Goal: Transaction & Acquisition: Purchase product/service

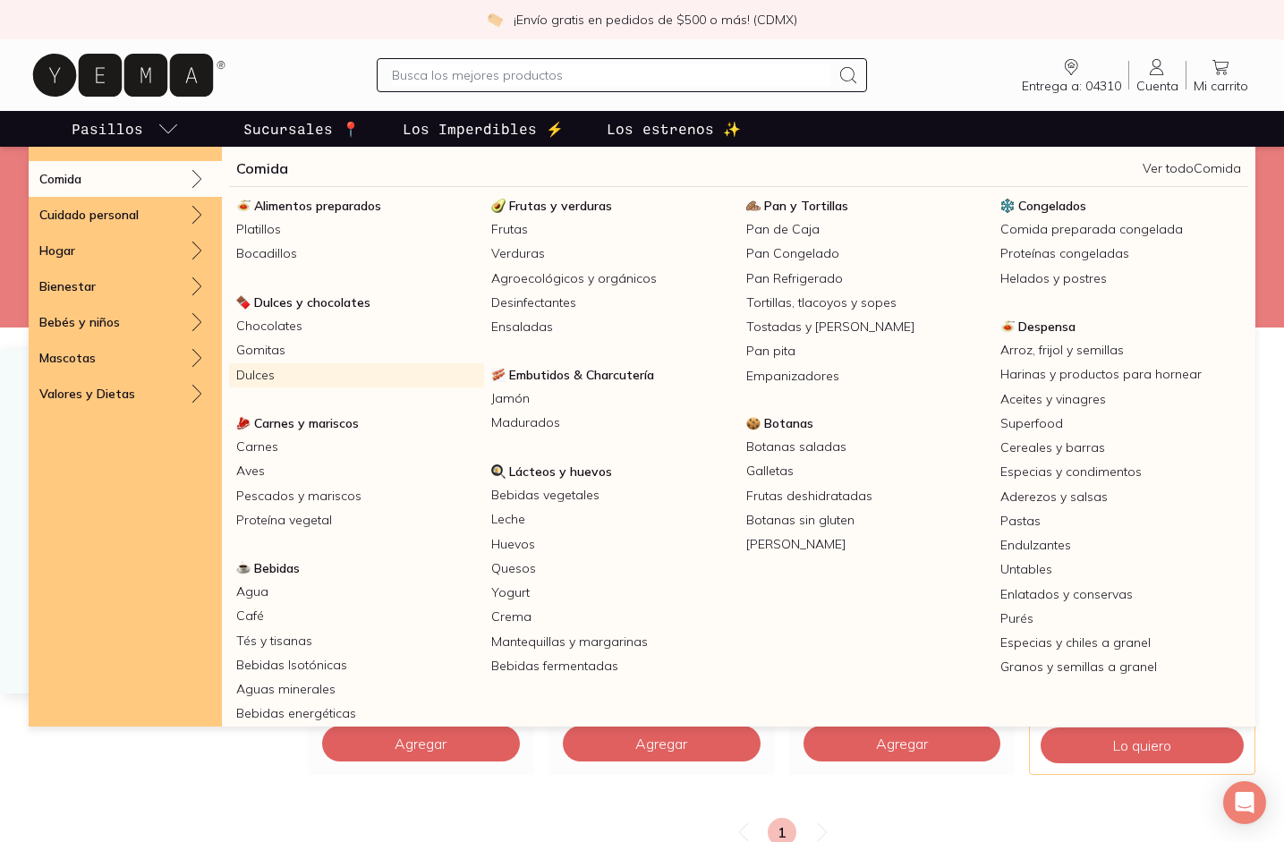
click at [259, 381] on link "Dulces" at bounding box center [356, 375] width 255 height 24
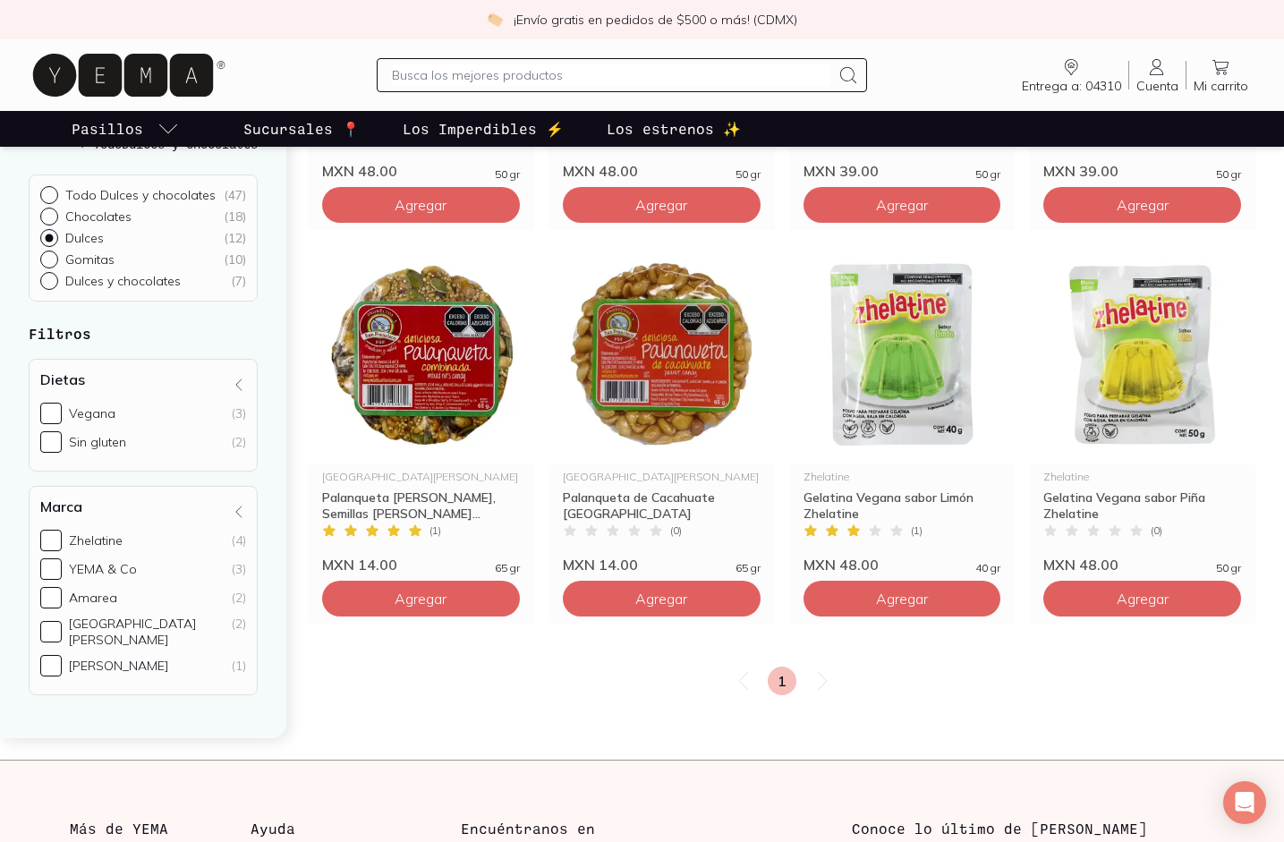
scroll to position [897, 0]
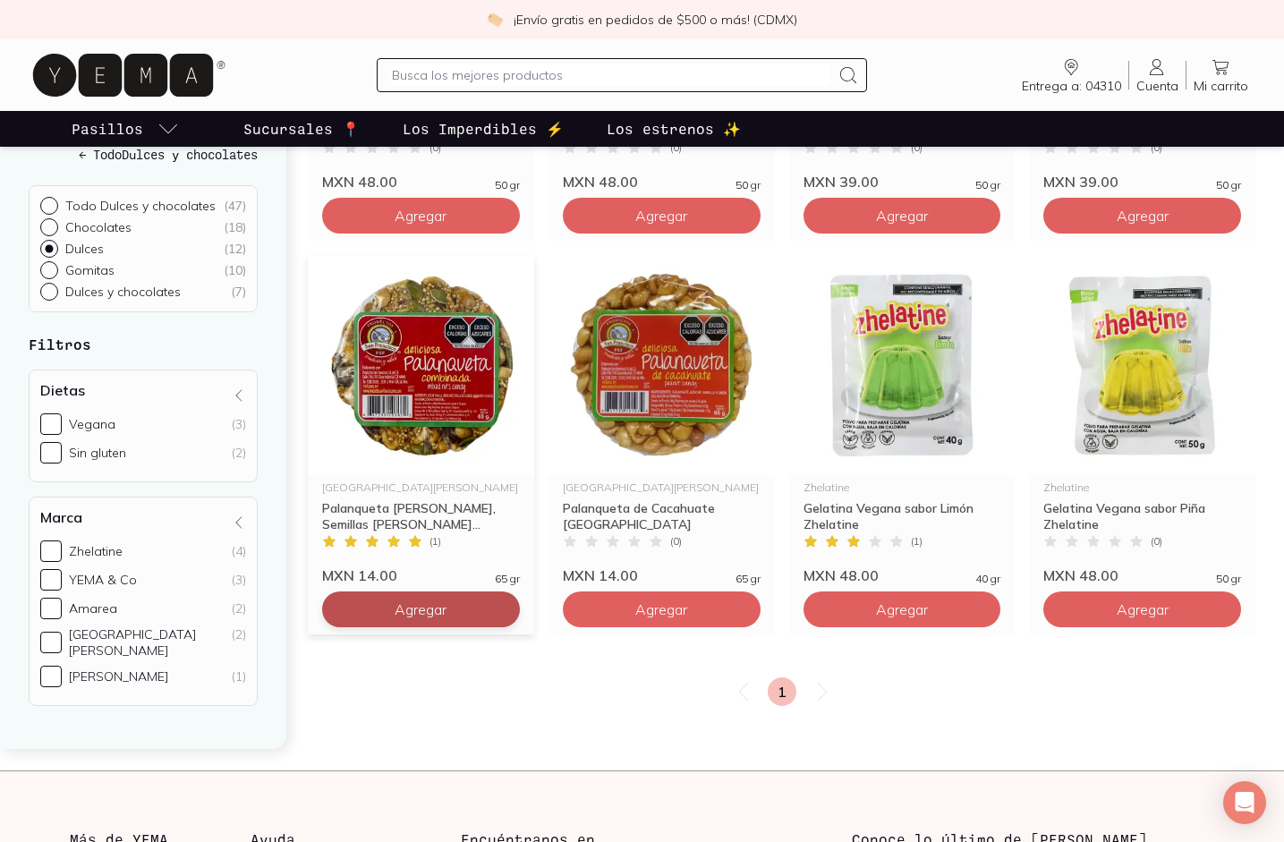
click at [402, 610] on span "Agregar" at bounding box center [421, 609] width 52 height 18
click at [494, 611] on icon at bounding box center [501, 609] width 14 height 14
type input "2"
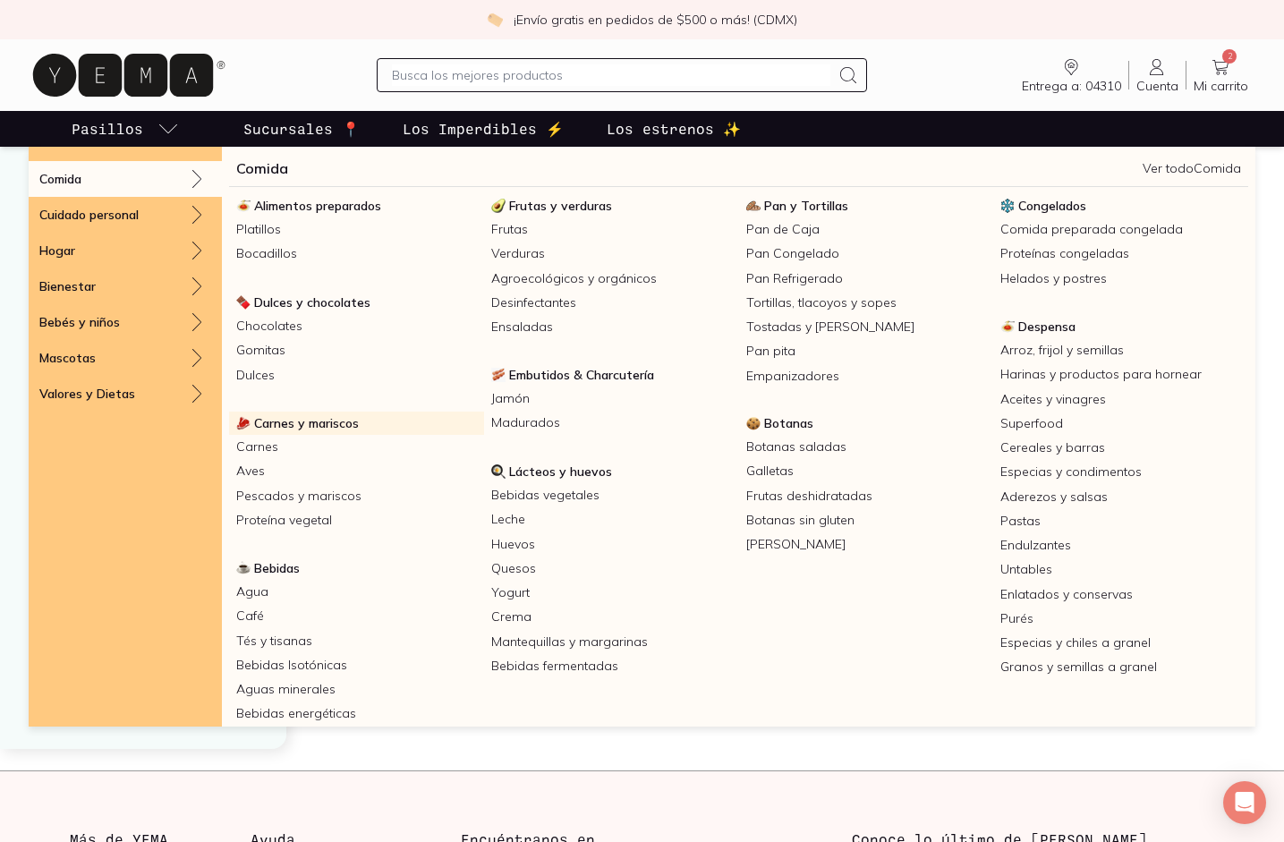
click at [284, 415] on span "Carnes y mariscos" at bounding box center [306, 423] width 105 height 16
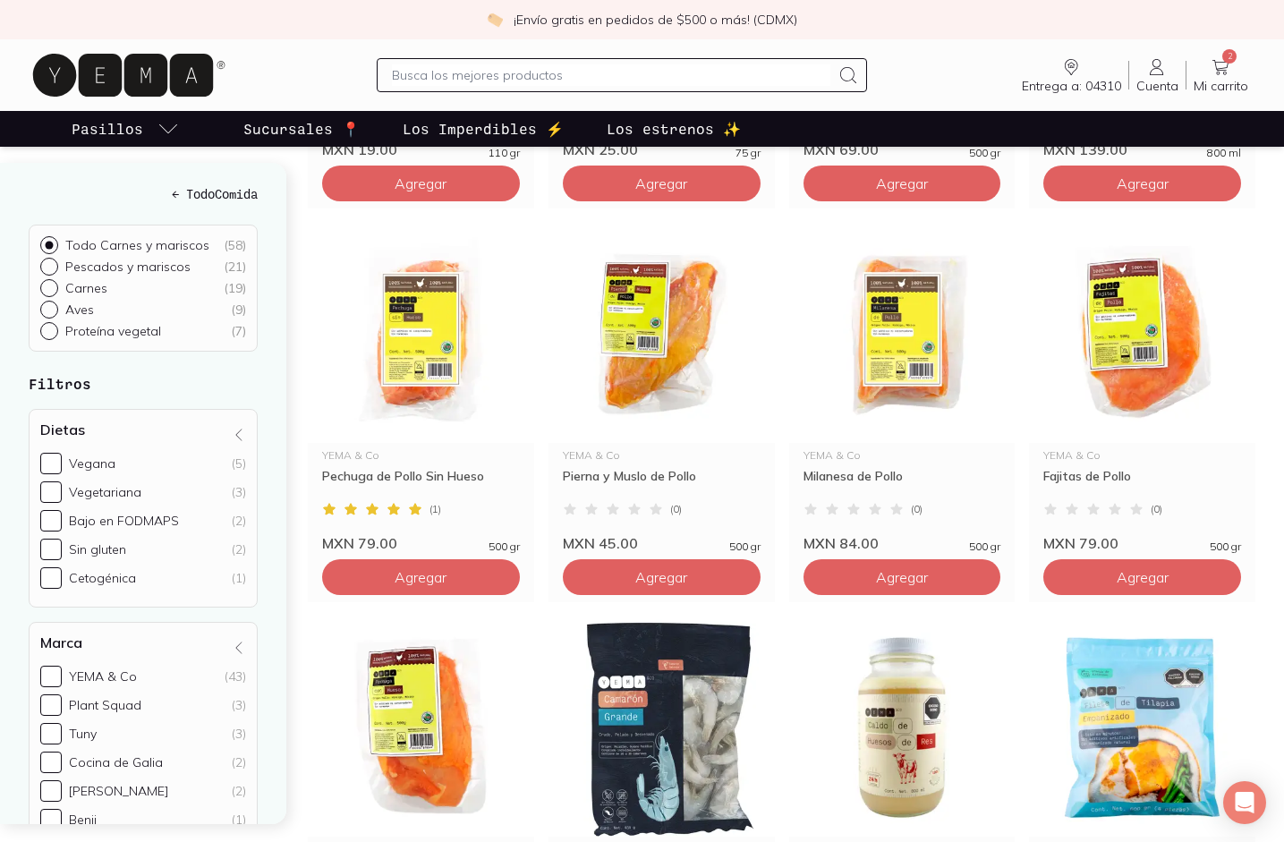
scroll to position [928, 0]
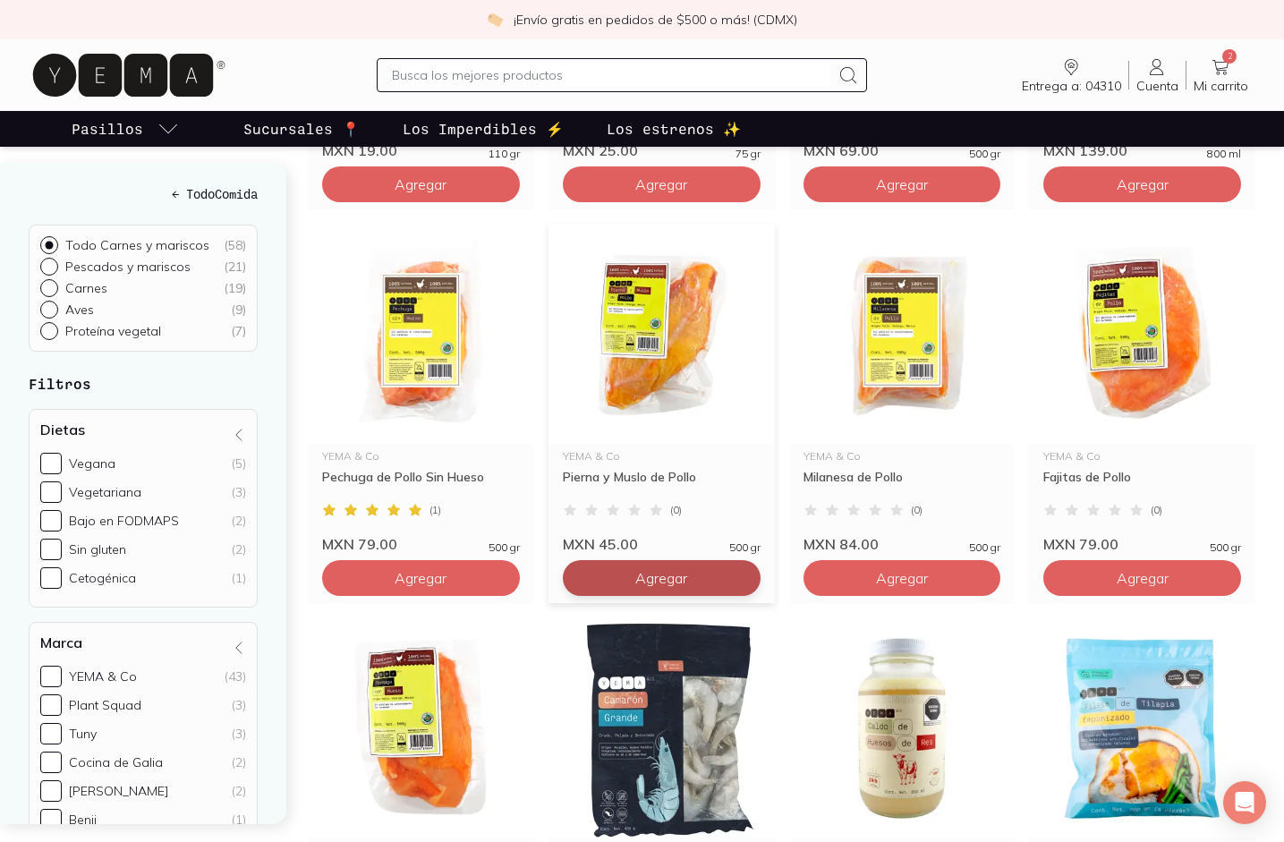
click at [676, 579] on span "Agregar" at bounding box center [661, 578] width 52 height 18
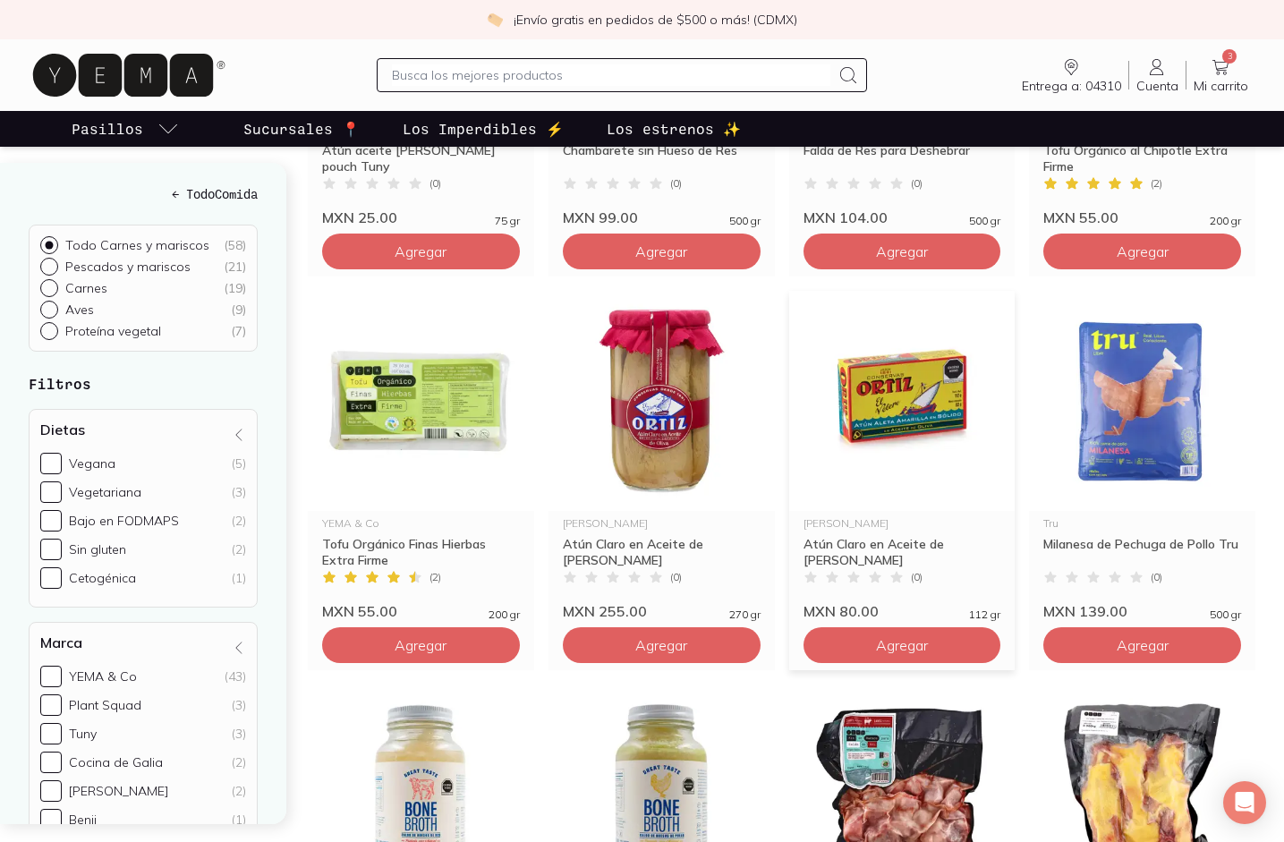
scroll to position [2764, 0]
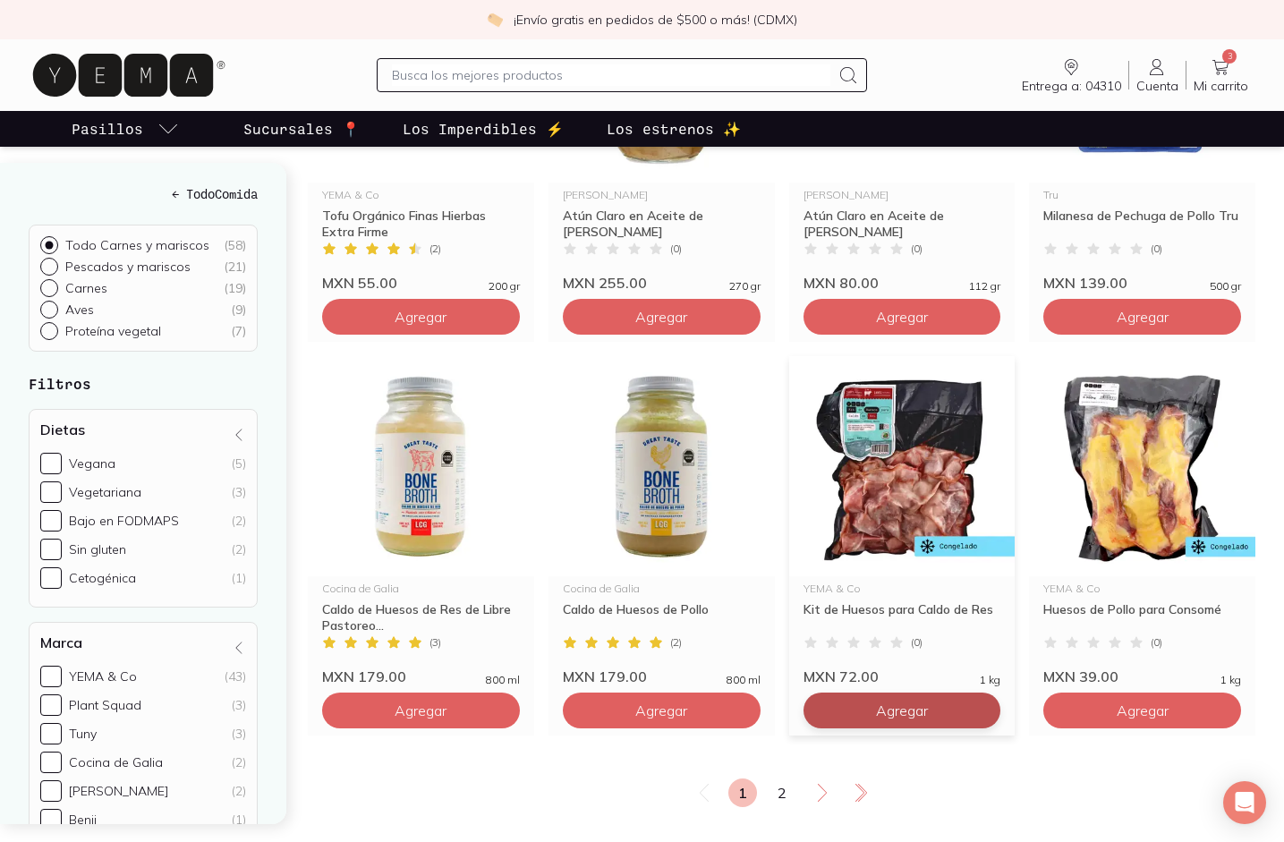
click at [854, 727] on button "Agregar" at bounding box center [902, 711] width 198 height 36
click at [786, 800] on link "2" at bounding box center [782, 792] width 29 height 29
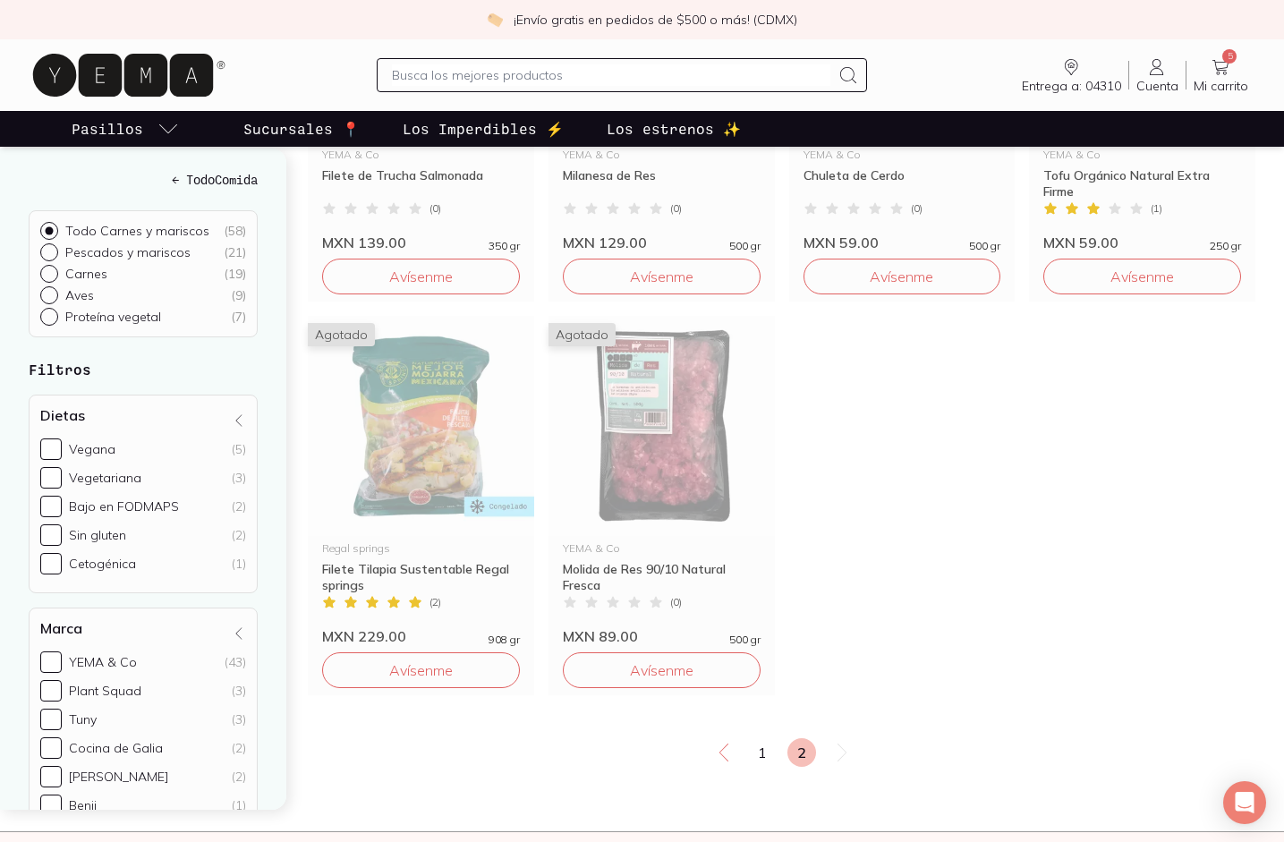
scroll to position [2416, 0]
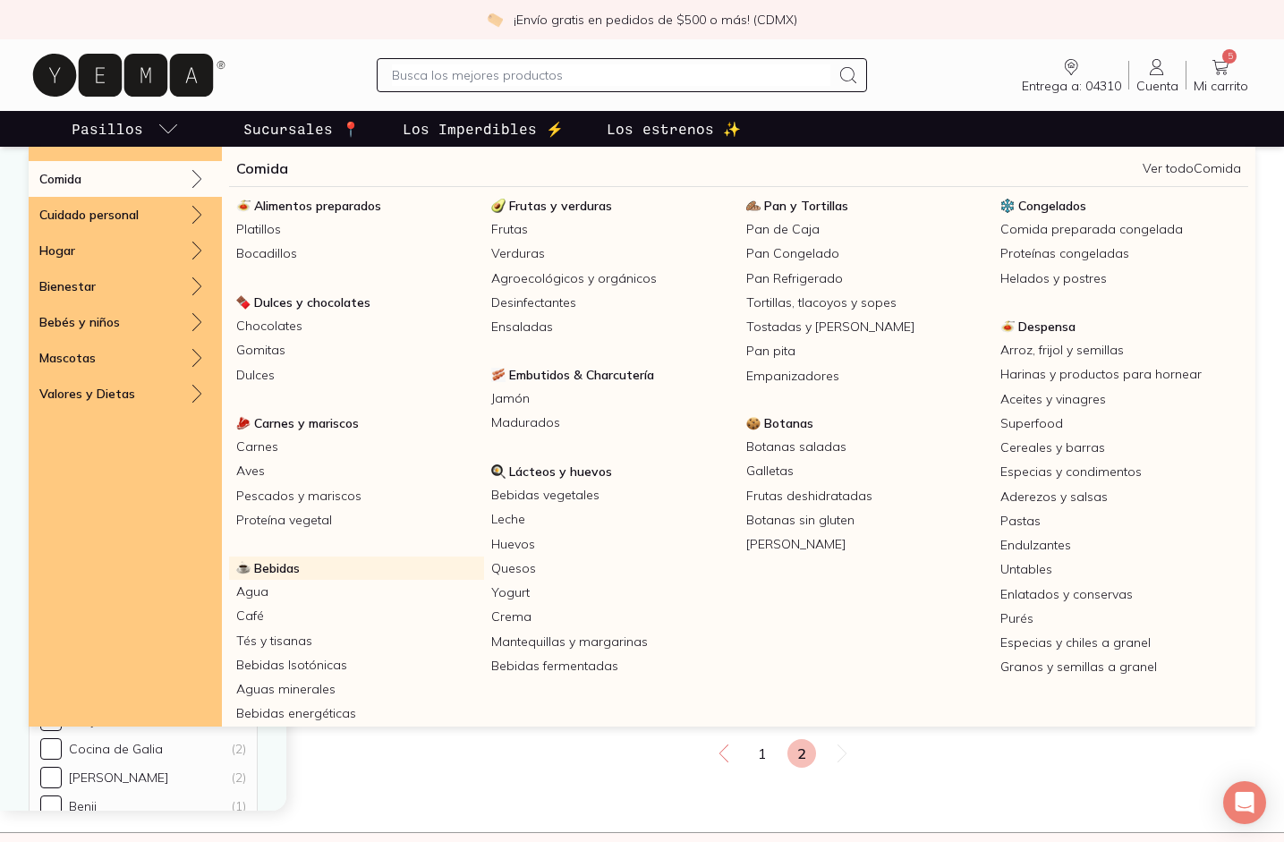
click at [289, 572] on span "Bebidas" at bounding box center [277, 568] width 46 height 16
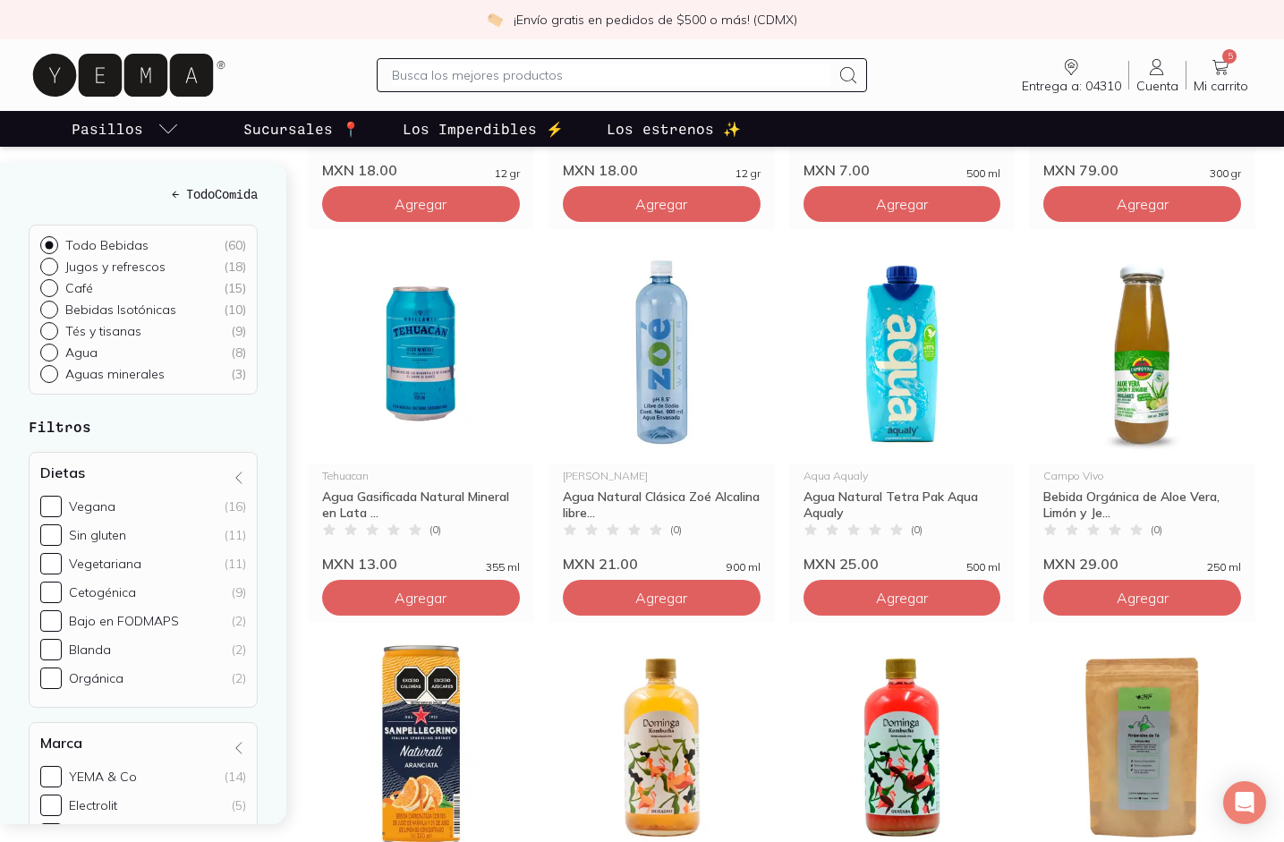
scroll to position [931, 0]
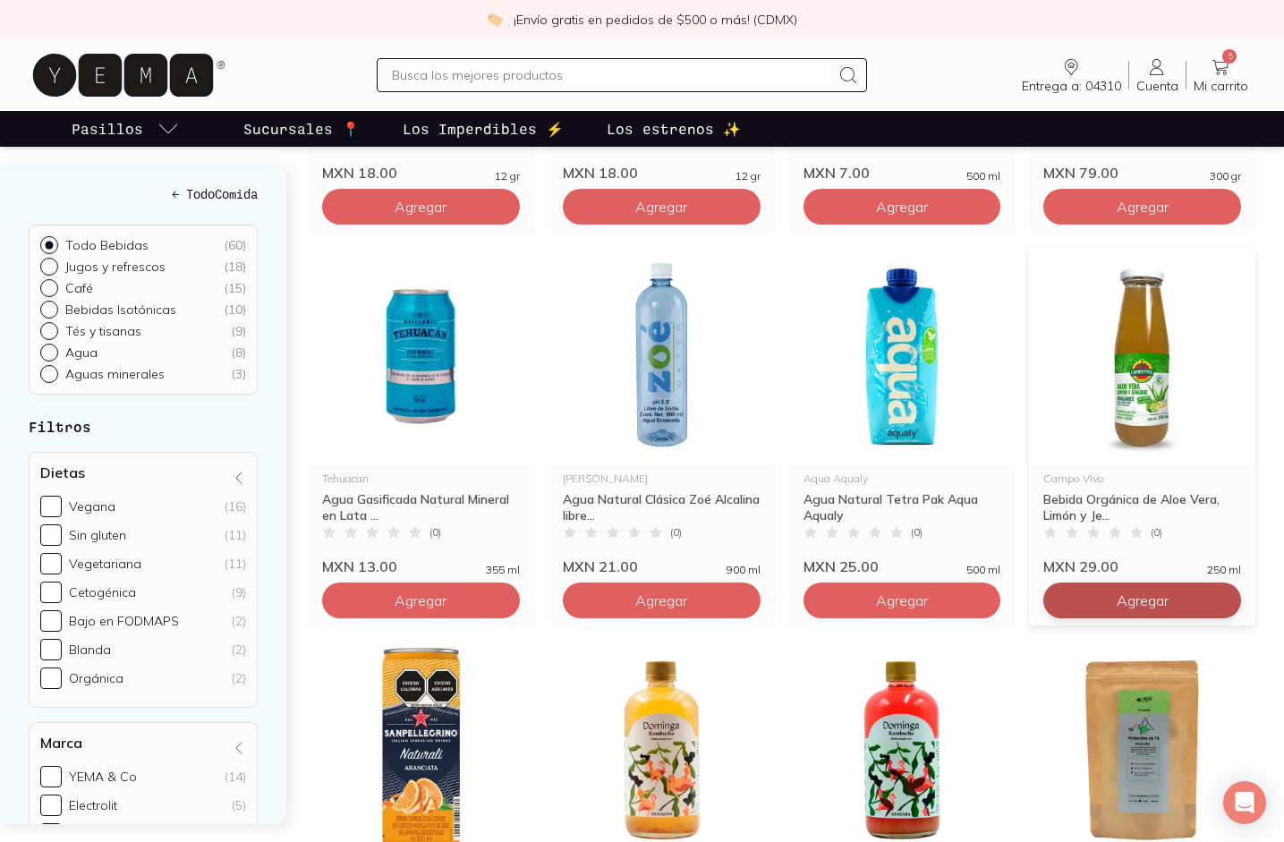
click at [1174, 588] on button "Agregar" at bounding box center [1142, 600] width 198 height 36
type input "2"
click at [1203, 598] on input "2" at bounding box center [1142, 600] width 139 height 34
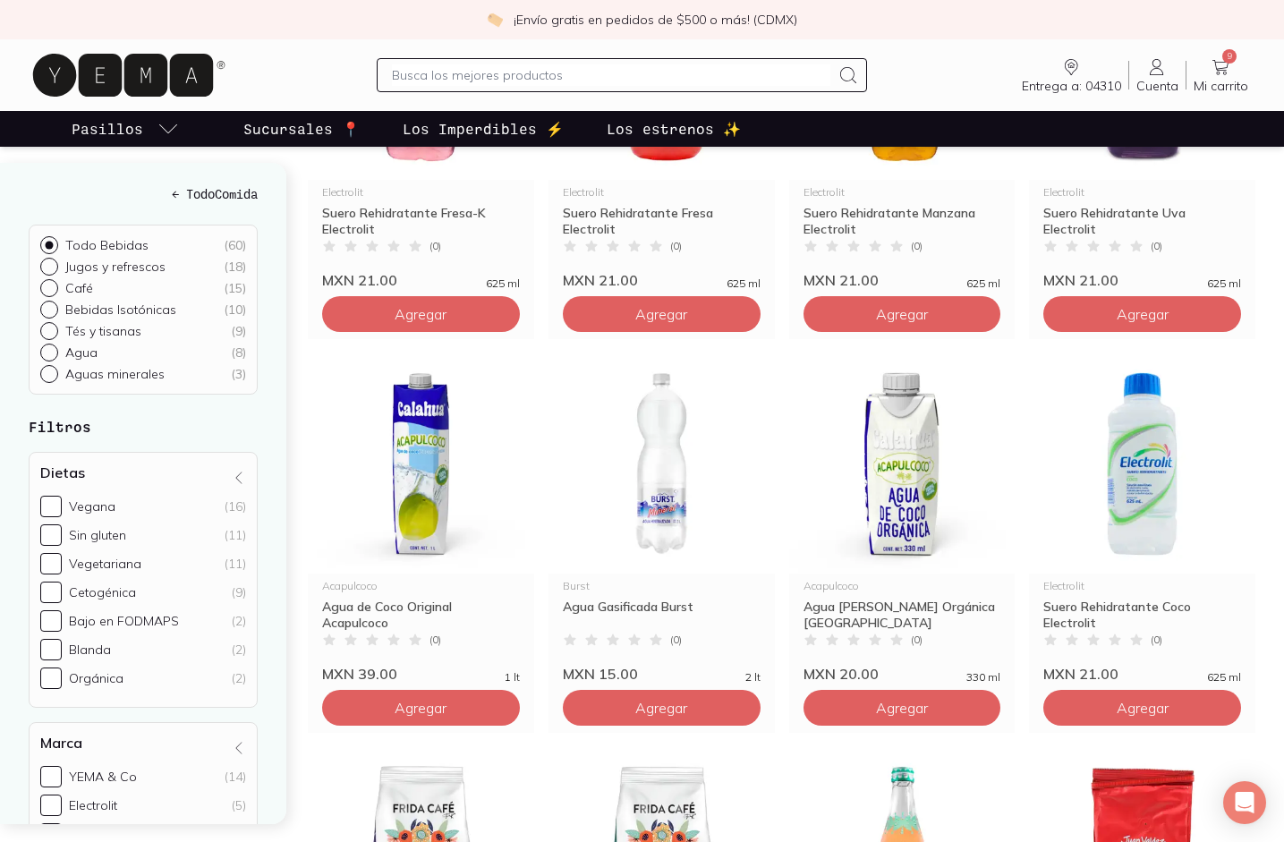
scroll to position [2017, 0]
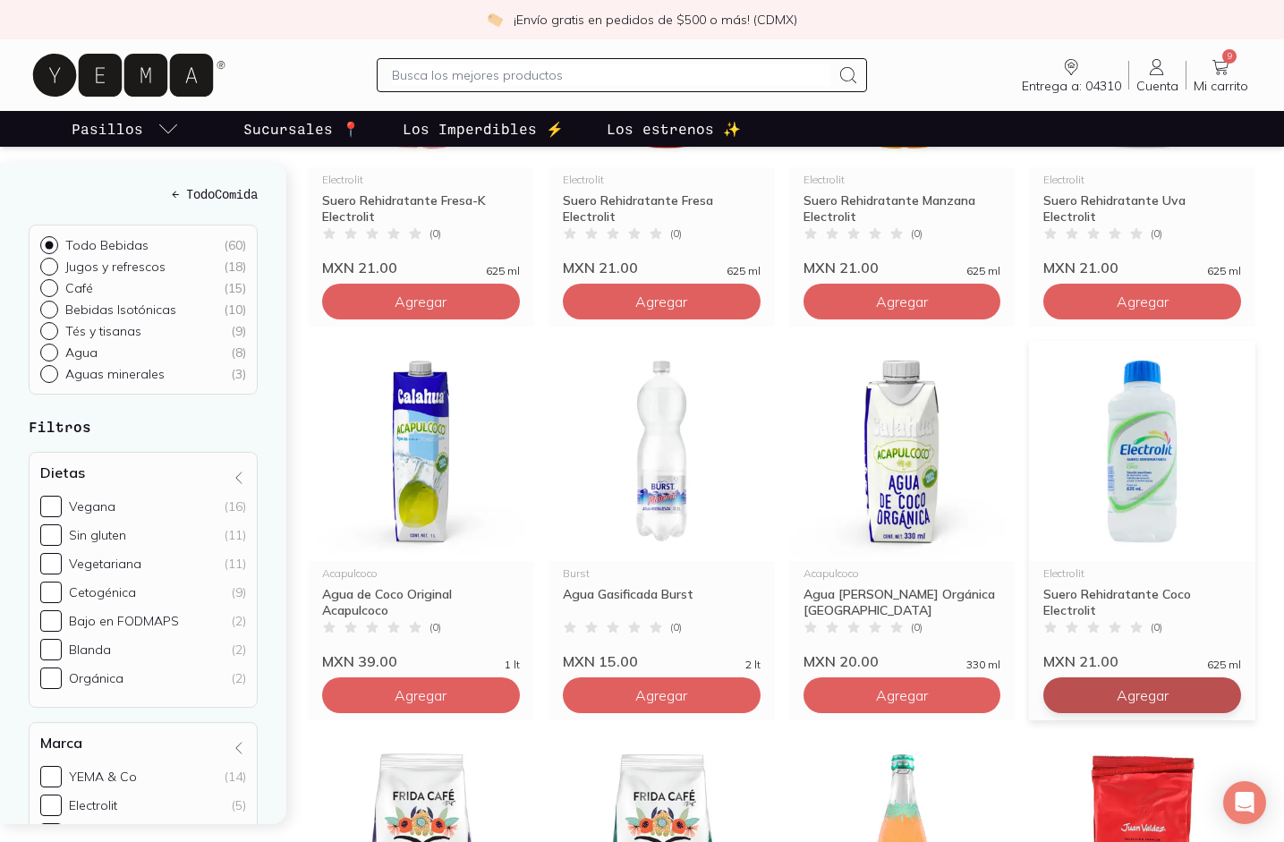
click at [1190, 691] on button "Agregar" at bounding box center [1142, 695] width 198 height 36
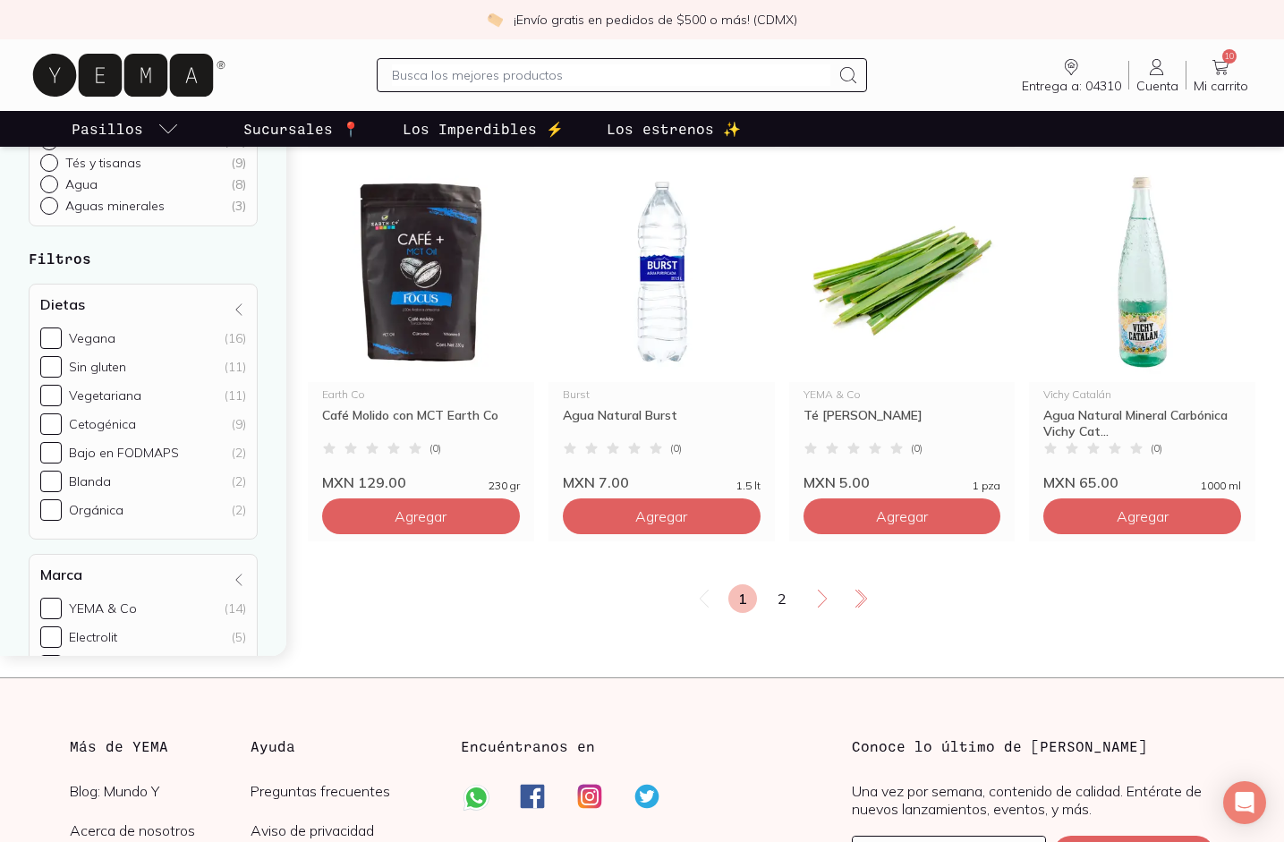
scroll to position [2979, 0]
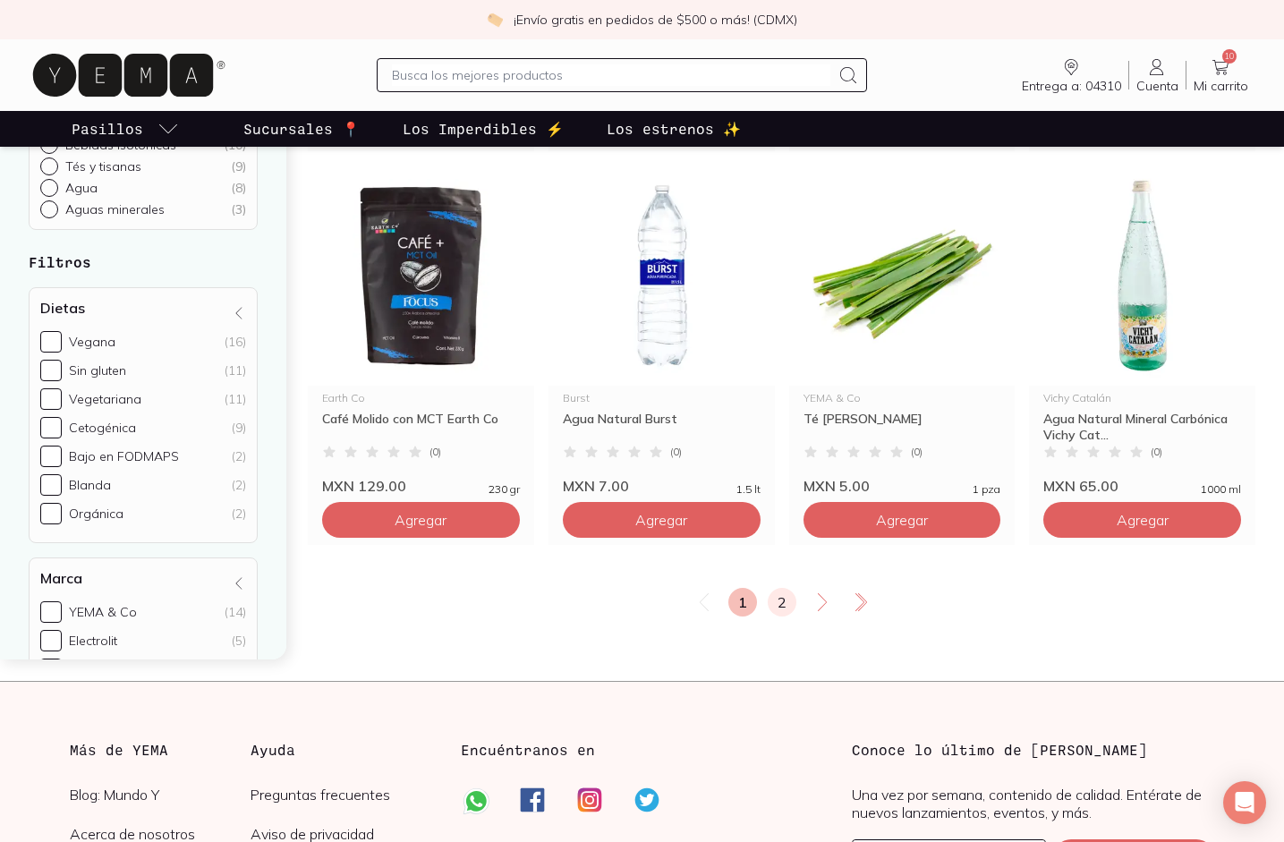
click at [768, 610] on link "2" at bounding box center [782, 602] width 29 height 29
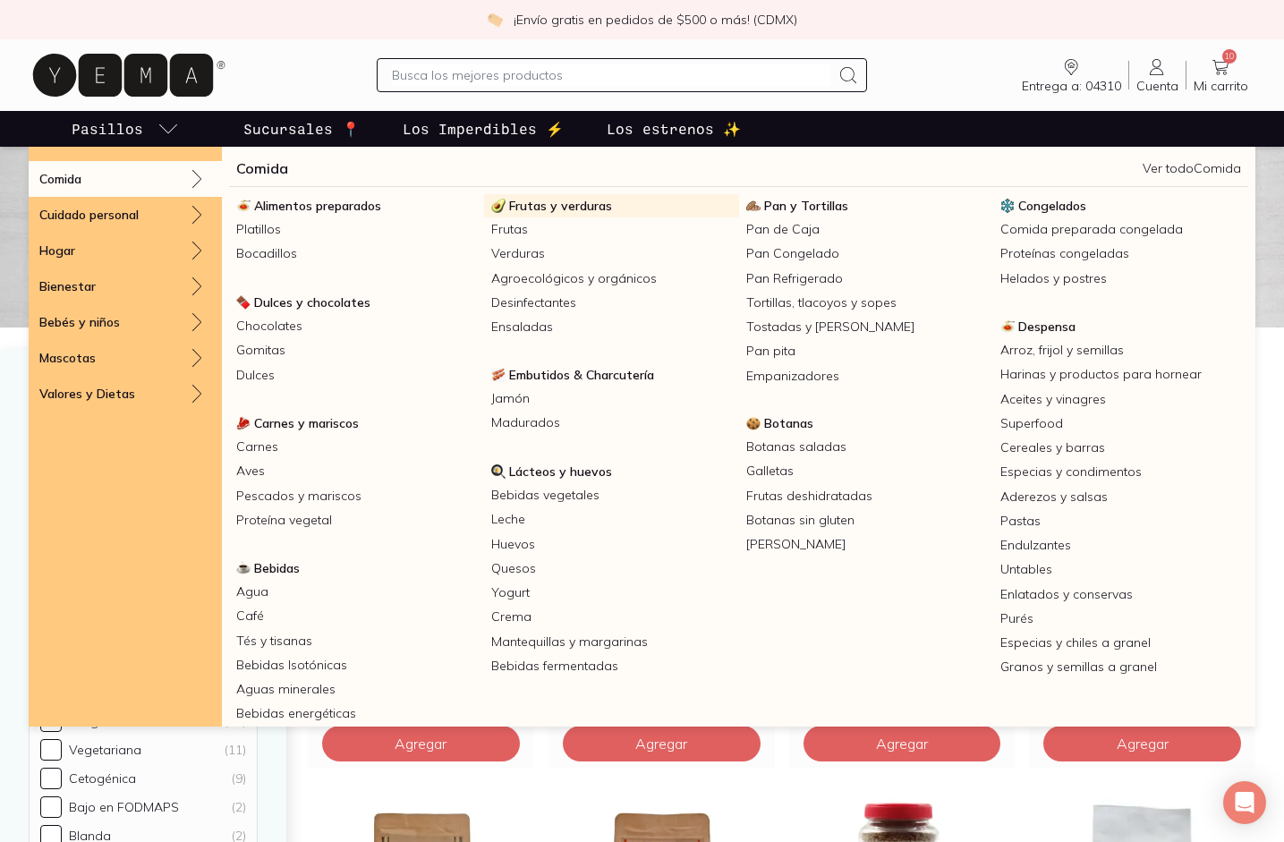
click at [594, 202] on span "Frutas y verduras" at bounding box center [560, 206] width 103 height 16
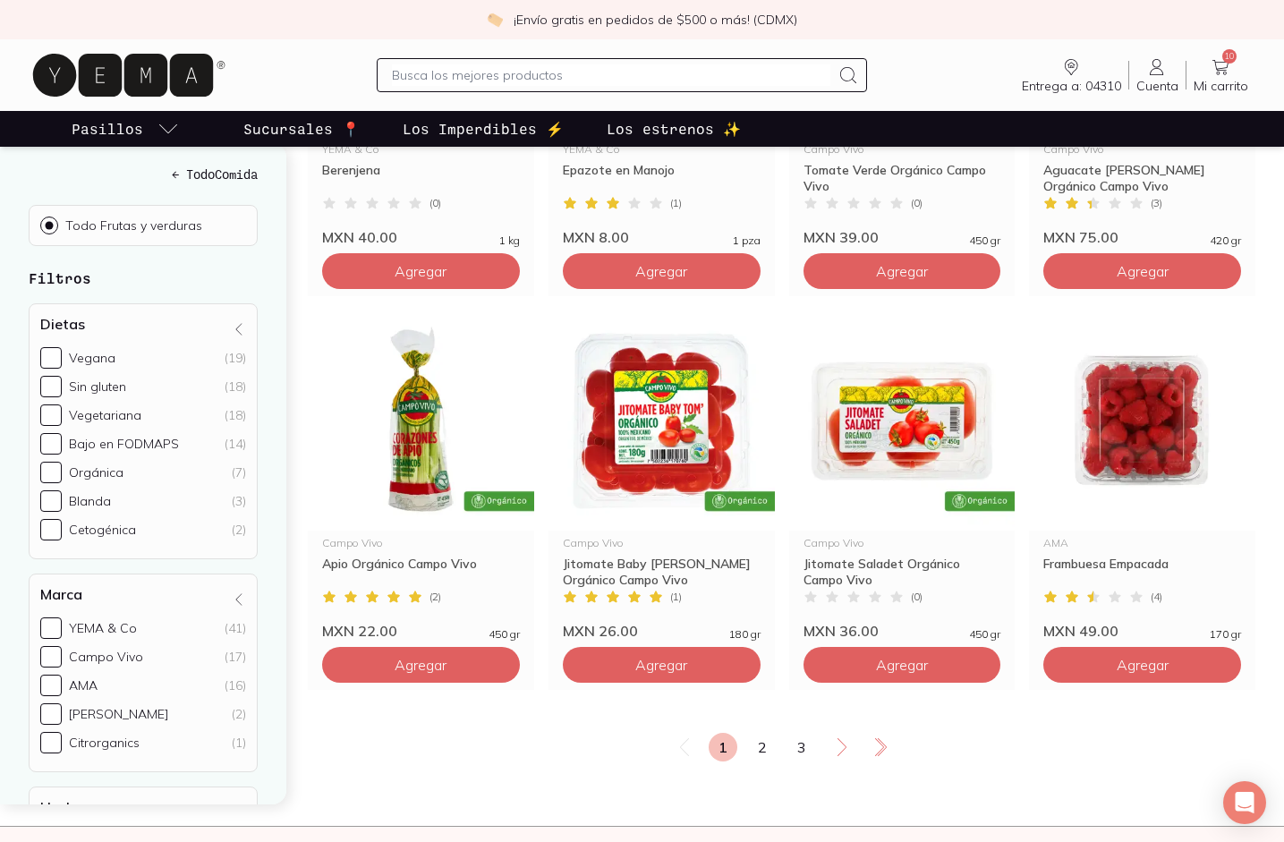
scroll to position [2859, 0]
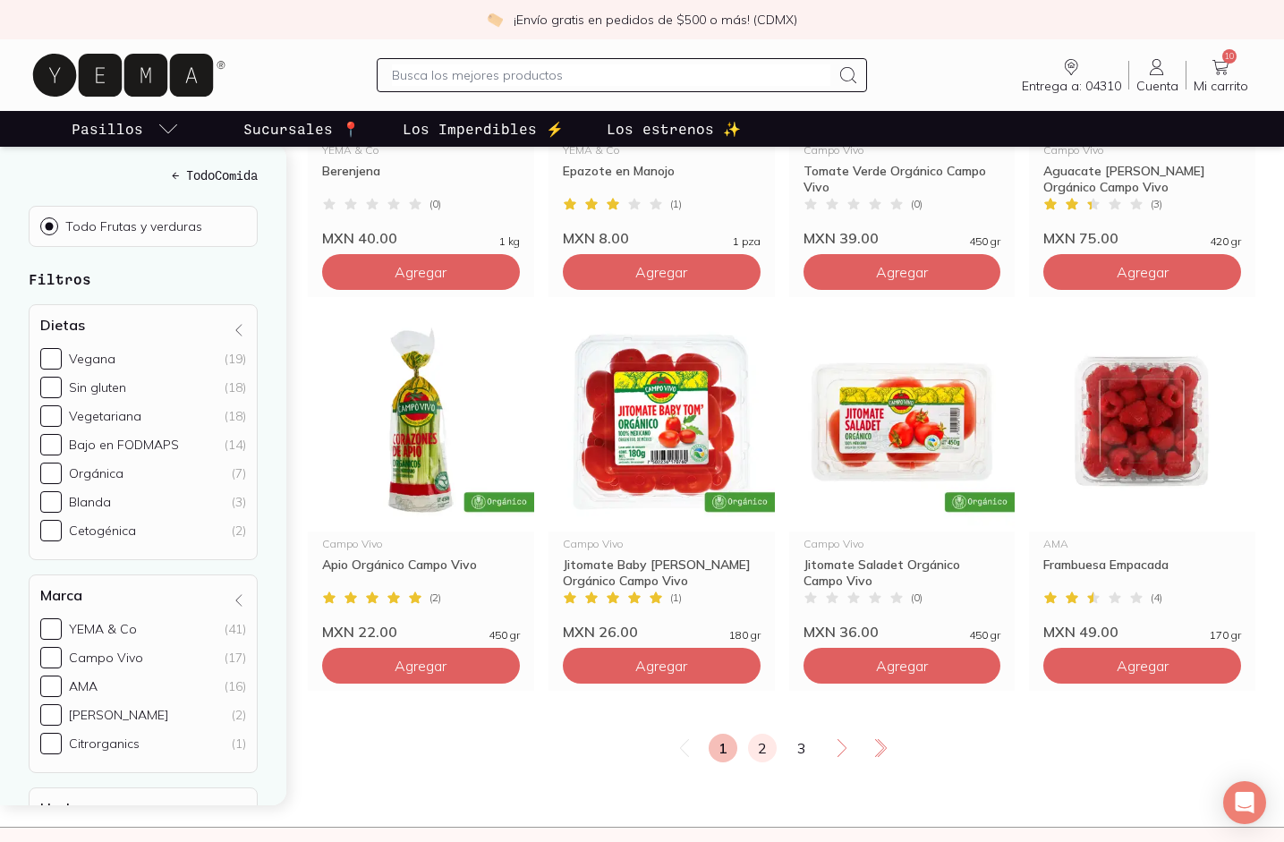
click at [760, 735] on link "2" at bounding box center [762, 748] width 29 height 29
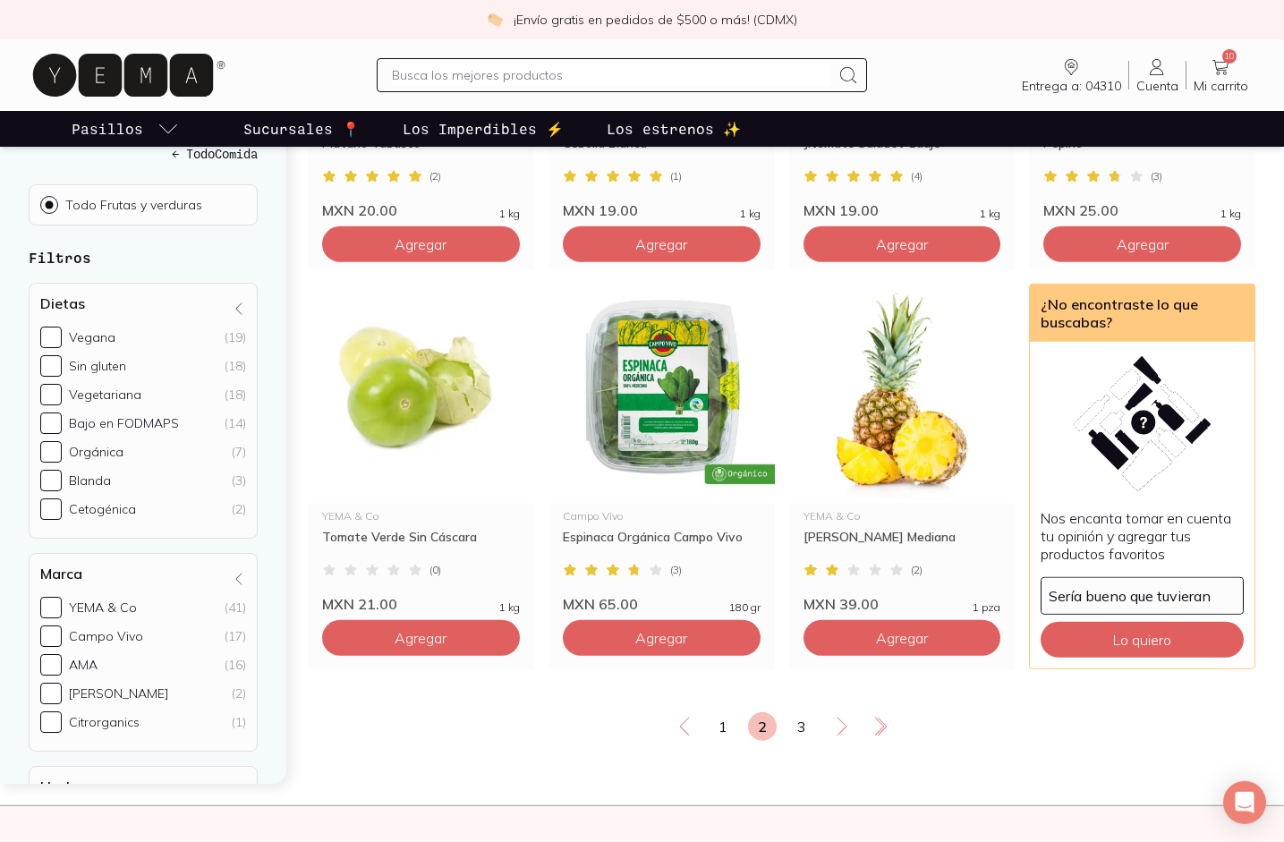
scroll to position [3174, 0]
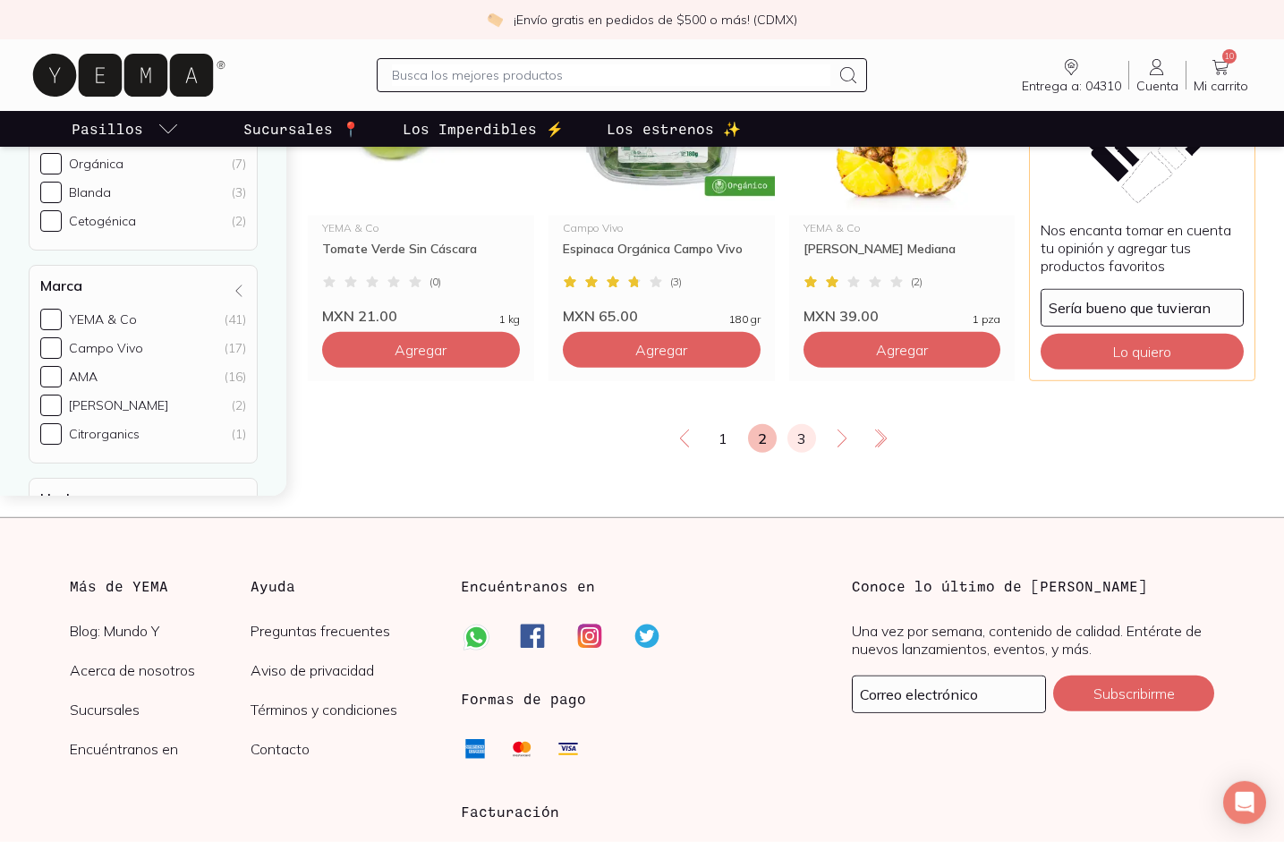
click at [799, 424] on link "3" at bounding box center [801, 438] width 29 height 29
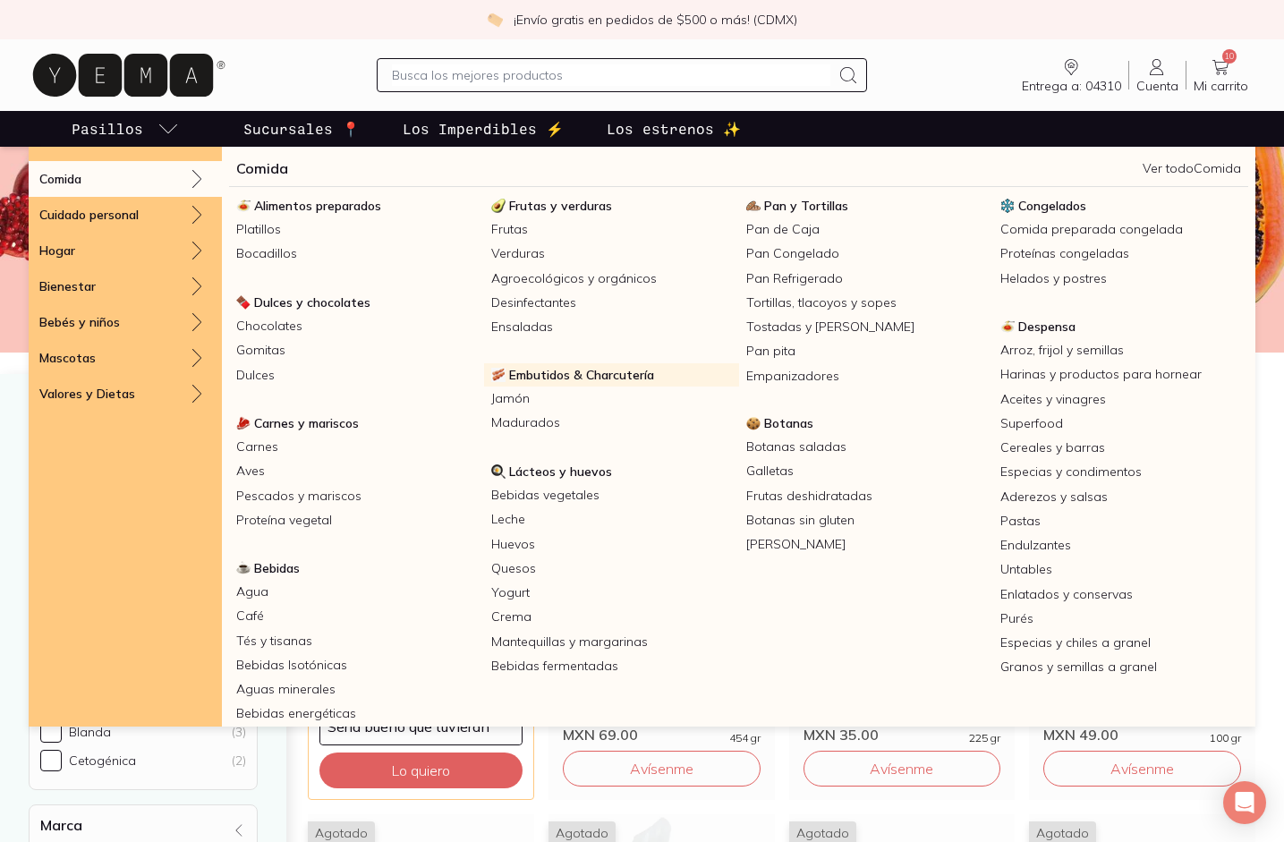
click at [608, 383] on span "Embutidos & Charcutería" at bounding box center [581, 375] width 145 height 16
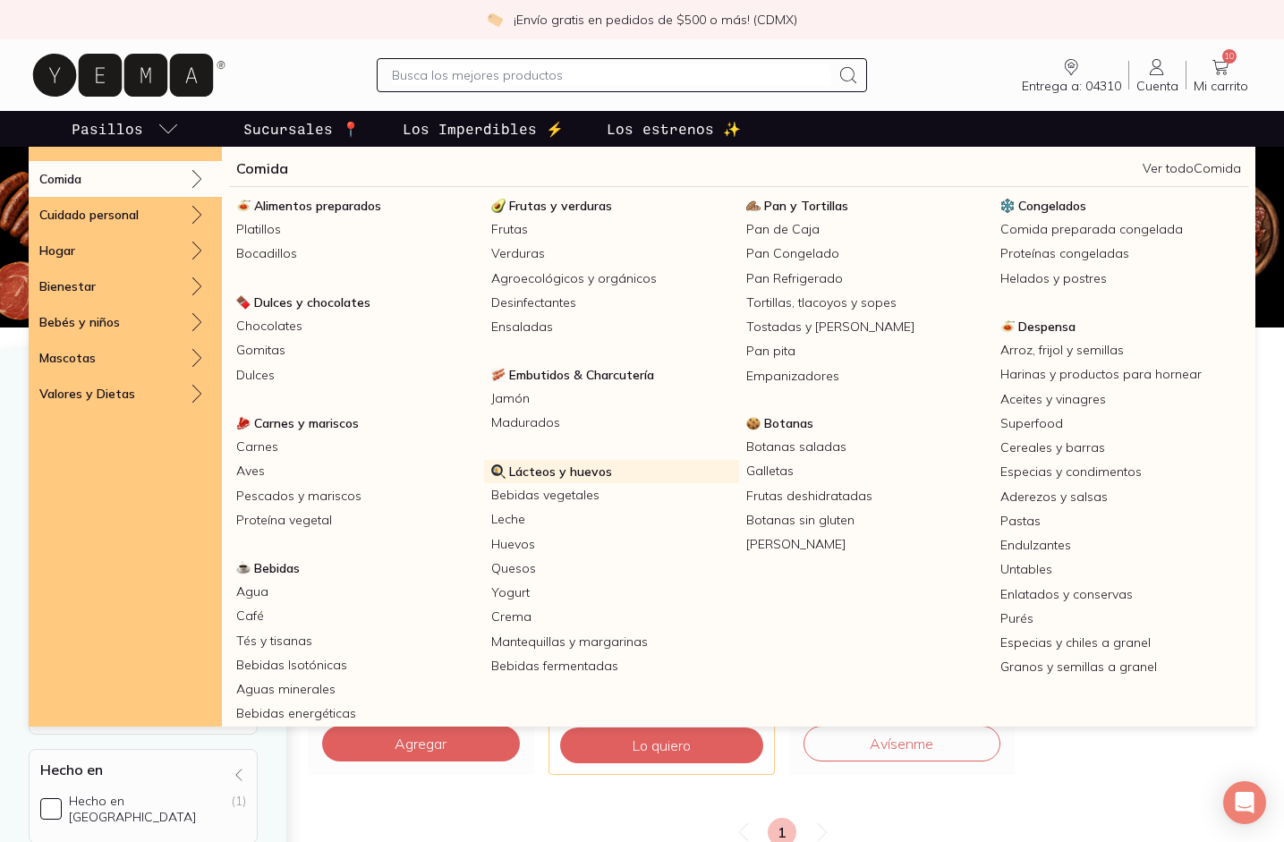
click at [551, 475] on span "Lácteos y huevos" at bounding box center [560, 471] width 103 height 16
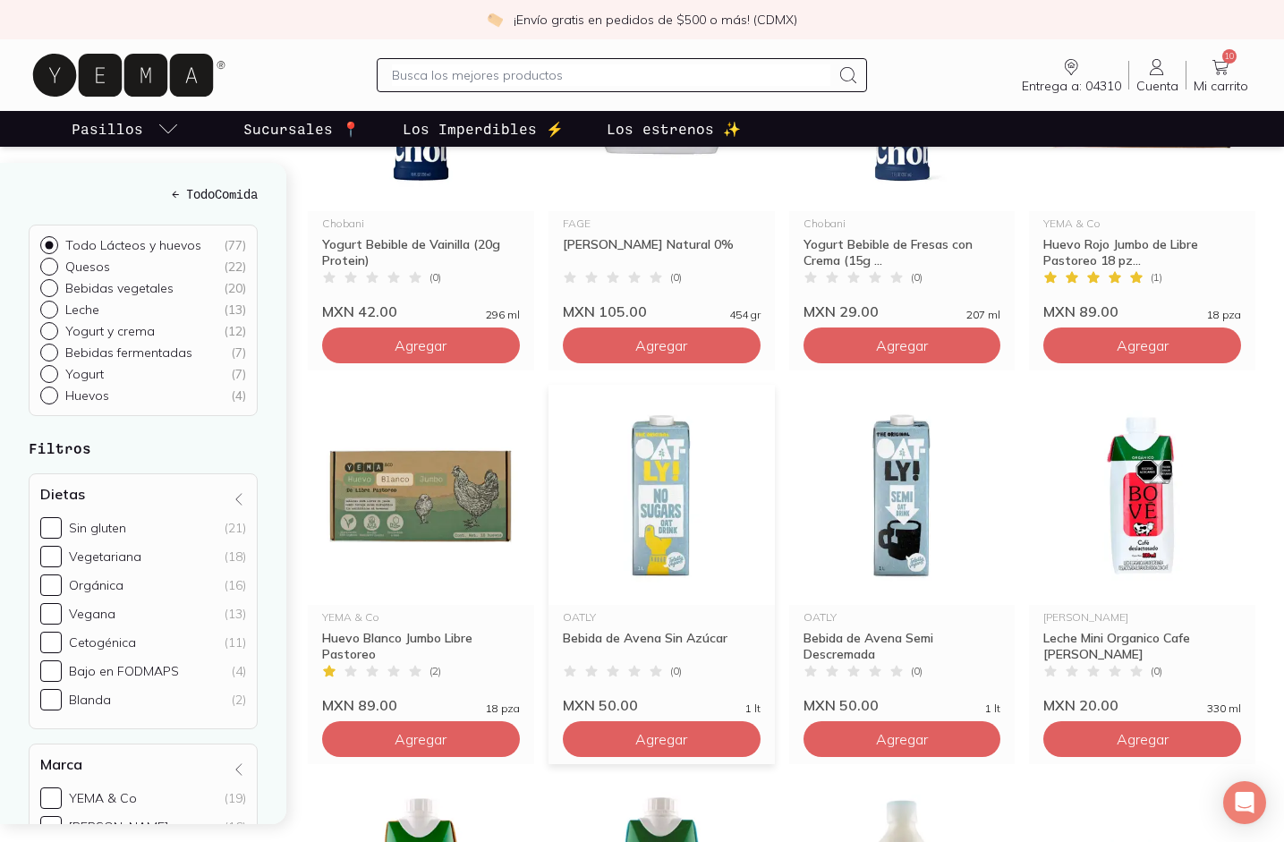
scroll to position [422, 0]
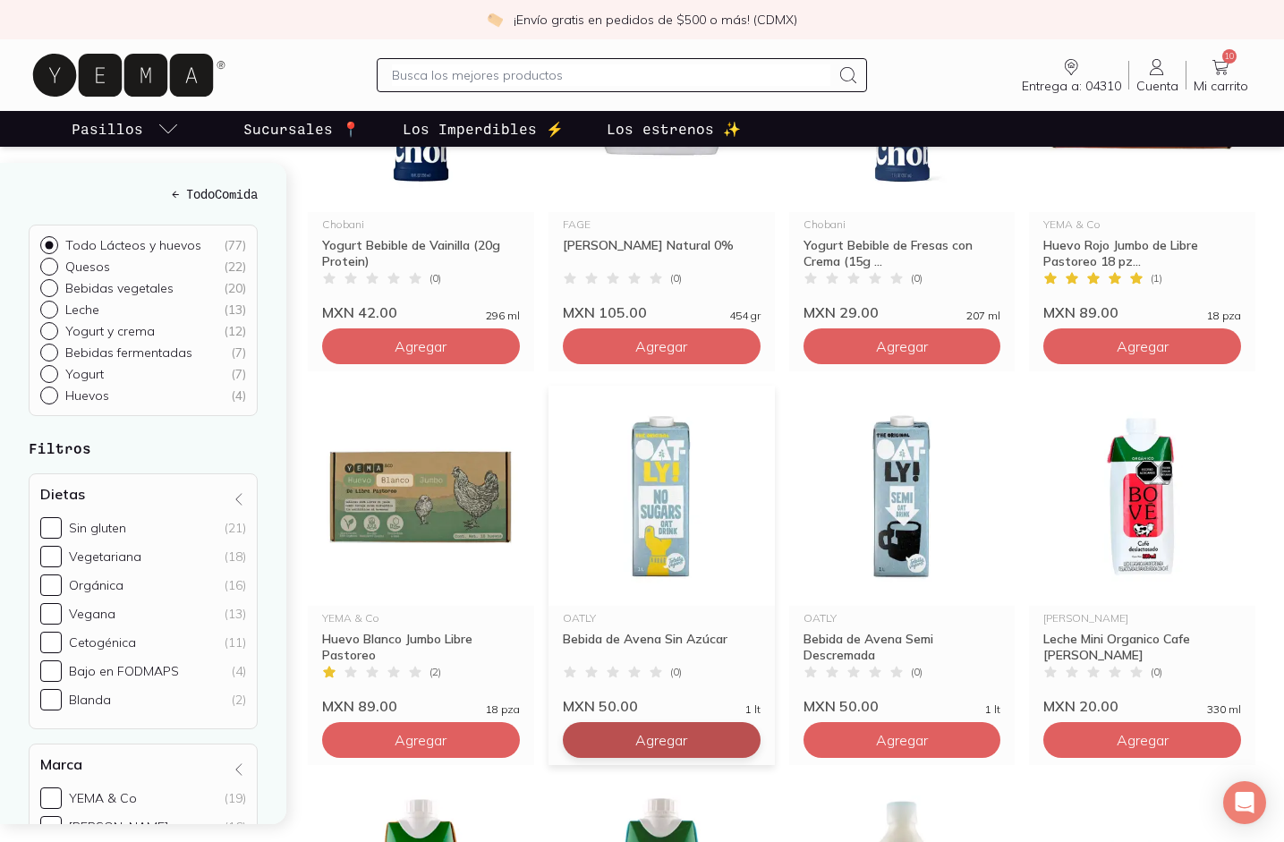
click at [638, 731] on span "Agregar" at bounding box center [661, 740] width 52 height 18
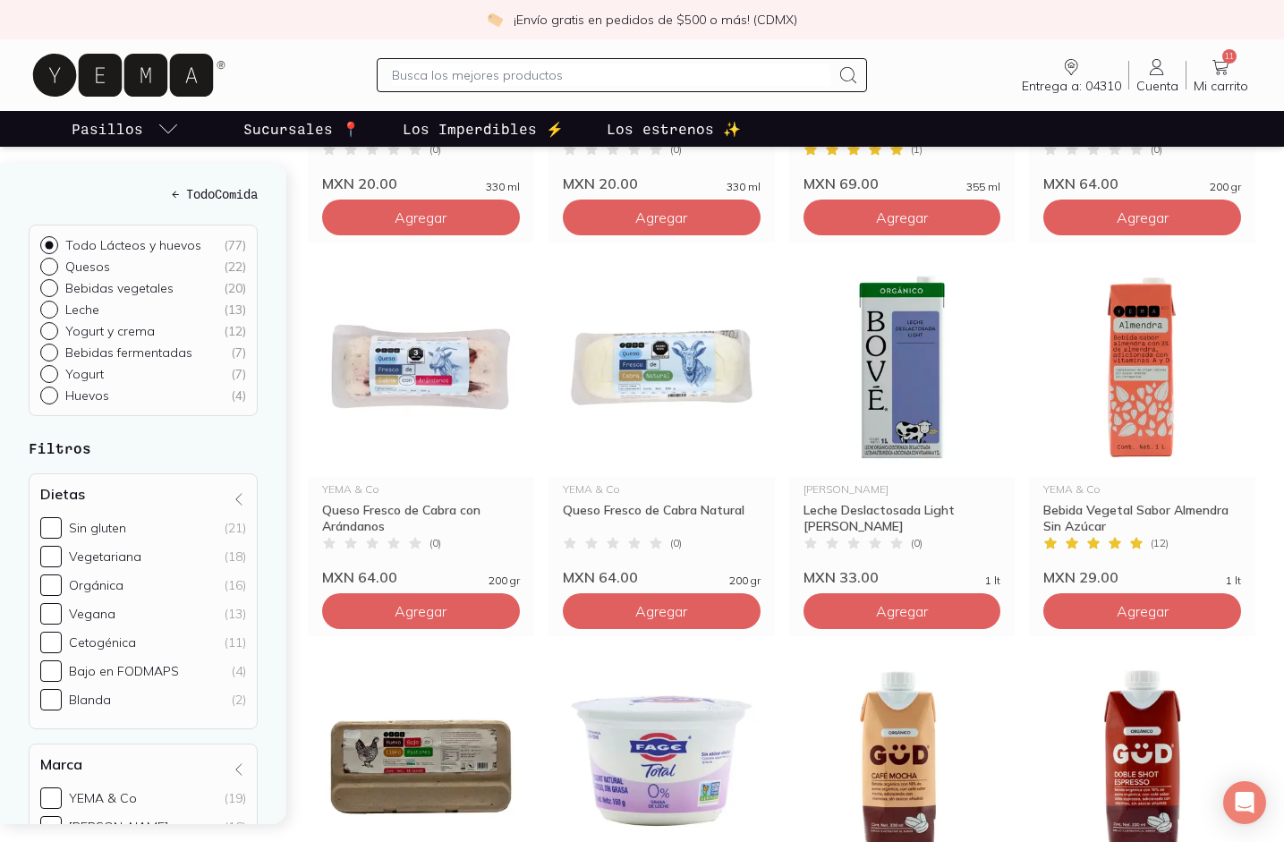
scroll to position [1463, 0]
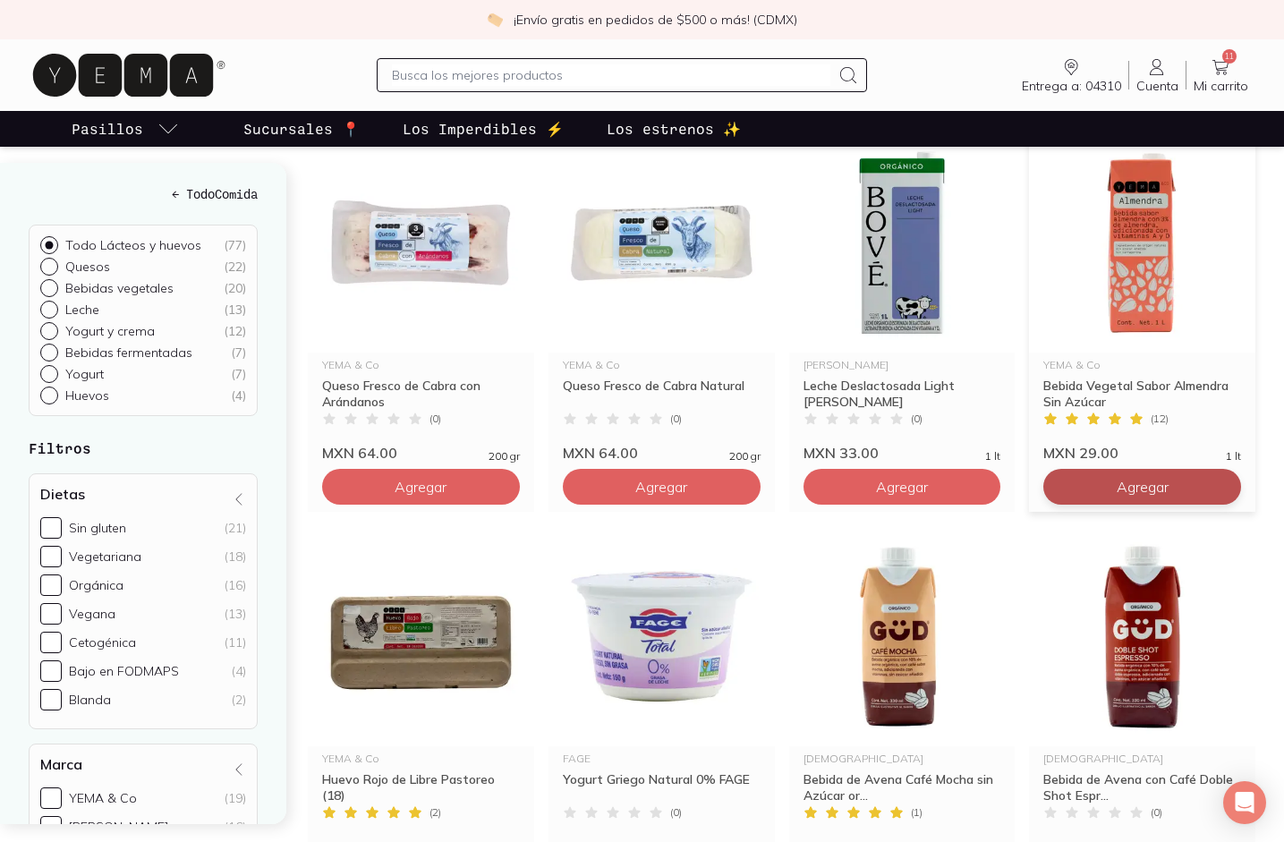
click at [1196, 471] on button "Agregar" at bounding box center [1142, 487] width 198 height 36
click at [1129, 470] on input "1" at bounding box center [1142, 487] width 139 height 34
type input "4"
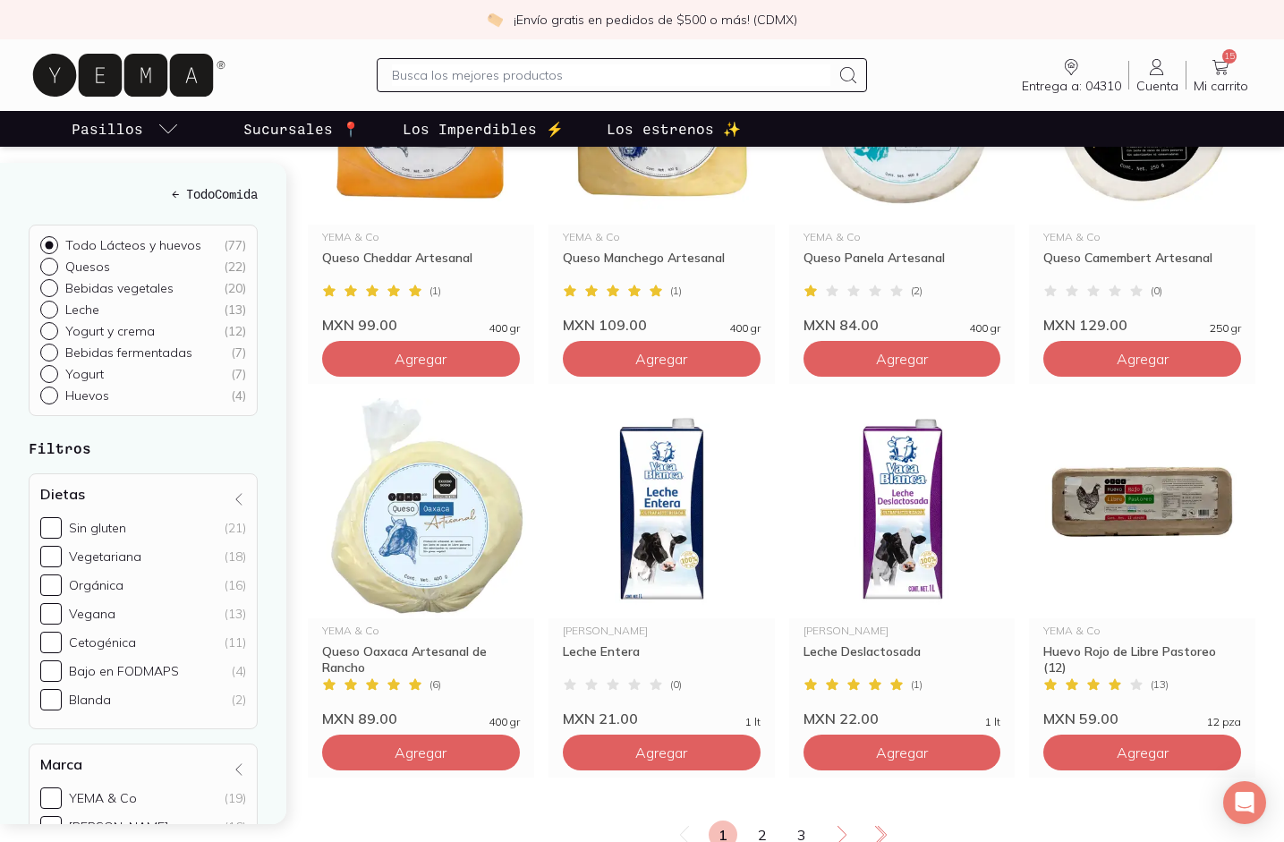
scroll to position [2916, 0]
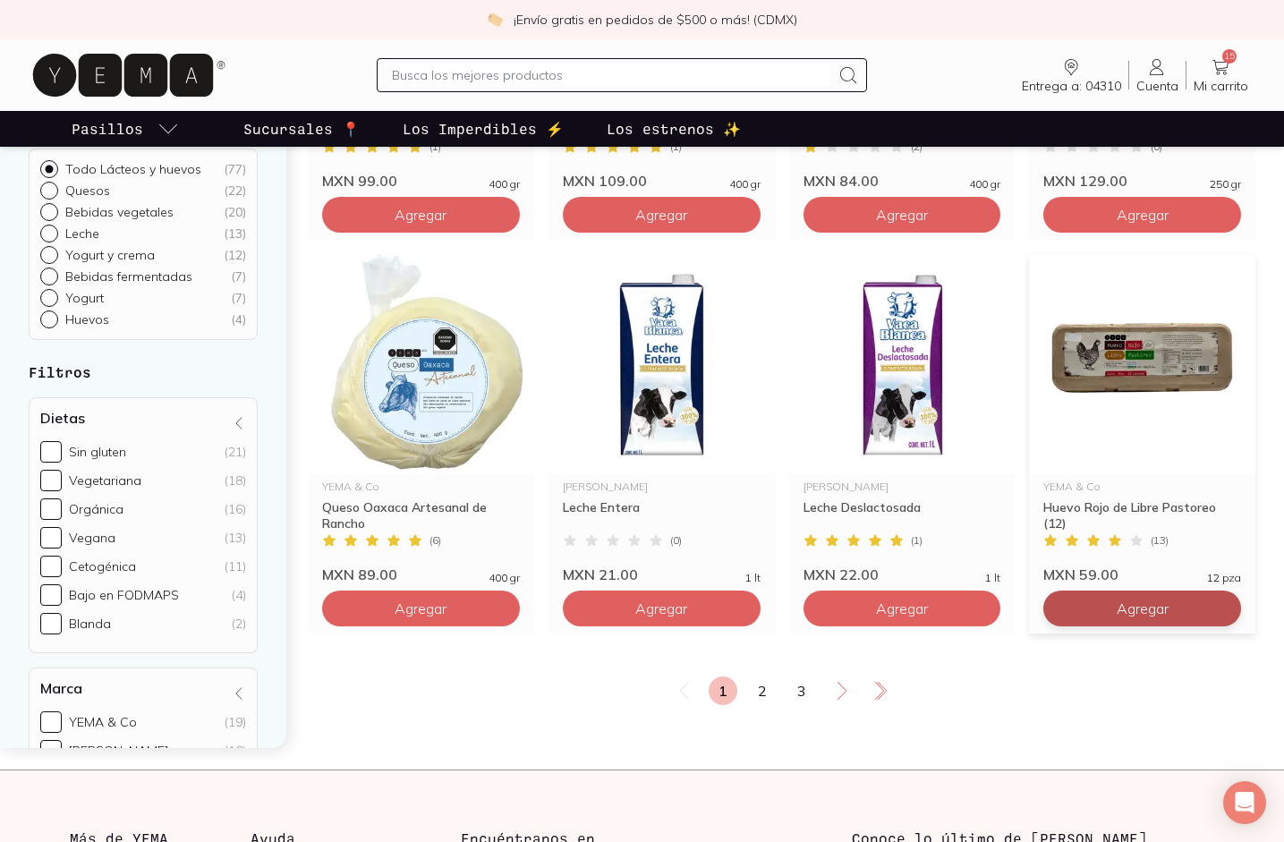
click at [1132, 599] on span "Agregar" at bounding box center [1143, 608] width 52 height 18
click at [761, 676] on link "2" at bounding box center [762, 690] width 29 height 29
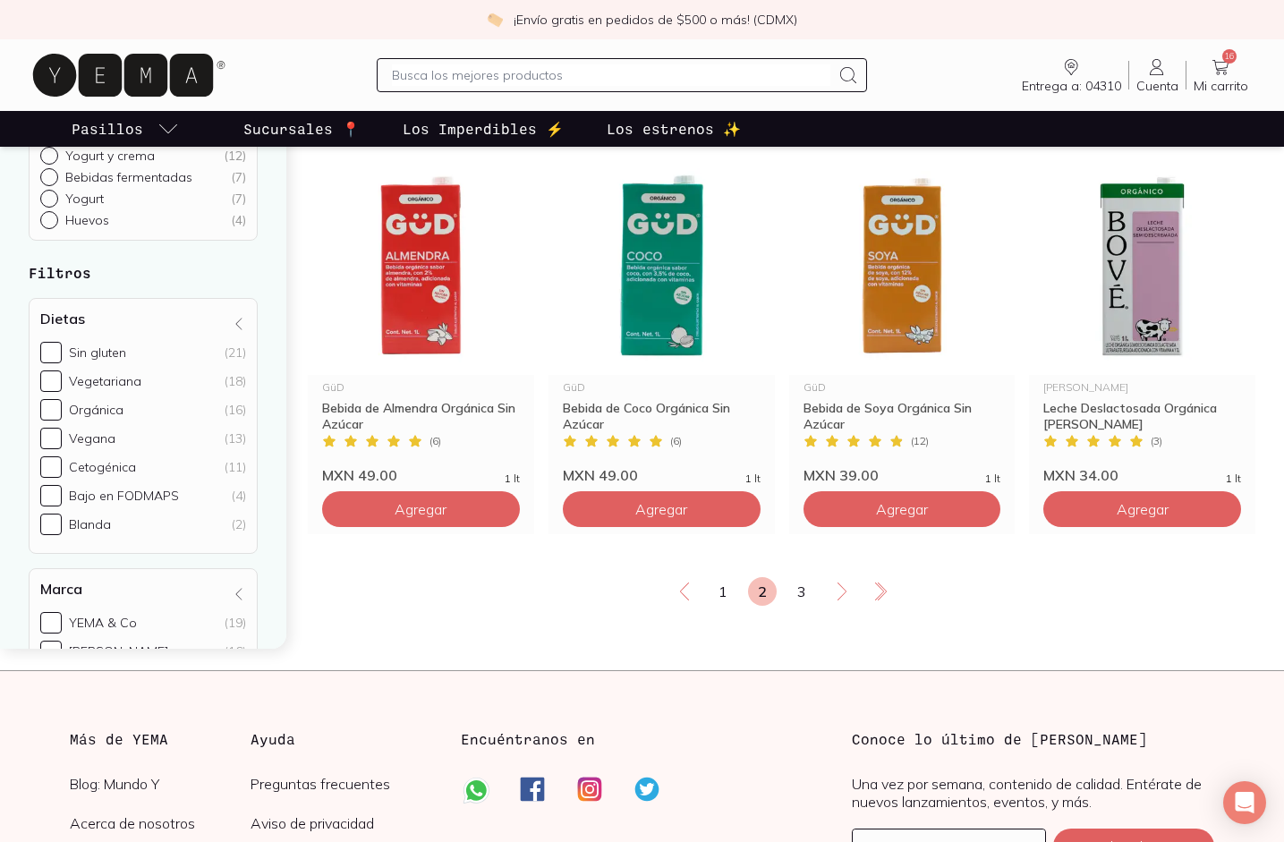
scroll to position [3019, 0]
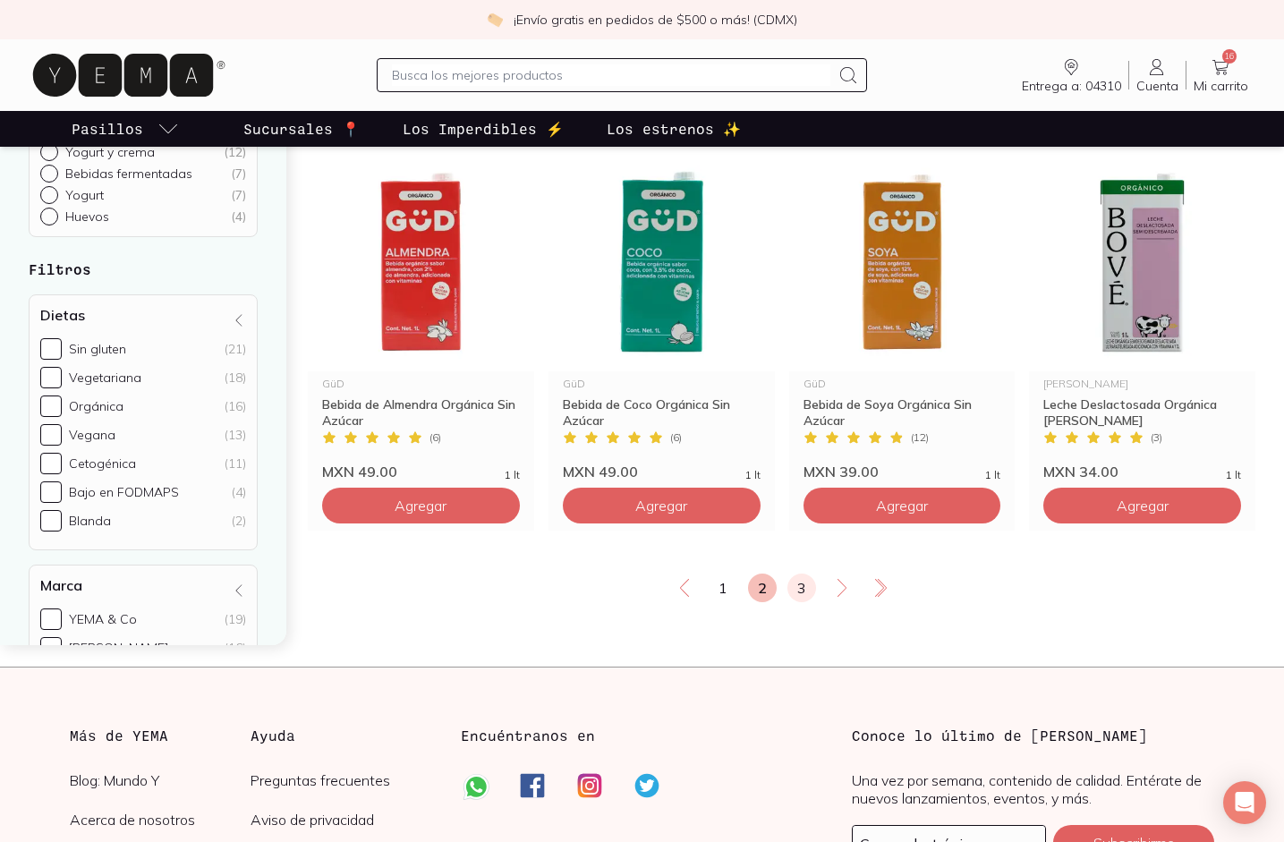
click at [801, 574] on link "3" at bounding box center [801, 588] width 29 height 29
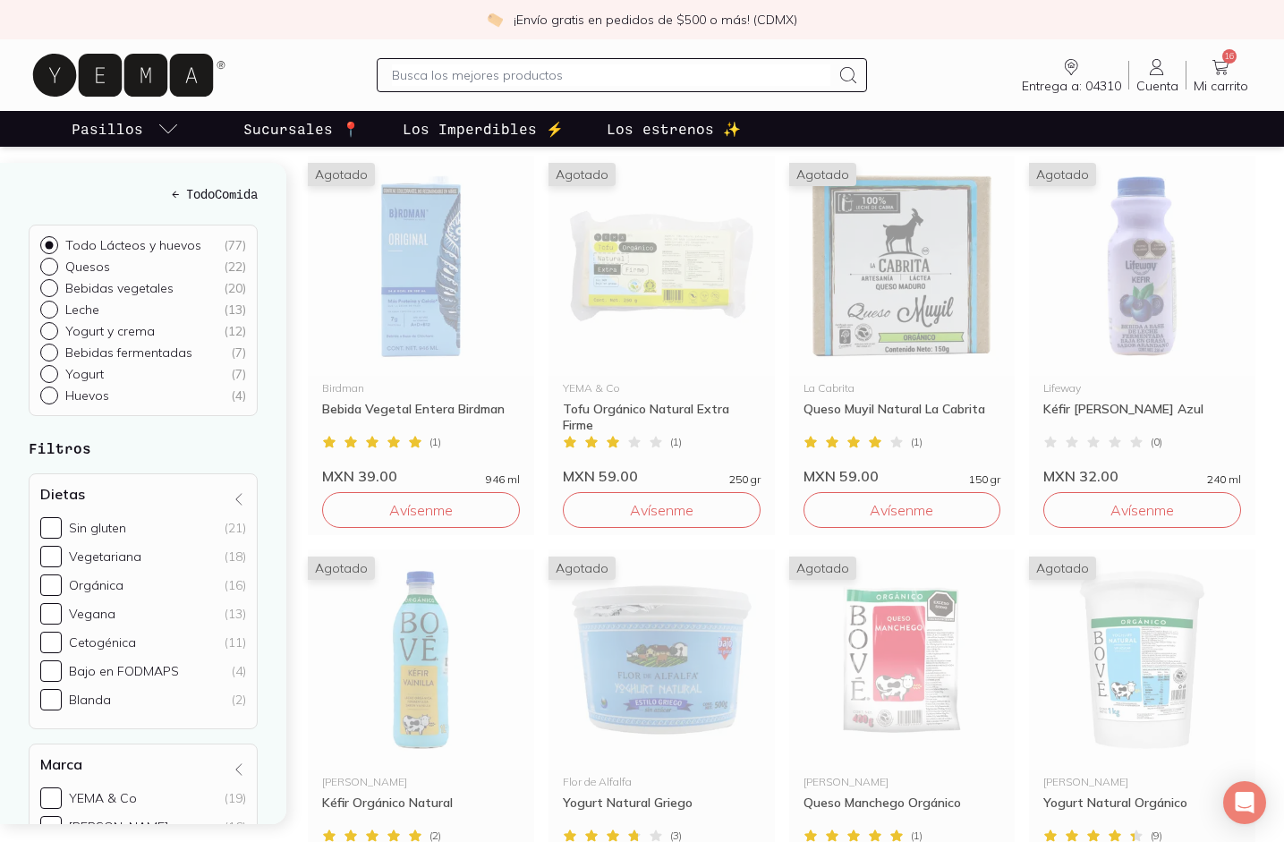
scroll to position [663, 0]
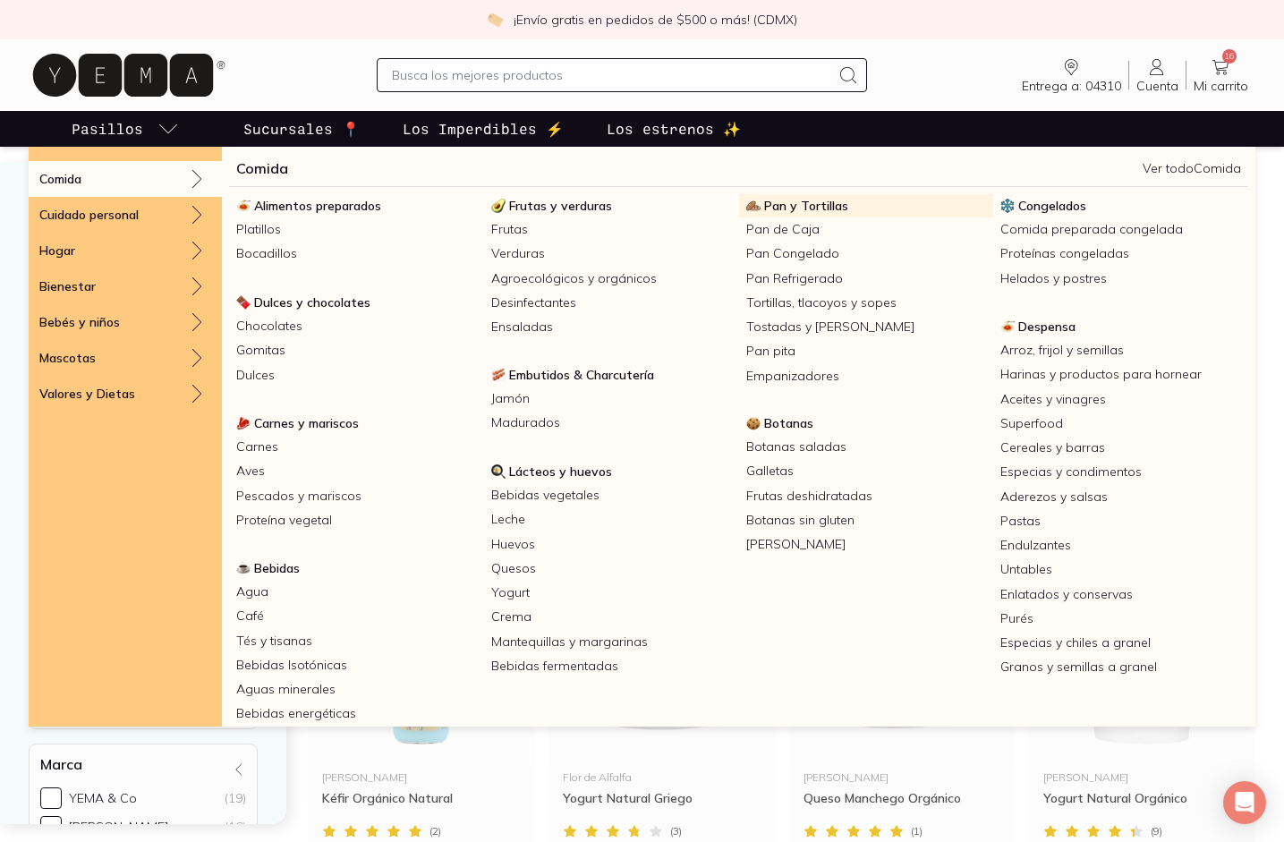
click at [790, 206] on span "Pan y Tortillas" at bounding box center [806, 206] width 84 height 16
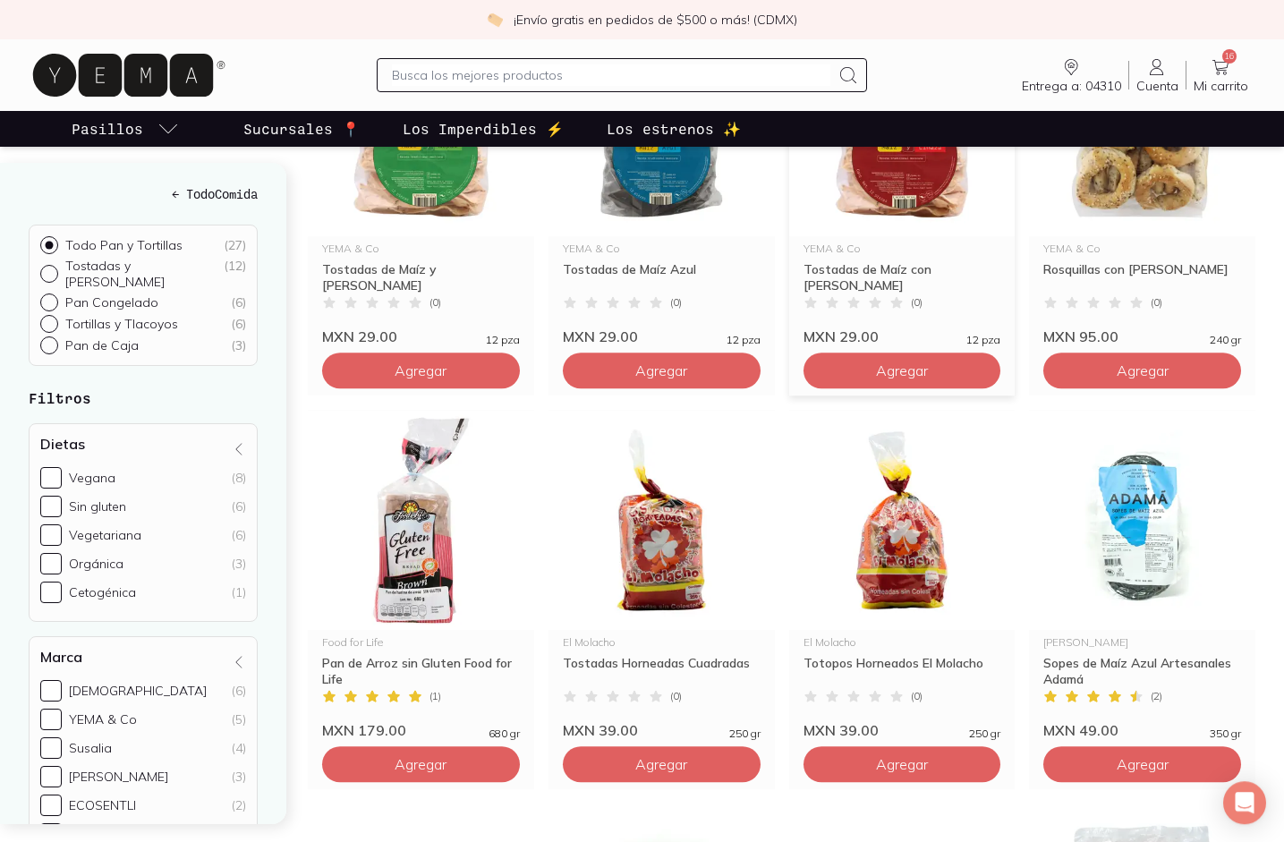
scroll to position [372, 0]
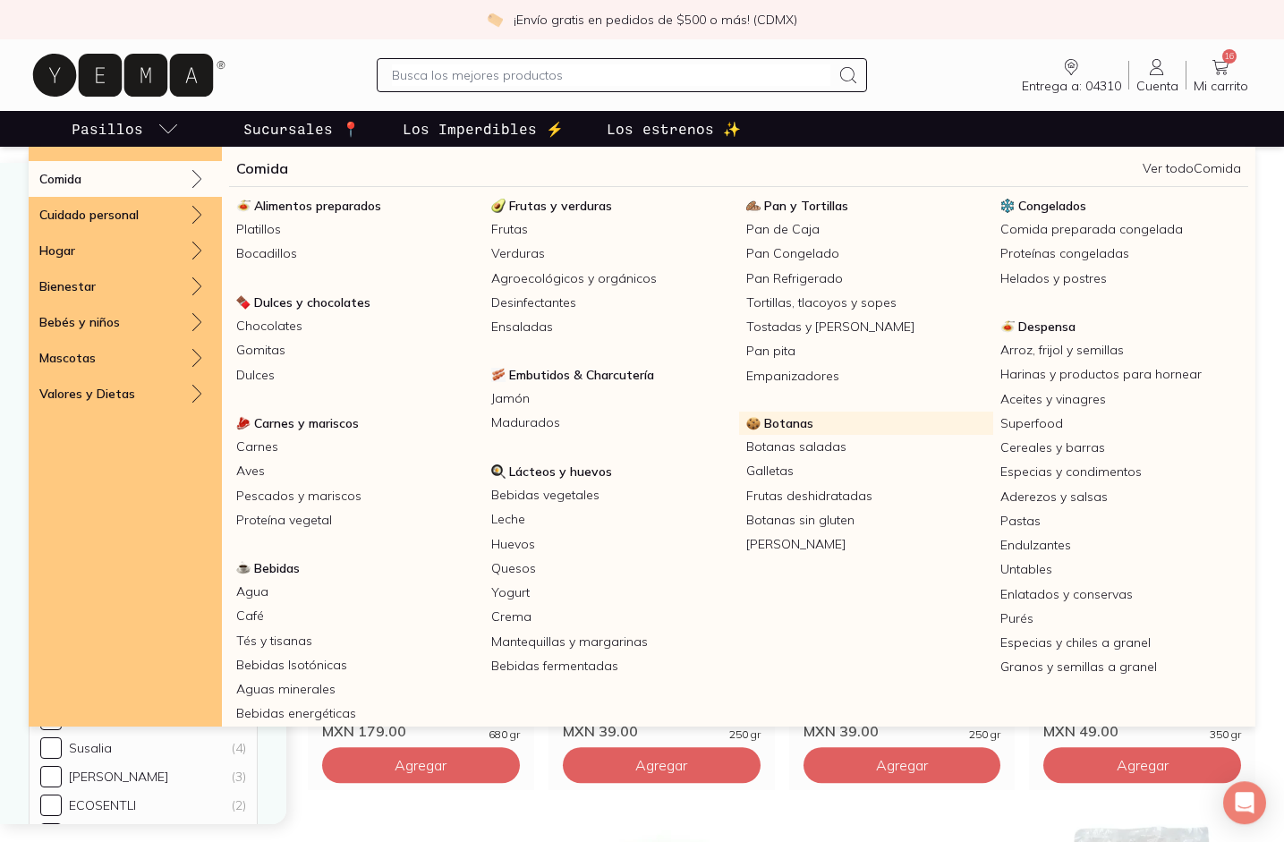
click at [791, 429] on span "Botanas" at bounding box center [788, 423] width 49 height 16
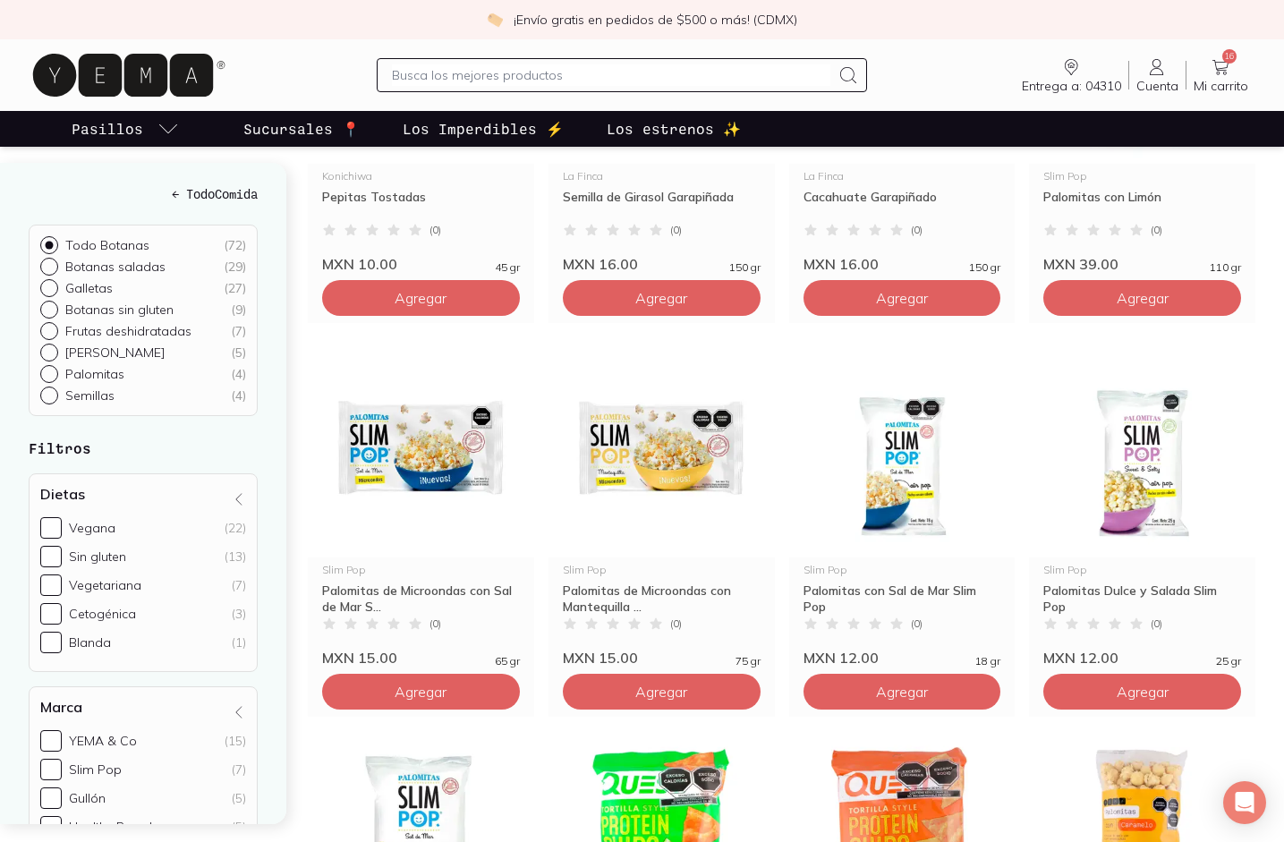
scroll to position [1237, 0]
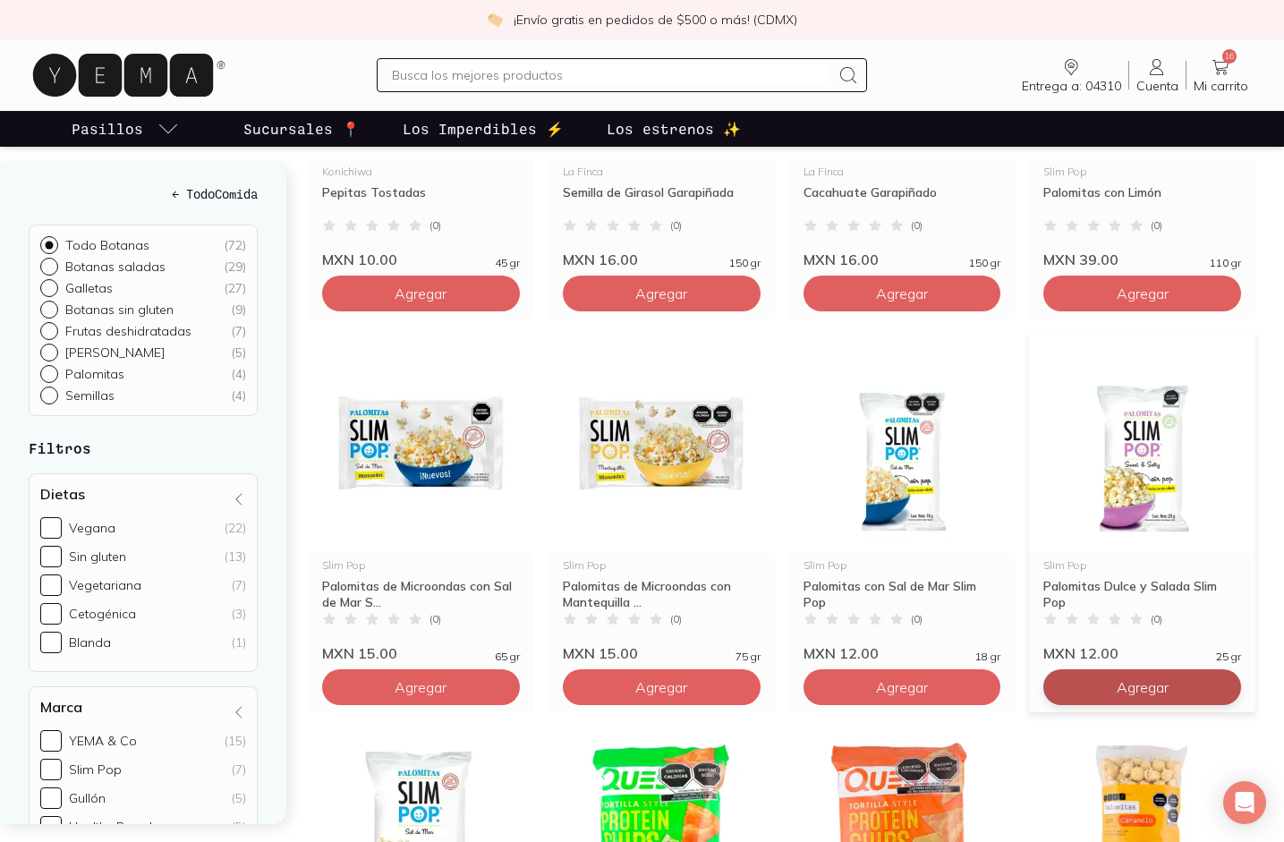
click at [1120, 682] on span "Agregar" at bounding box center [1143, 687] width 52 height 18
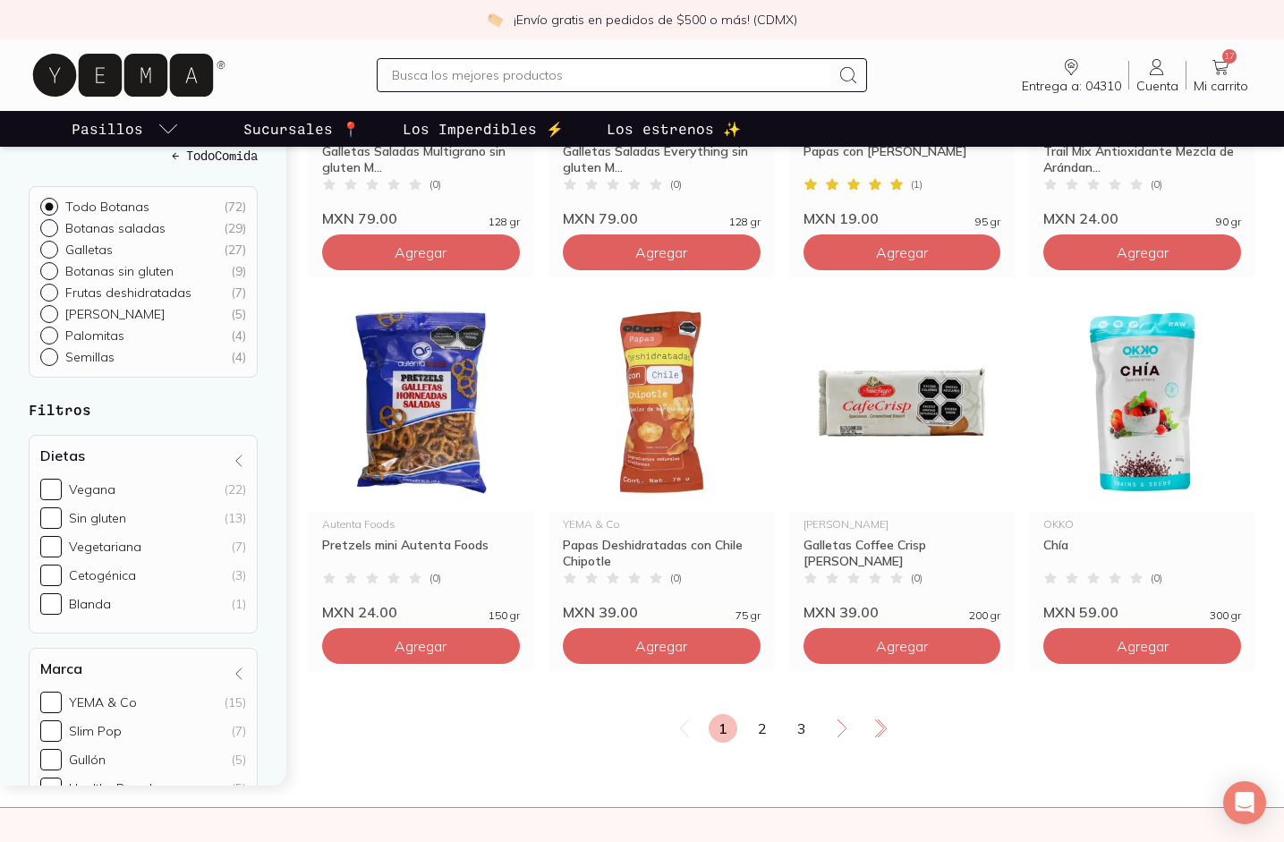
scroll to position [2850, 0]
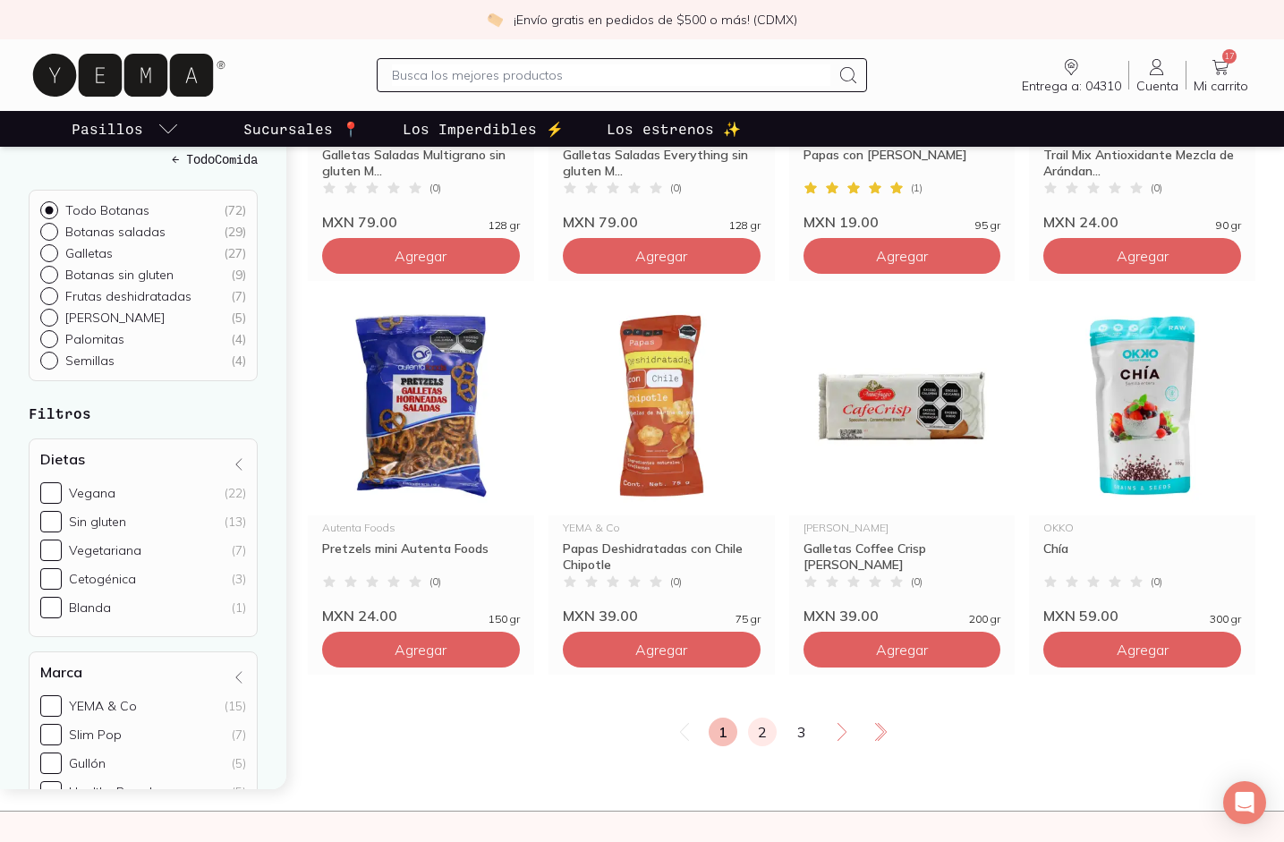
click at [765, 739] on link "2" at bounding box center [762, 732] width 29 height 29
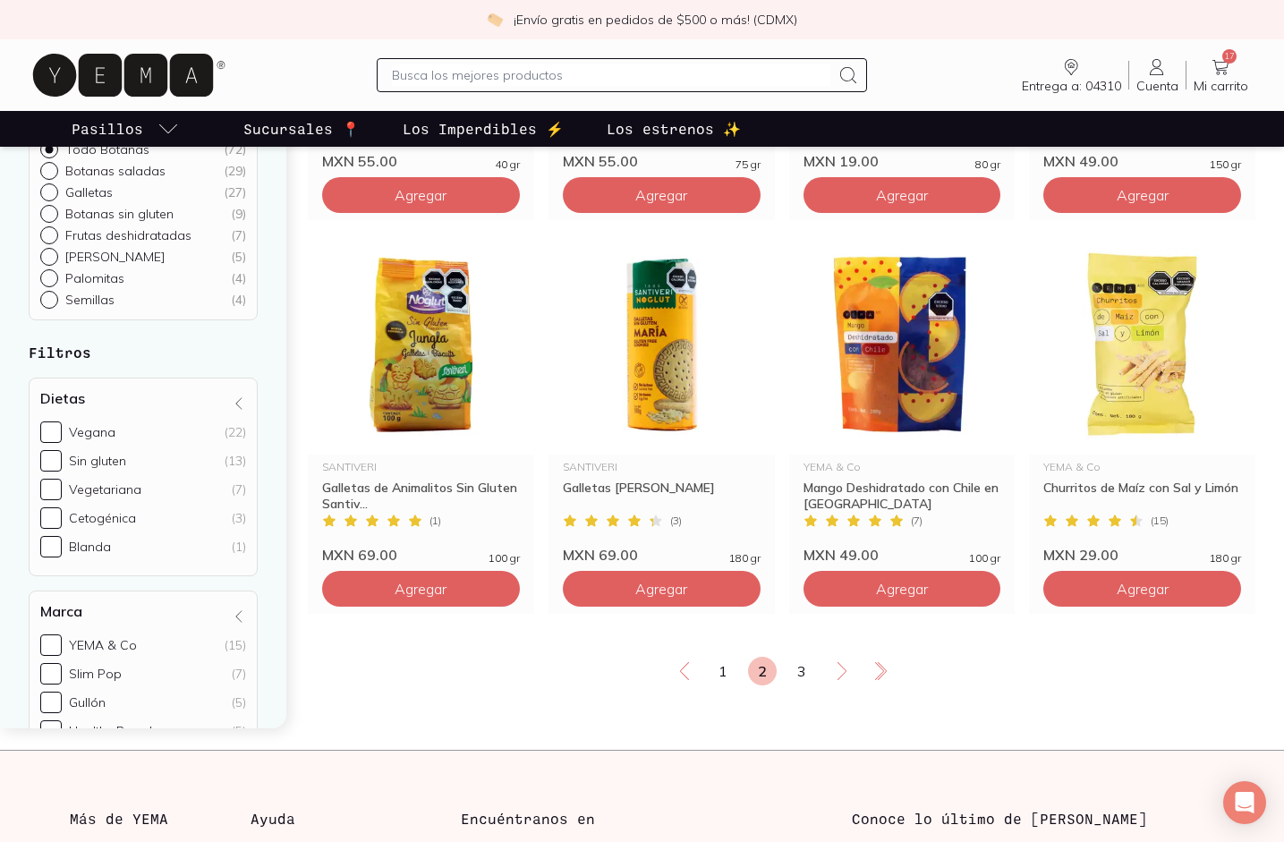
scroll to position [2911, 0]
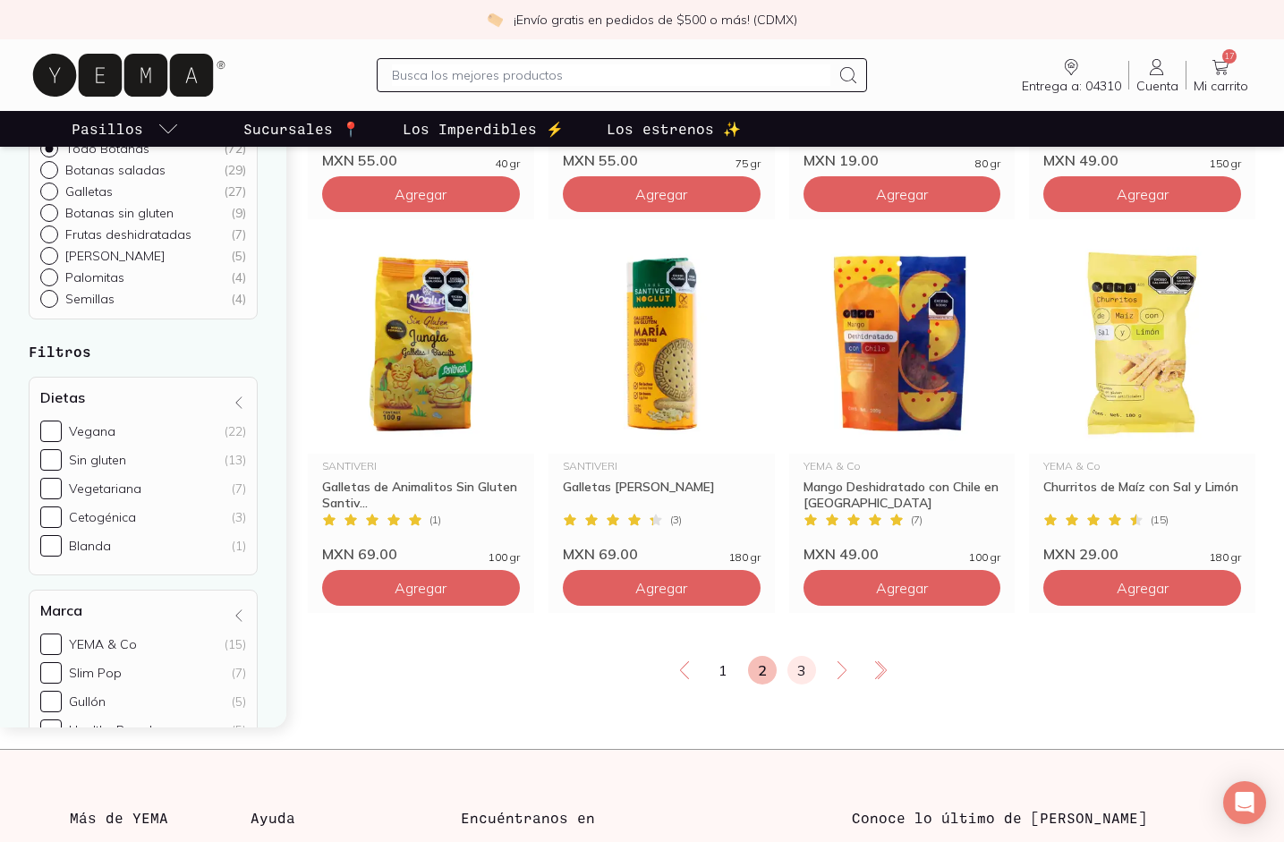
click at [803, 669] on link "3" at bounding box center [801, 670] width 29 height 29
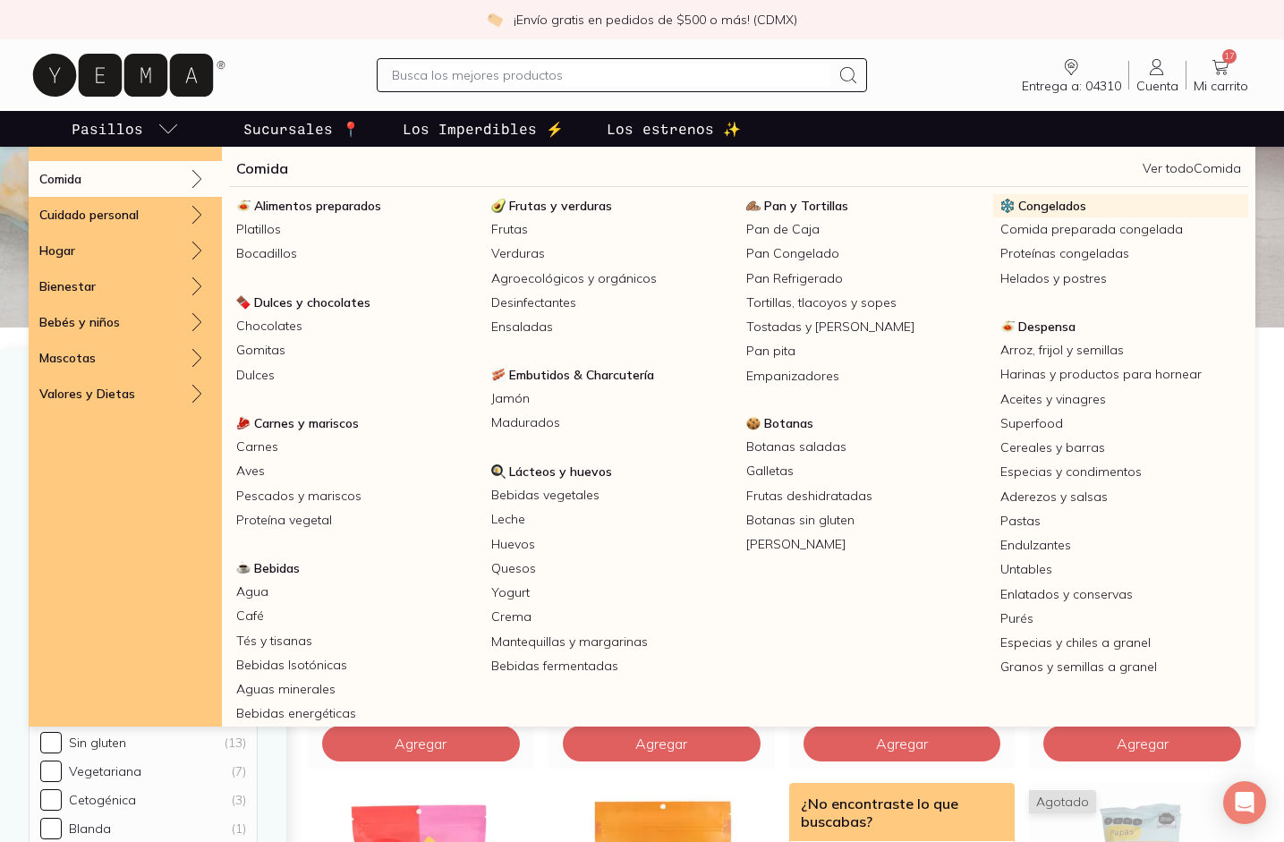
click at [1069, 201] on span "Congelados" at bounding box center [1052, 206] width 68 height 16
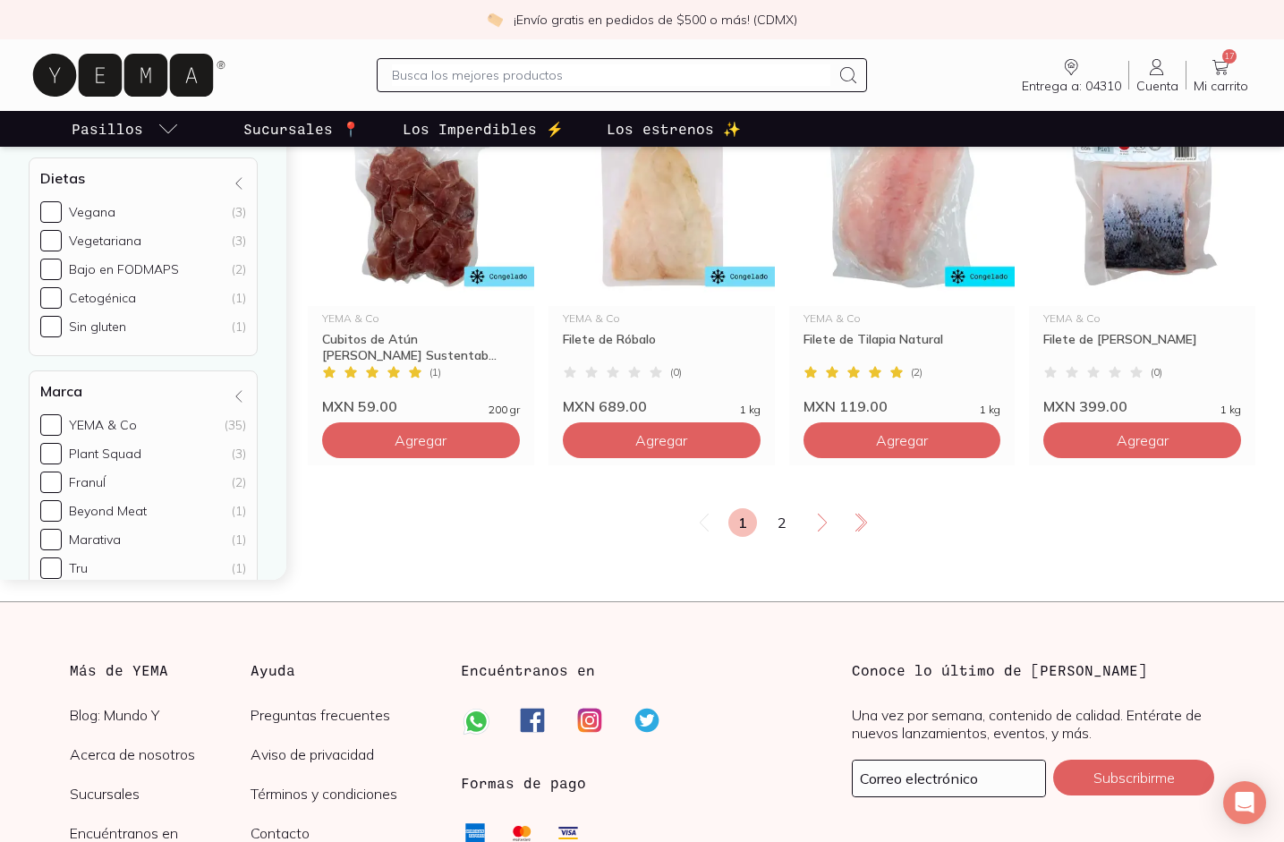
scroll to position [3083, 0]
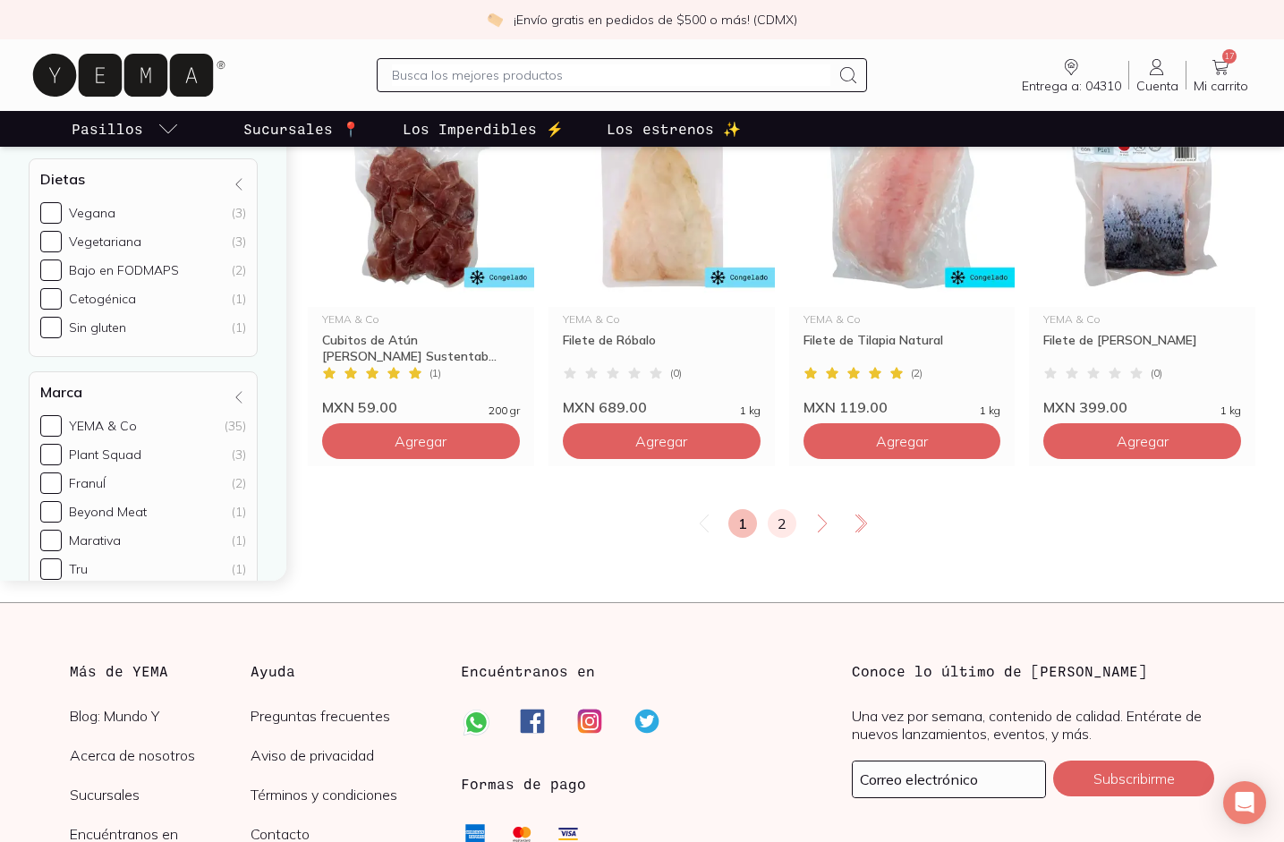
click at [775, 520] on link "2" at bounding box center [782, 523] width 29 height 29
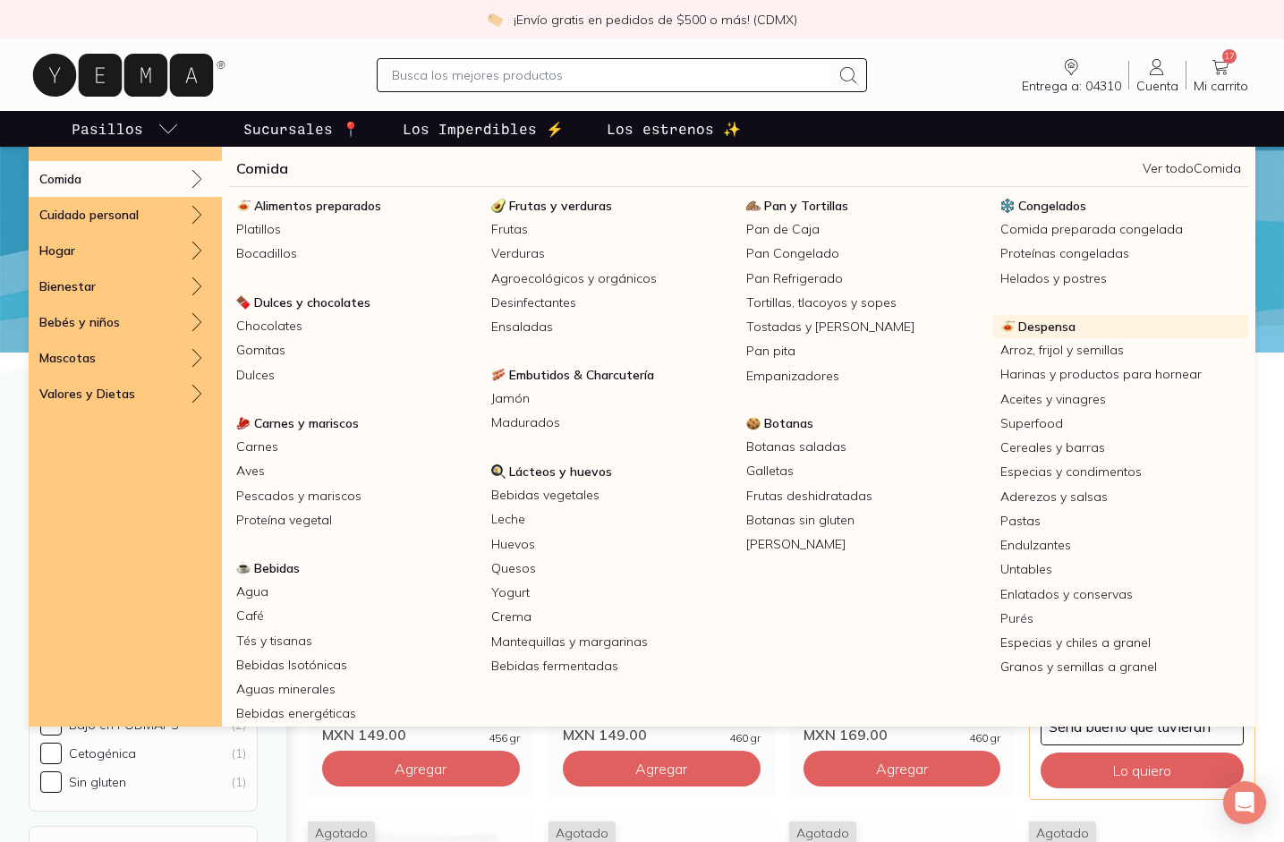
click at [1041, 331] on span "Despensa" at bounding box center [1046, 327] width 57 height 16
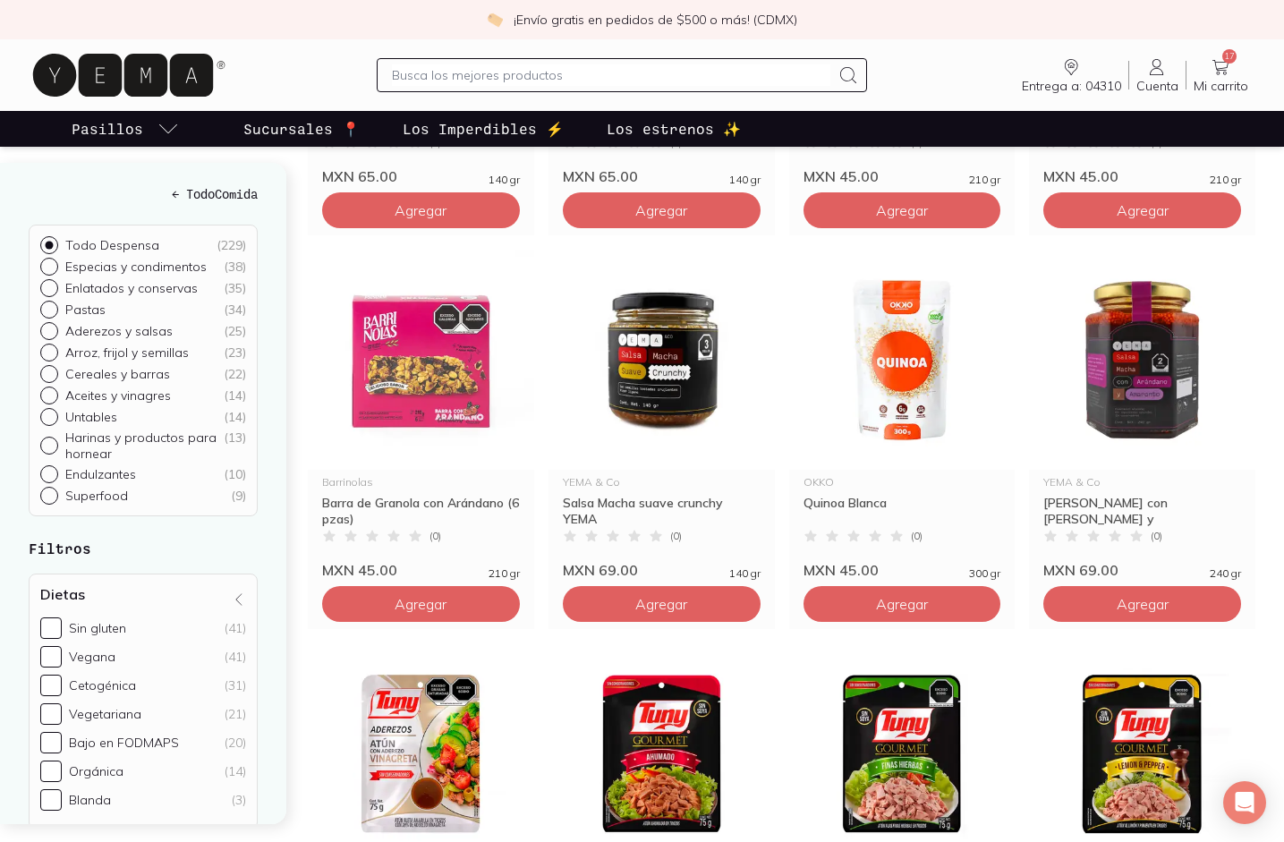
scroll to position [558, 0]
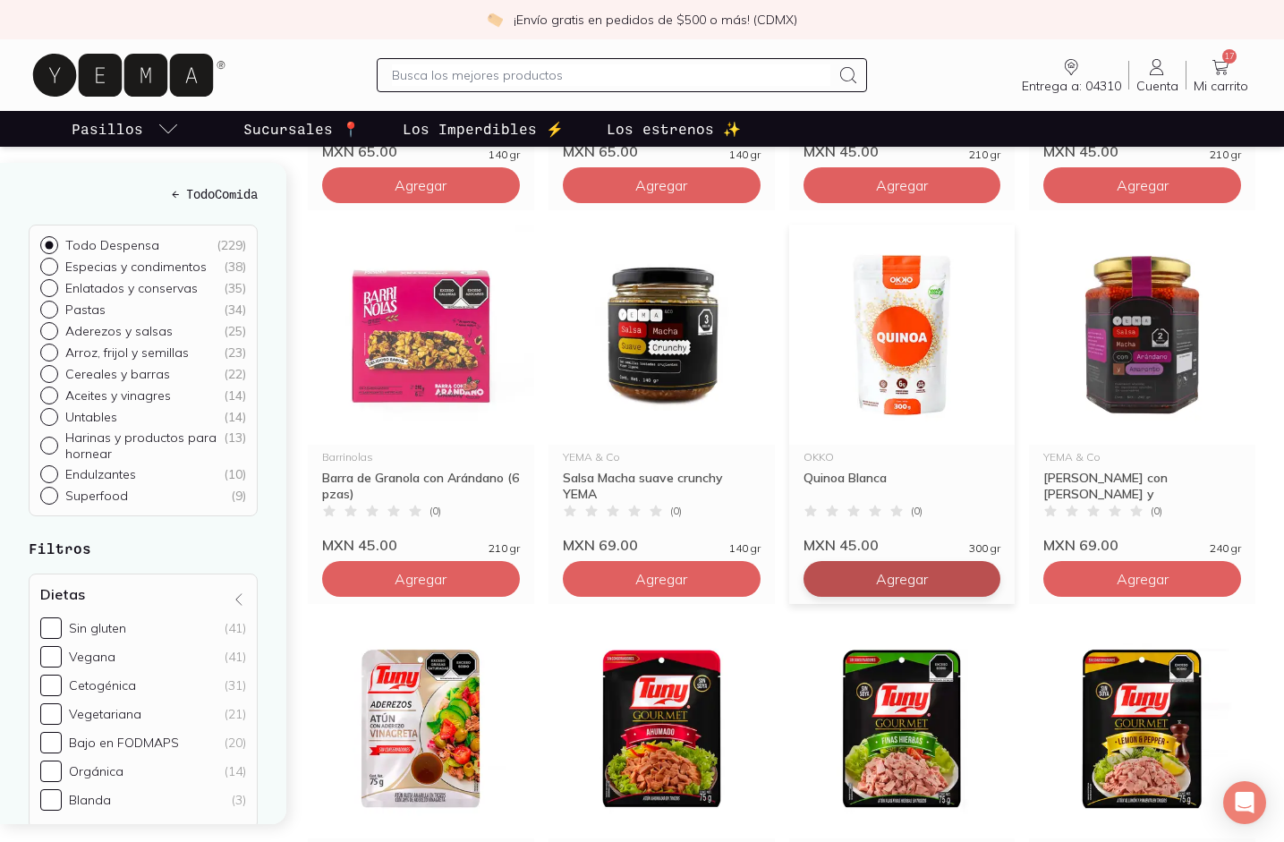
click at [923, 588] on span "Agregar" at bounding box center [902, 579] width 52 height 18
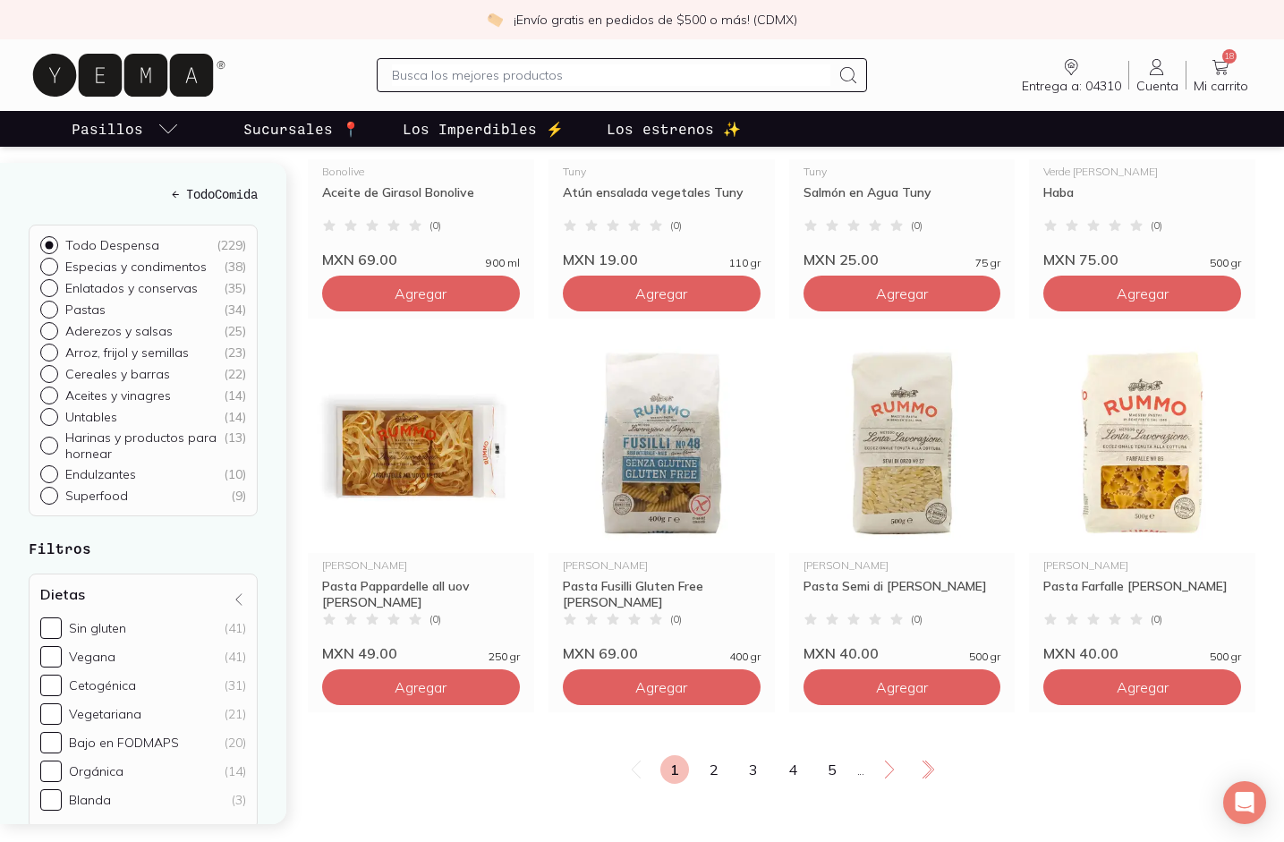
scroll to position [2850, 0]
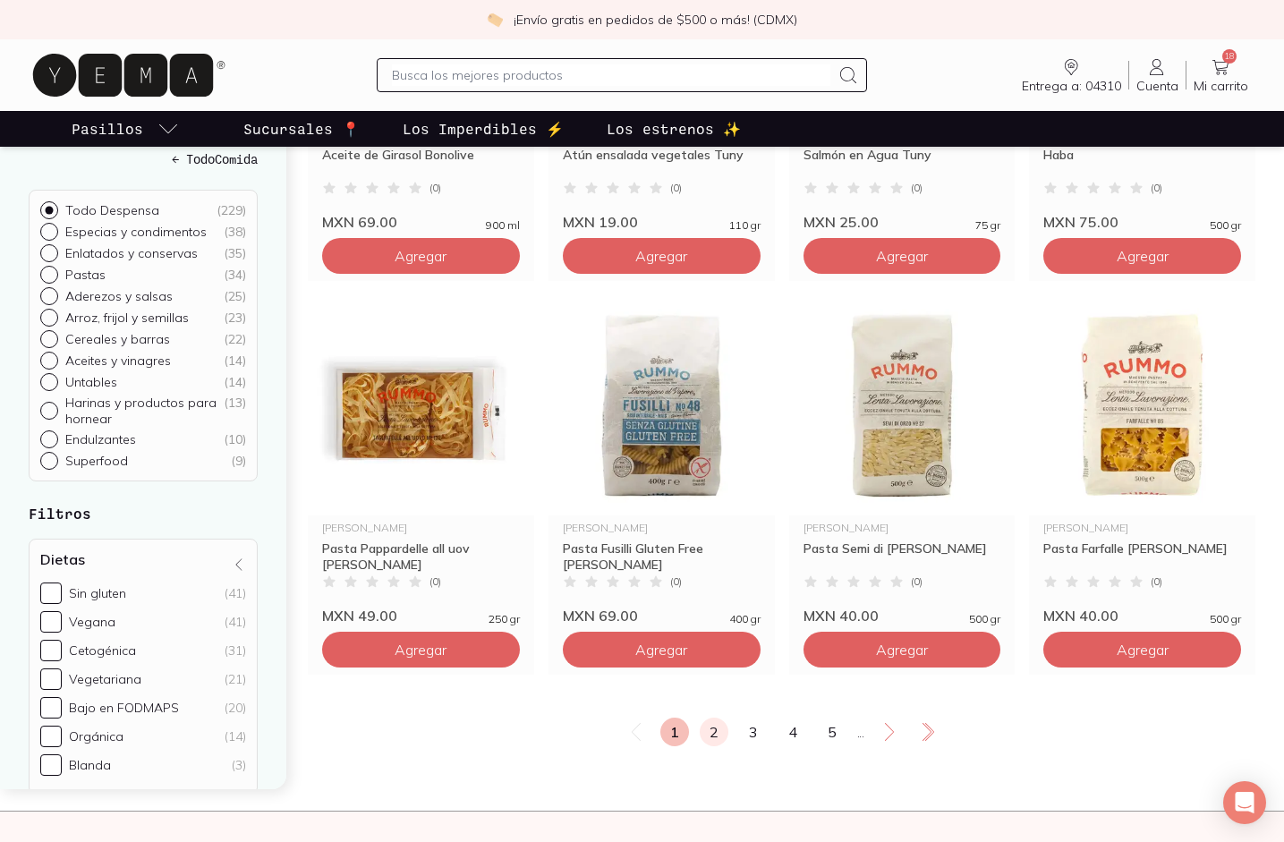
click at [714, 746] on link "2" at bounding box center [714, 732] width 29 height 29
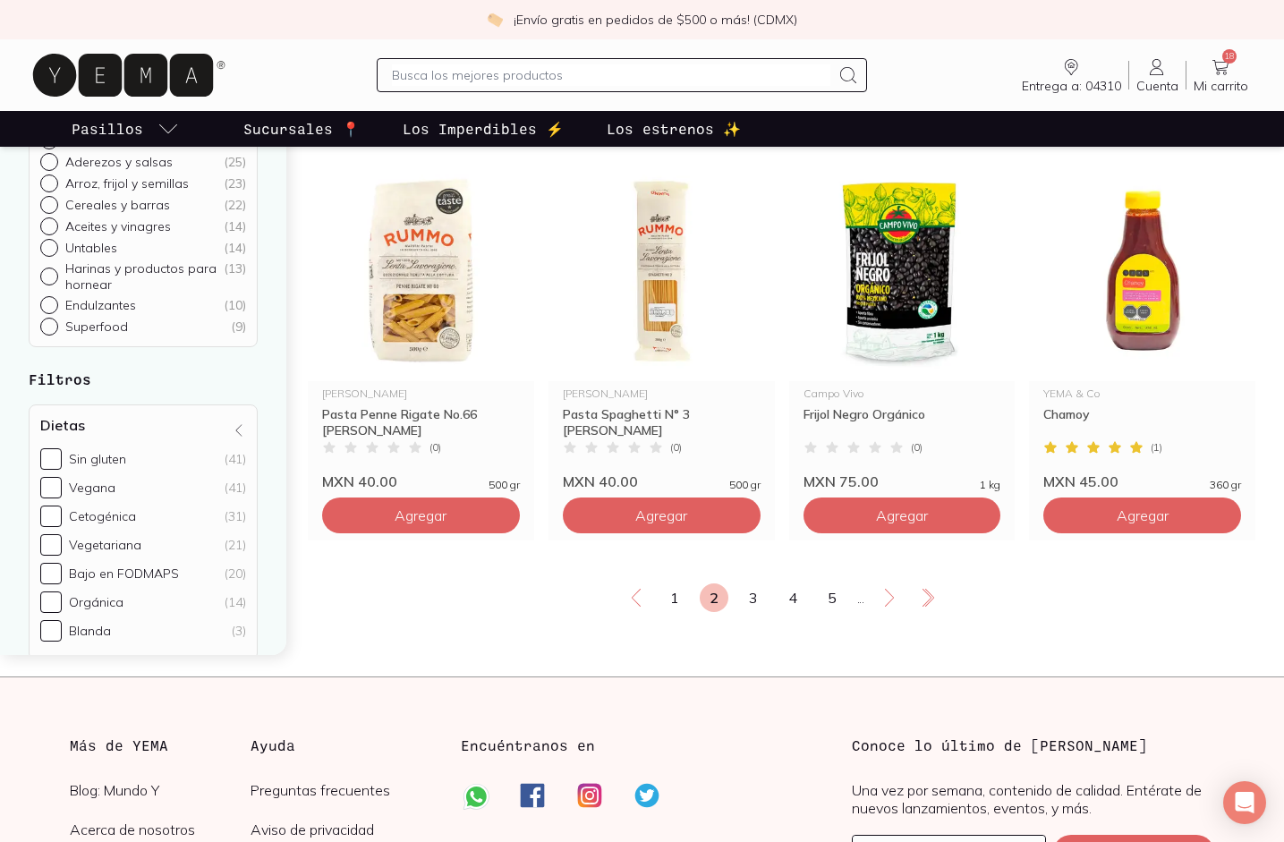
scroll to position [2983, 0]
click at [753, 613] on link "3" at bounding box center [753, 598] width 29 height 29
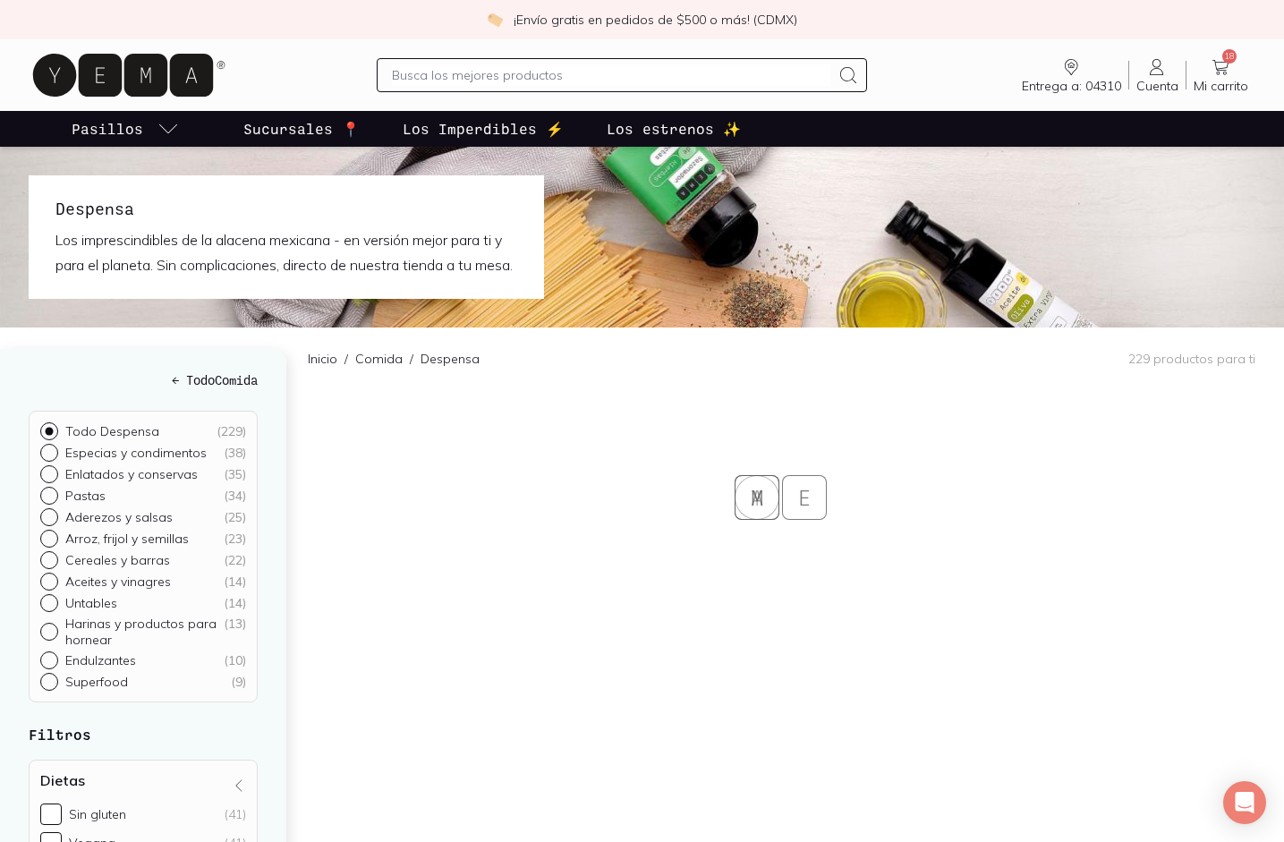
click at [497, 696] on div "Inicio / Comida / Despensa 229 productos para ti Y E A M" at bounding box center [796, 668] width 976 height 683
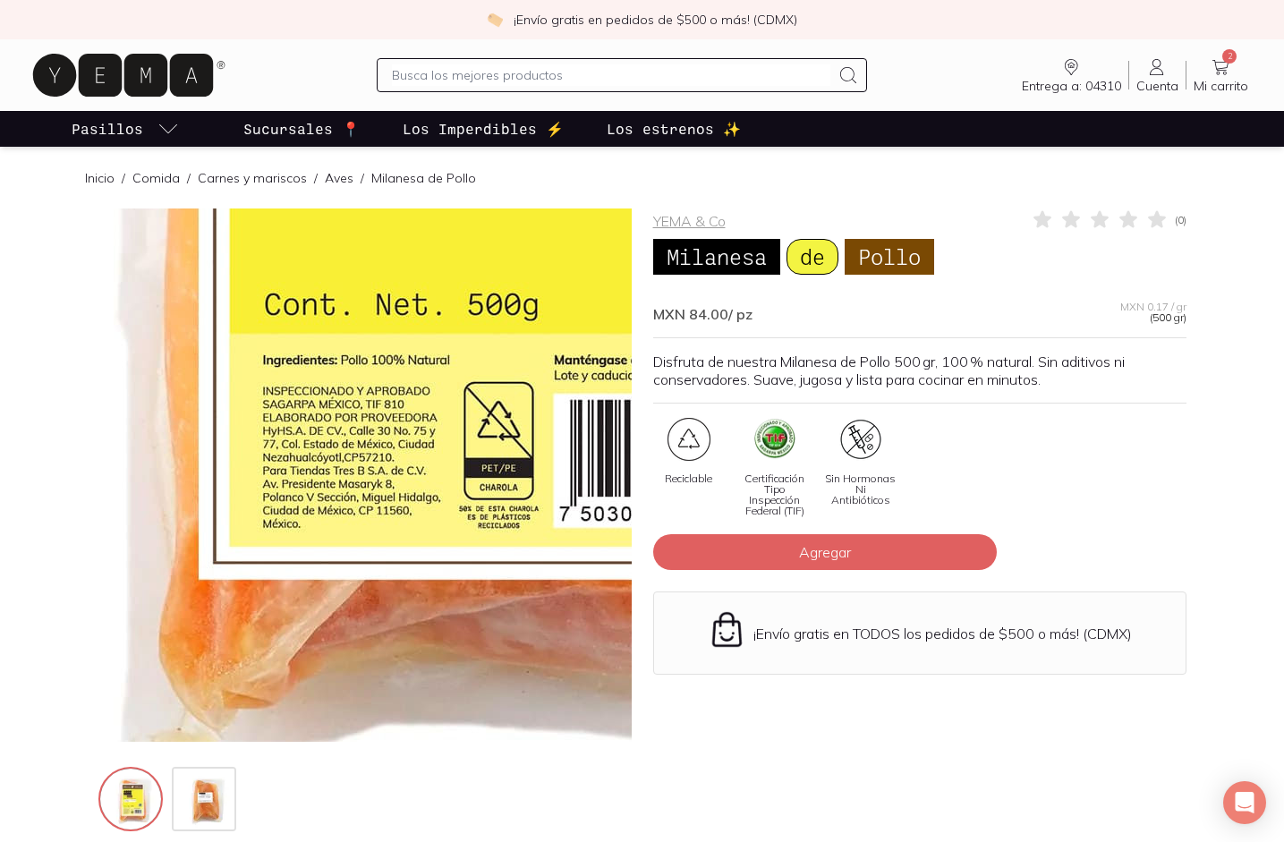
click at [304, 608] on img at bounding box center [507, 159] width 1789 height 1789
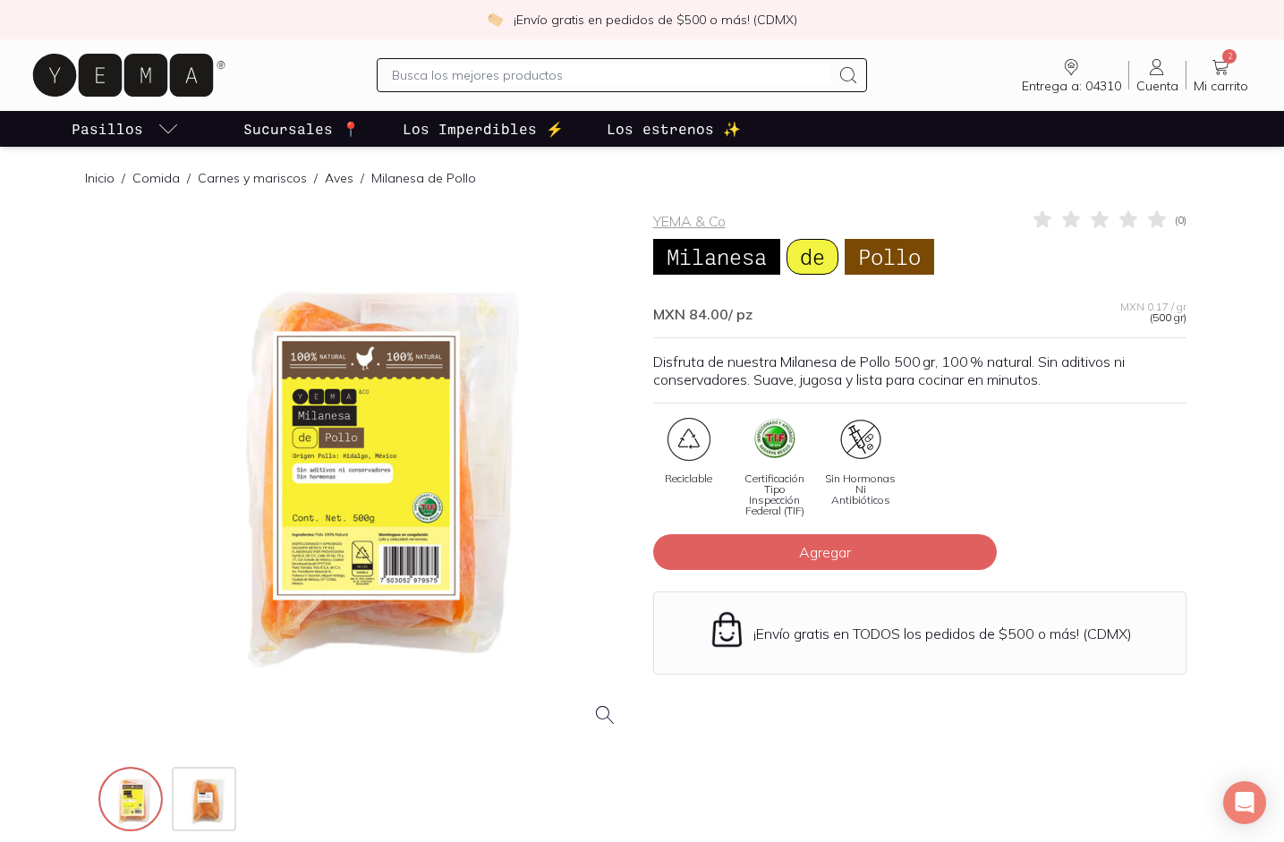
click at [368, 445] on div at bounding box center [364, 474] width 533 height 533
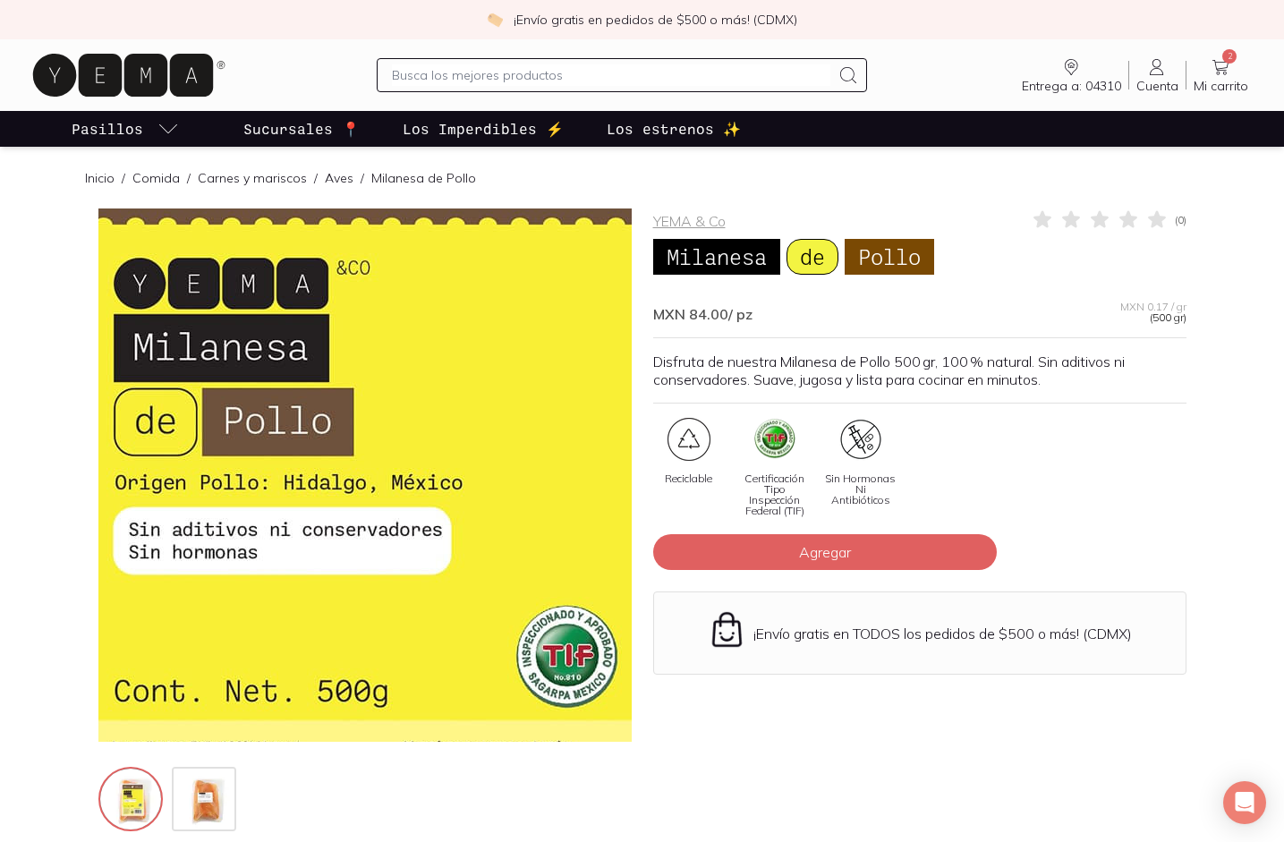
click at [368, 445] on img at bounding box center [356, 546] width 1789 height 1789
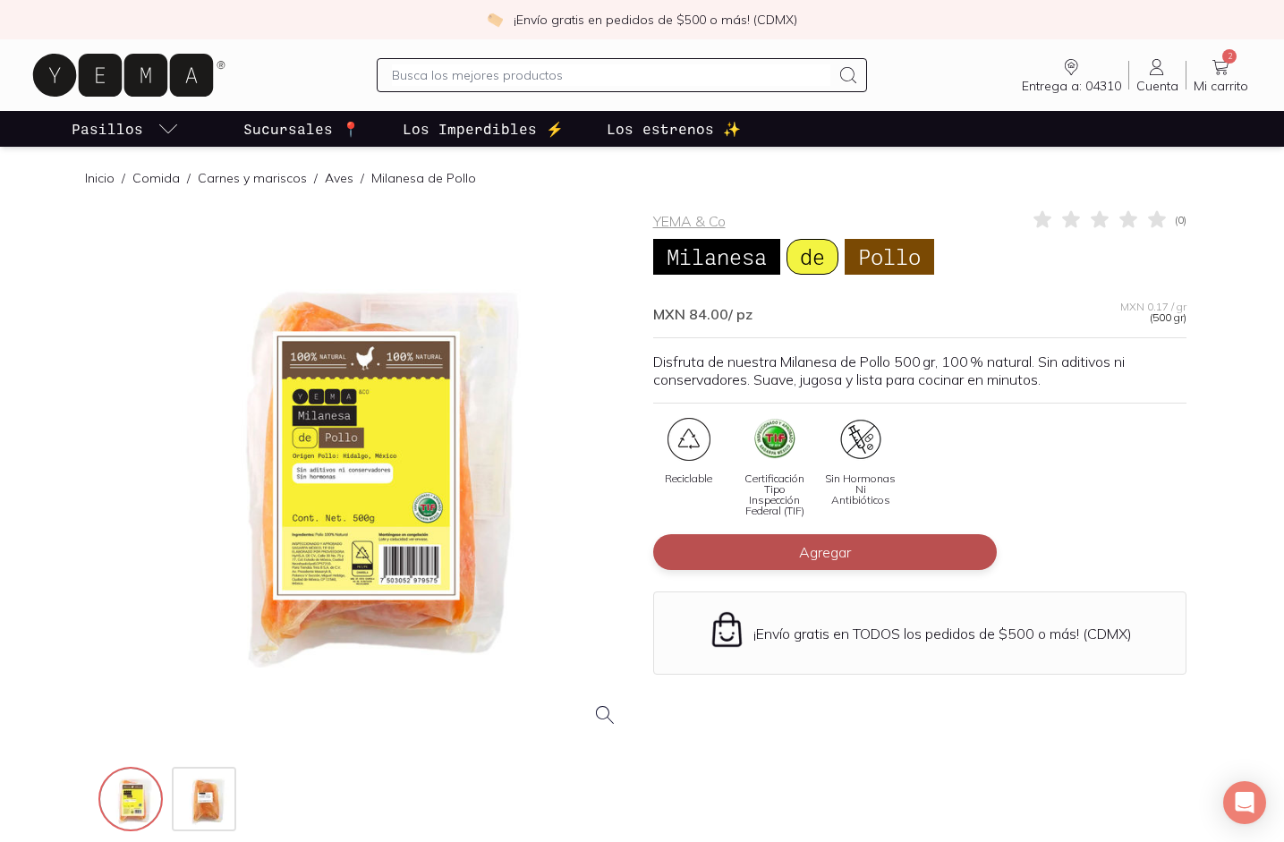
click at [873, 558] on button "Agregar" at bounding box center [825, 552] width 344 height 36
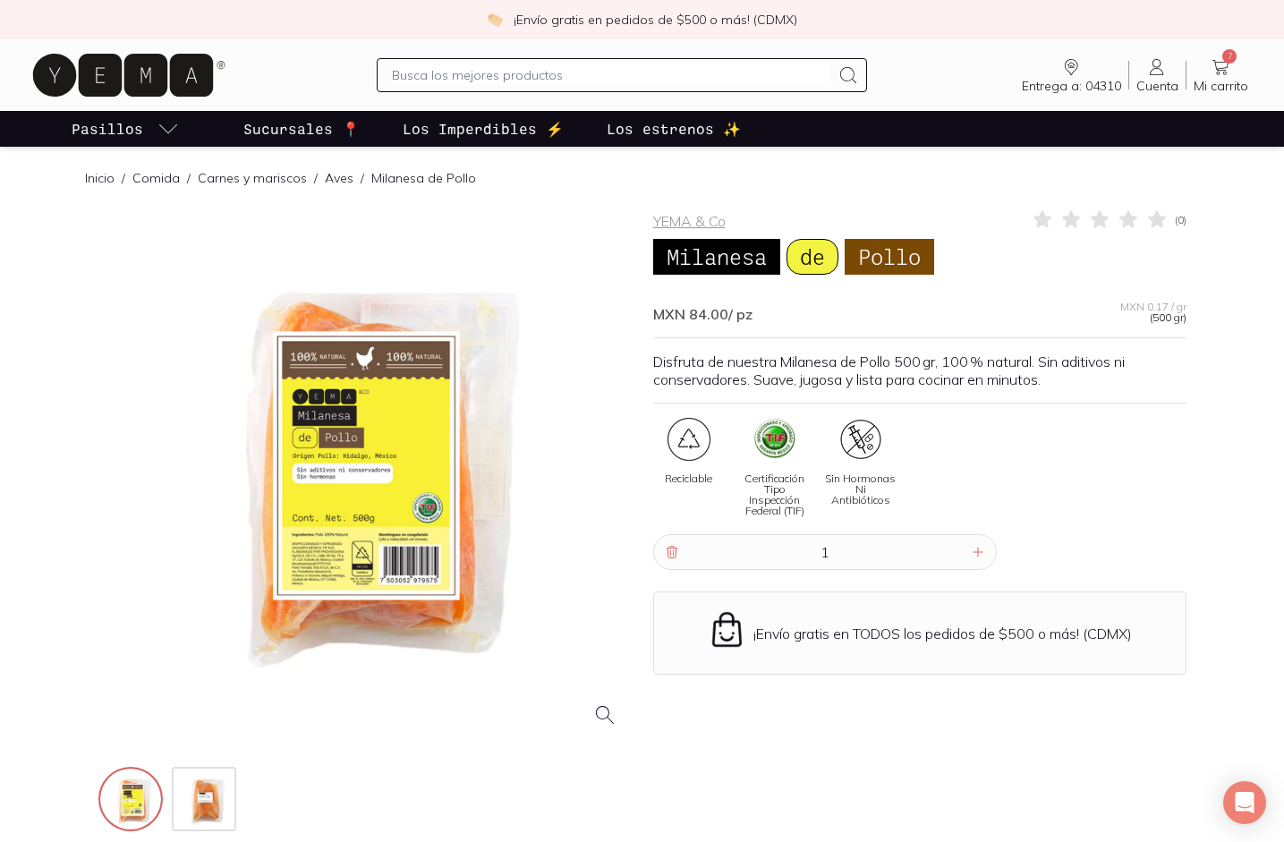
click at [1153, 509] on div "Reciclable Certificación Tipo Inspección Federal (TIF) Sin Hormonas Ni Antibiót…" at bounding box center [919, 476] width 533 height 116
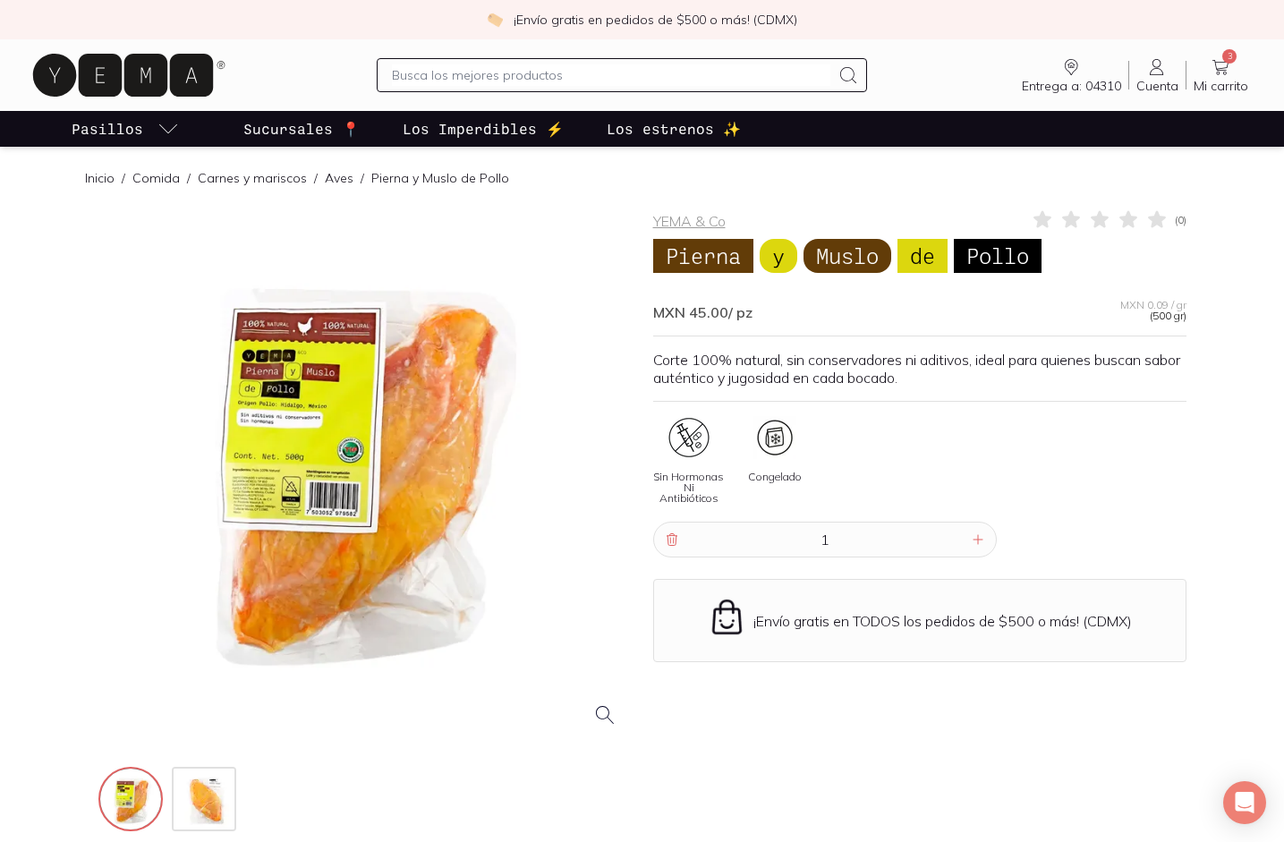
click at [330, 436] on div at bounding box center [364, 474] width 533 height 533
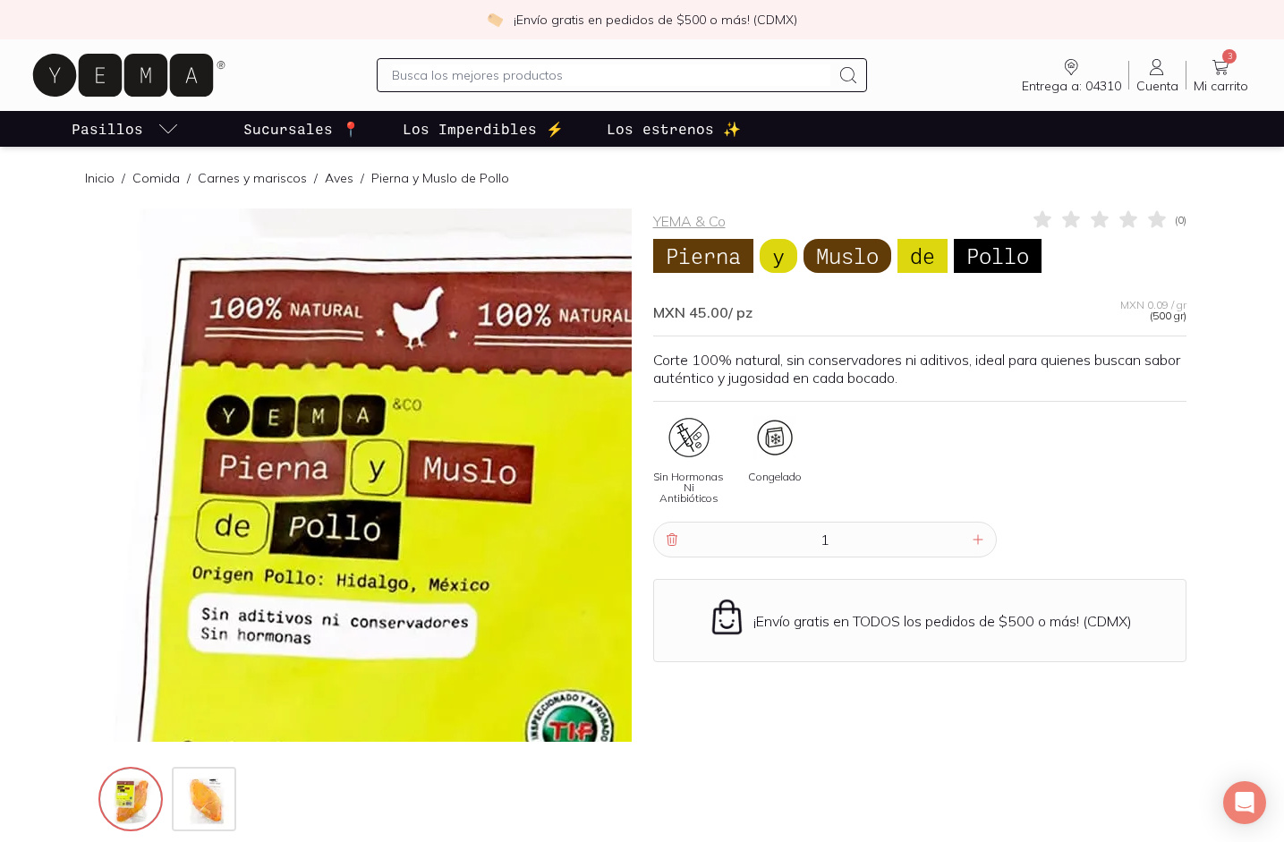
click at [257, 330] on img at bounding box center [618, 815] width 1789 height 1789
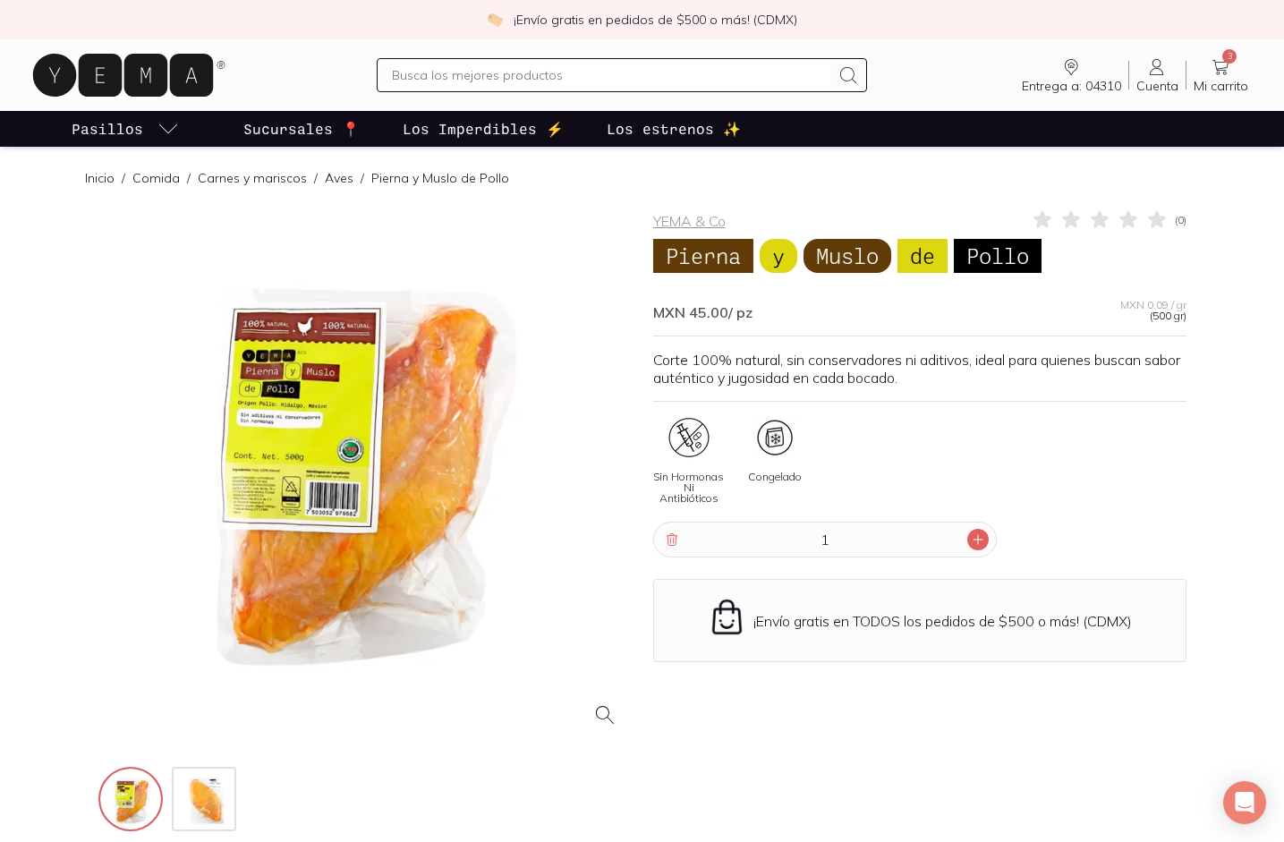
click at [976, 535] on icon at bounding box center [977, 539] width 9 height 9
type input "2"
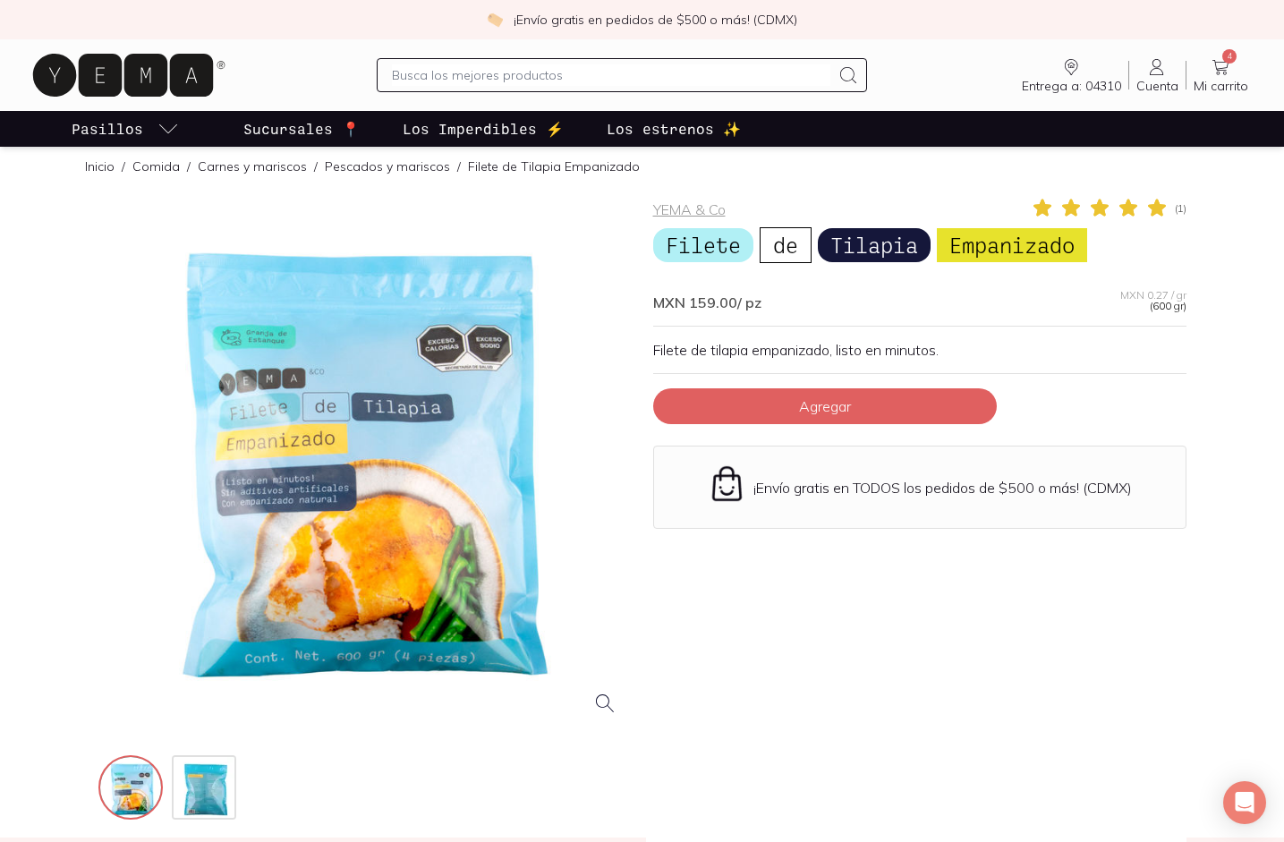
scroll to position [5, 0]
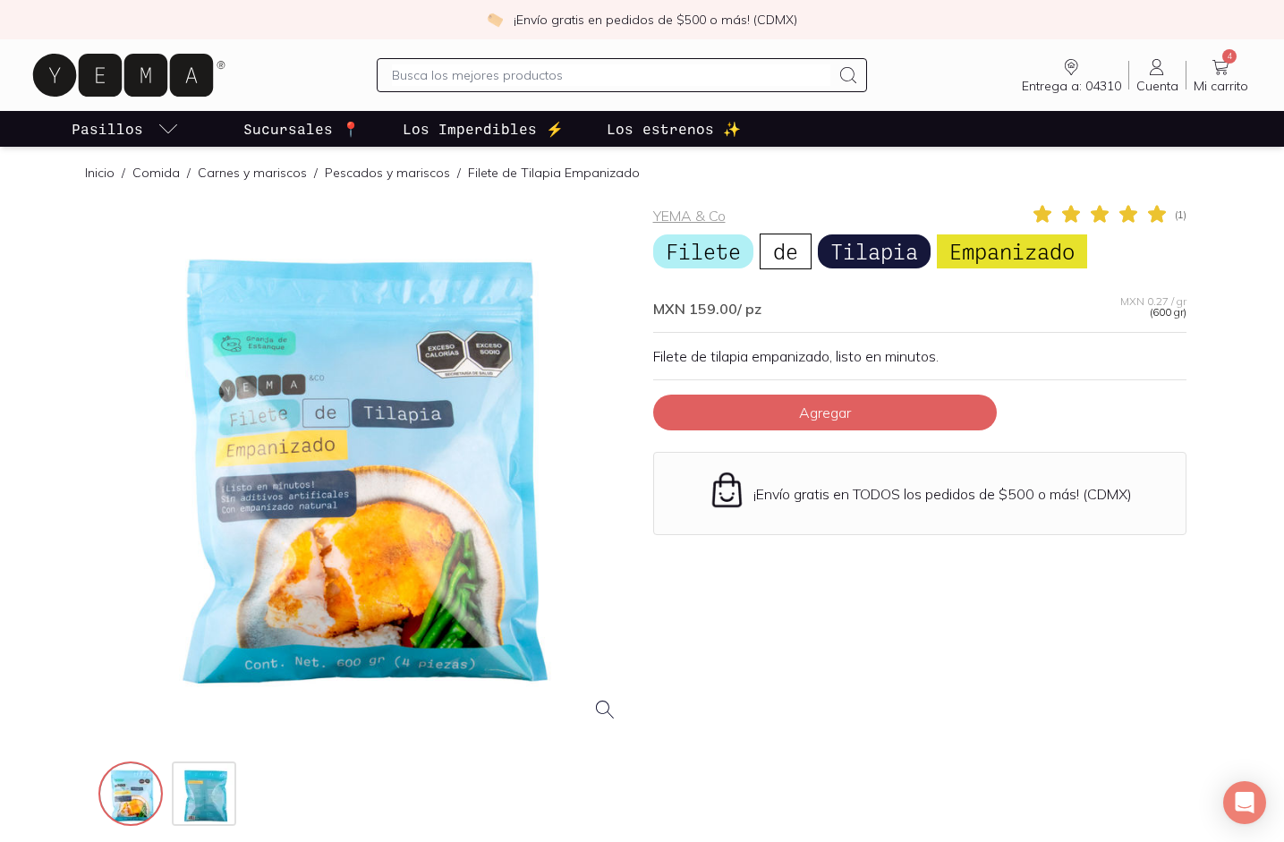
click at [843, 426] on button "Agregar" at bounding box center [825, 413] width 344 height 36
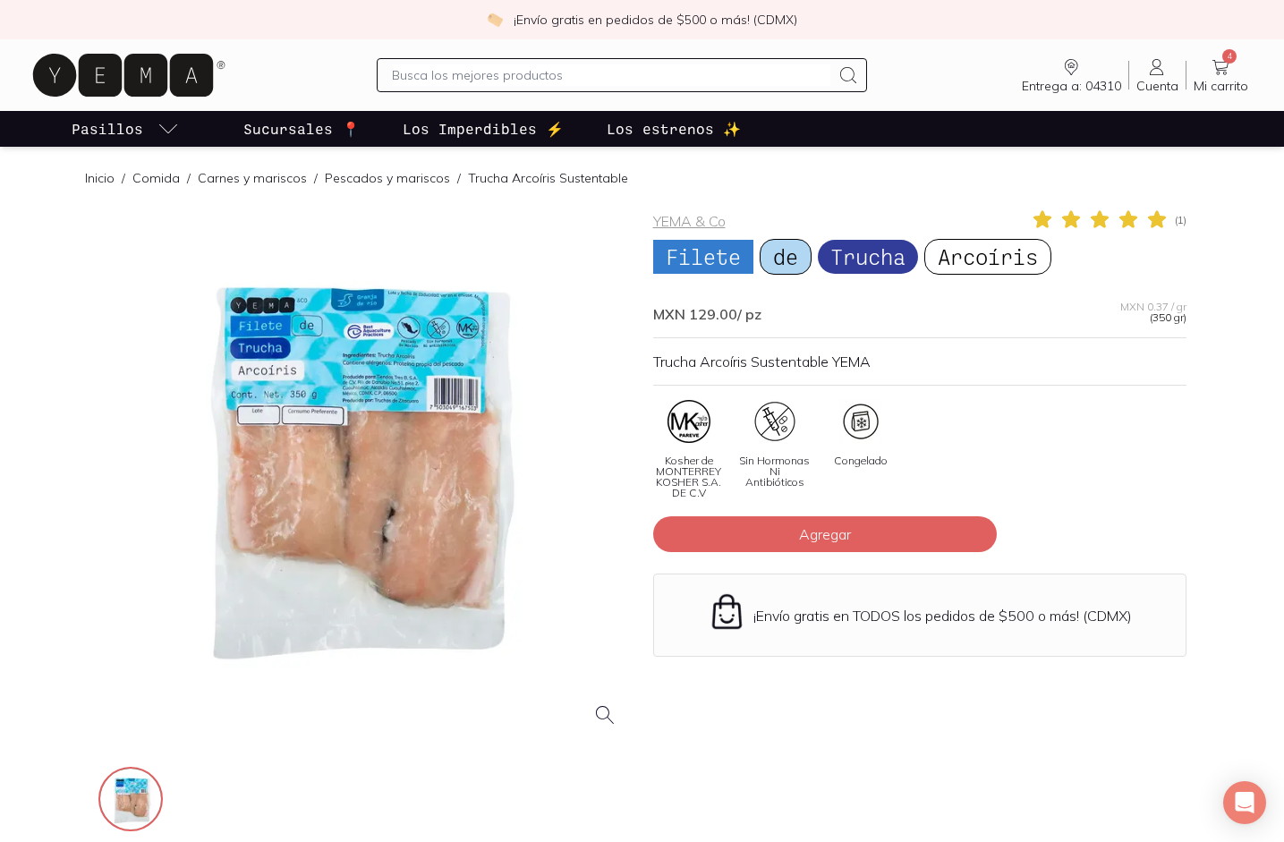
click at [353, 384] on div at bounding box center [364, 474] width 533 height 533
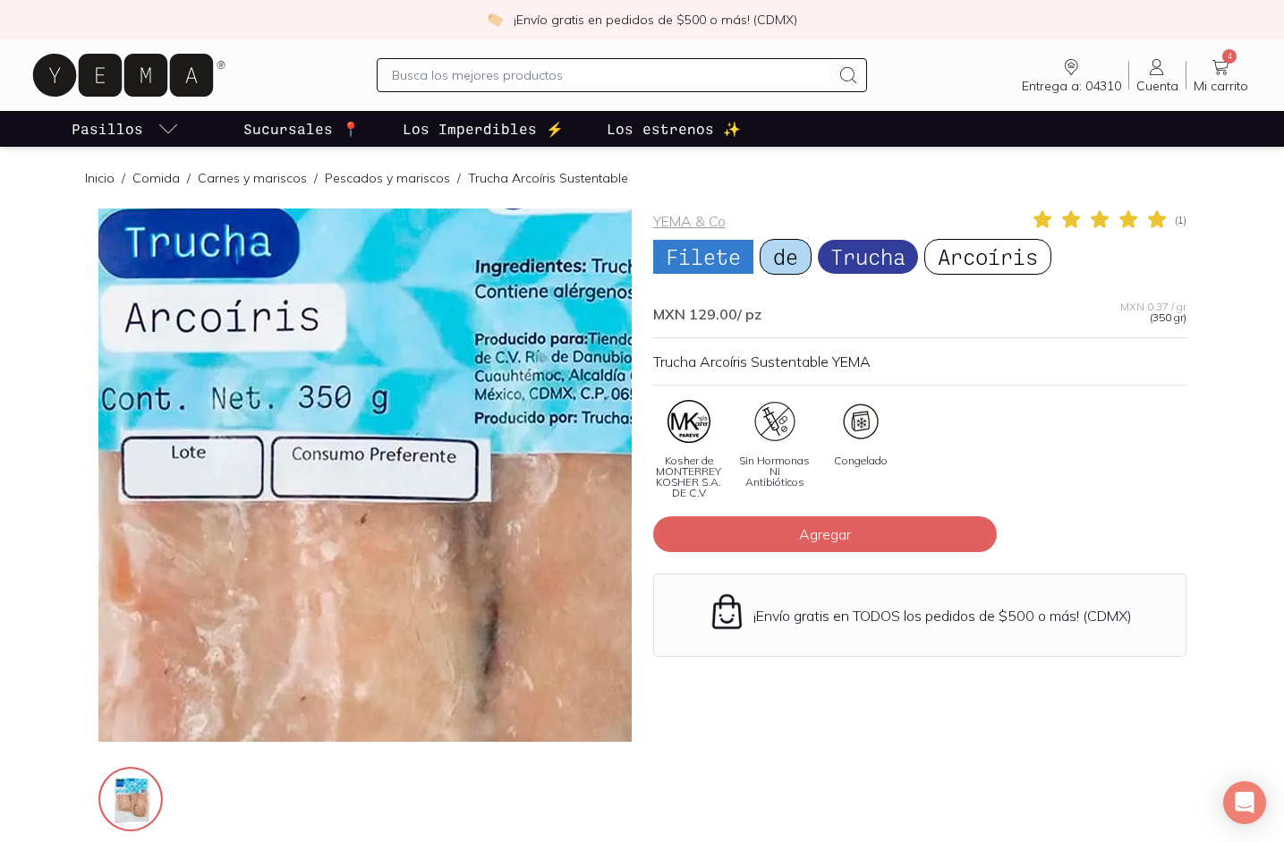
click at [286, 393] on img at bounding box center [549, 668] width 1789 height 1789
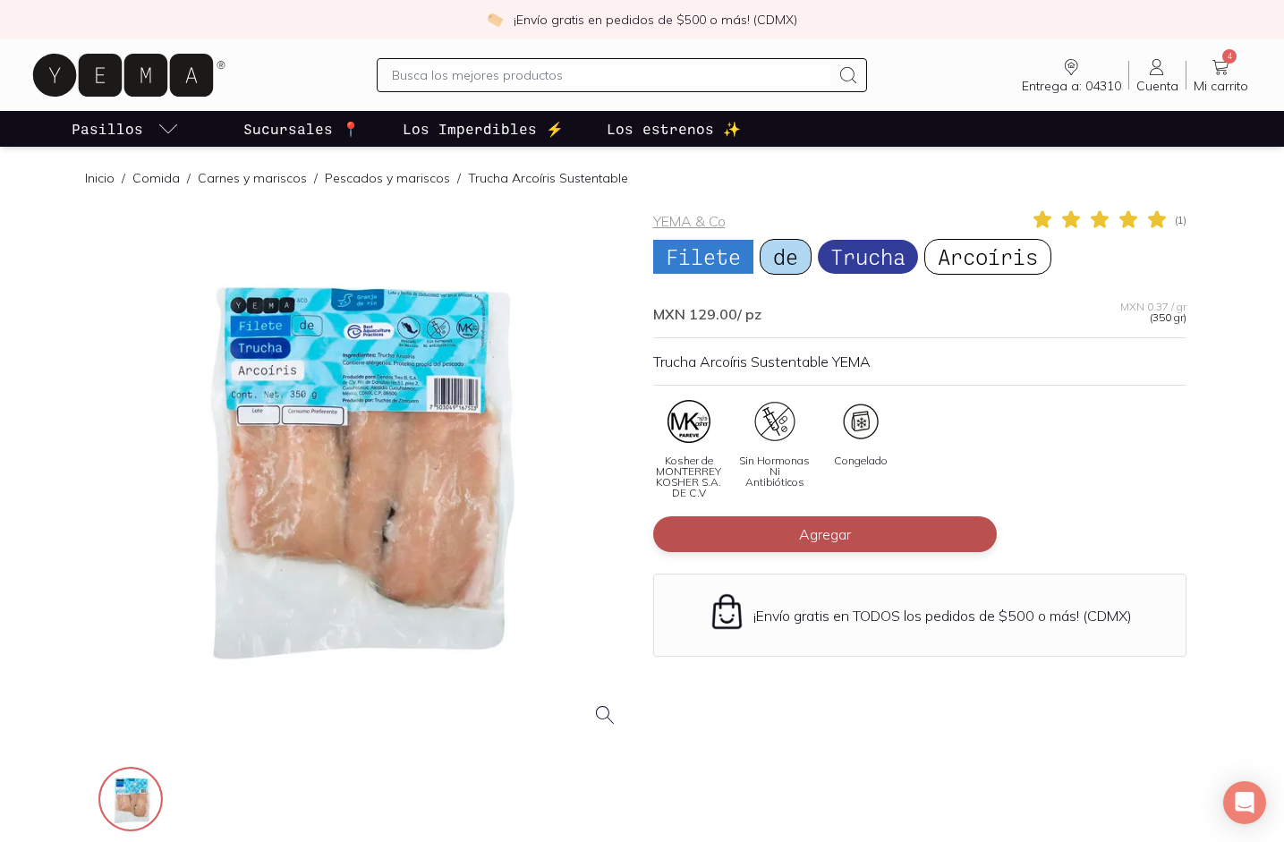
click at [710, 531] on button "Agregar" at bounding box center [825, 534] width 344 height 36
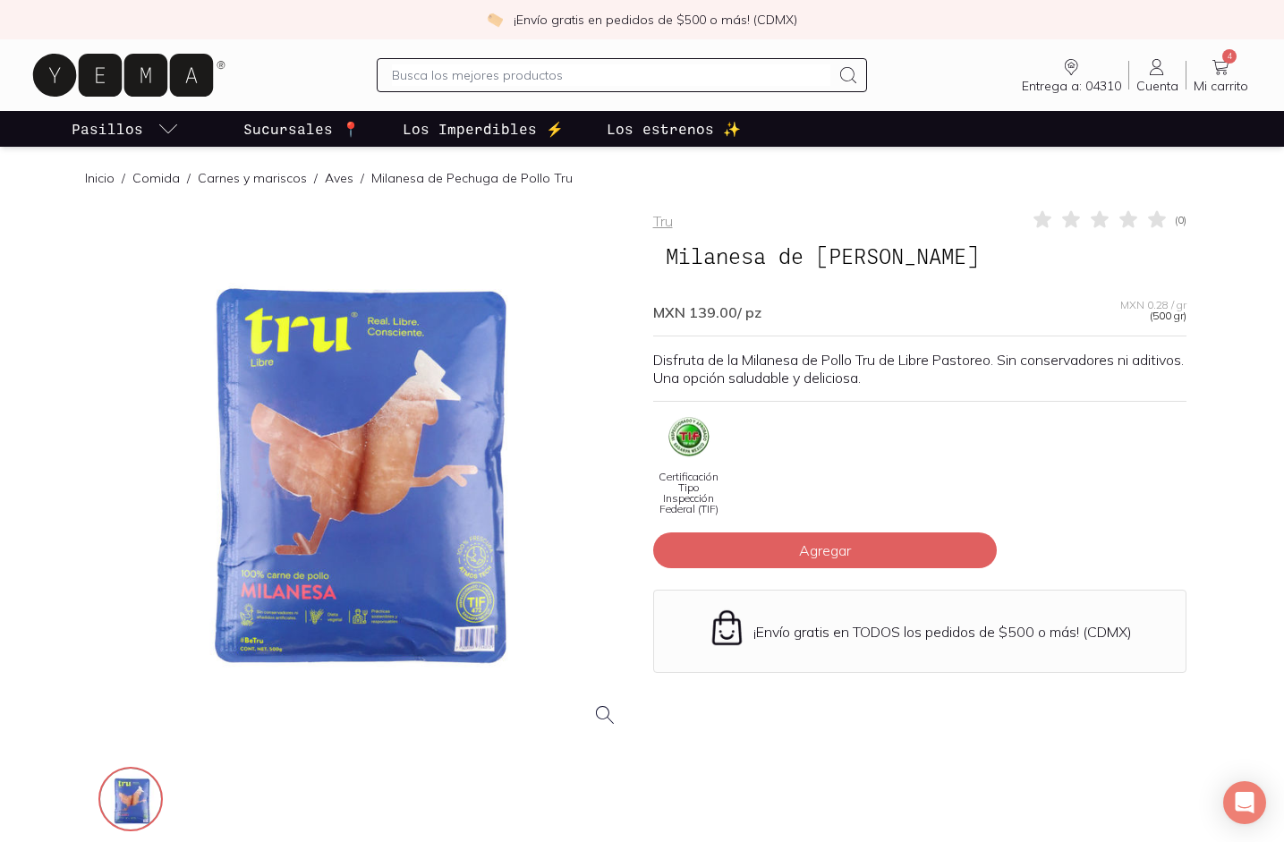
click at [347, 462] on div at bounding box center [364, 474] width 533 height 533
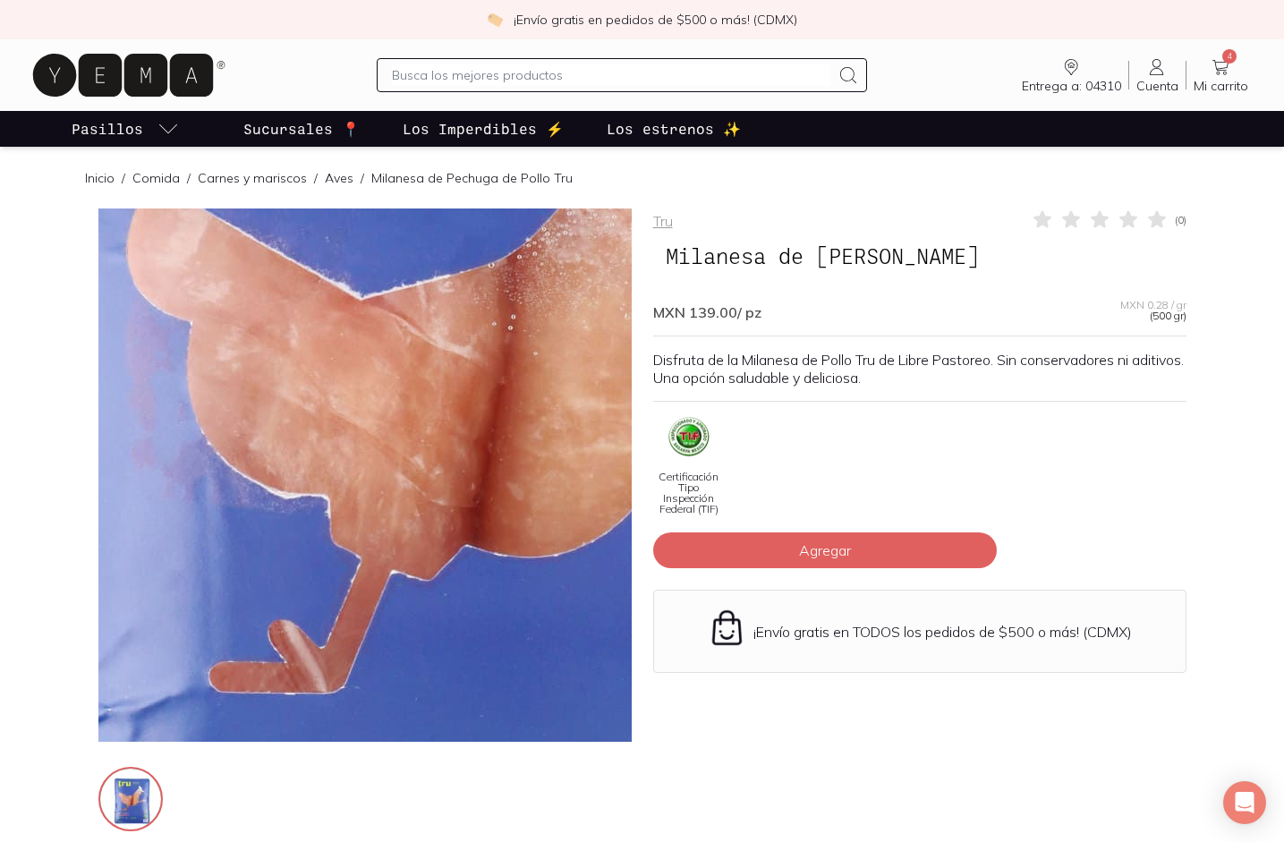
click at [303, 495] on img at bounding box center [508, 425] width 1789 height 1789
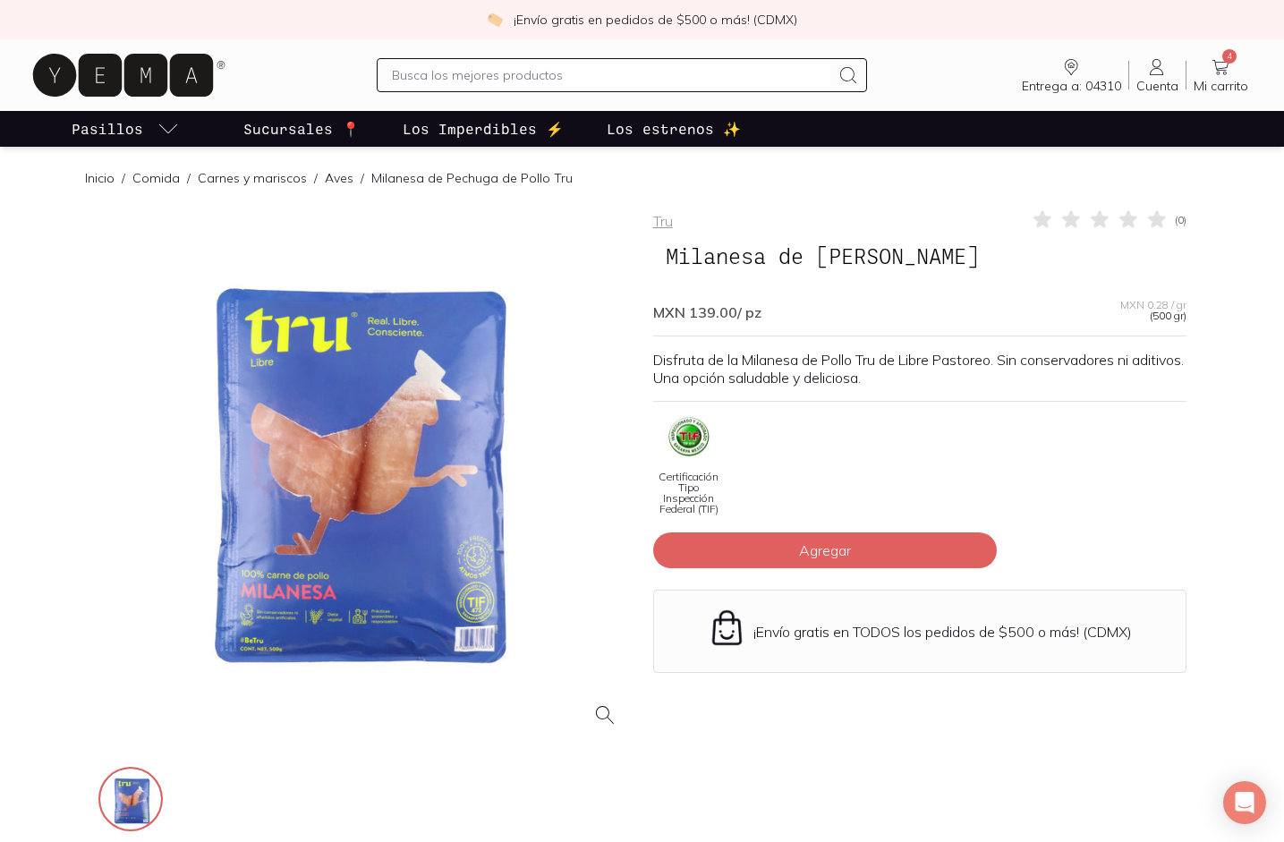
click at [357, 455] on div at bounding box center [364, 474] width 533 height 533
click at [375, 749] on div at bounding box center [364, 521] width 533 height 626
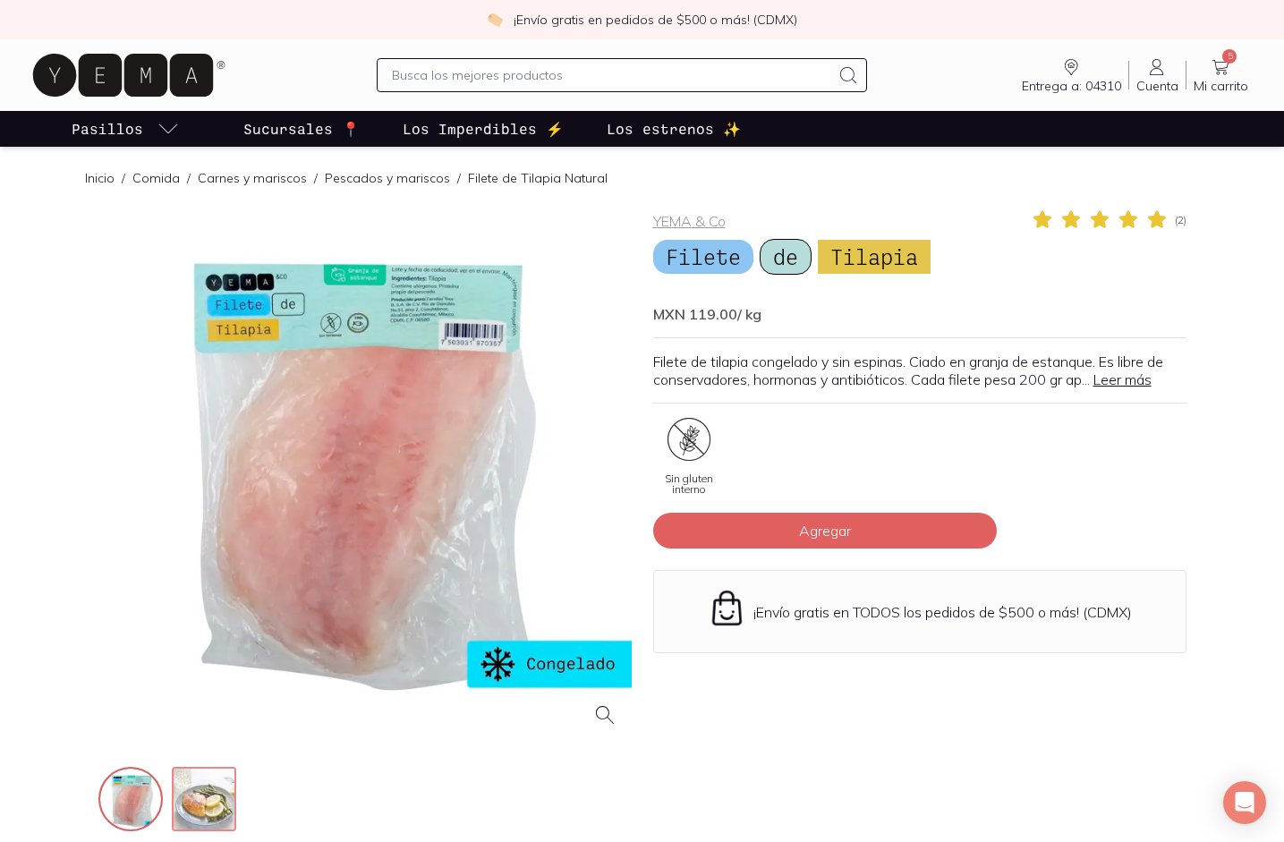
click at [209, 823] on img at bounding box center [206, 801] width 64 height 64
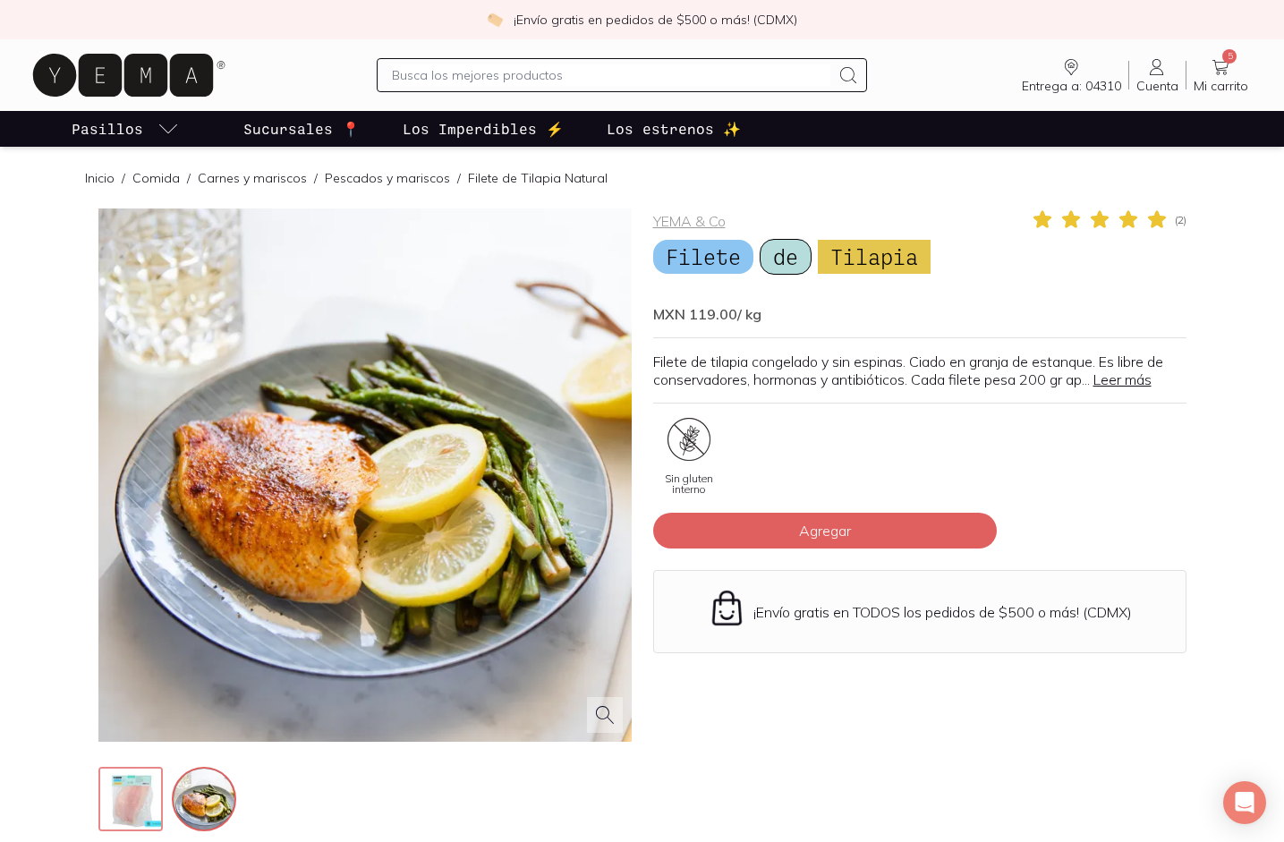
click at [152, 810] on img at bounding box center [132, 801] width 64 height 64
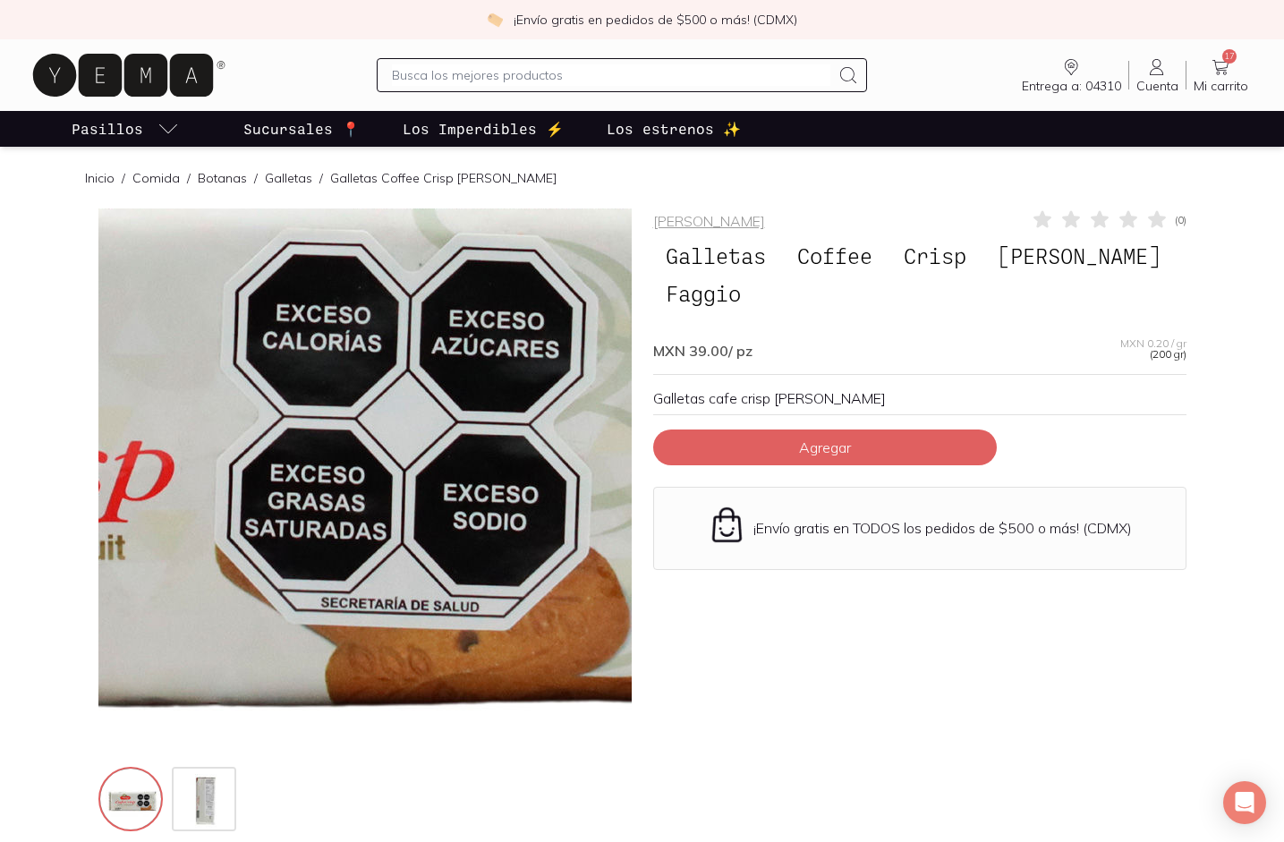
click at [476, 490] on img at bounding box center [101, 438] width 1789 height 1789
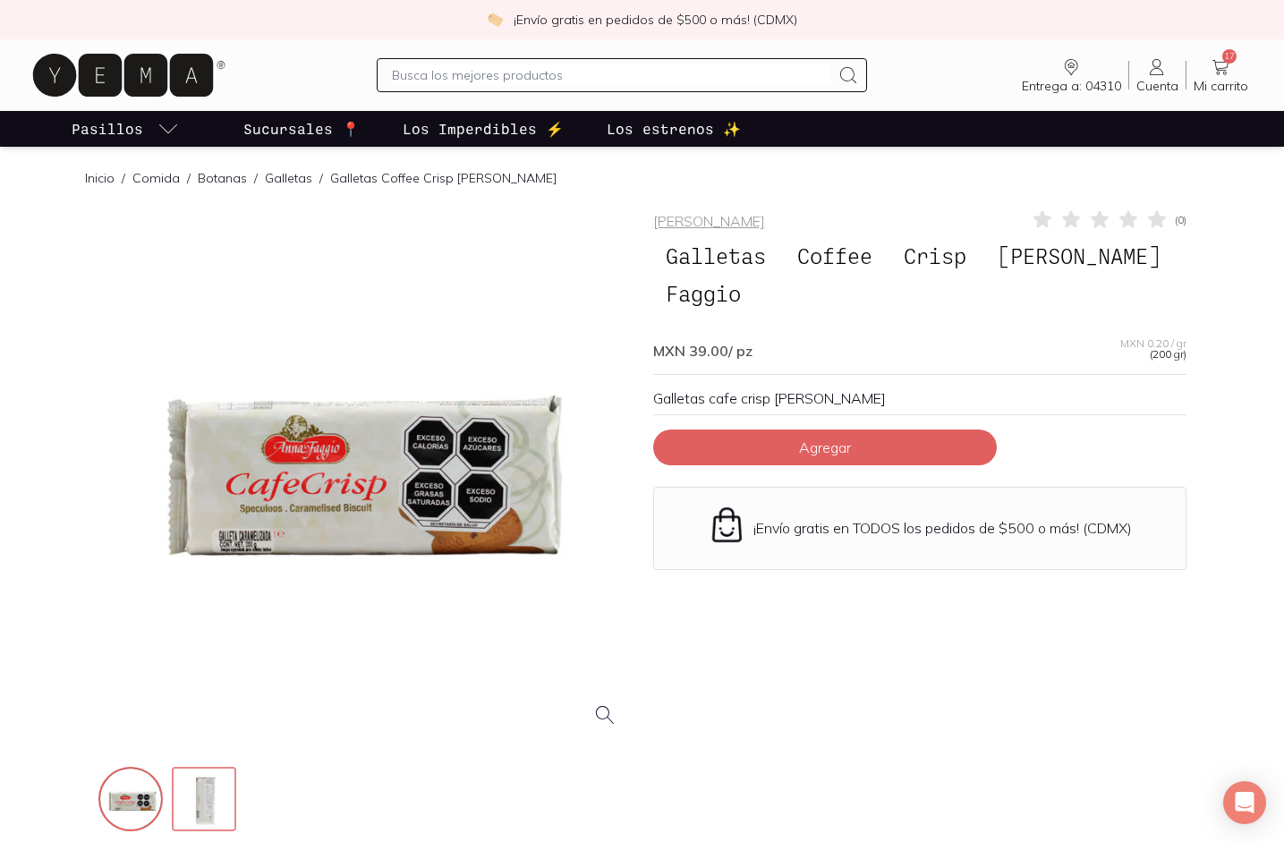
click at [214, 810] on img at bounding box center [206, 801] width 64 height 64
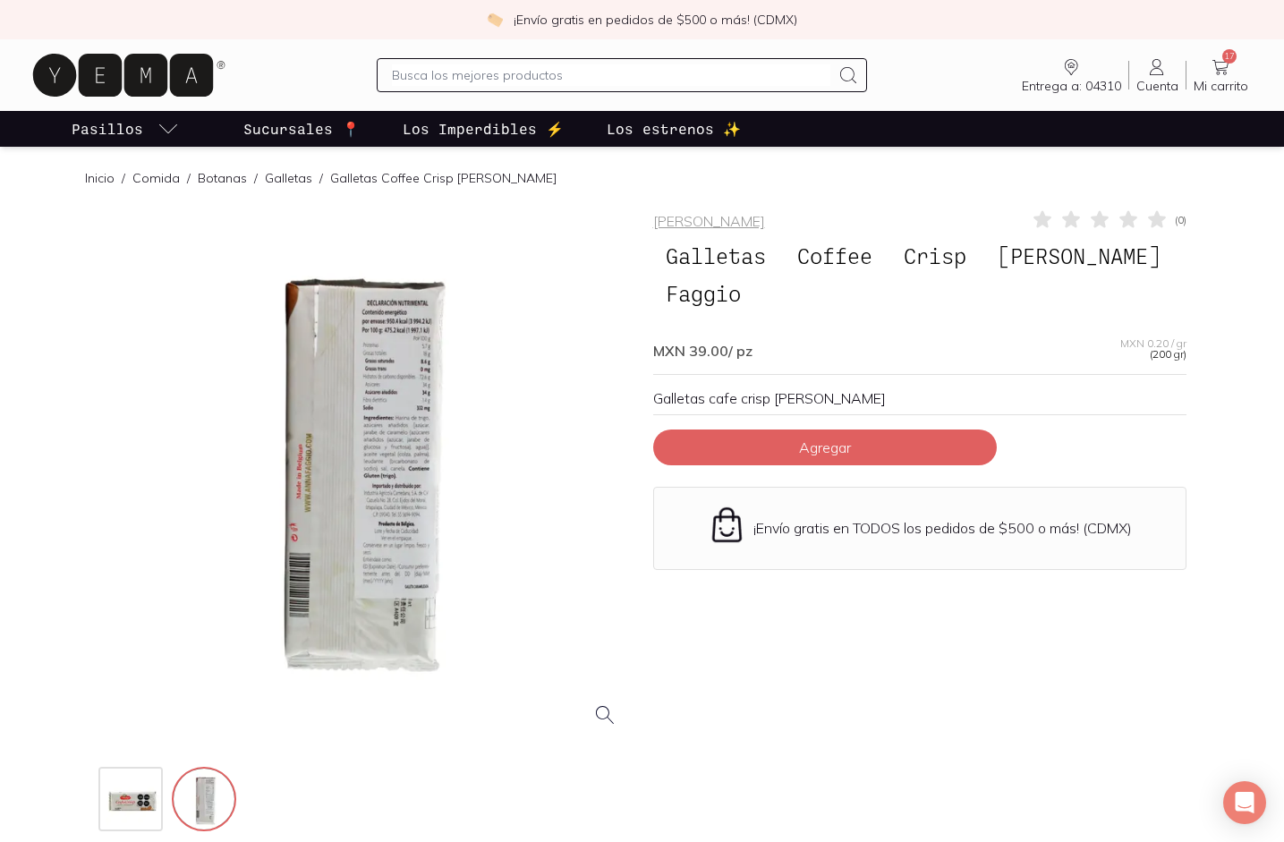
click at [318, 537] on div at bounding box center [364, 474] width 533 height 533
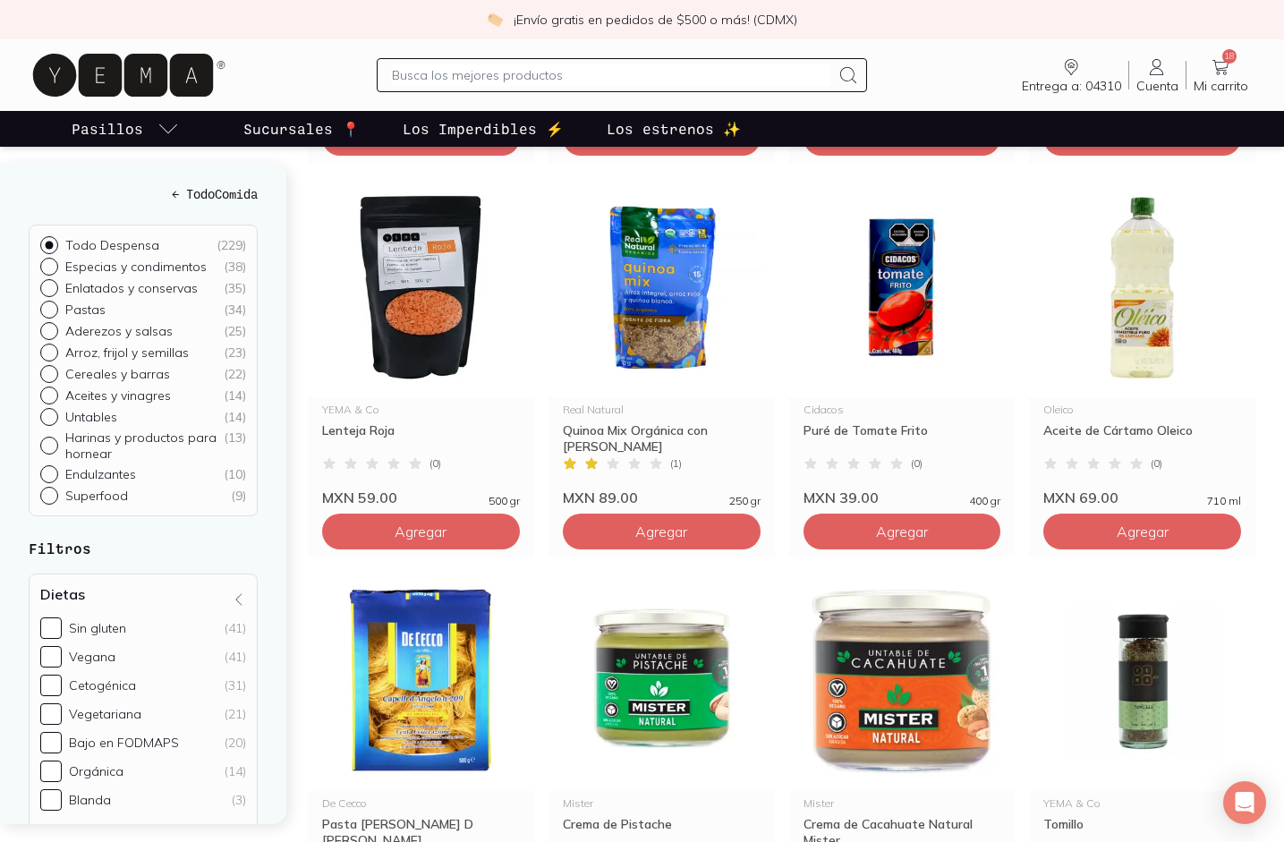
scroll to position [602, 0]
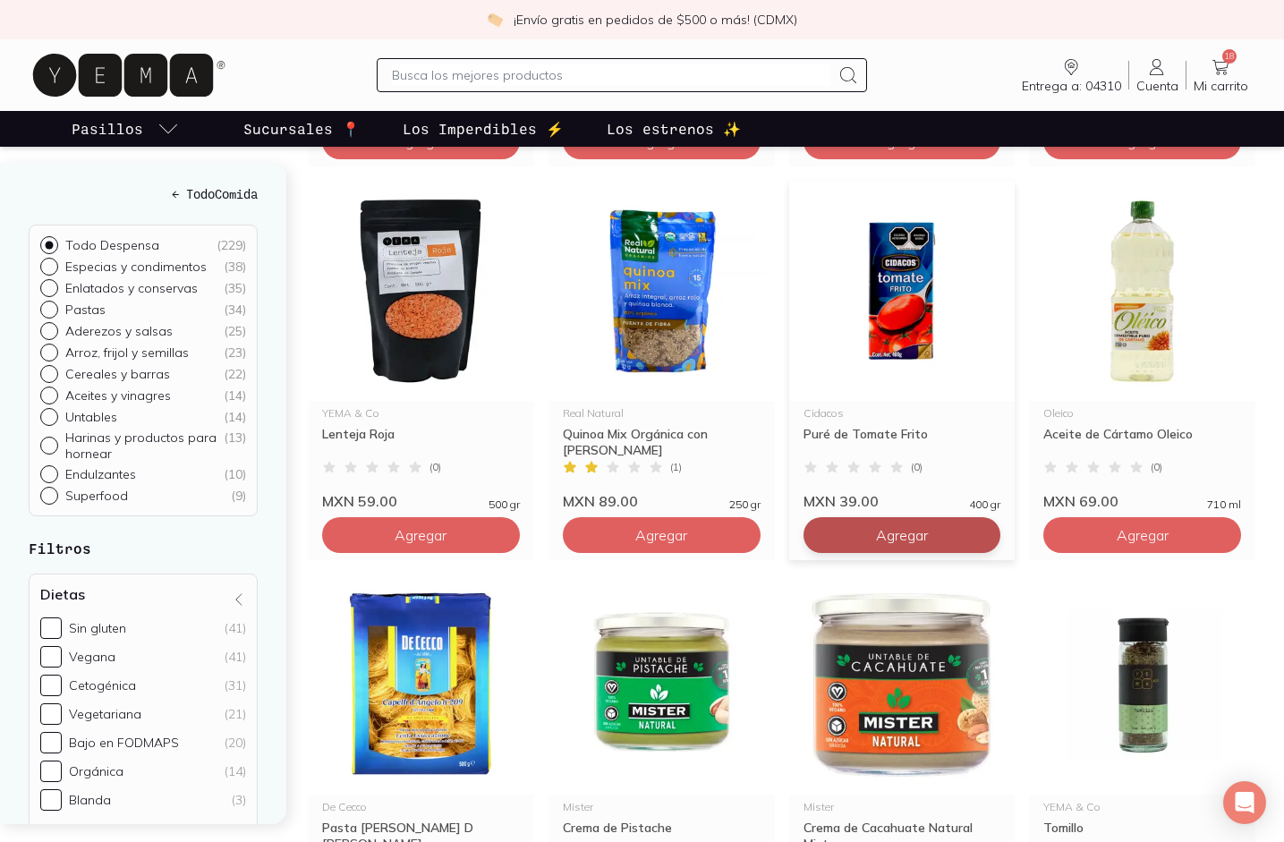
click at [869, 551] on button "Agregar" at bounding box center [902, 535] width 198 height 36
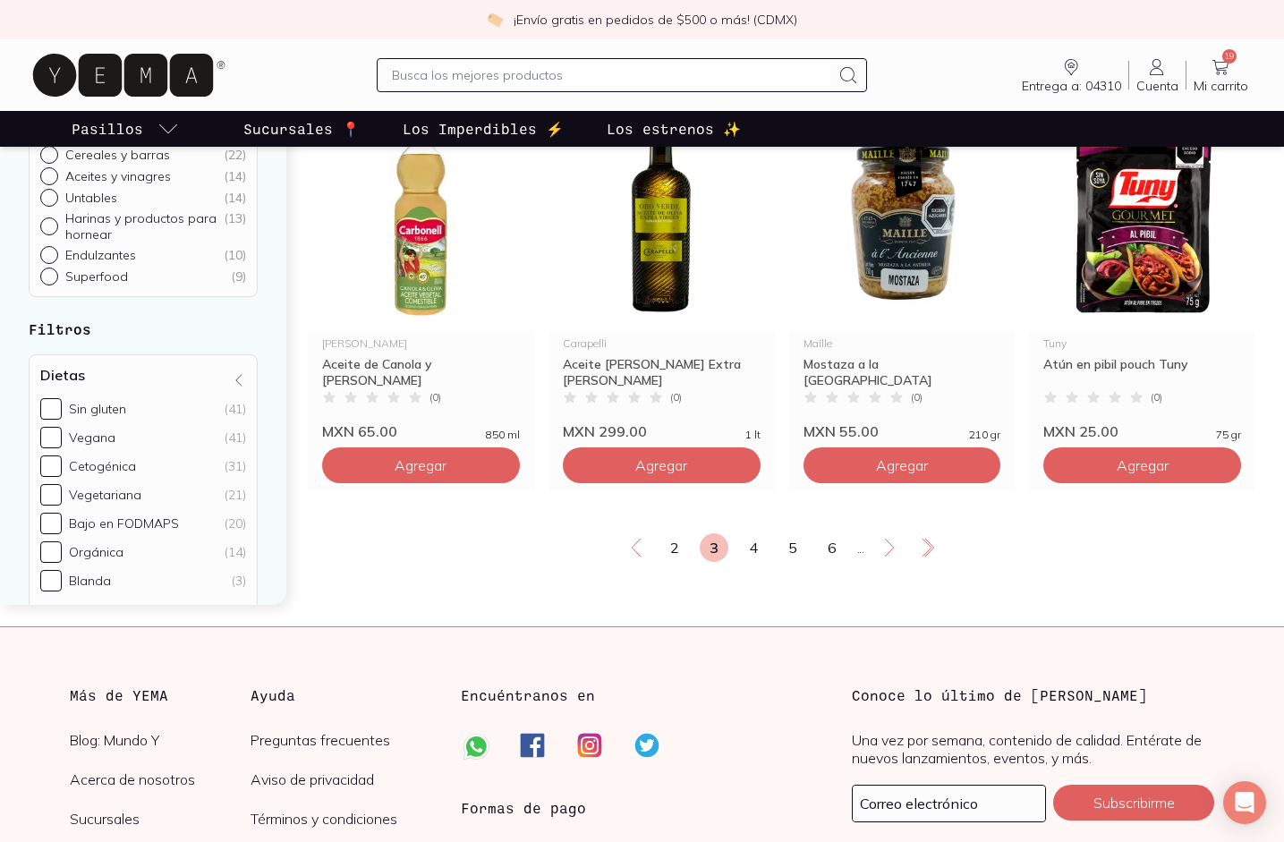
scroll to position [3039, 0]
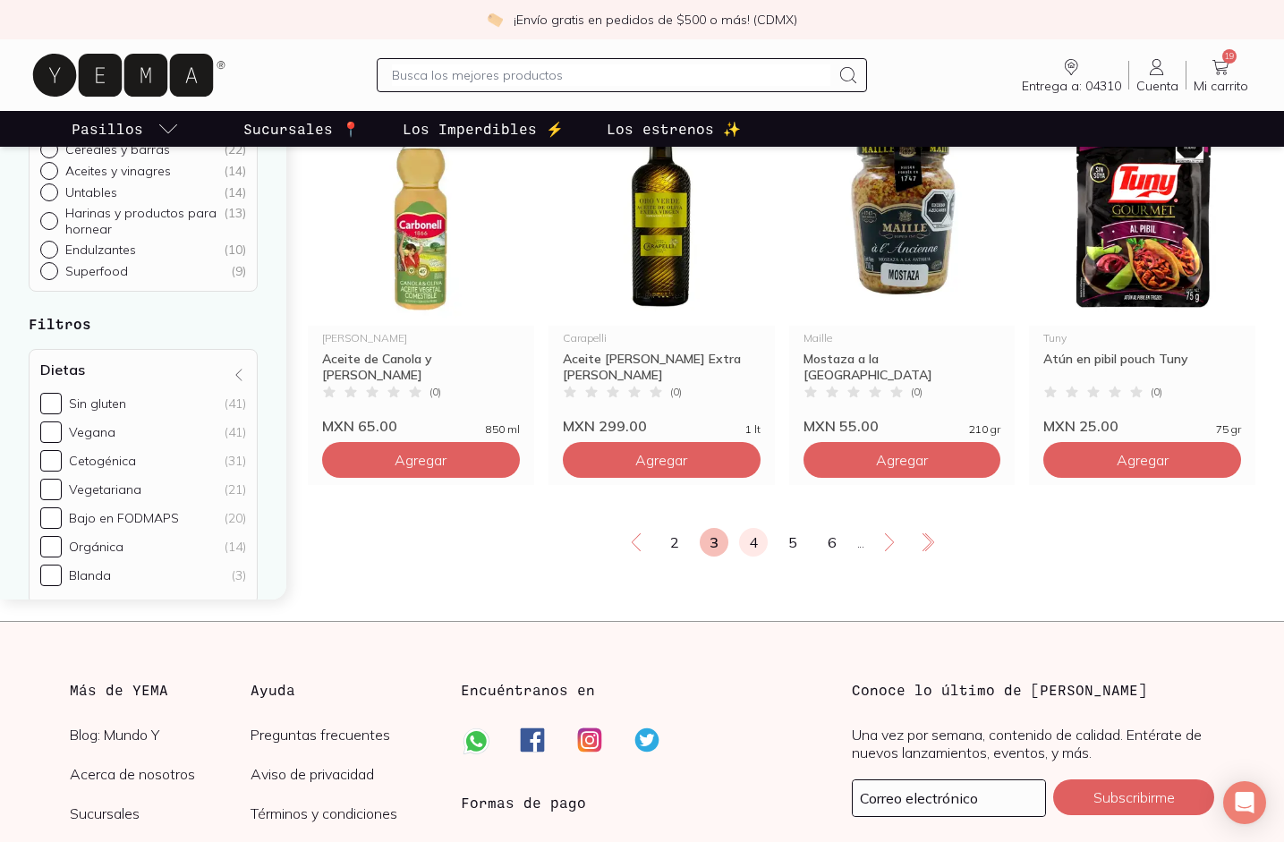
click at [759, 557] on link "4" at bounding box center [753, 542] width 29 height 29
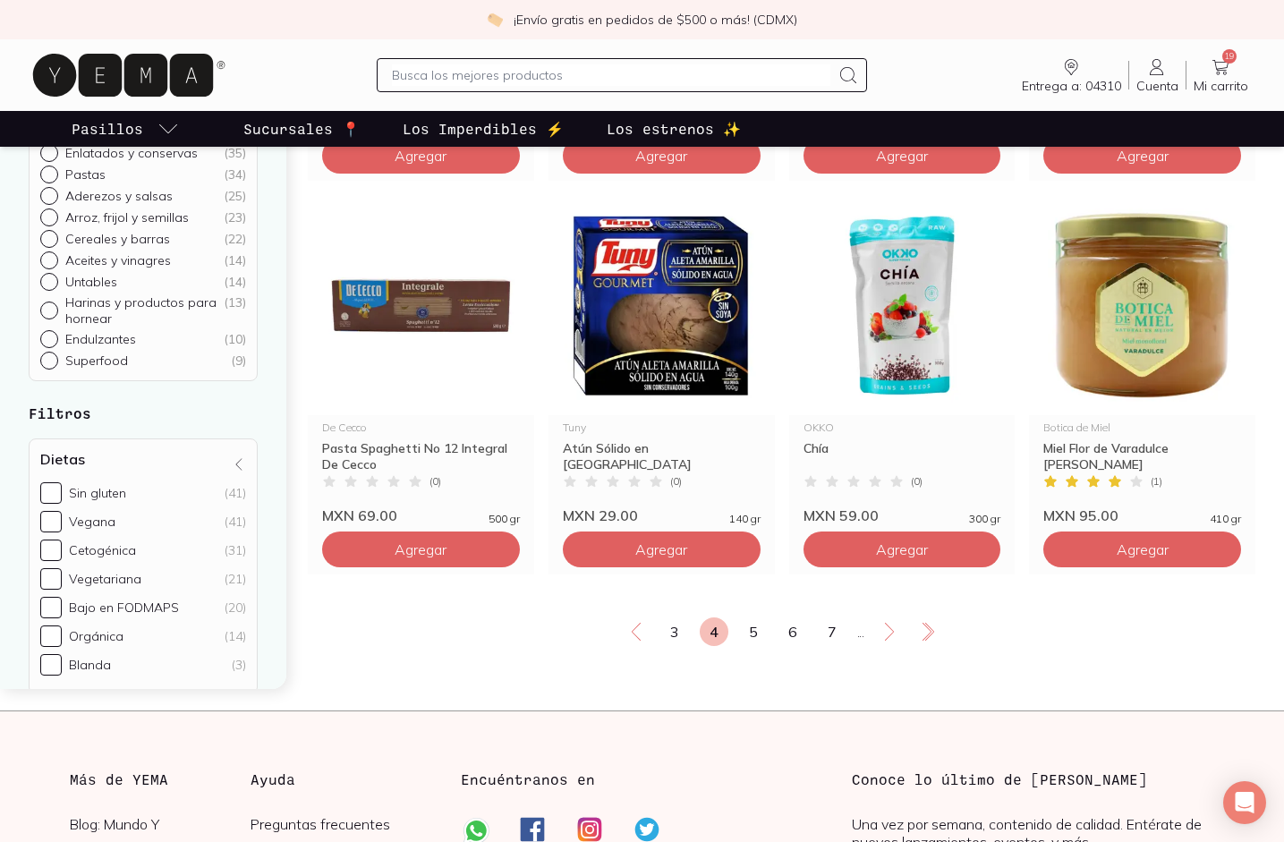
scroll to position [2960, 0]
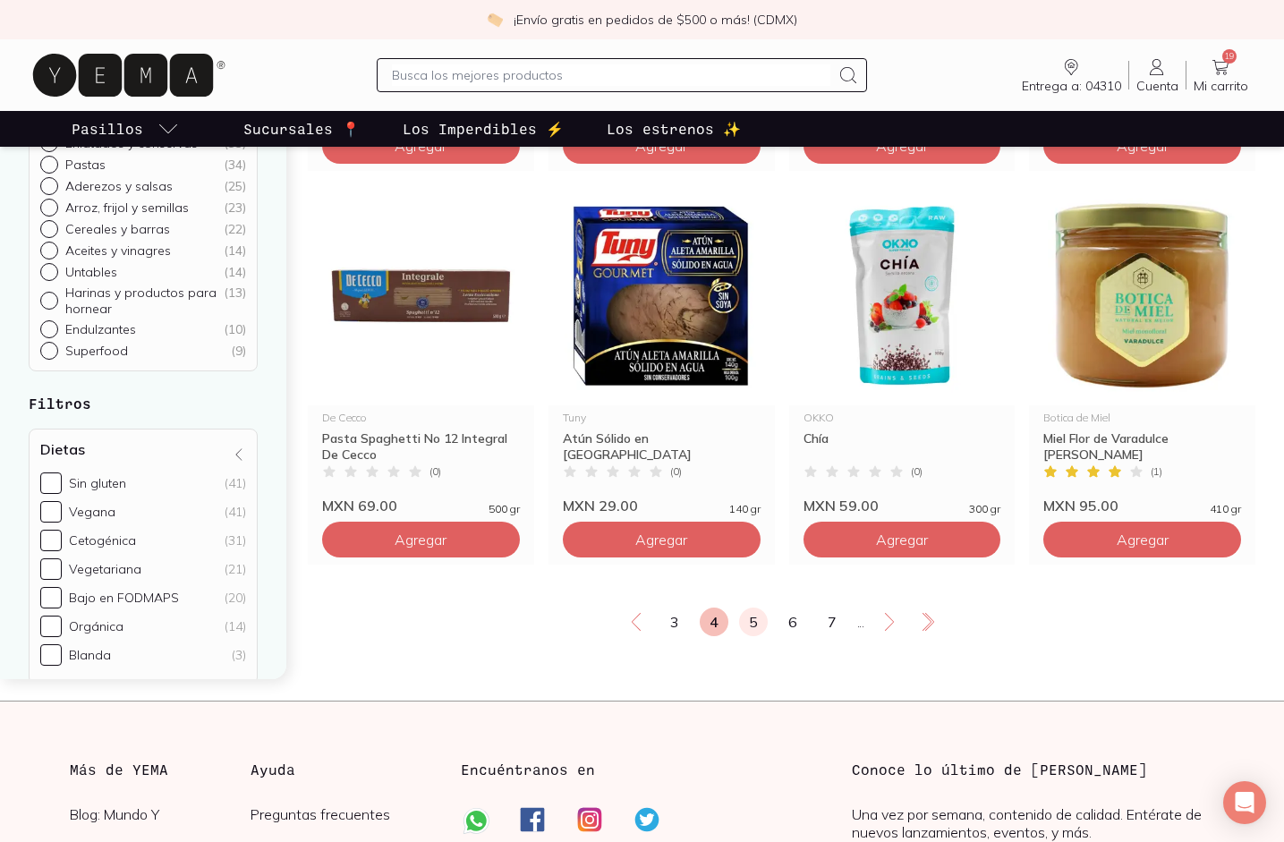
click at [751, 636] on link "5" at bounding box center [753, 622] width 29 height 29
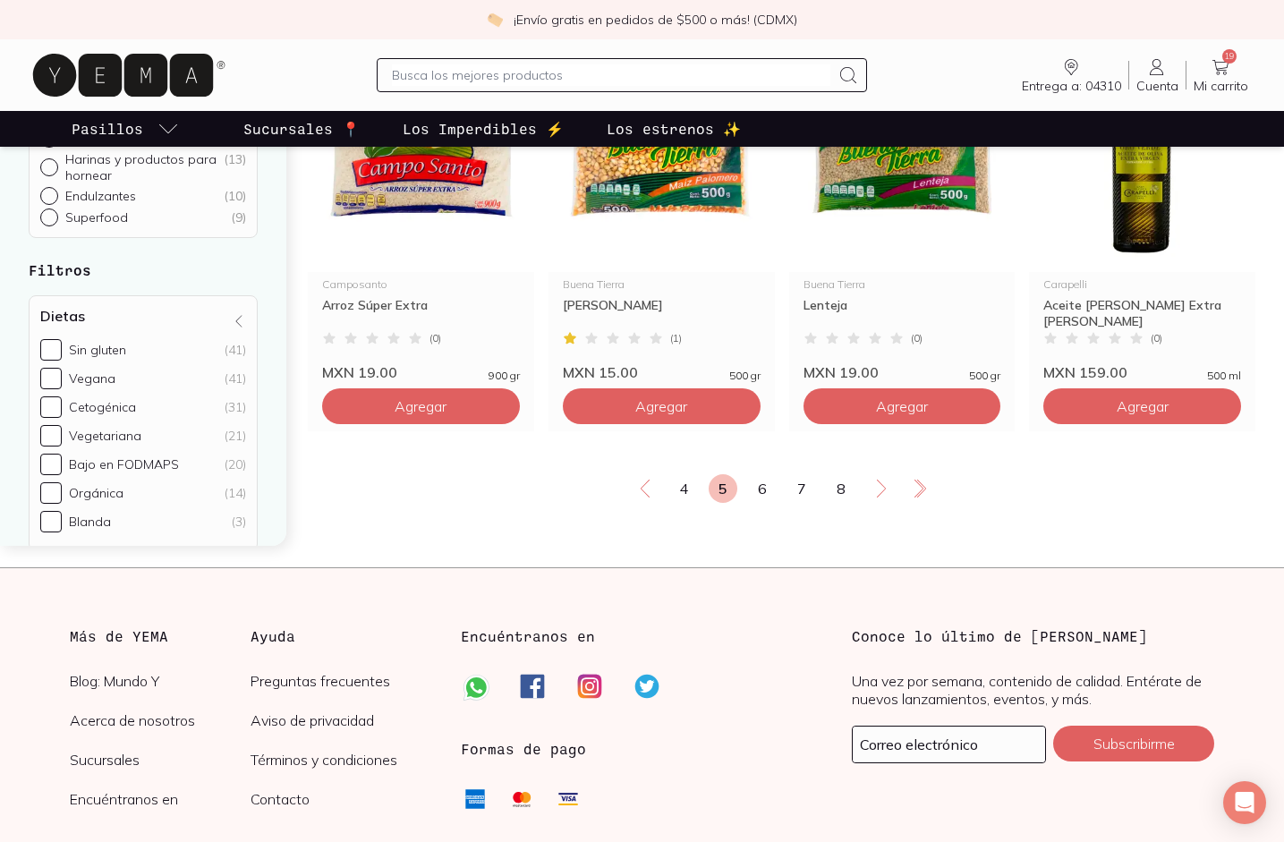
scroll to position [3226, 0]
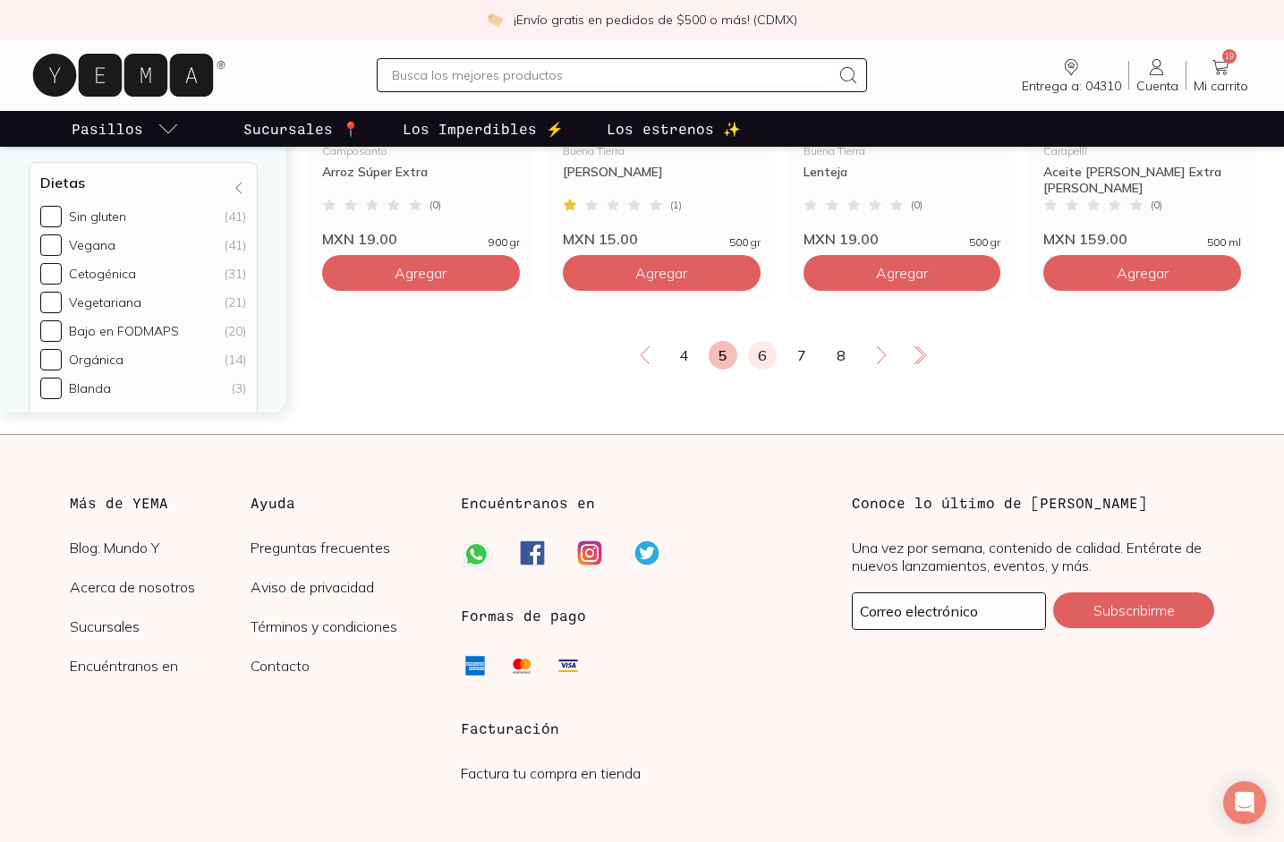
click at [772, 370] on link "6" at bounding box center [762, 355] width 29 height 29
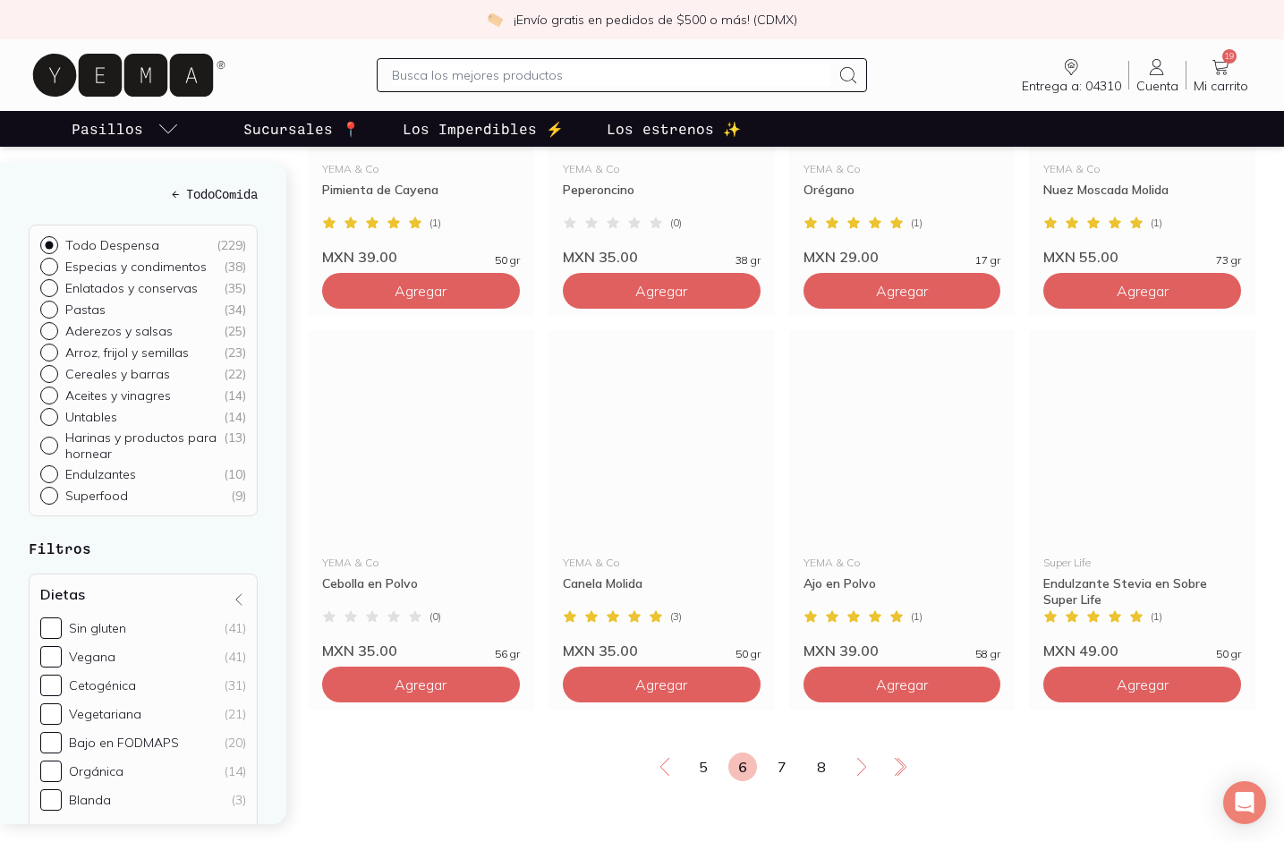
scroll to position [2995, 0]
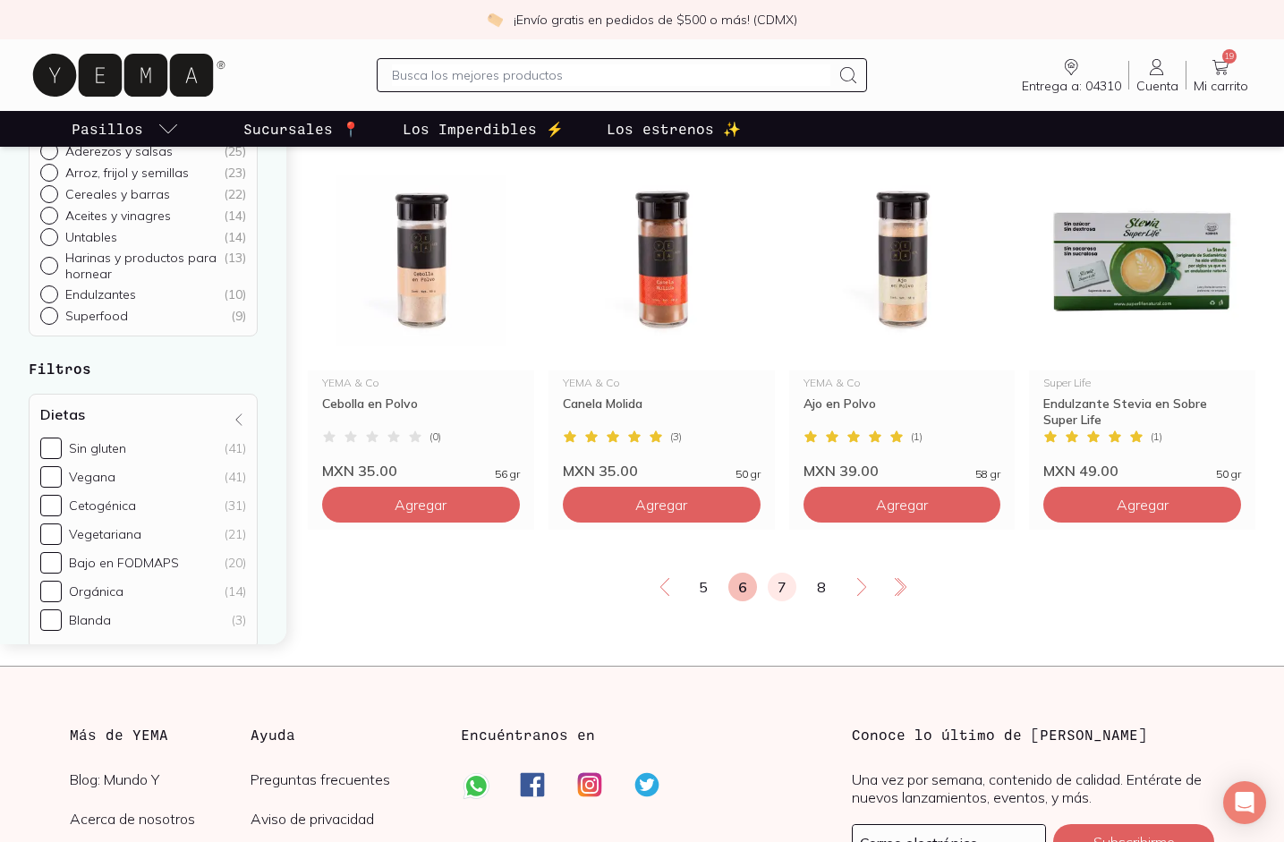
click at [778, 601] on link "7" at bounding box center [782, 587] width 29 height 29
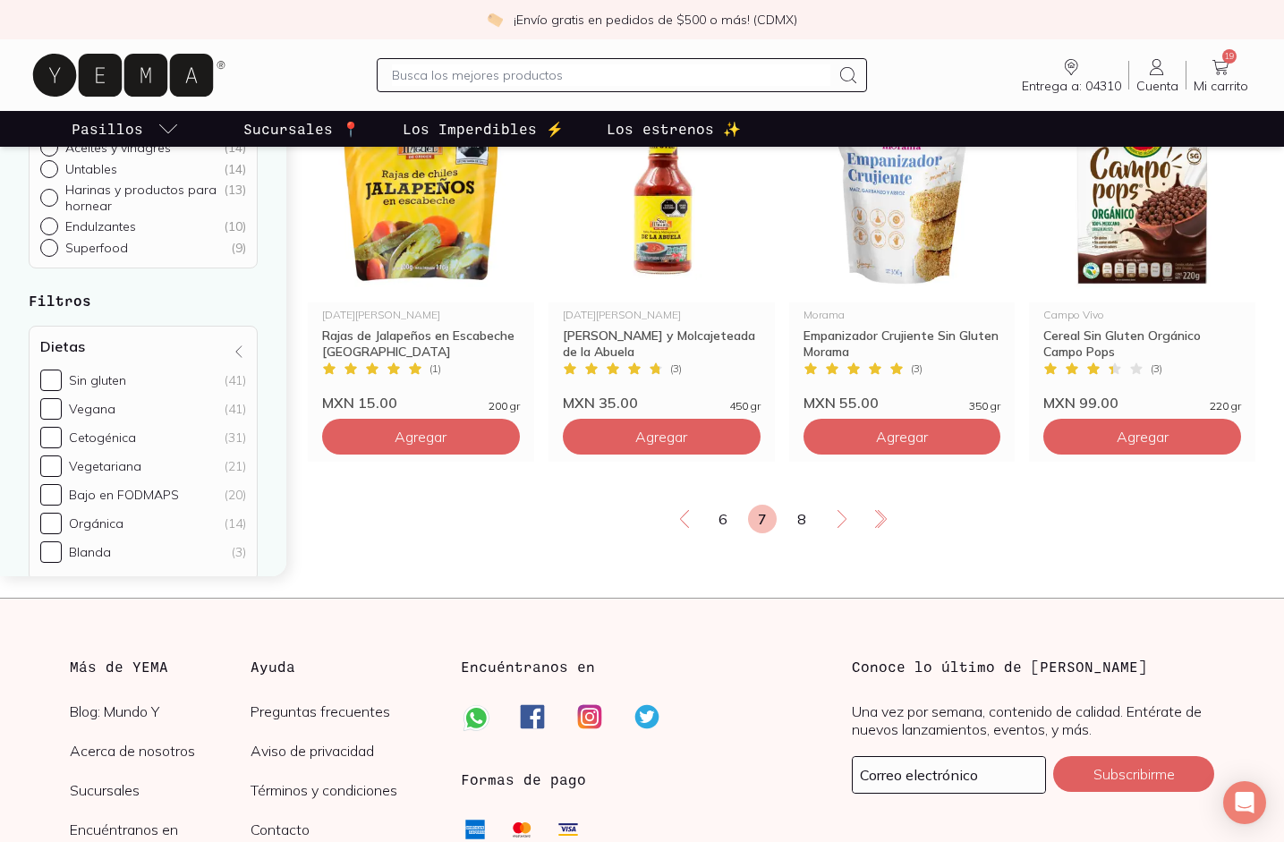
scroll to position [3064, 0]
click at [794, 532] on link "8" at bounding box center [801, 518] width 29 height 29
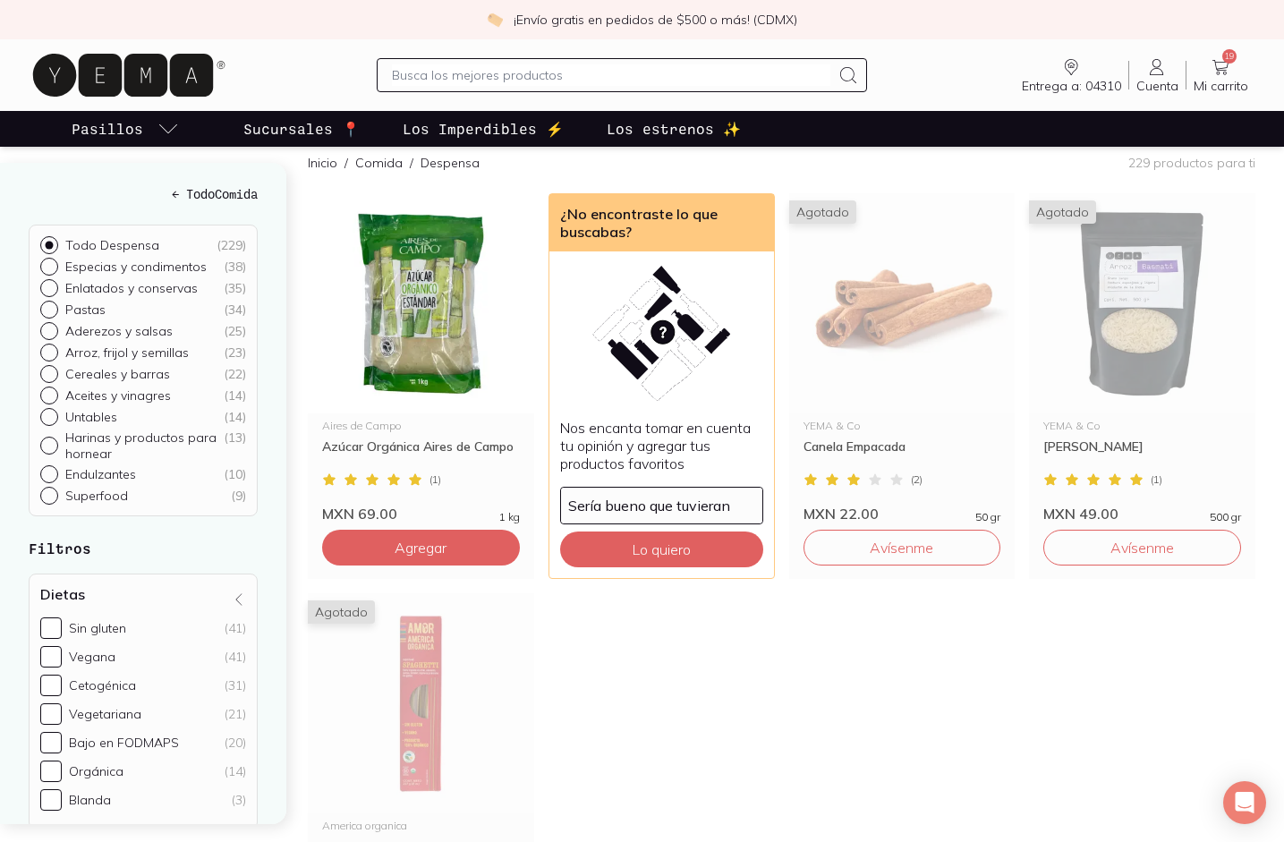
scroll to position [192, 0]
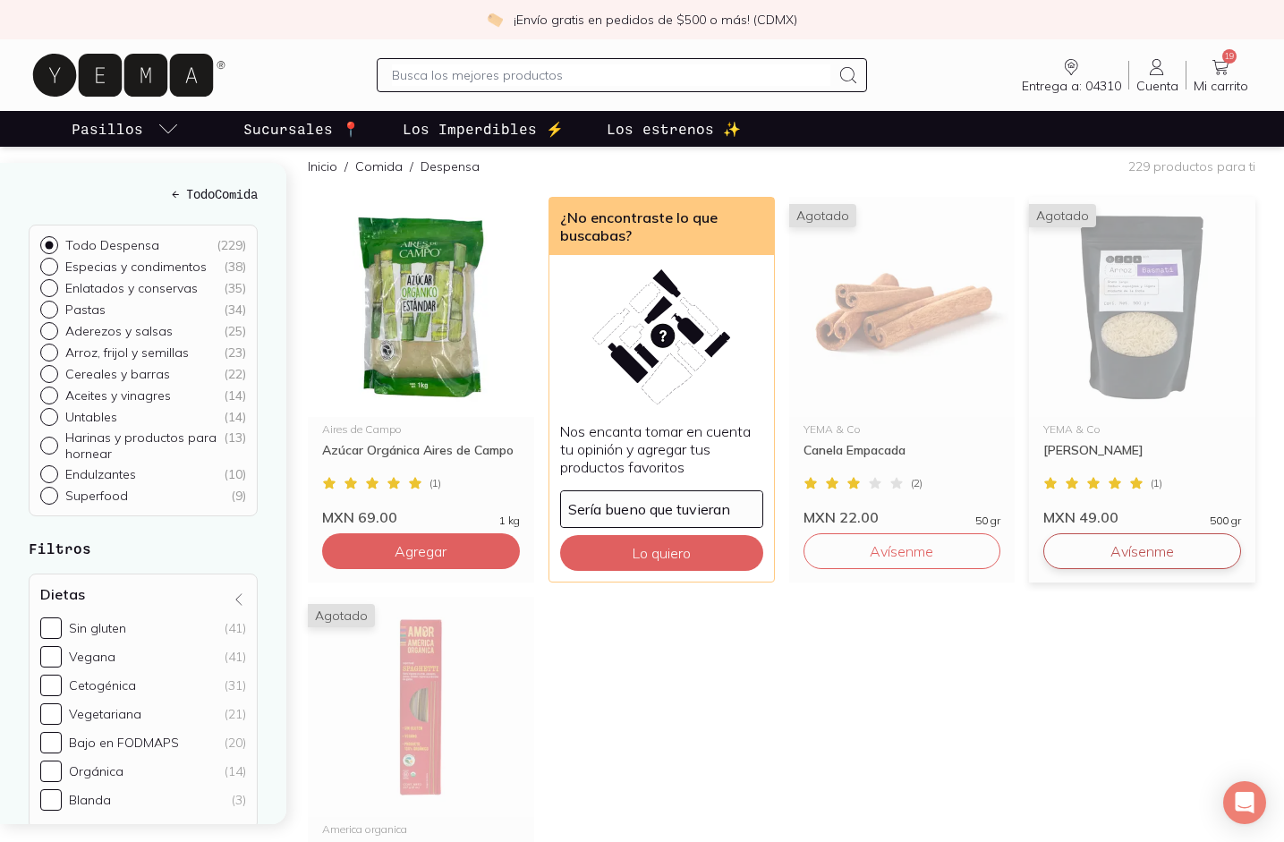
click at [1127, 569] on button "Avísenme" at bounding box center [1142, 551] width 198 height 36
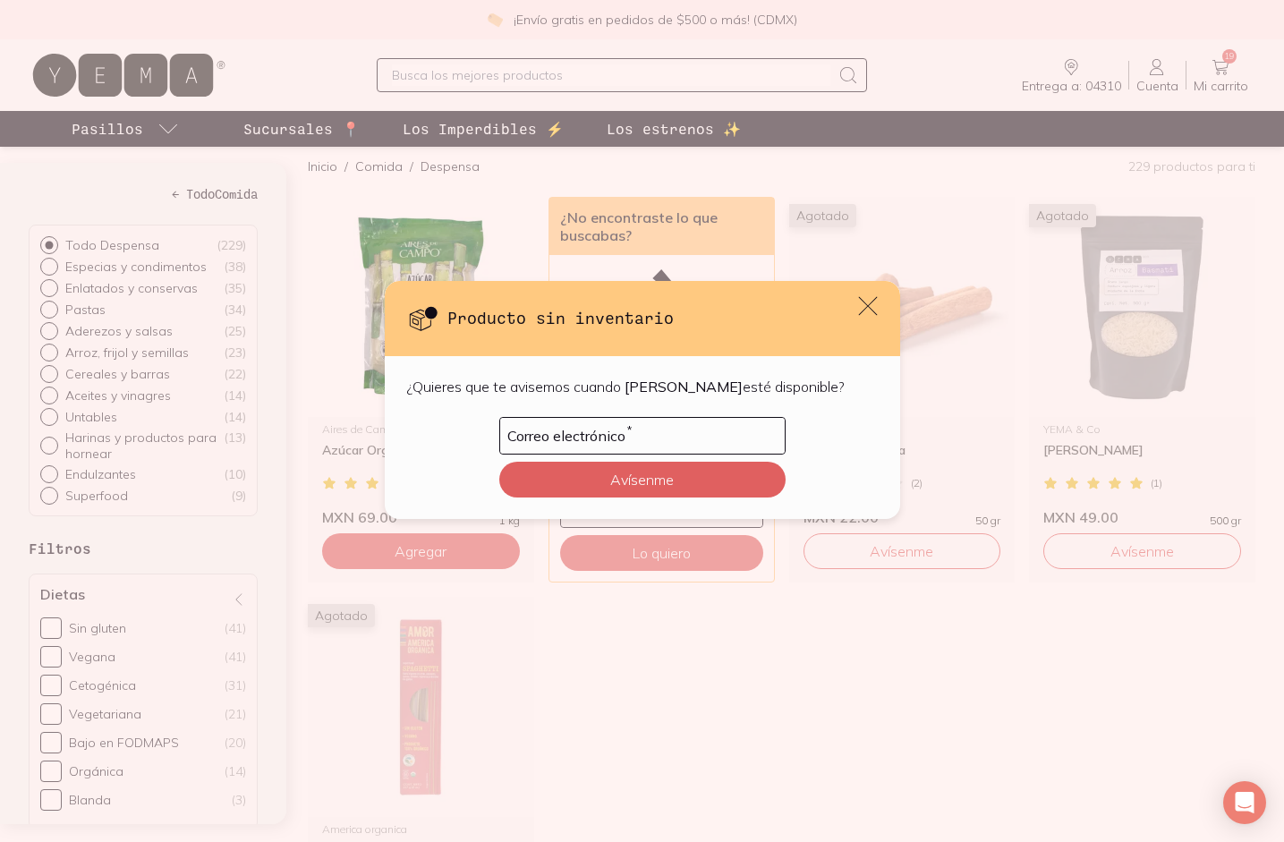
click at [866, 316] on icon "default" at bounding box center [867, 305] width 25 height 25
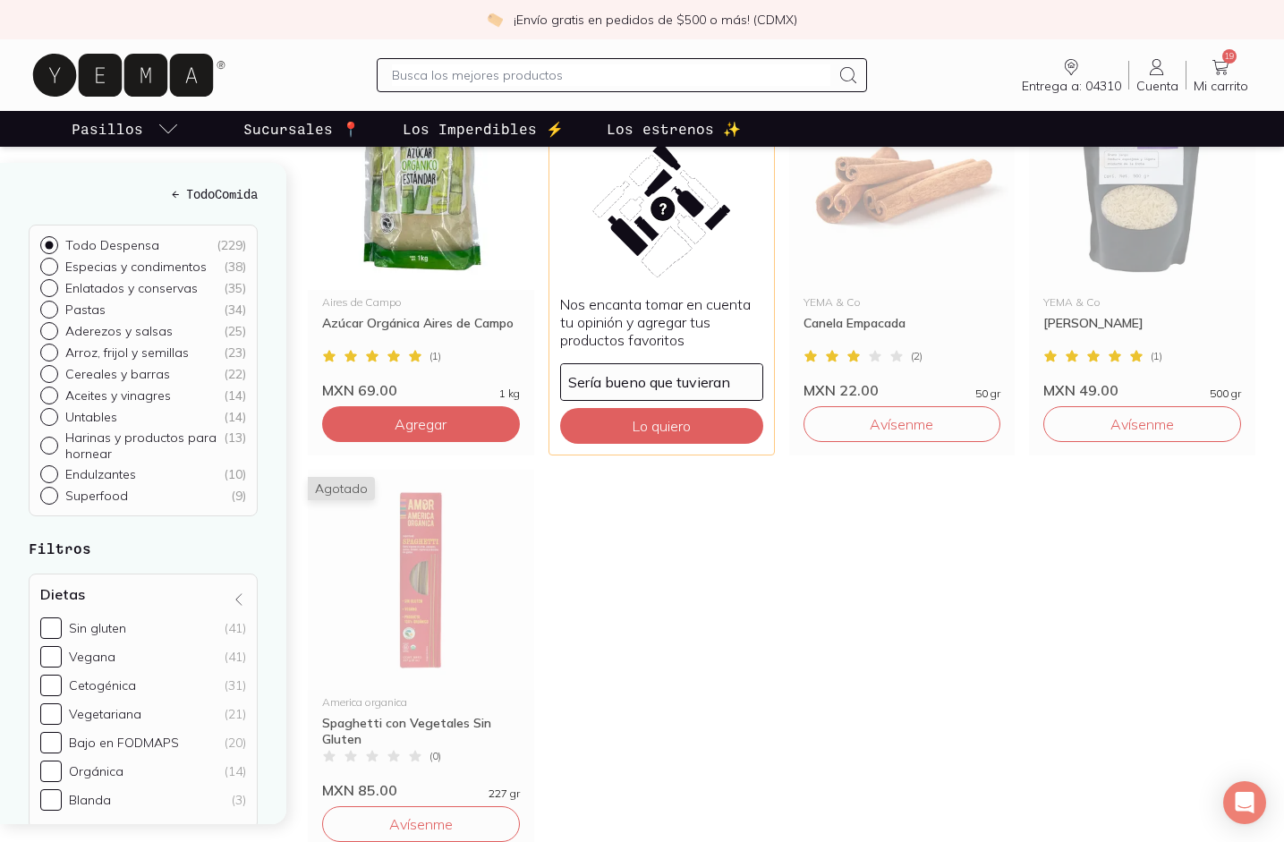
scroll to position [0, 0]
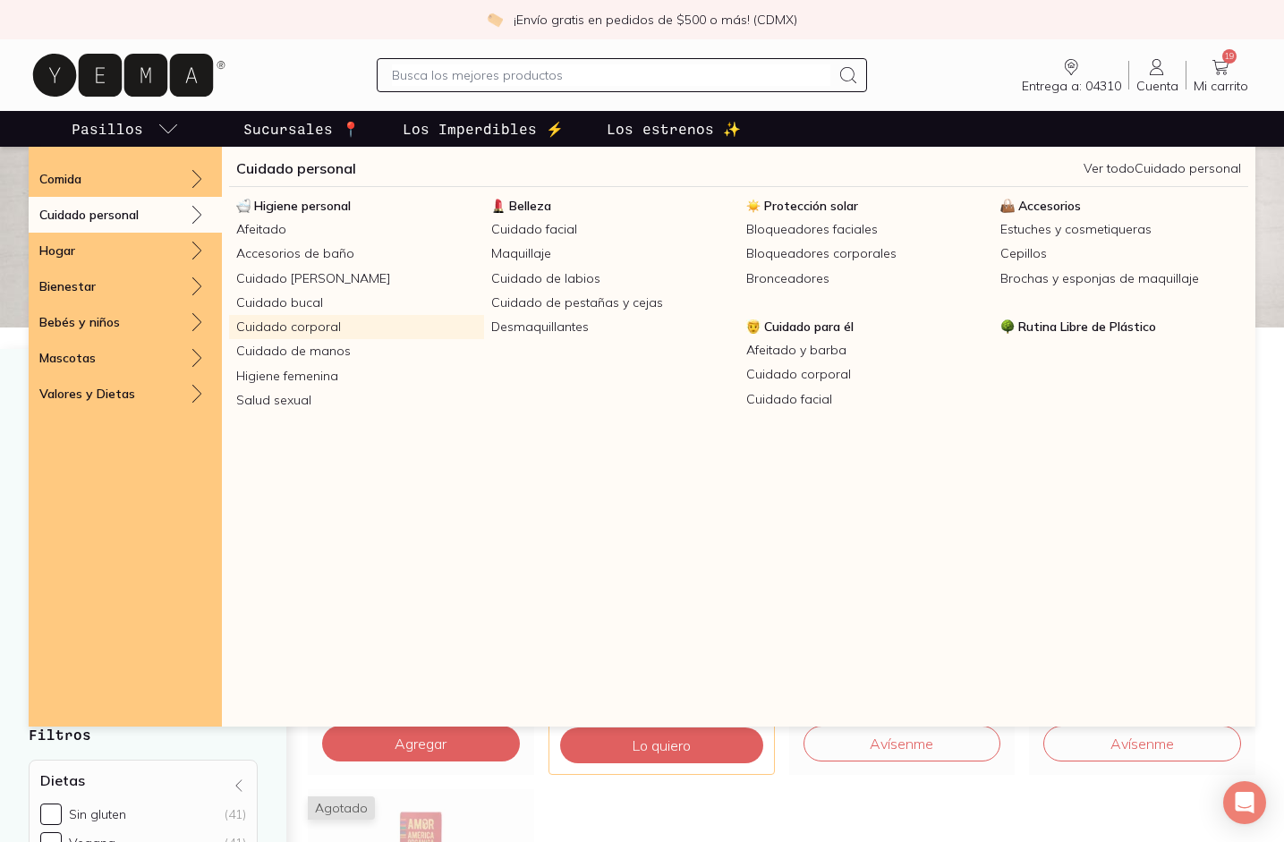
click at [308, 323] on link "Cuidado corporal" at bounding box center [356, 327] width 255 height 24
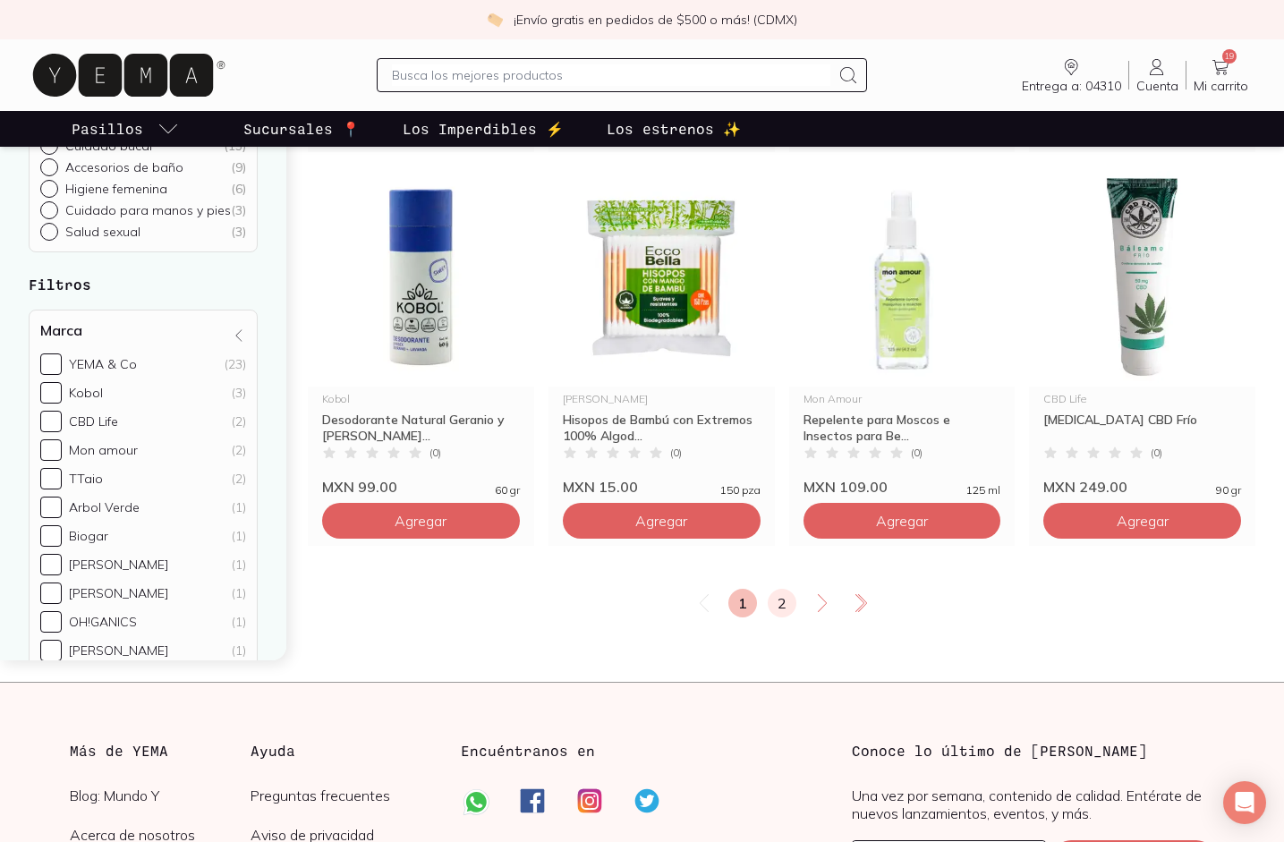
scroll to position [2945, 0]
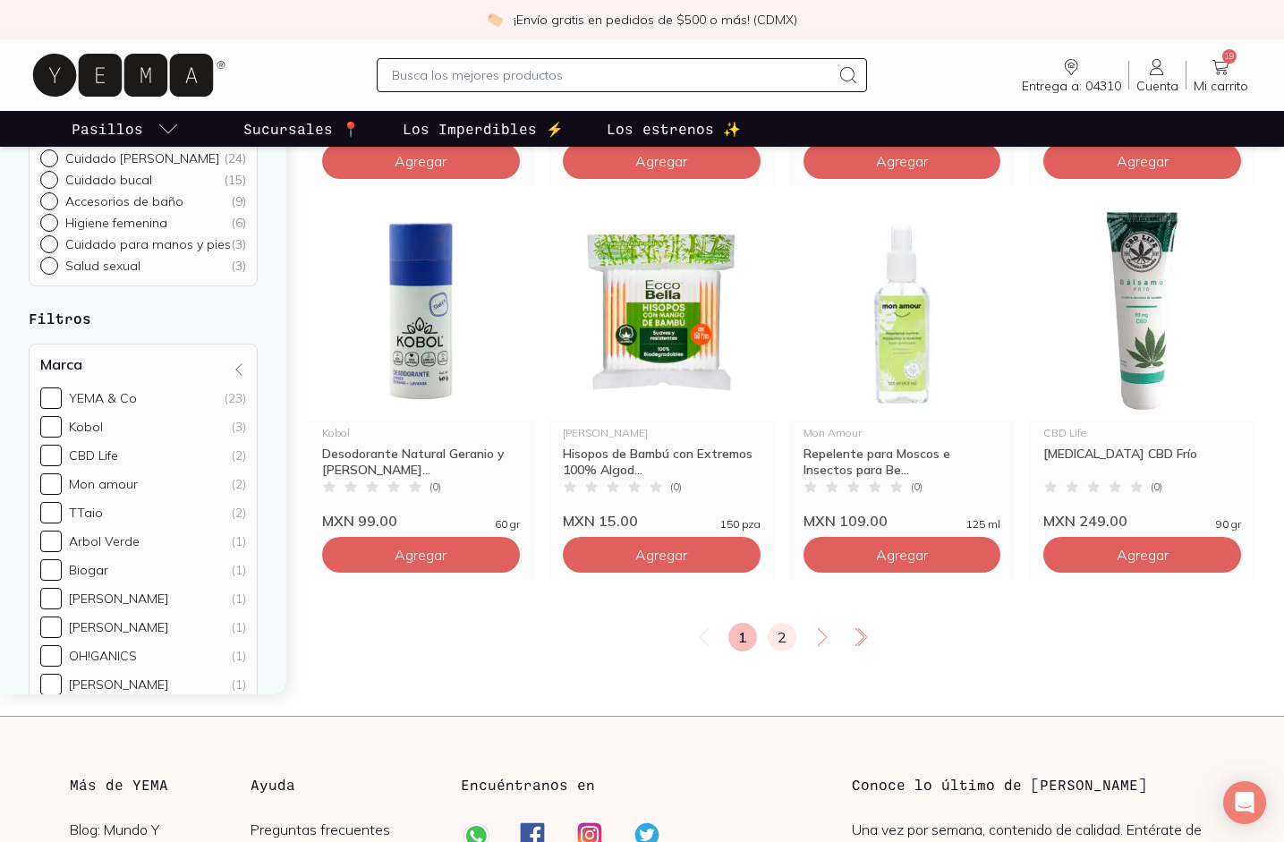
click at [779, 635] on link "2" at bounding box center [782, 637] width 29 height 29
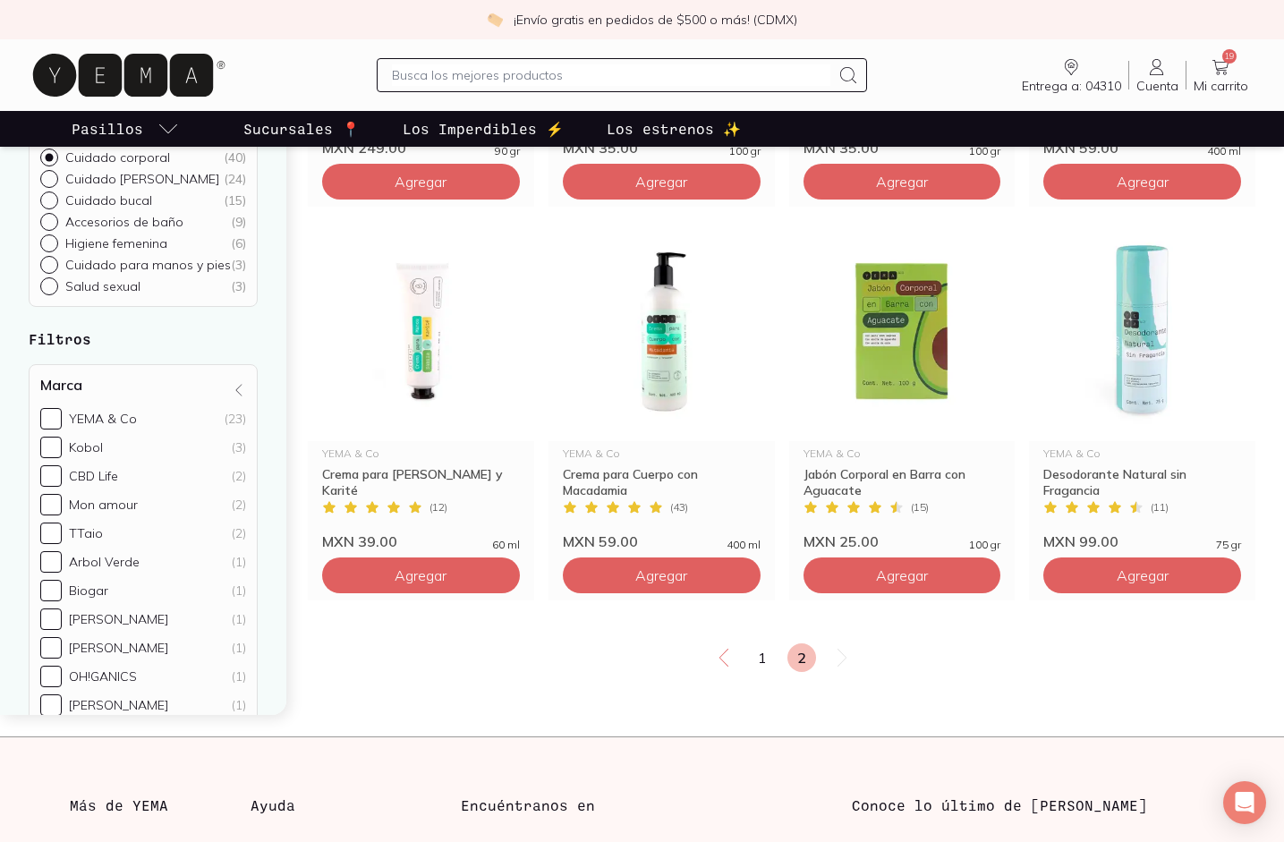
scroll to position [563, 0]
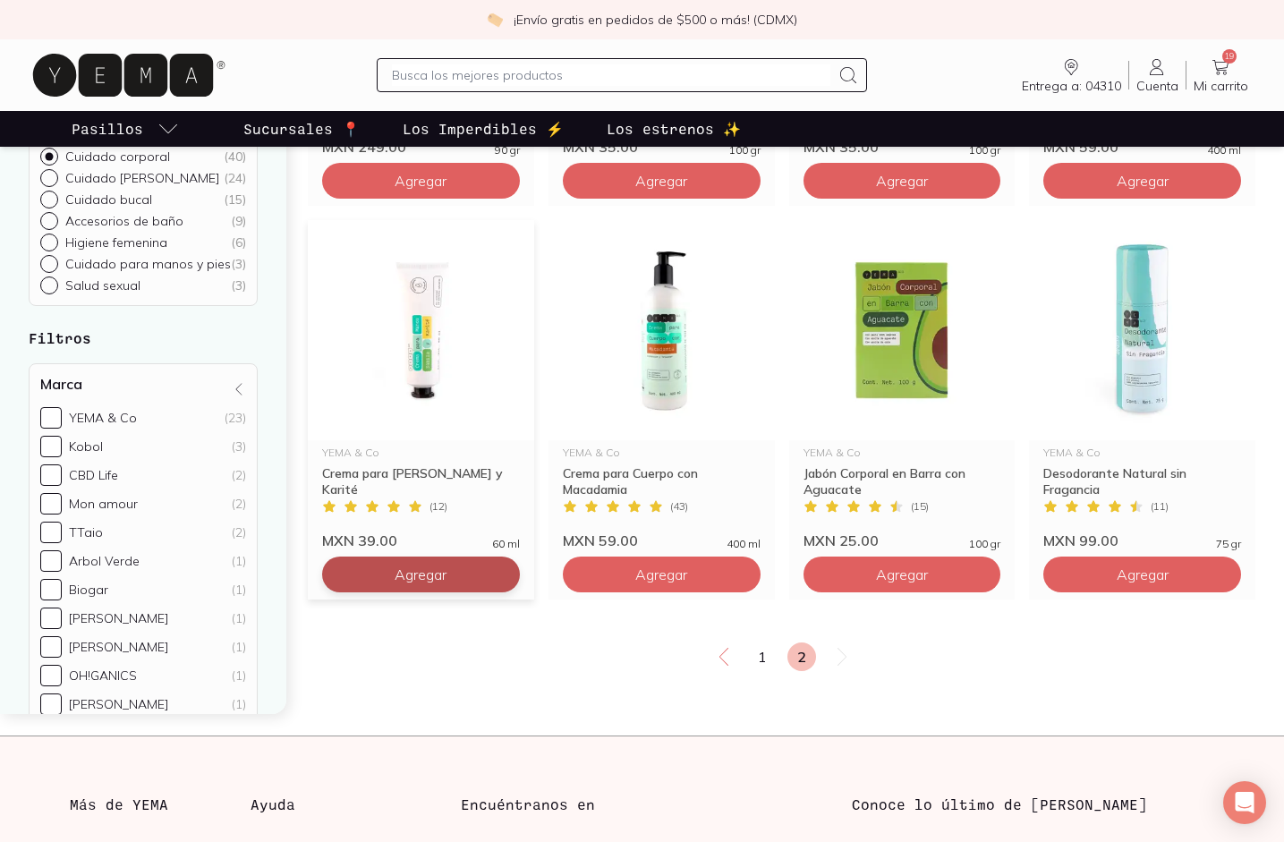
click at [436, 579] on span "Agregar" at bounding box center [421, 574] width 52 height 18
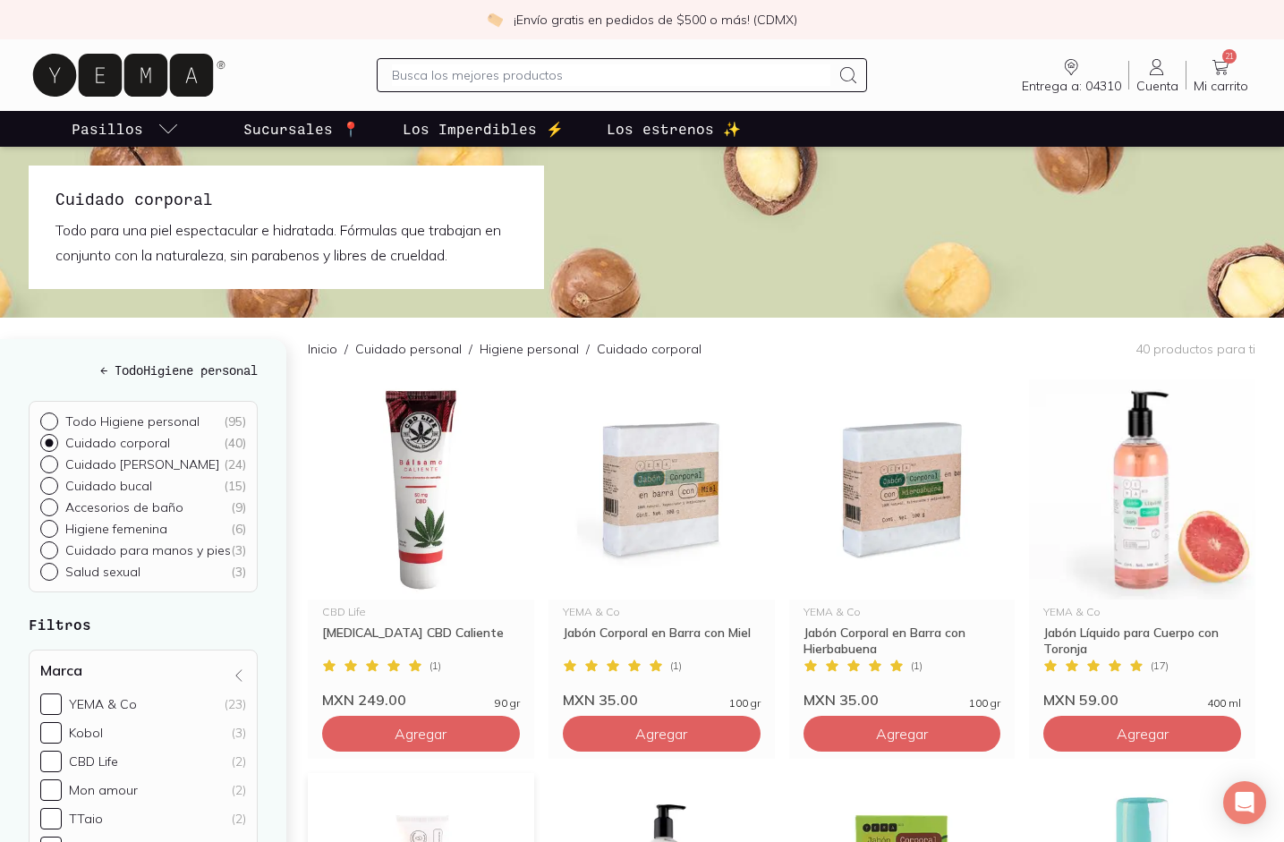
scroll to position [0, 0]
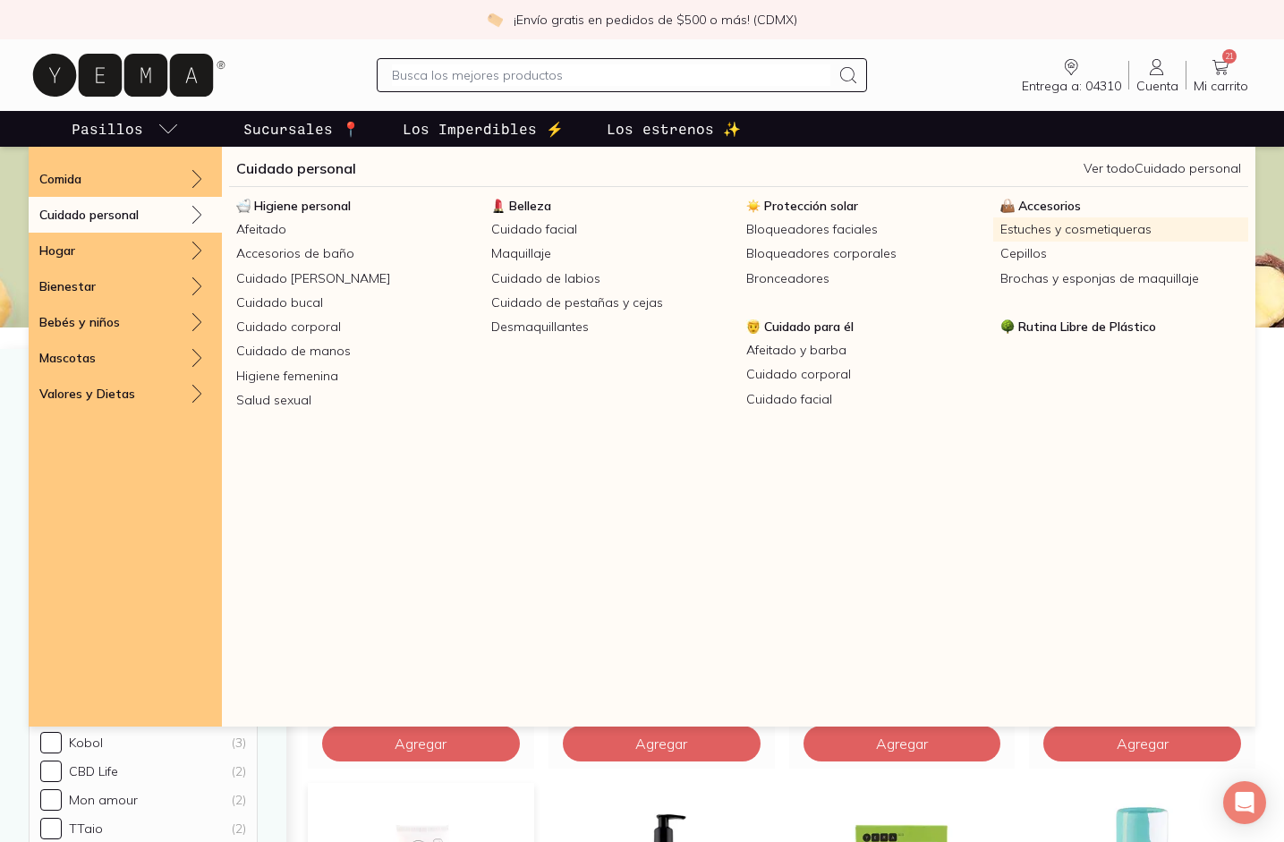
click at [1082, 229] on link "Estuches y cosmetiqueras" at bounding box center [1120, 229] width 255 height 24
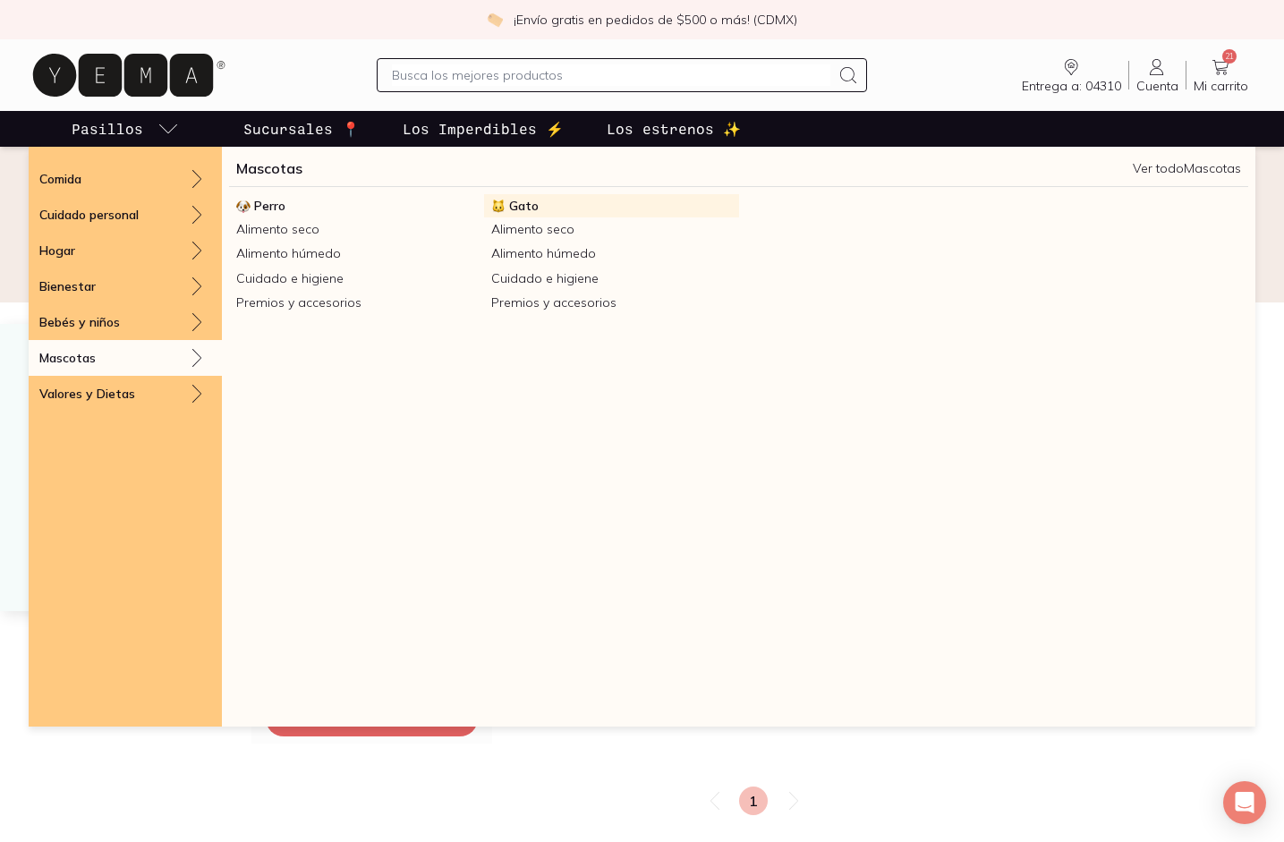
click at [510, 208] on span "Gato" at bounding box center [524, 206] width 30 height 16
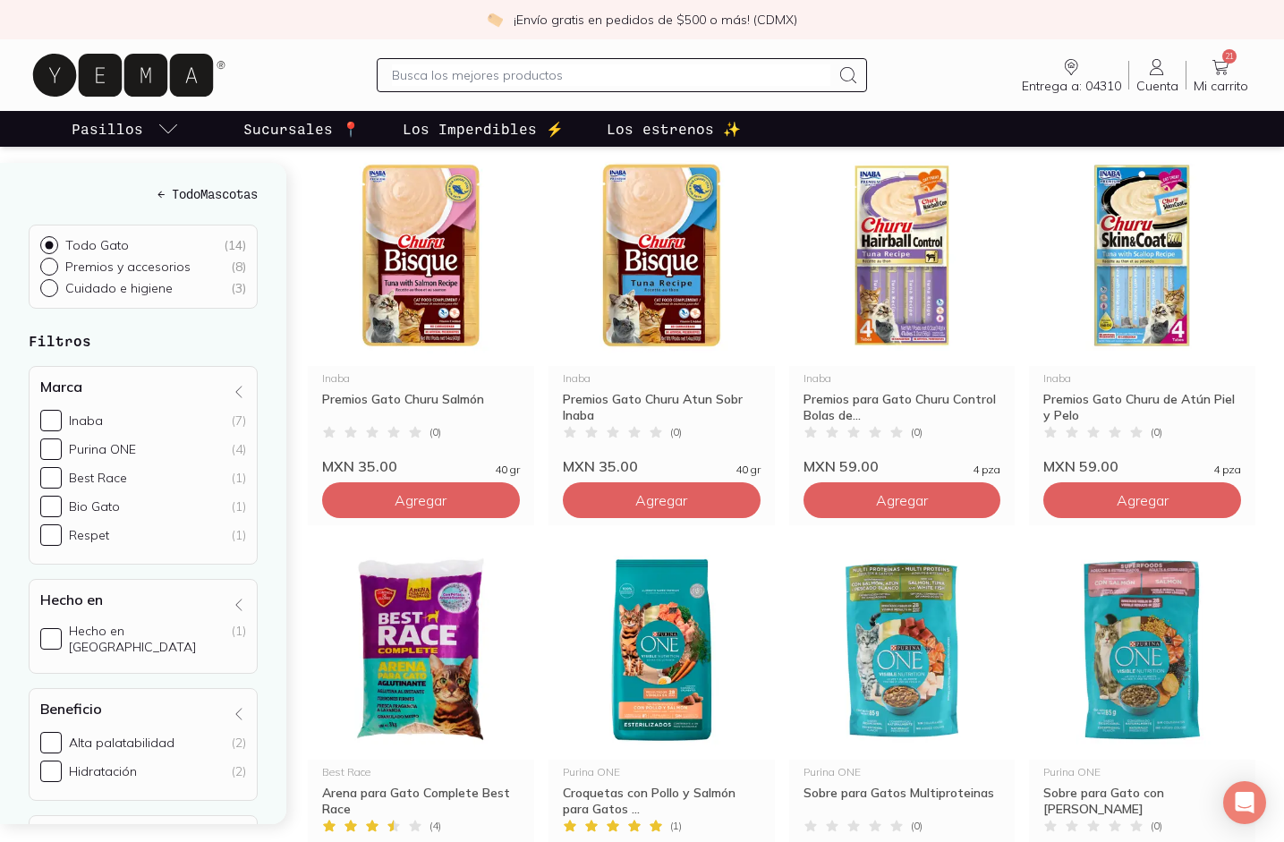
scroll to position [191, 0]
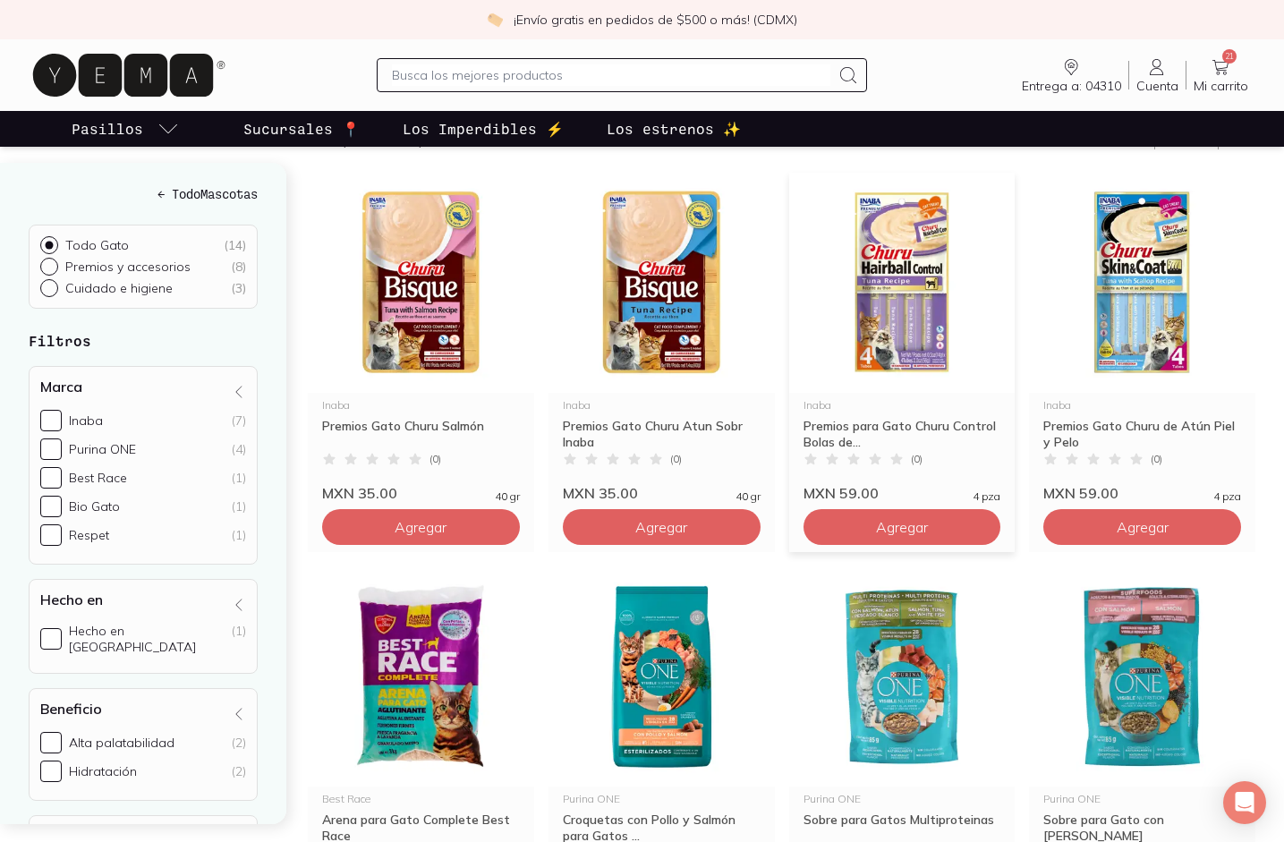
click at [892, 340] on img at bounding box center [902, 283] width 226 height 220
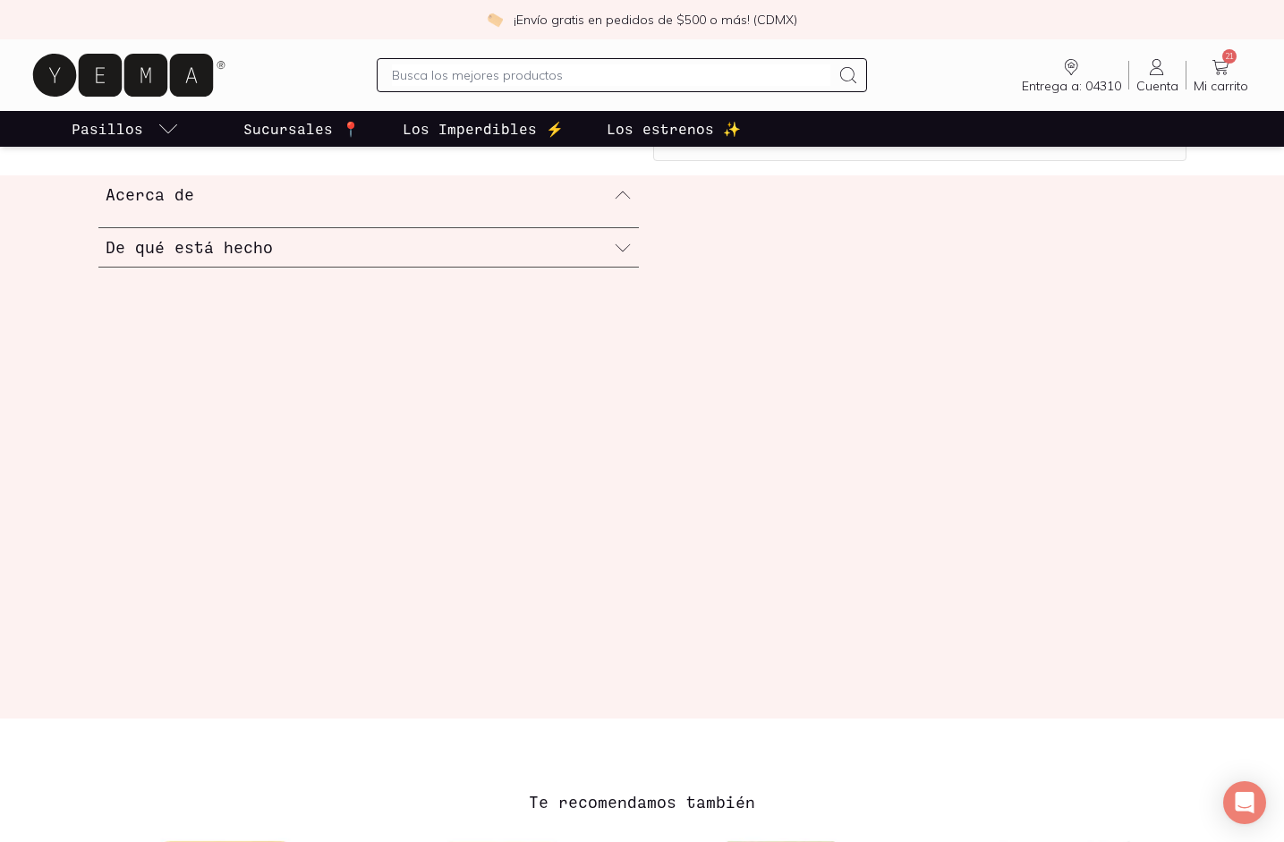
scroll to position [412, 0]
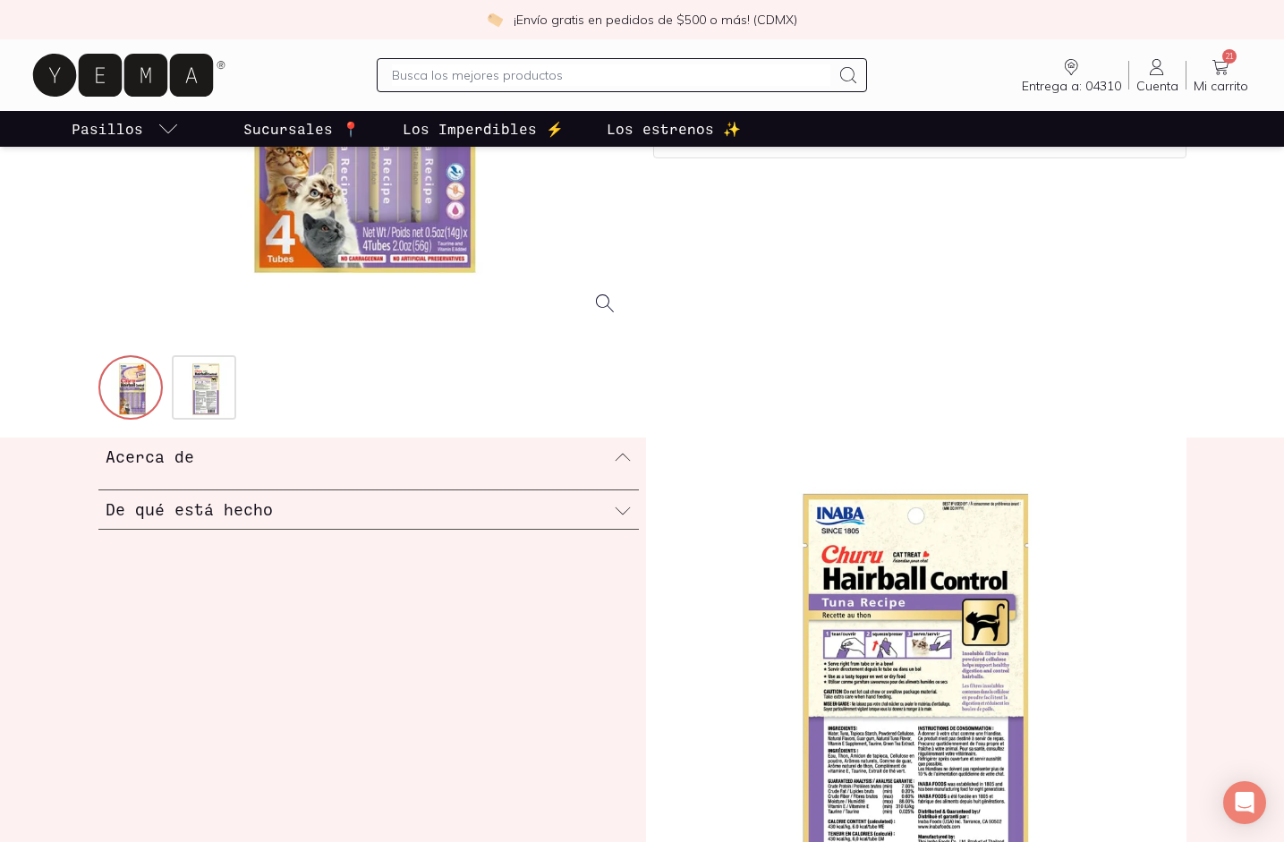
click at [249, 471] on div "Acerca de" at bounding box center [368, 457] width 540 height 38
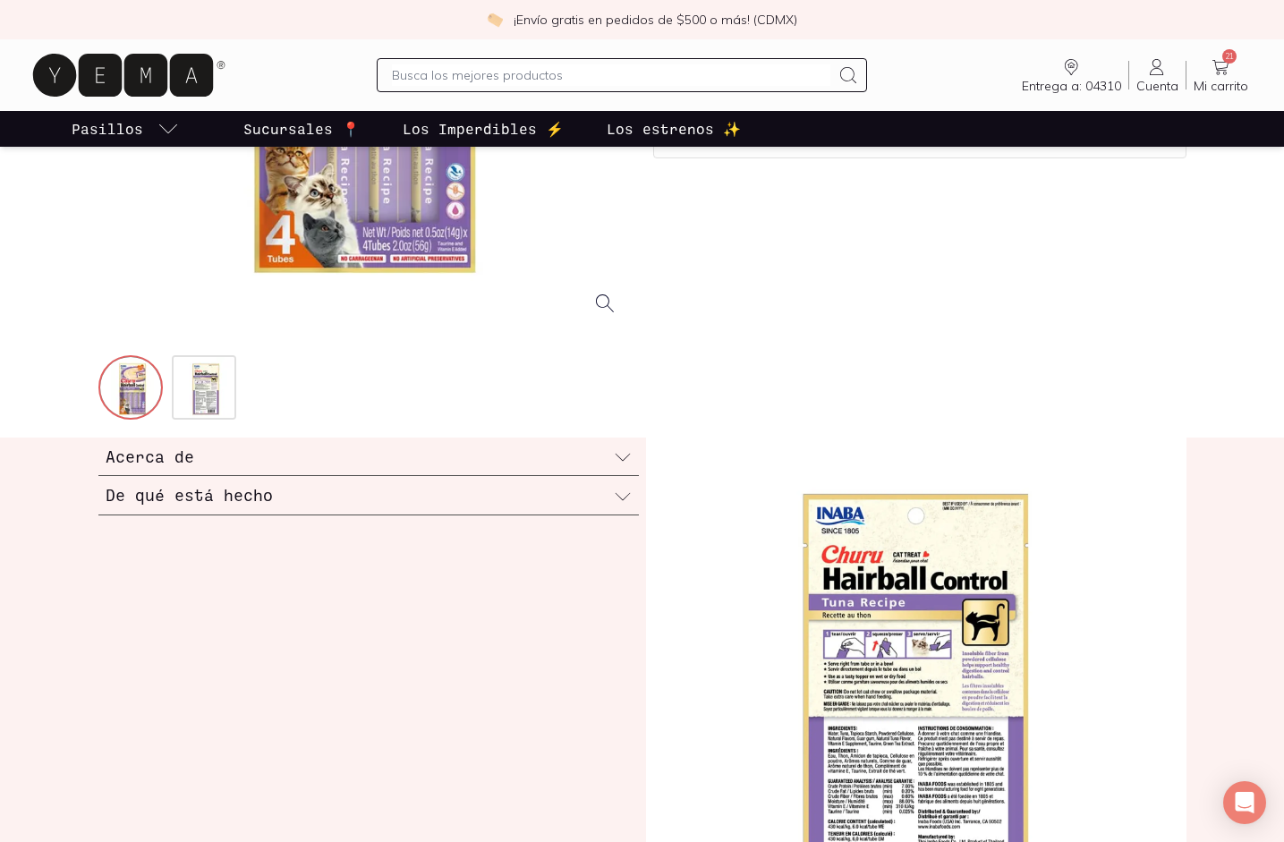
click at [243, 495] on h3 "De qué está hecho" at bounding box center [189, 494] width 167 height 23
click at [216, 457] on div "Acerca de" at bounding box center [368, 457] width 540 height 38
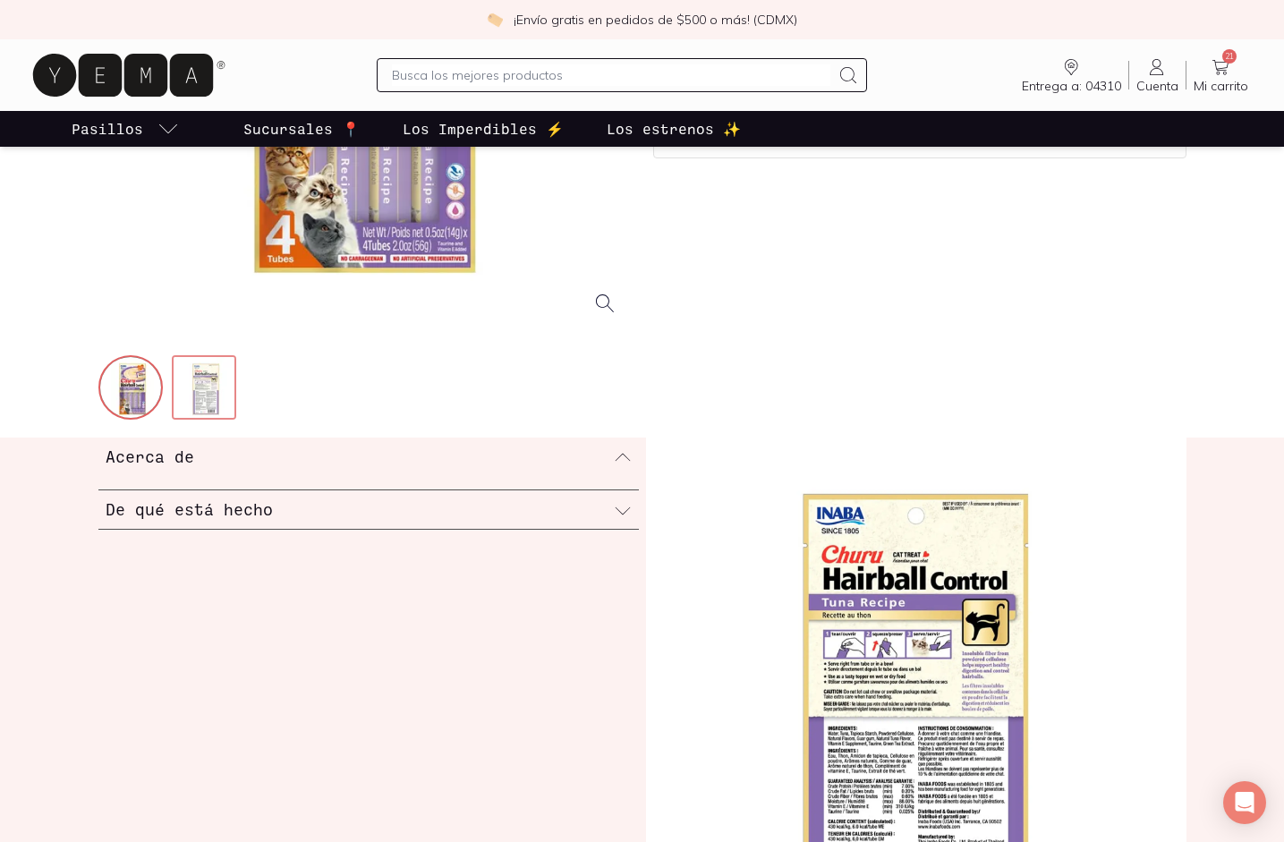
click at [217, 378] on img at bounding box center [206, 389] width 64 height 64
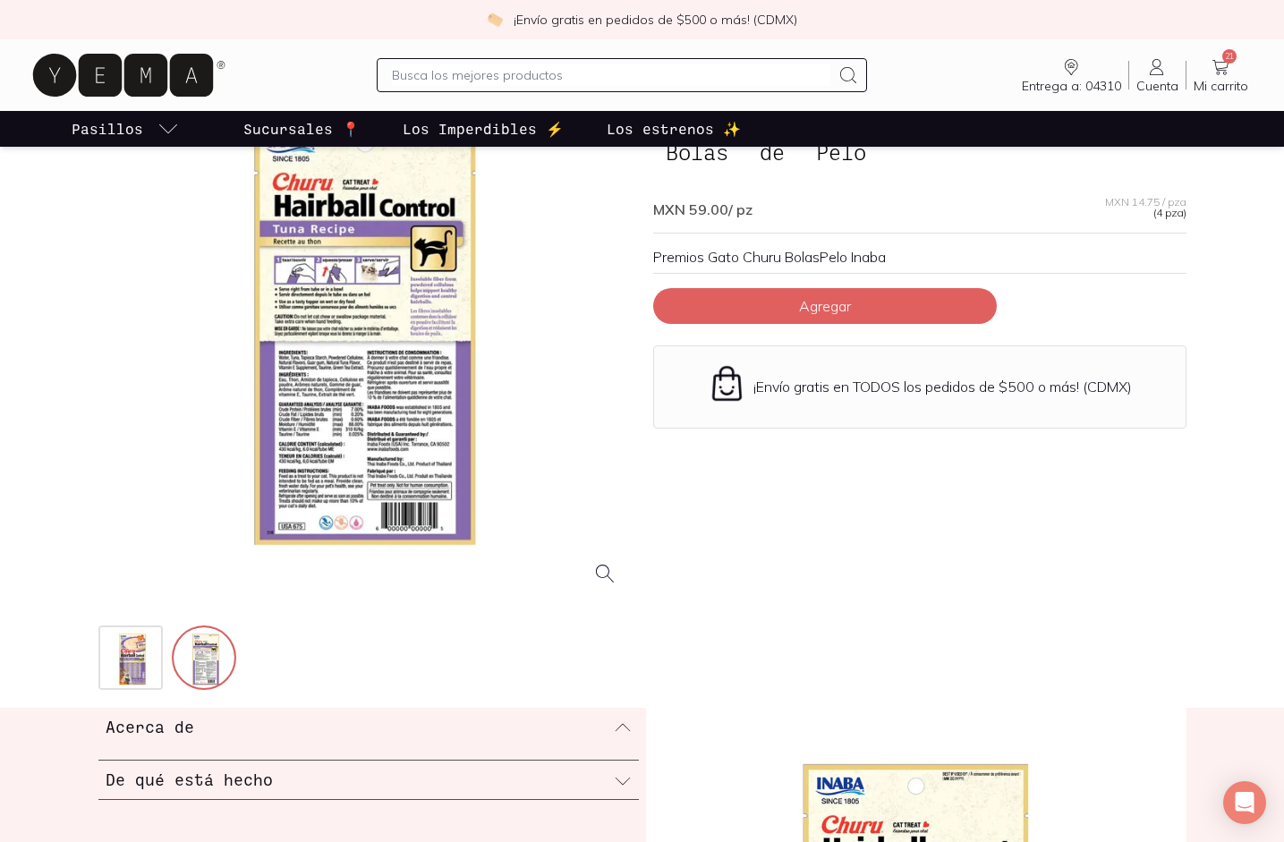
scroll to position [132, 0]
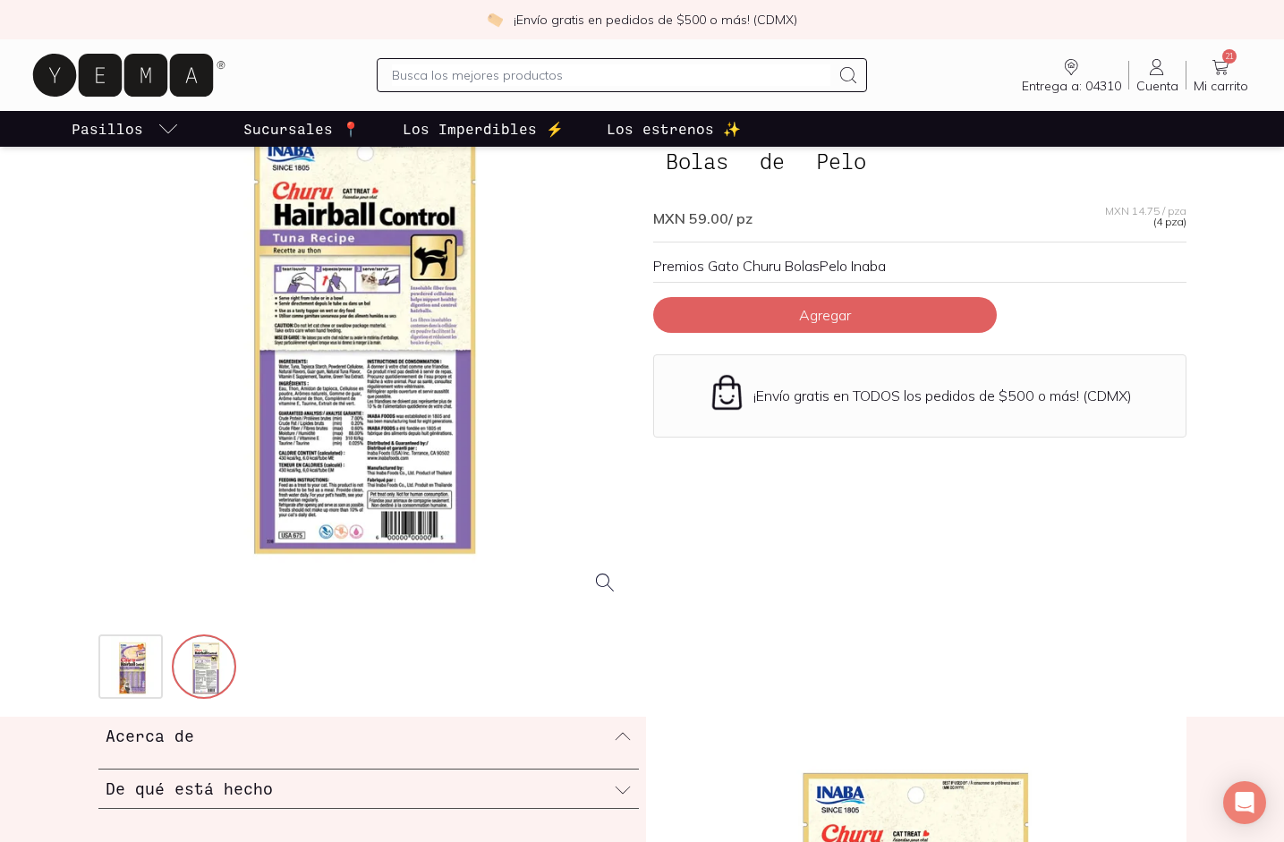
click at [354, 283] on div at bounding box center [364, 342] width 533 height 533
click at [841, 312] on span "Agregar" at bounding box center [825, 315] width 52 height 18
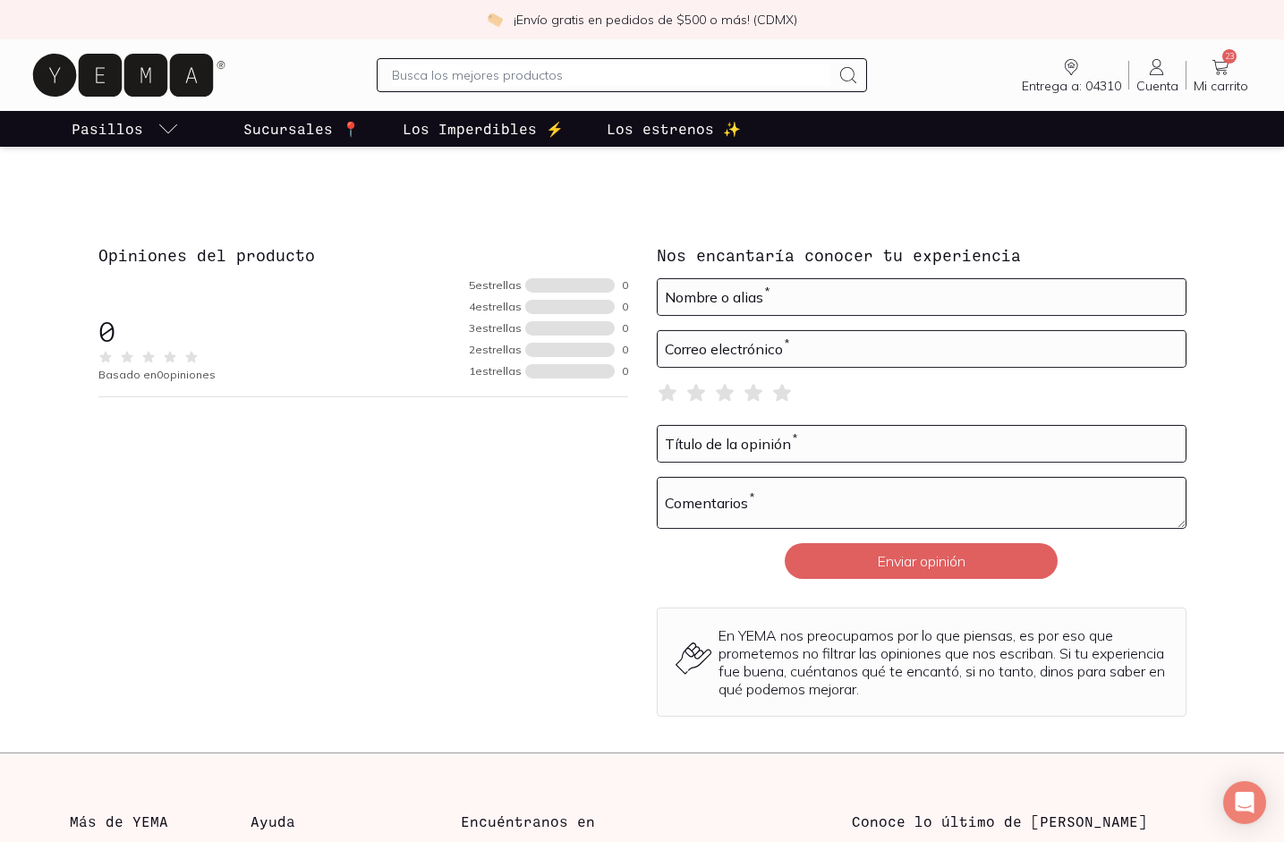
scroll to position [1718, 0]
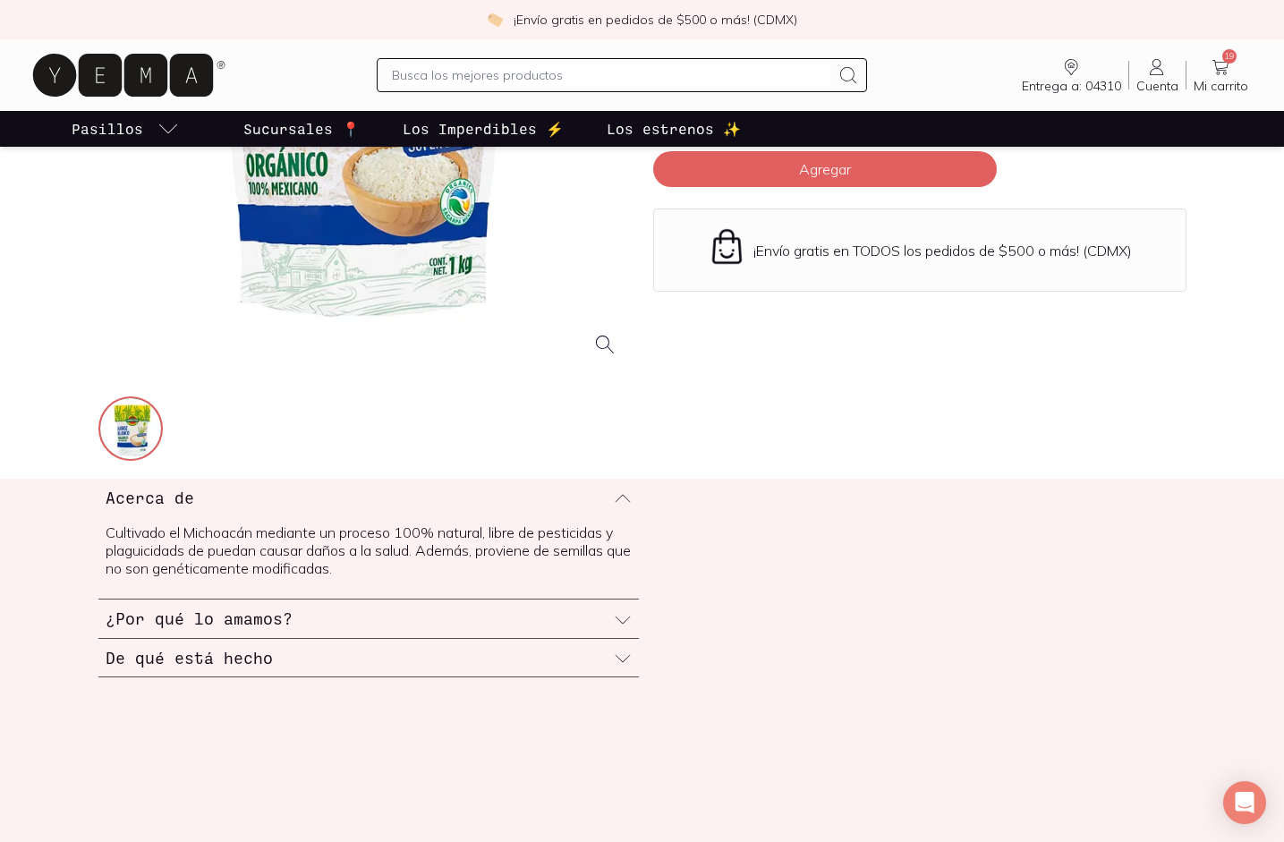
scroll to position [387, 0]
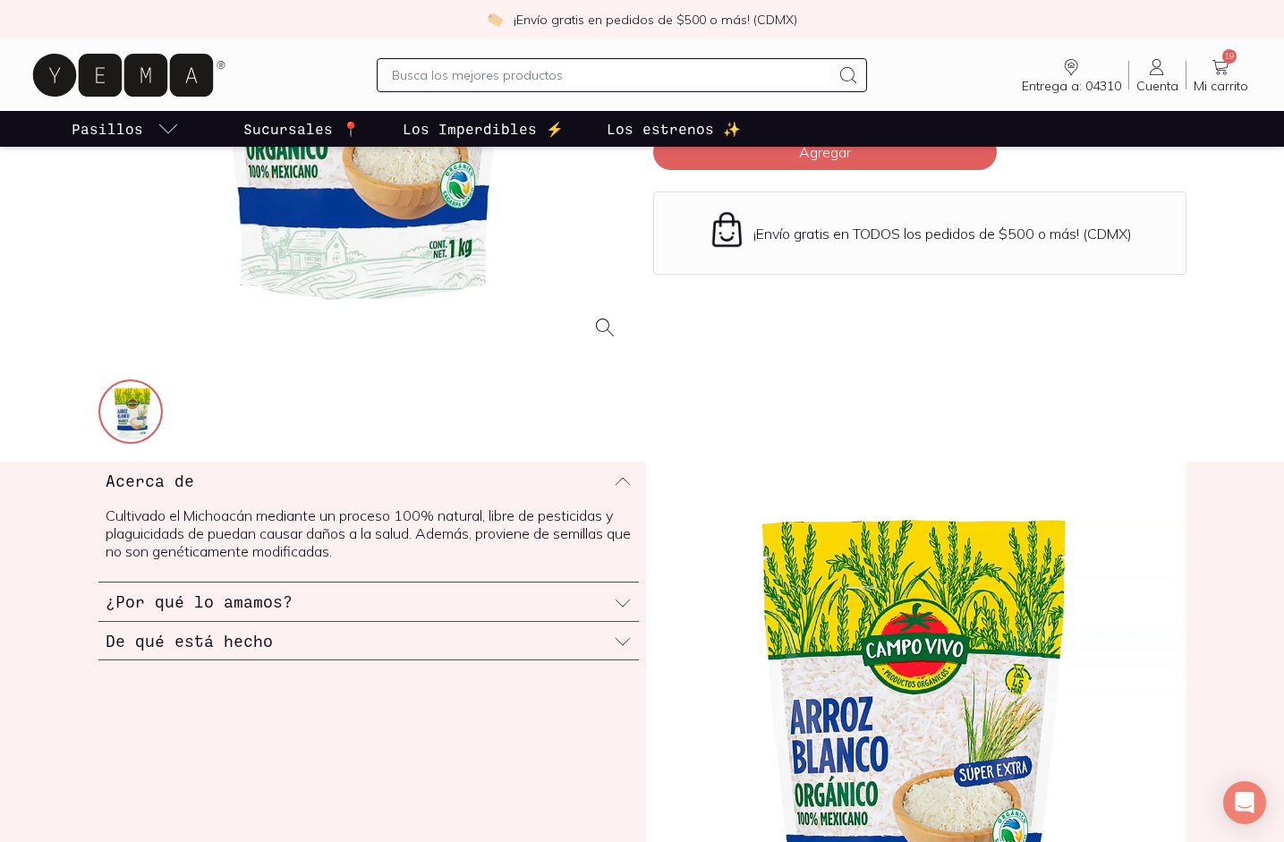
click at [412, 599] on div "¿Por qué lo amamos?" at bounding box center [368, 601] width 540 height 38
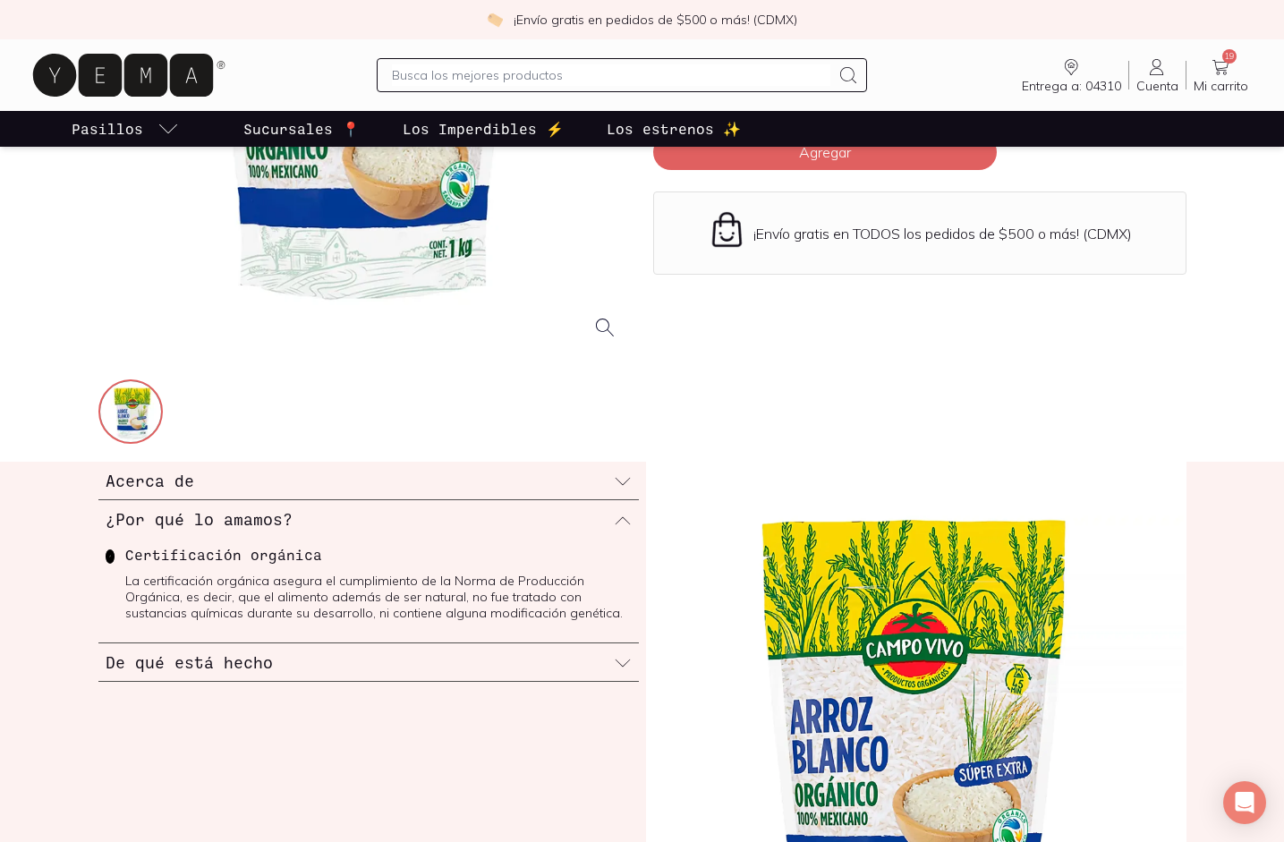
click at [381, 663] on div "De qué está hecho" at bounding box center [368, 662] width 540 height 38
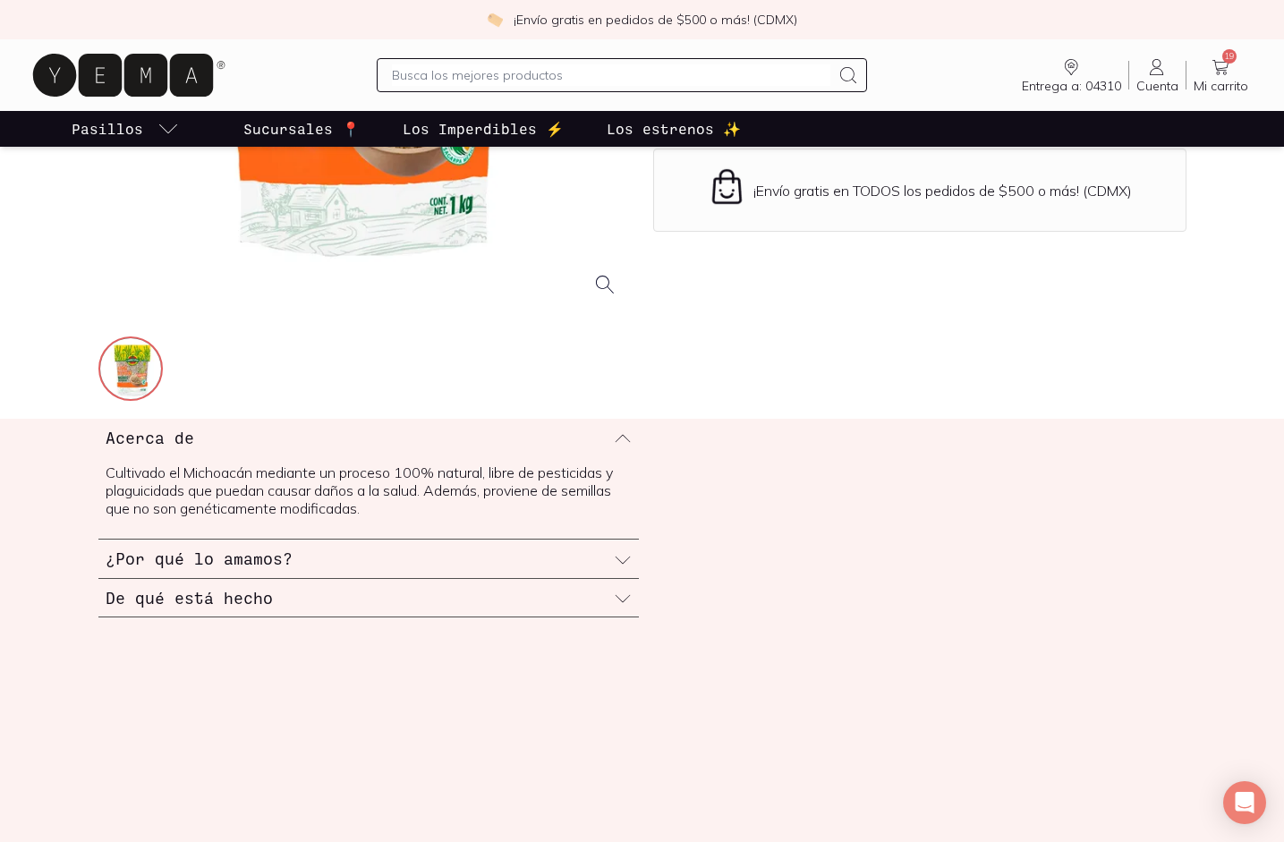
scroll to position [449, 0]
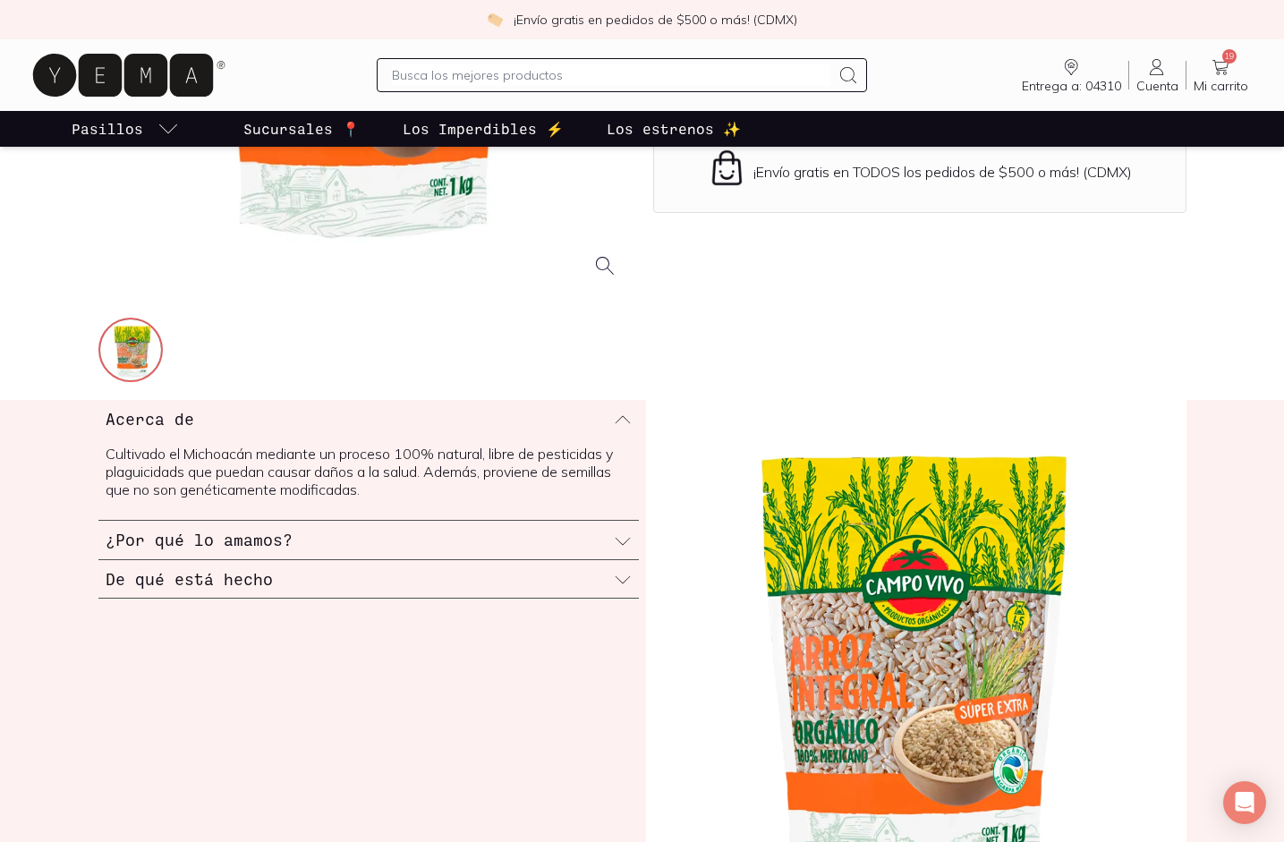
click at [291, 544] on div "¿Por qué lo amamos?" at bounding box center [368, 540] width 540 height 38
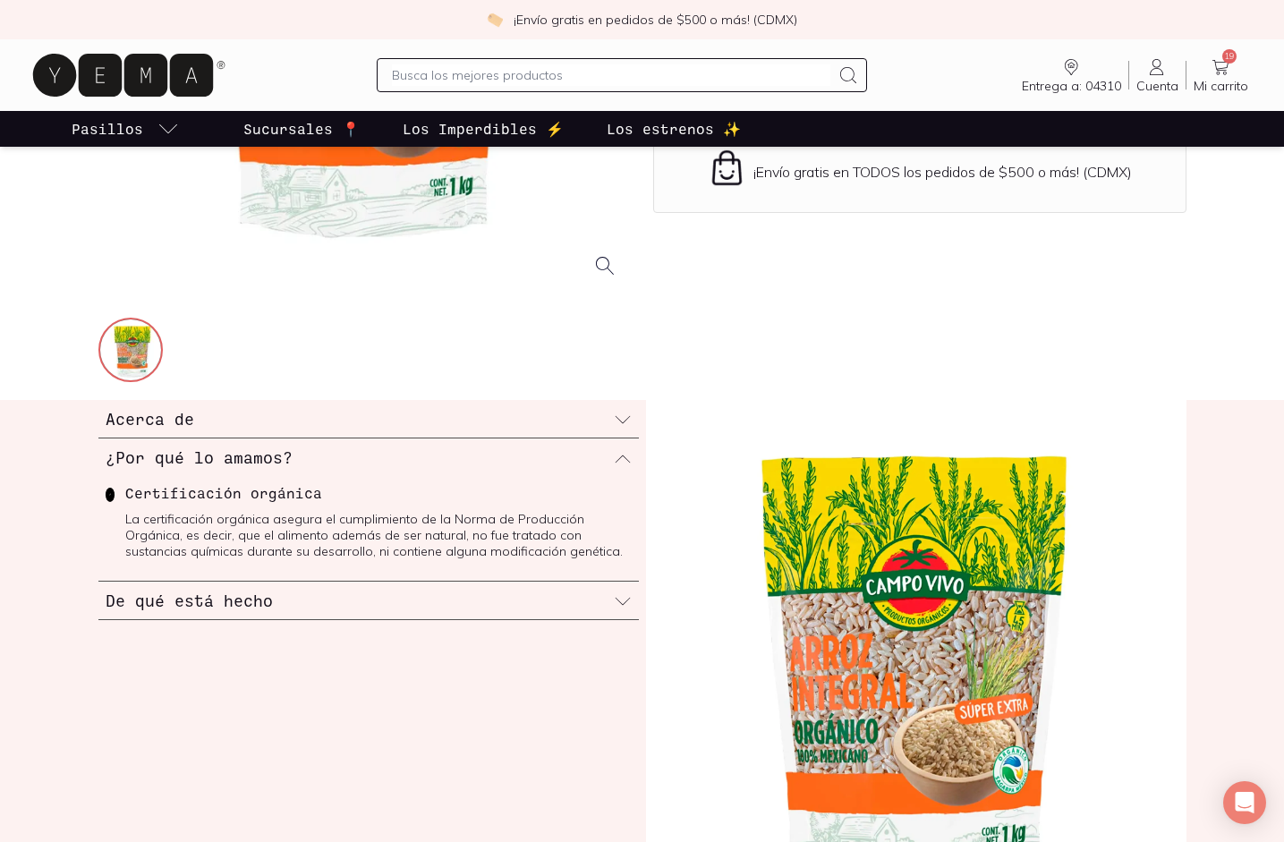
click at [293, 601] on div "De qué está hecho" at bounding box center [368, 601] width 540 height 38
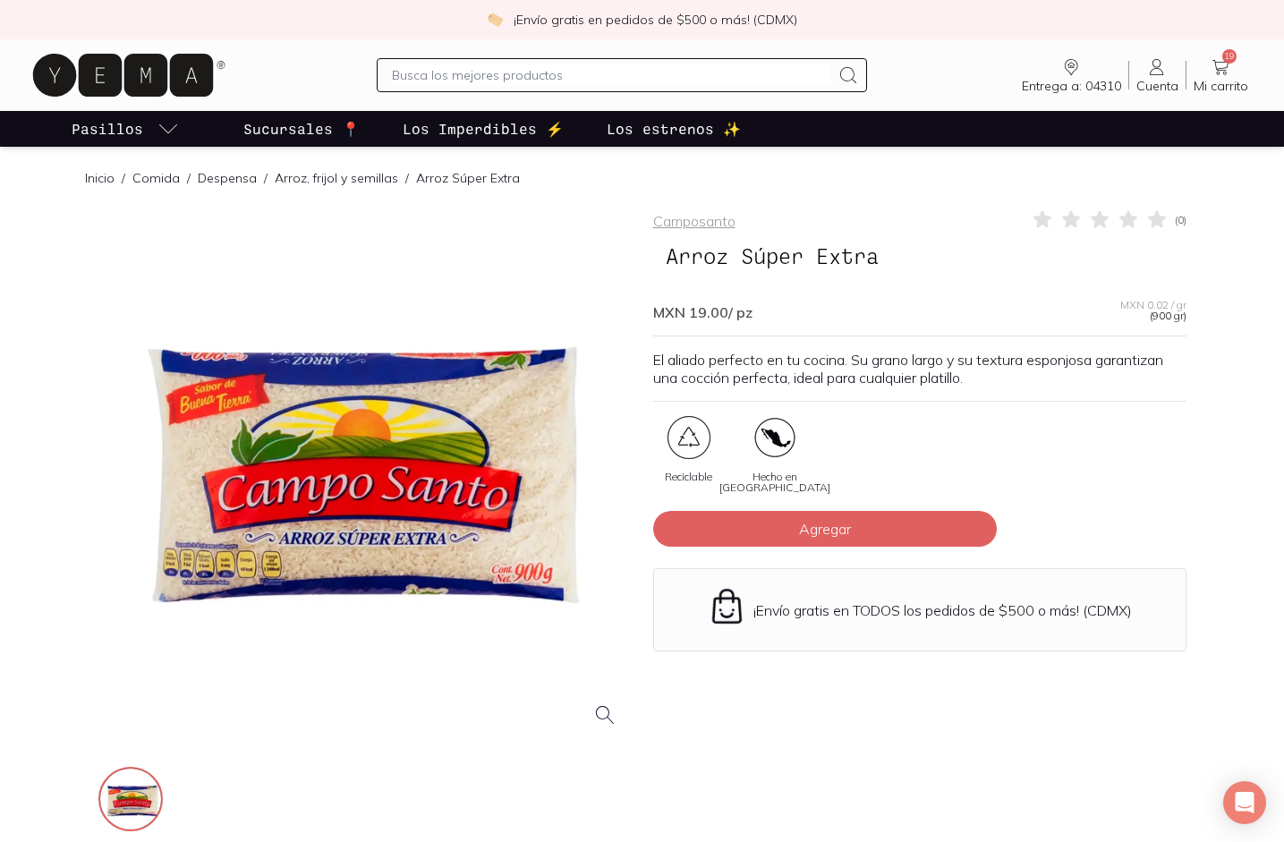
click at [378, 548] on div at bounding box center [364, 474] width 533 height 533
click at [293, 382] on div at bounding box center [364, 474] width 533 height 533
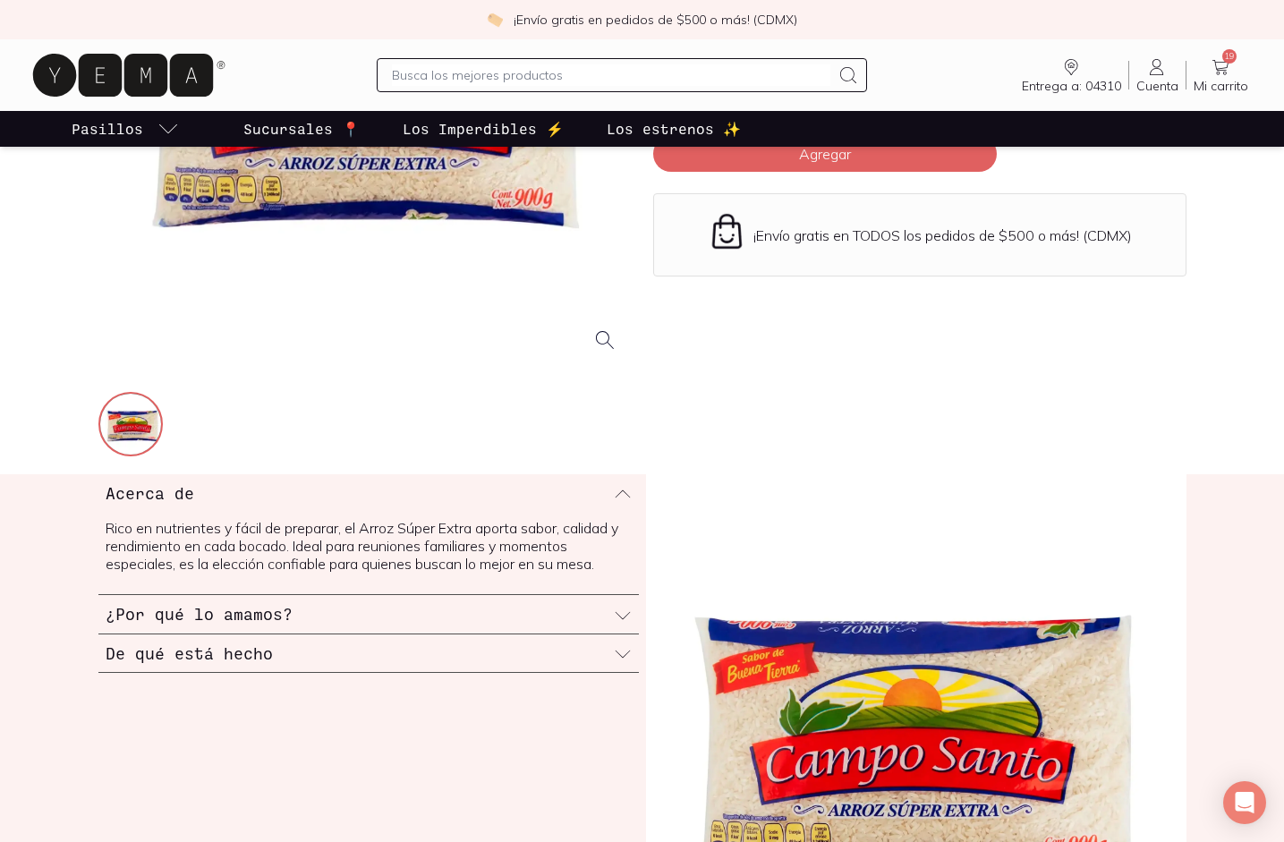
scroll to position [371, 0]
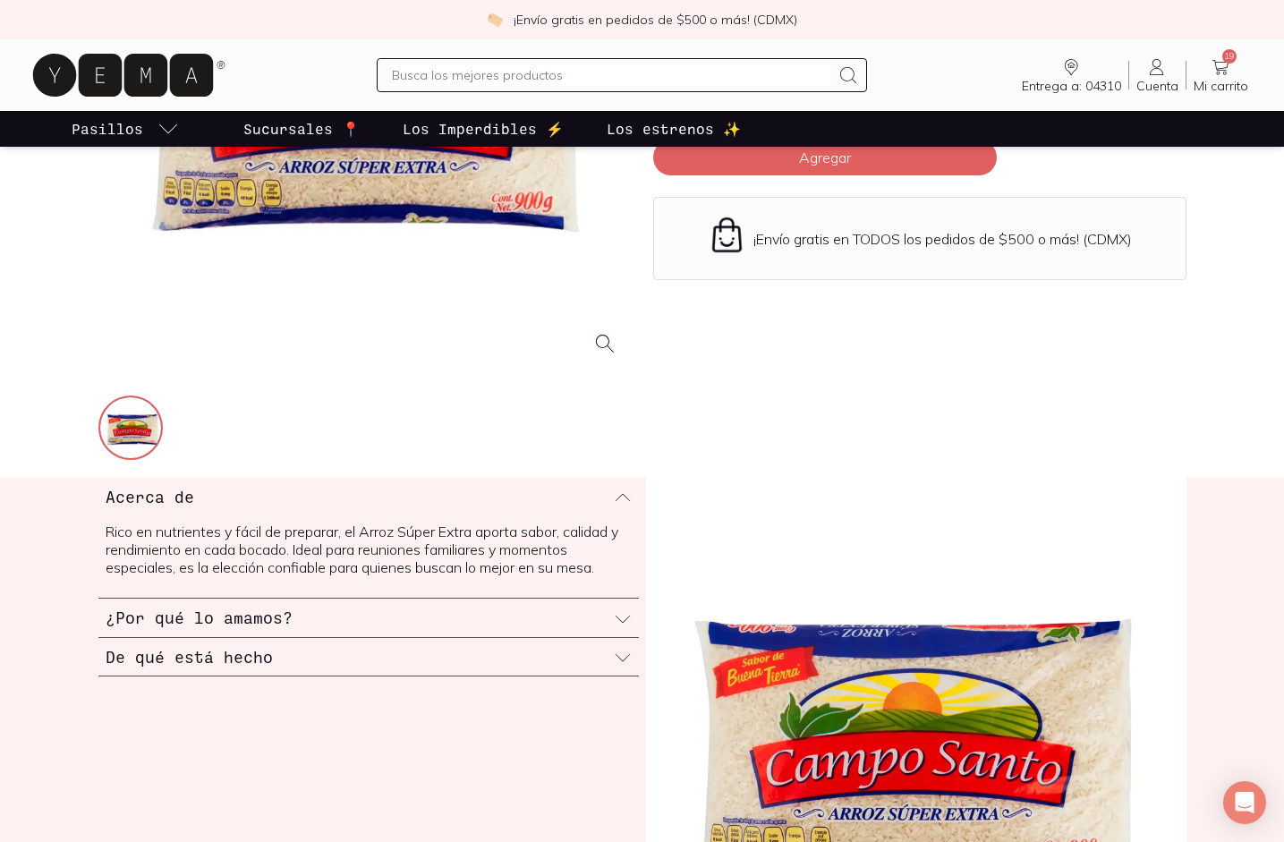
click at [489, 609] on div "¿Por qué lo amamos?" at bounding box center [368, 618] width 540 height 38
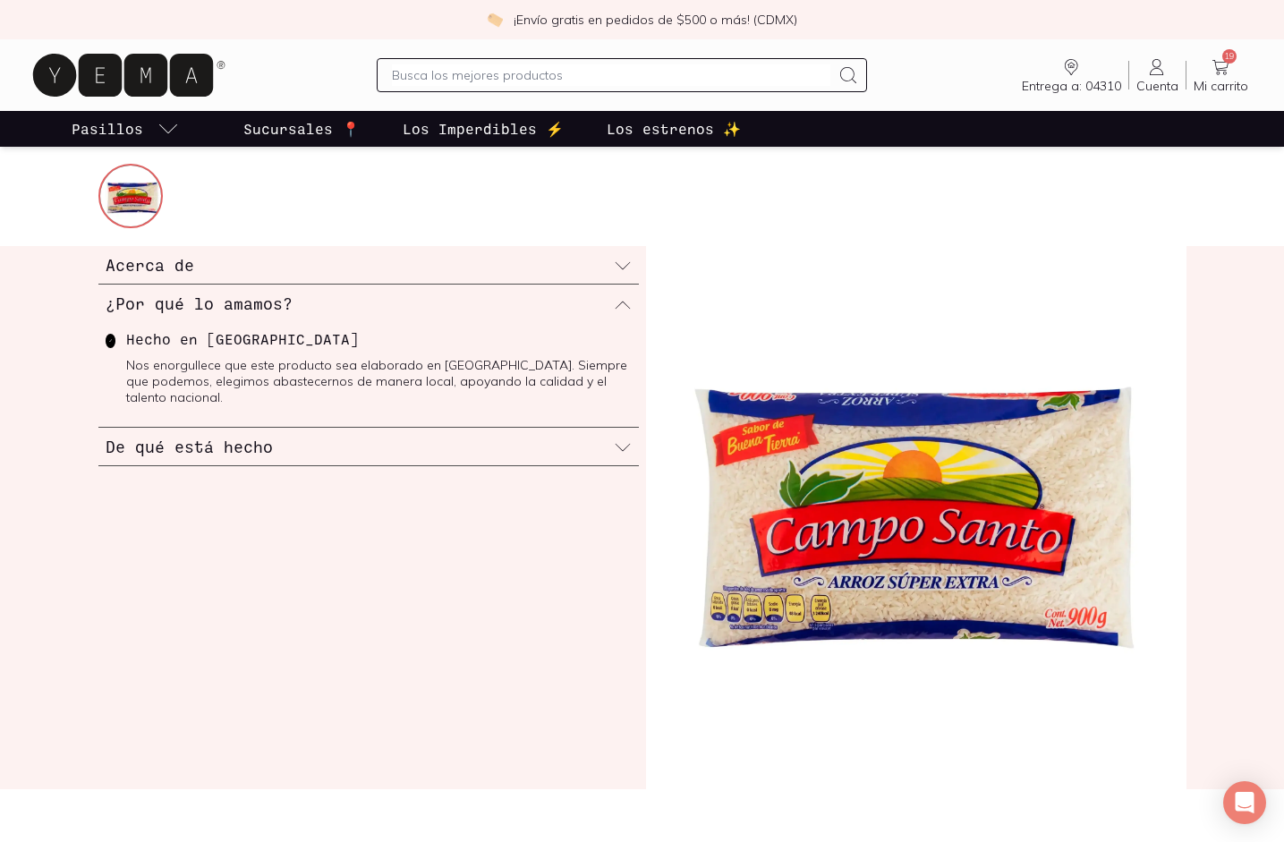
scroll to position [593, 0]
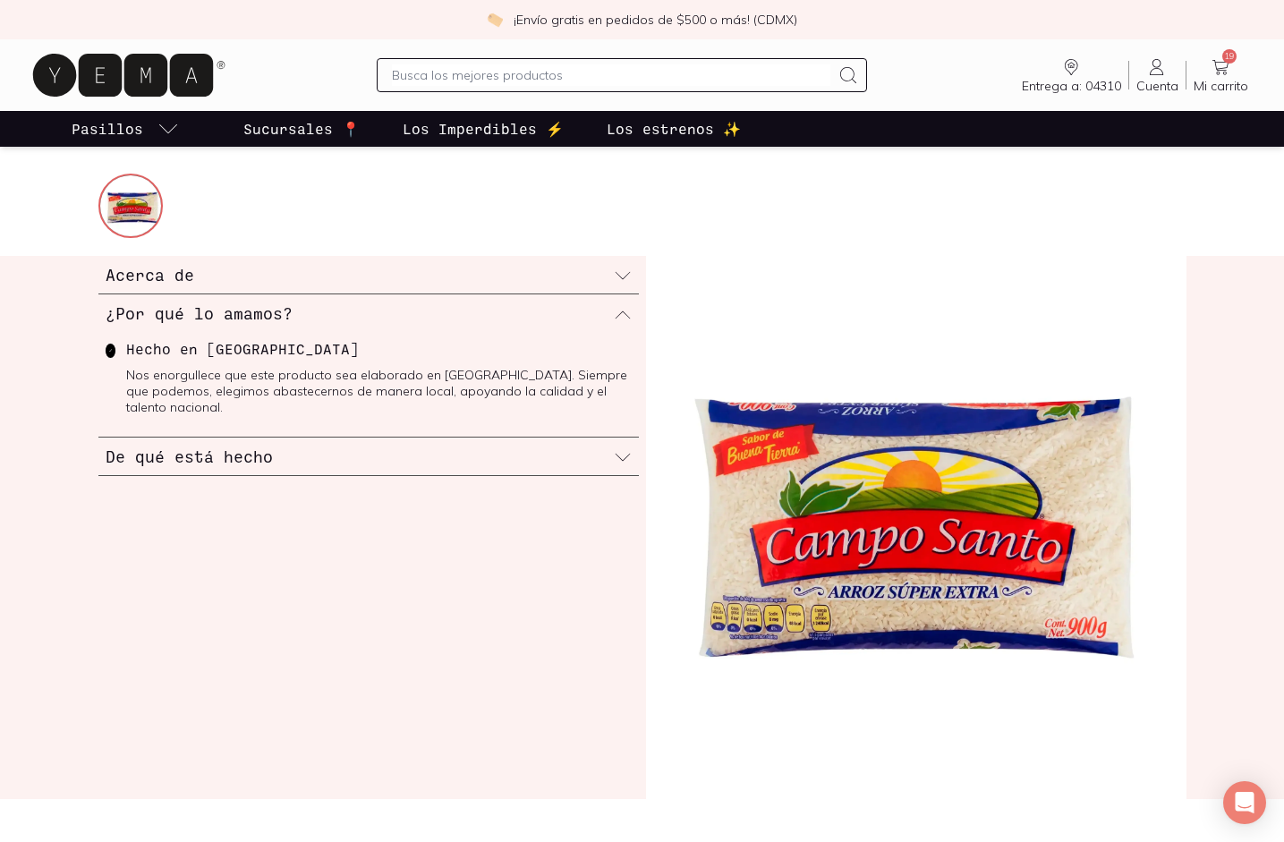
click at [352, 442] on div "De qué está hecho" at bounding box center [368, 457] width 540 height 38
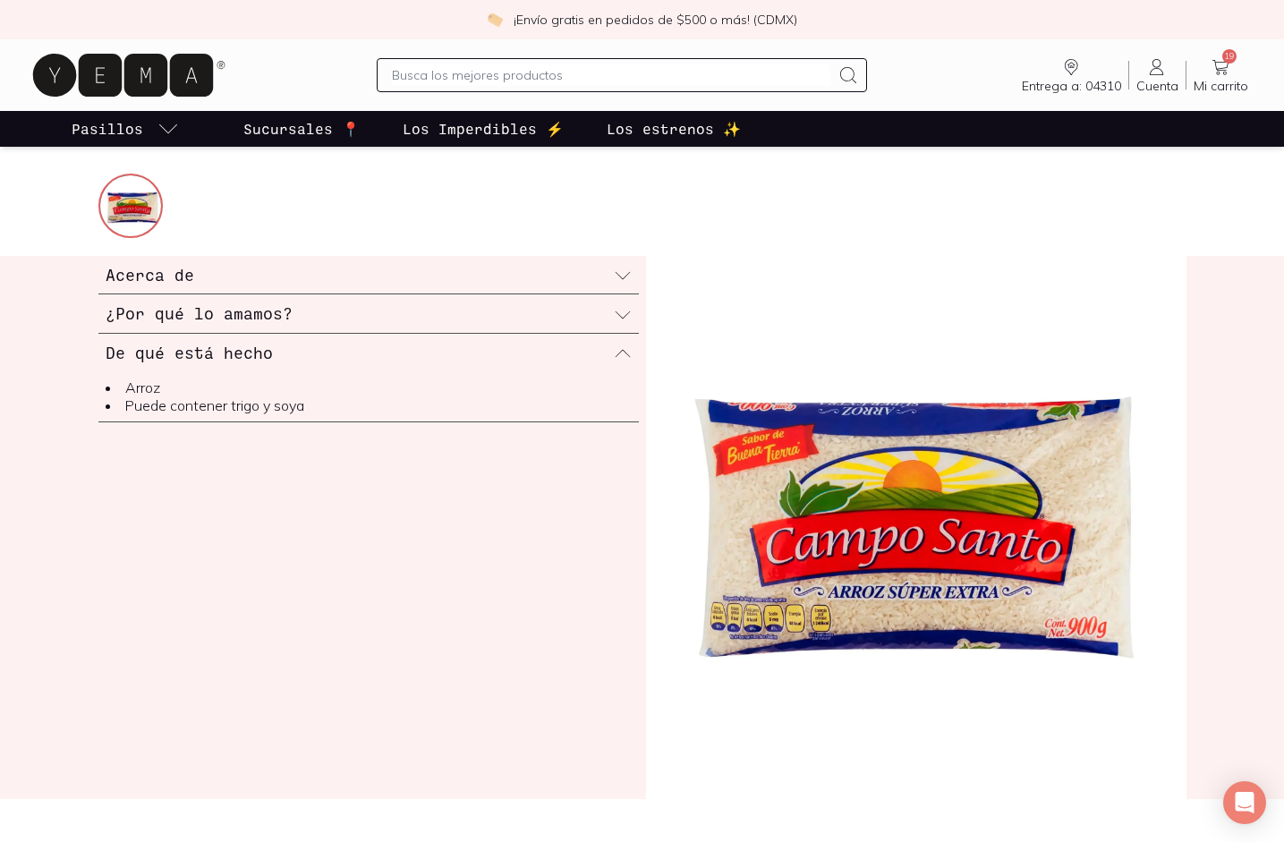
scroll to position [0, 0]
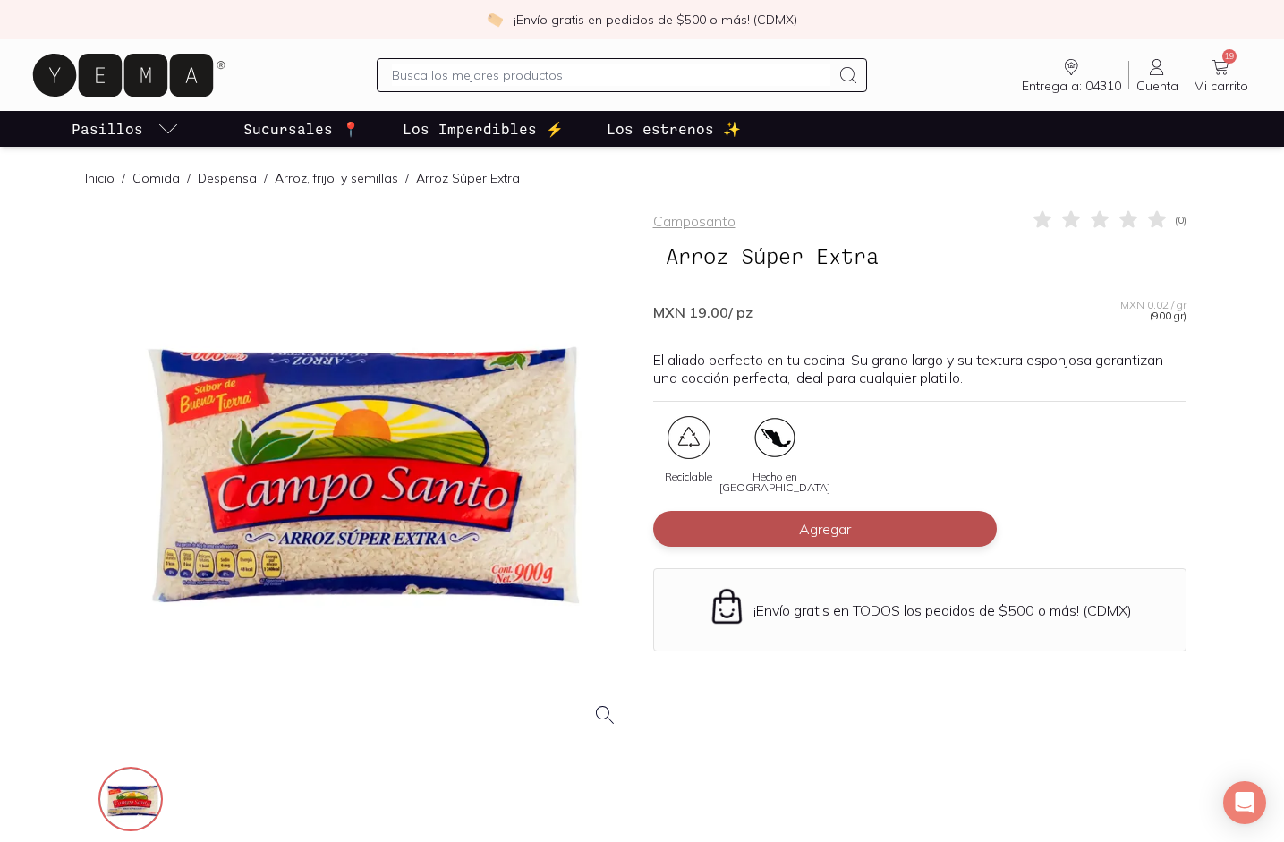
click at [861, 530] on button "Agregar" at bounding box center [825, 529] width 344 height 36
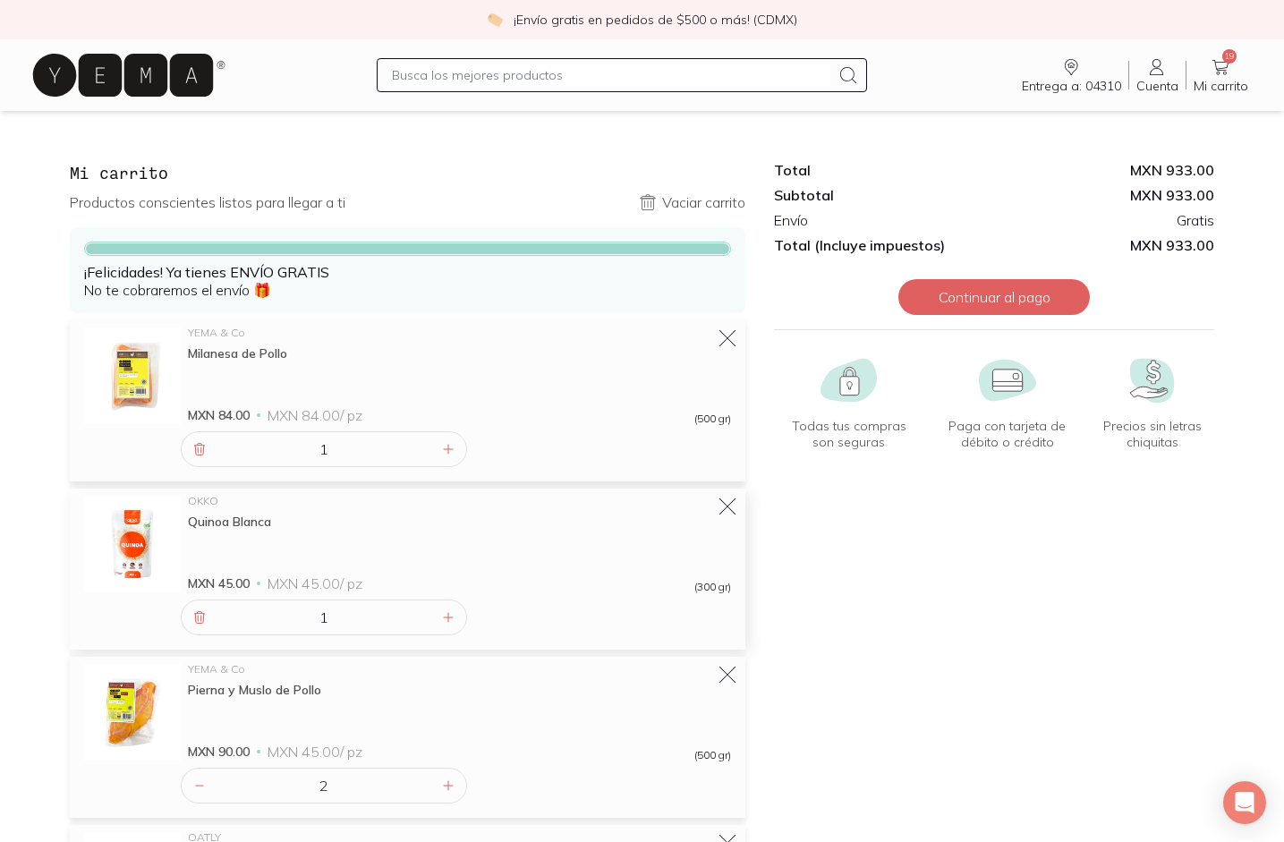
click at [222, 523] on div "Quinoa Blanca" at bounding box center [459, 522] width 543 height 16
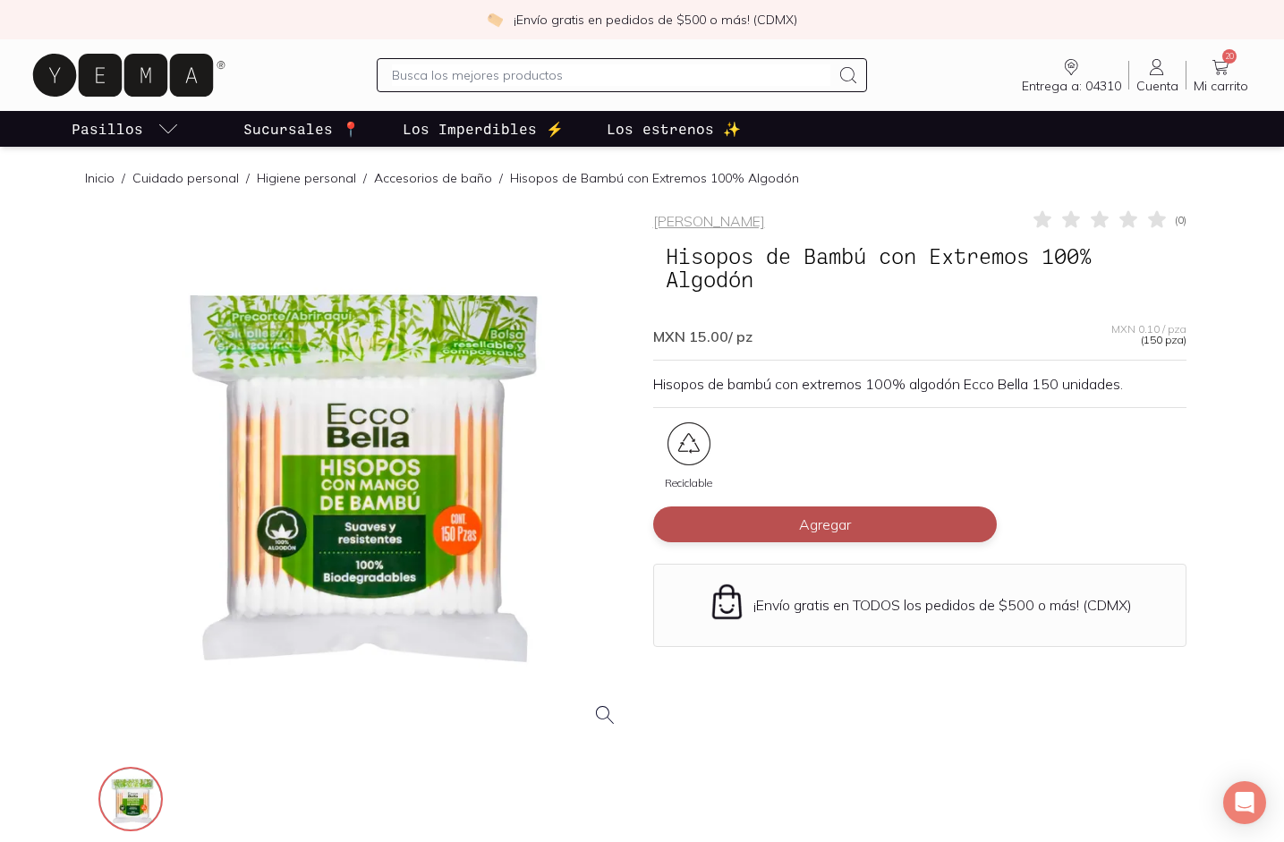
click at [704, 524] on button "Agregar" at bounding box center [825, 524] width 344 height 36
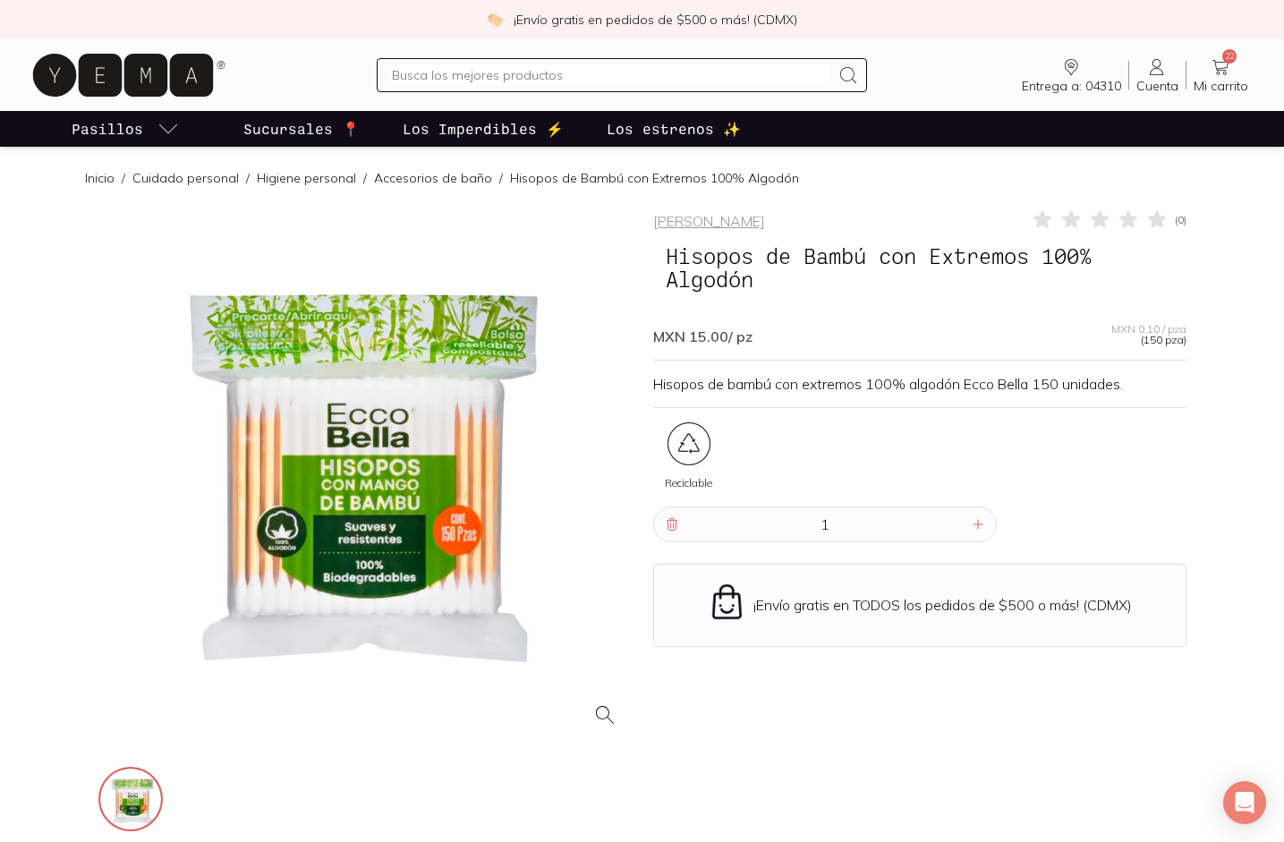
click at [1222, 83] on span "Mi carrito" at bounding box center [1221, 86] width 55 height 16
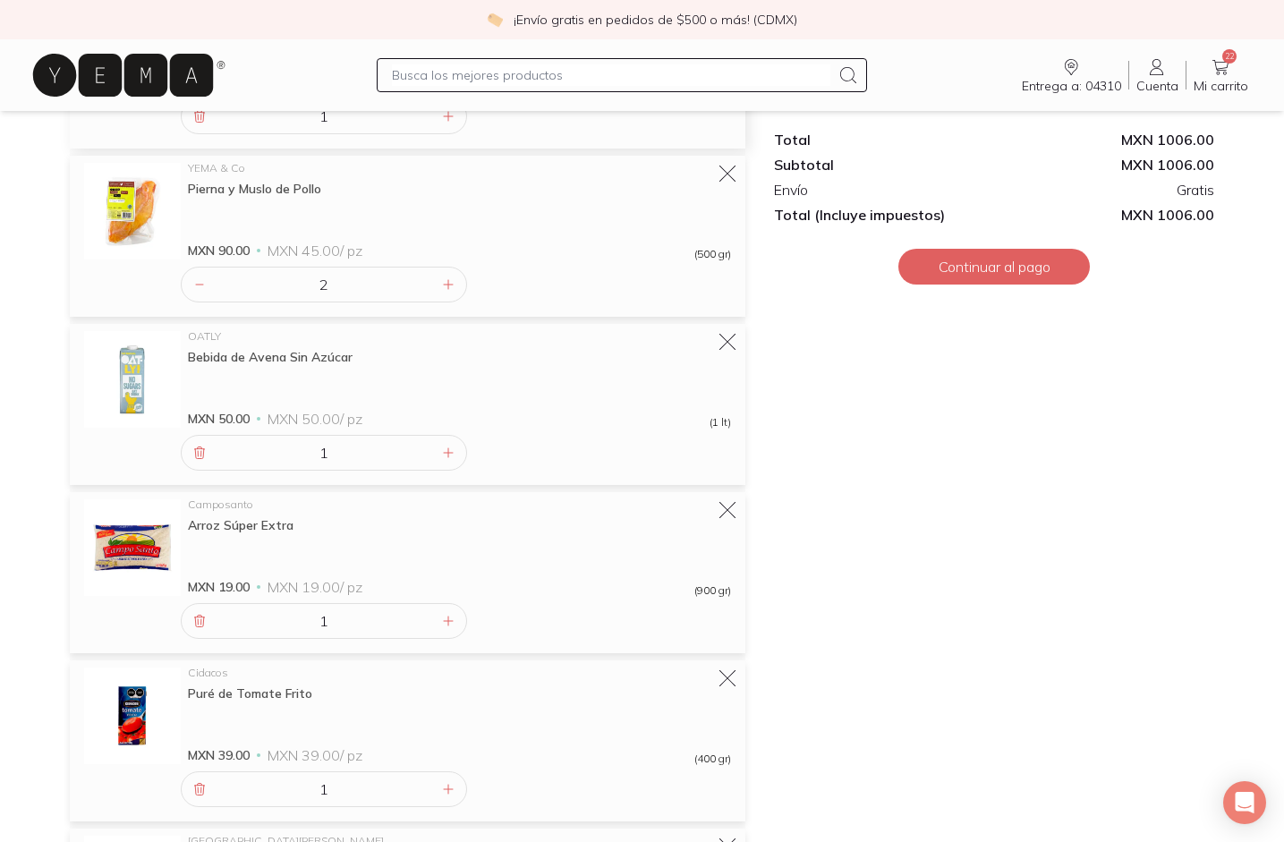
scroll to position [676, 0]
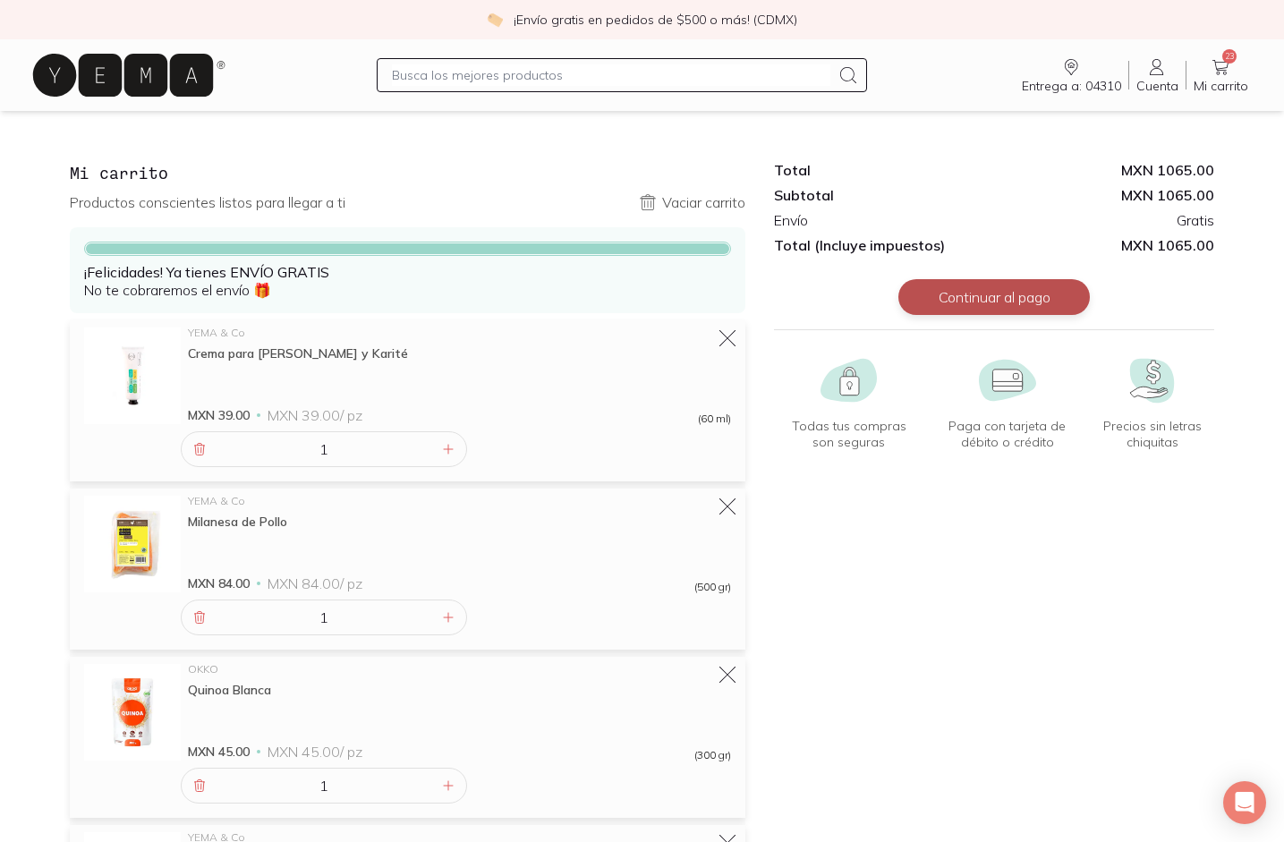
click at [1029, 288] on button "Continuar al pago" at bounding box center [993, 297] width 191 height 36
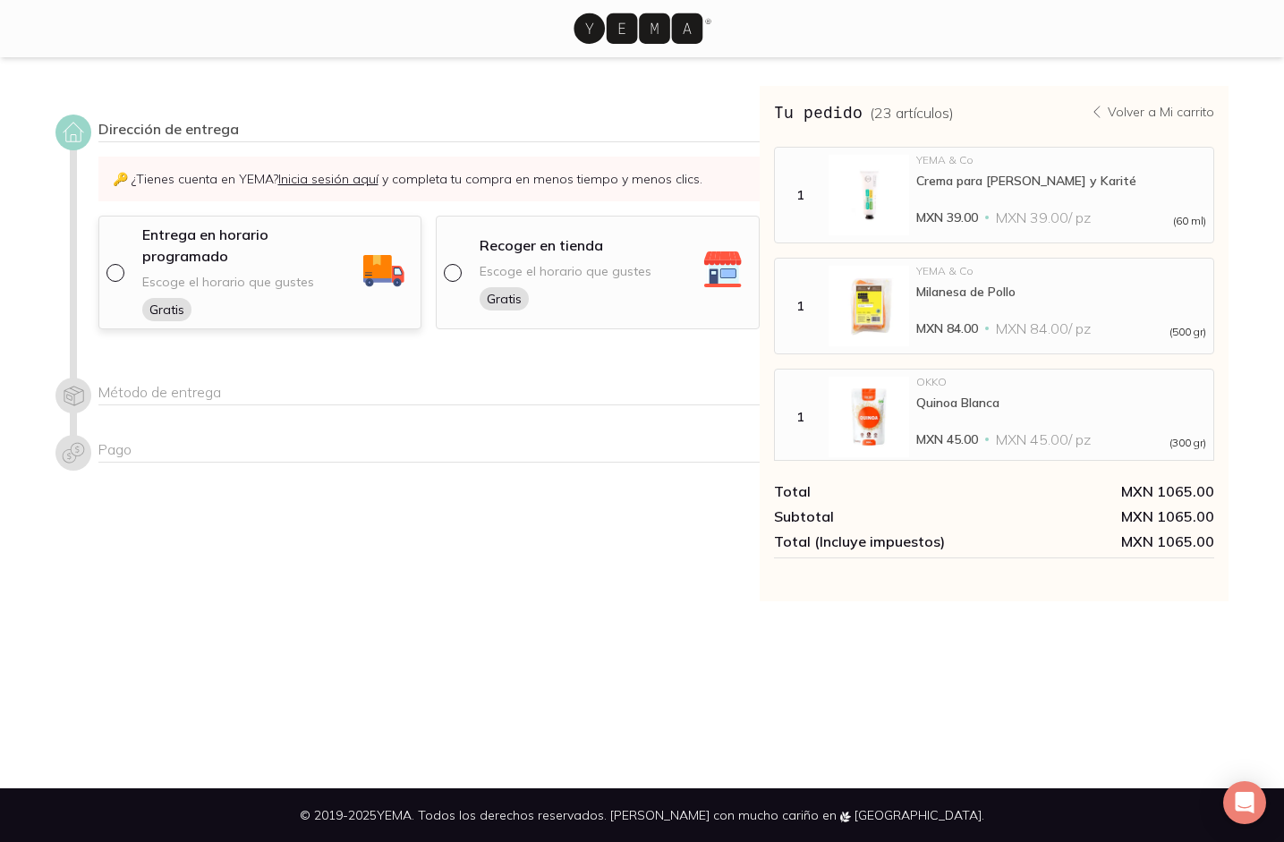
click at [153, 274] on span "Escoge el horario que gustes" at bounding box center [228, 282] width 172 height 17
select select "204"
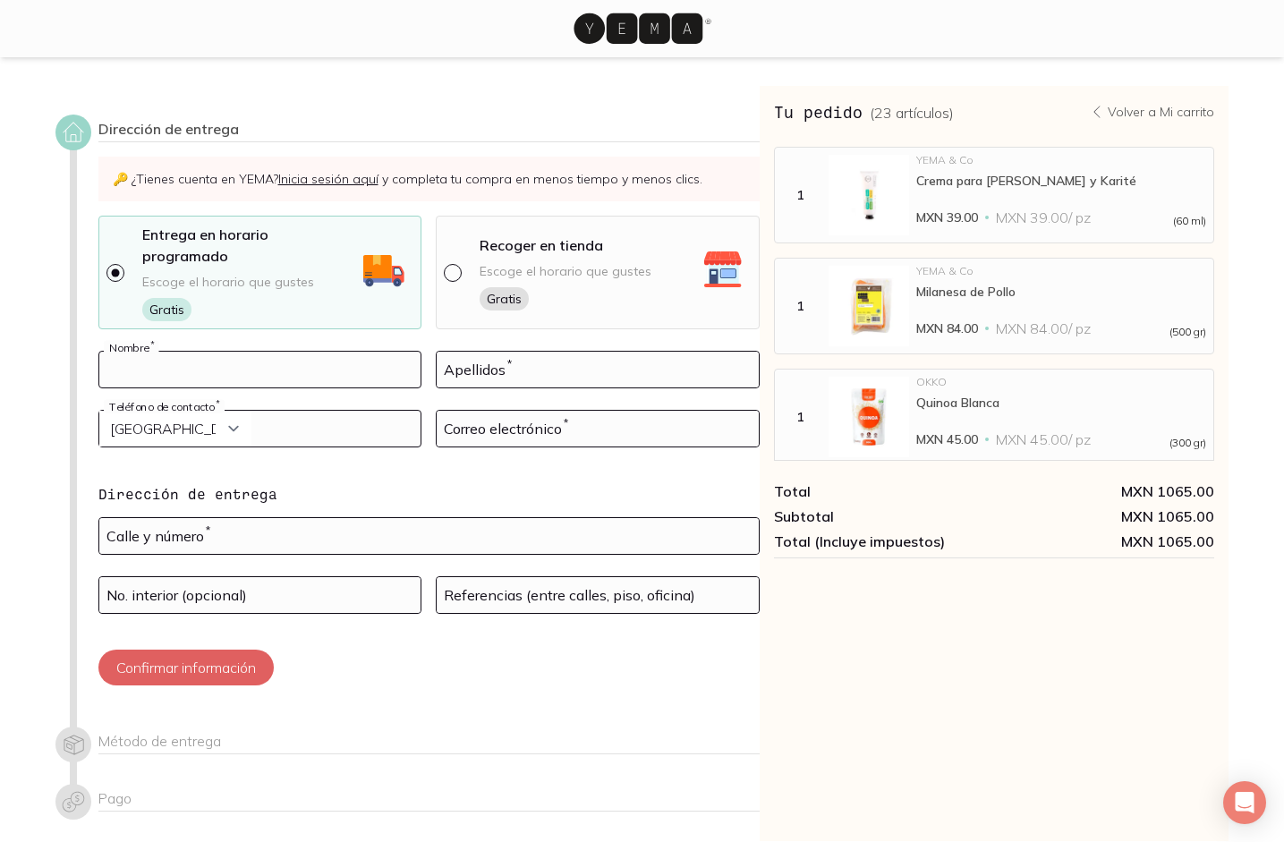
click at [309, 353] on input at bounding box center [260, 370] width 322 height 36
type input "Elizabeth"
type input "Berlanga Barbosa"
click at [99, 411] on select "Curazao (+5999) Jamaica (+1876) San Cristóbal y Nieves (+1869) Trinidad y Tobag…" at bounding box center [175, 429] width 152 height 36
click at [292, 411] on input "tel" at bounding box center [260, 429] width 322 height 36
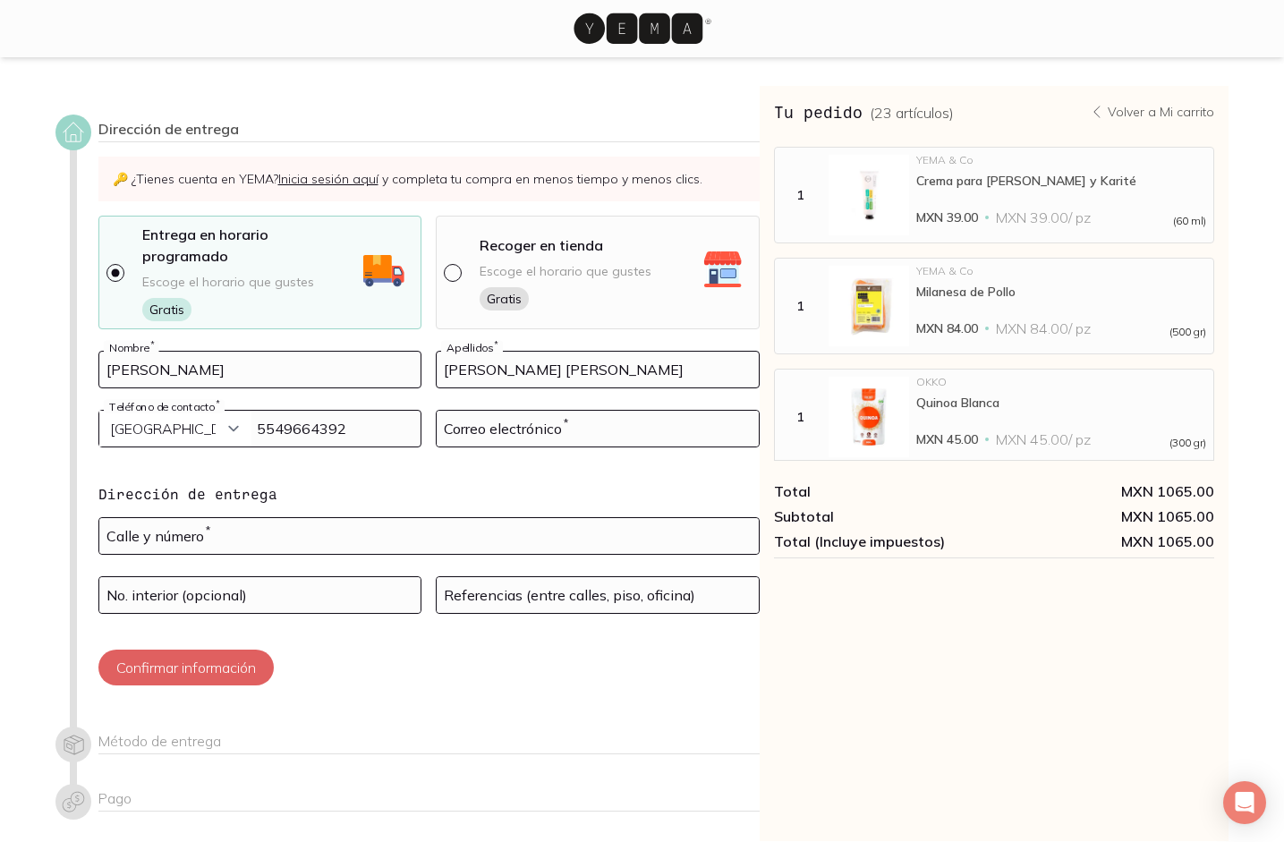
type input "5549664392"
click at [608, 411] on input at bounding box center [598, 429] width 322 height 36
type input "contacto.bethbarbosa@gmail.com"
click at [356, 518] on input "text" at bounding box center [428, 536] width 659 height 36
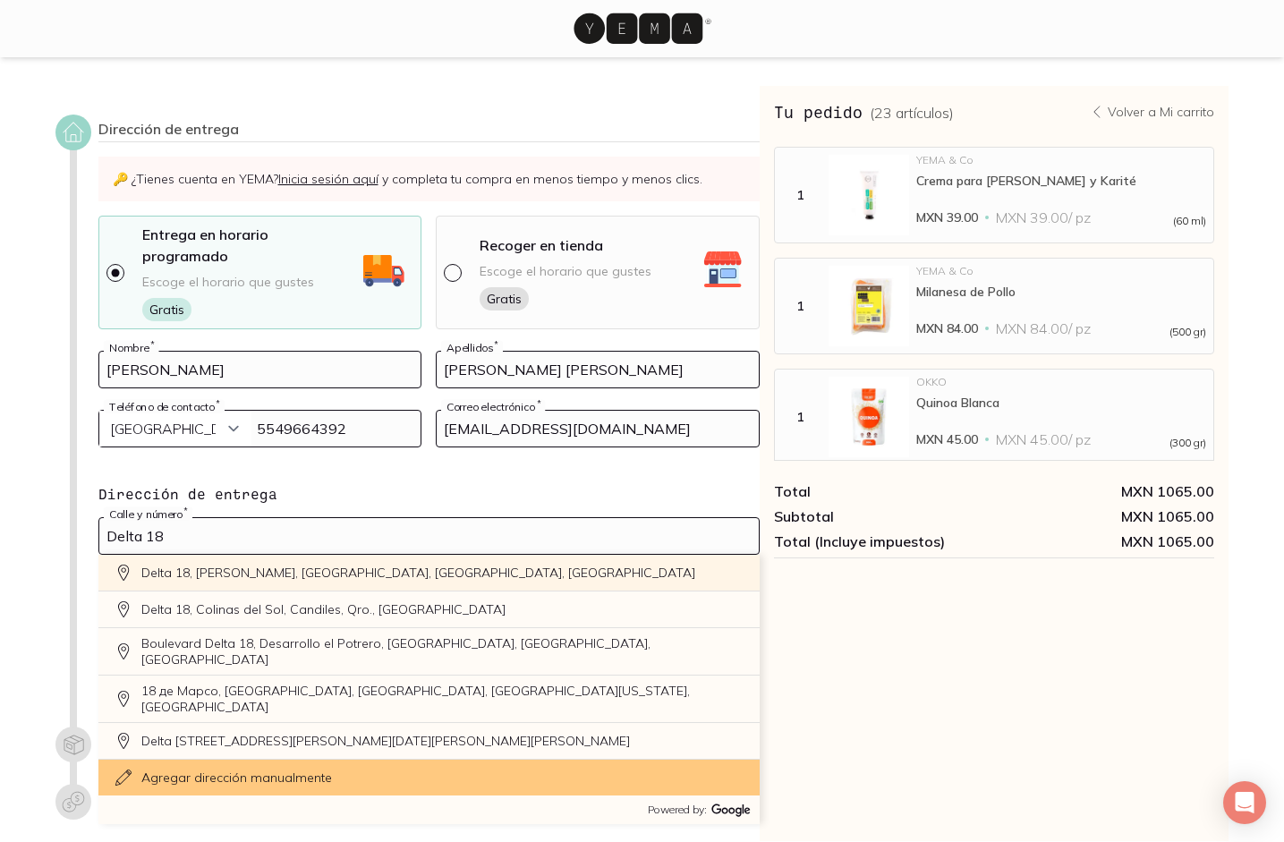
click at [367, 555] on div "Delta 18, Romero de Terreros, Mexico City, CDMX, Mexico" at bounding box center [428, 573] width 661 height 37
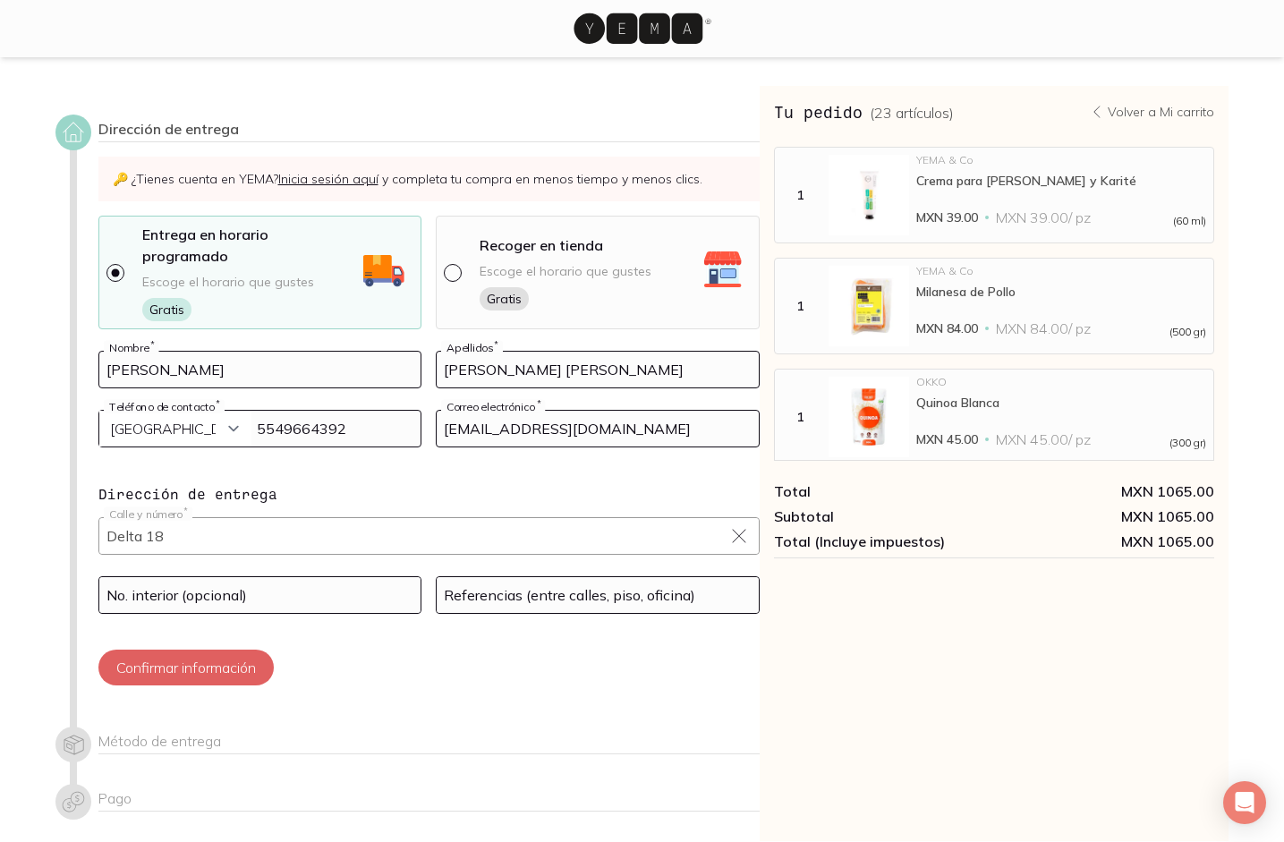
type input "Delta 18, Romero de Terreros, Coyoacán, 04310 Ciudad de México, CDMX, Mexico"
click at [509, 579] on input at bounding box center [598, 595] width 322 height 36
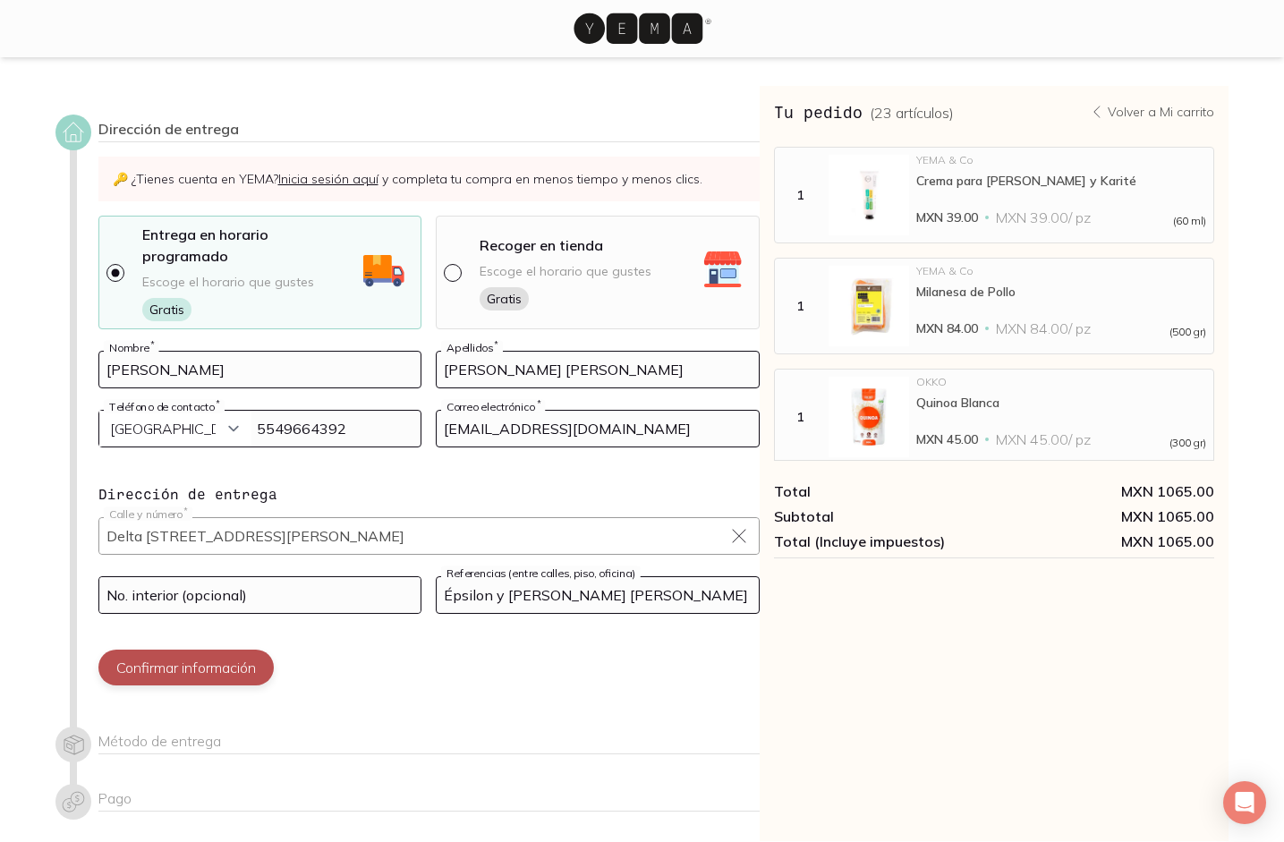
type input "Épsilon y Miguel Ángel de Quevedo"
click at [218, 653] on button "Confirmar información" at bounding box center [185, 668] width 175 height 36
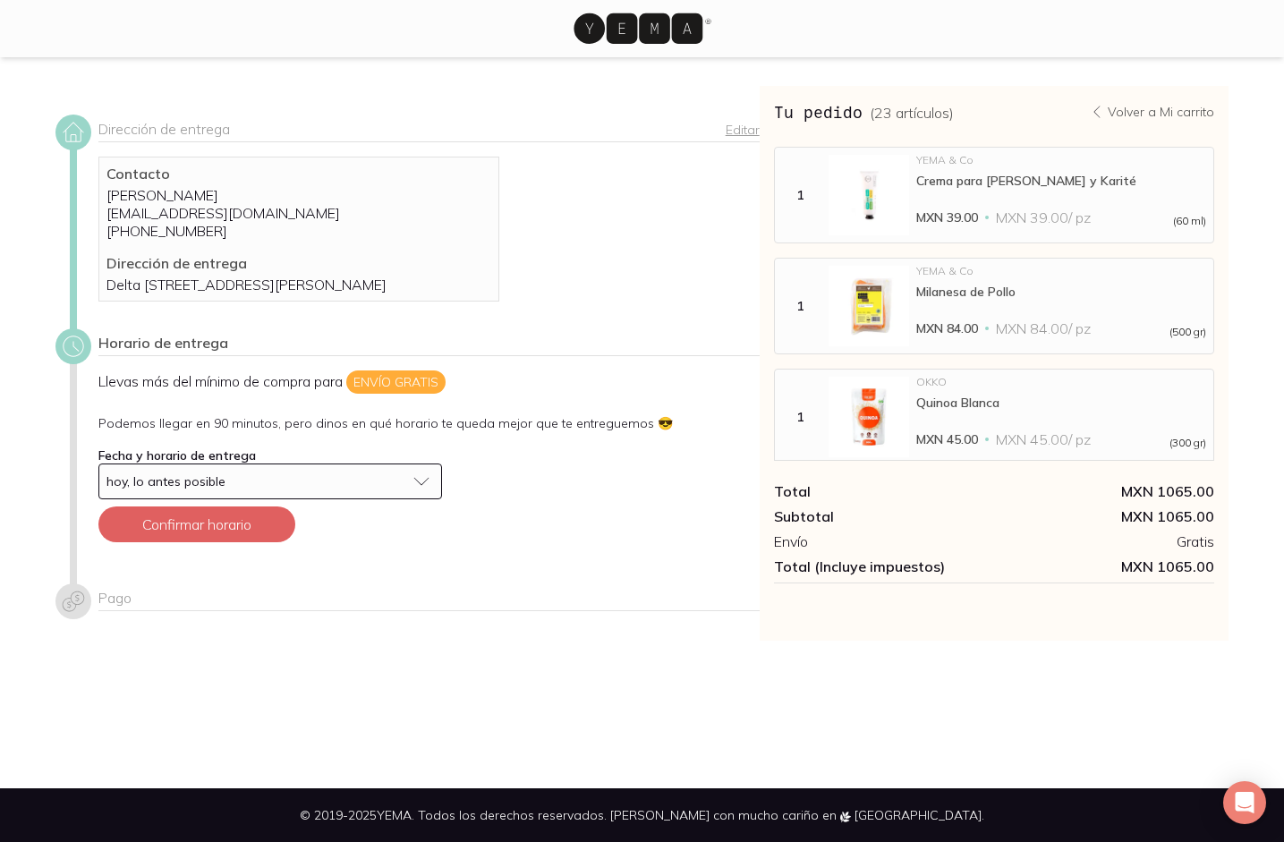
click at [263, 489] on div "hoy, lo antes posible" at bounding box center [255, 481] width 299 height 16
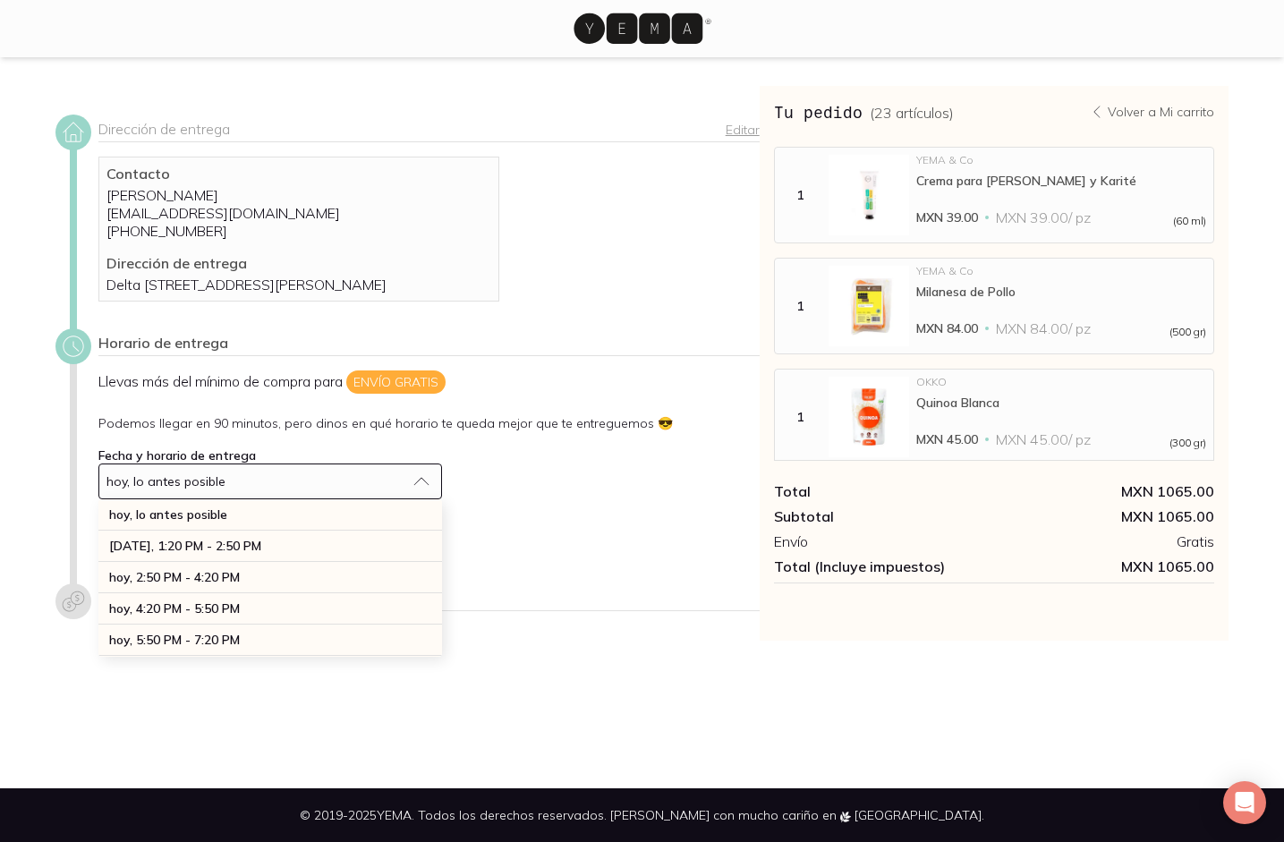
click at [263, 489] on div "hoy, lo antes posible" at bounding box center [255, 481] width 299 height 16
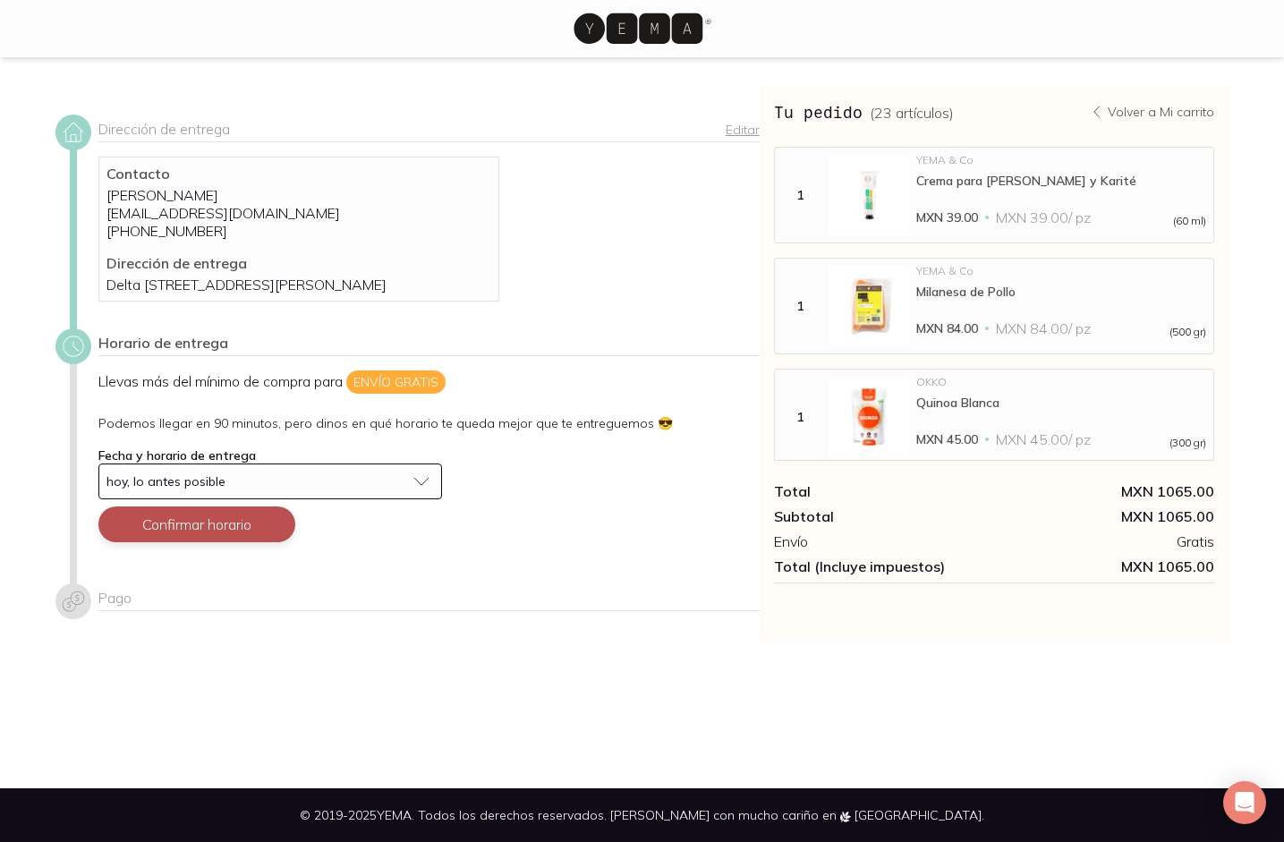
click at [242, 542] on button "Confirmar horario" at bounding box center [196, 524] width 197 height 36
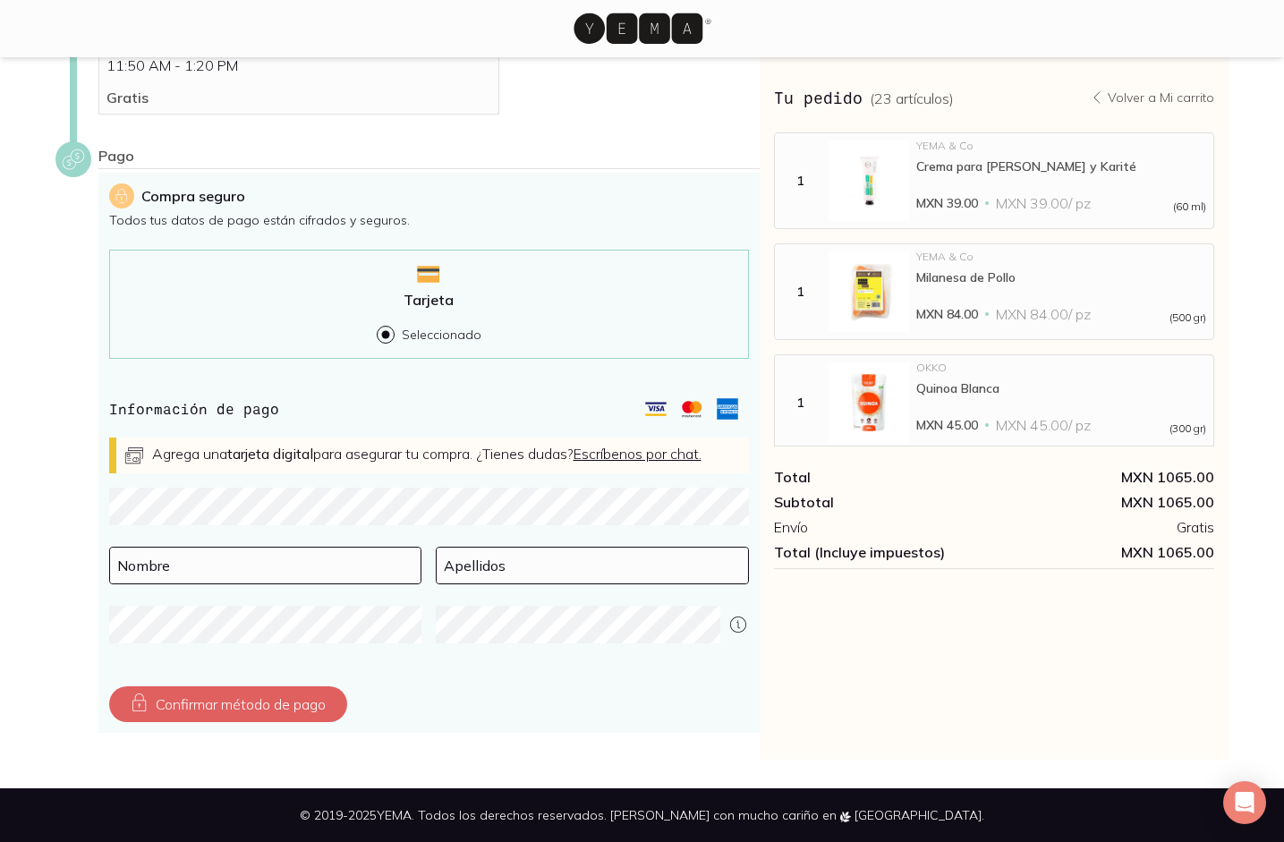
scroll to position [361, 0]
click at [134, 576] on input at bounding box center [265, 566] width 311 height 36
type input "Elizabeth"
type input "Berlanga Barbosa"
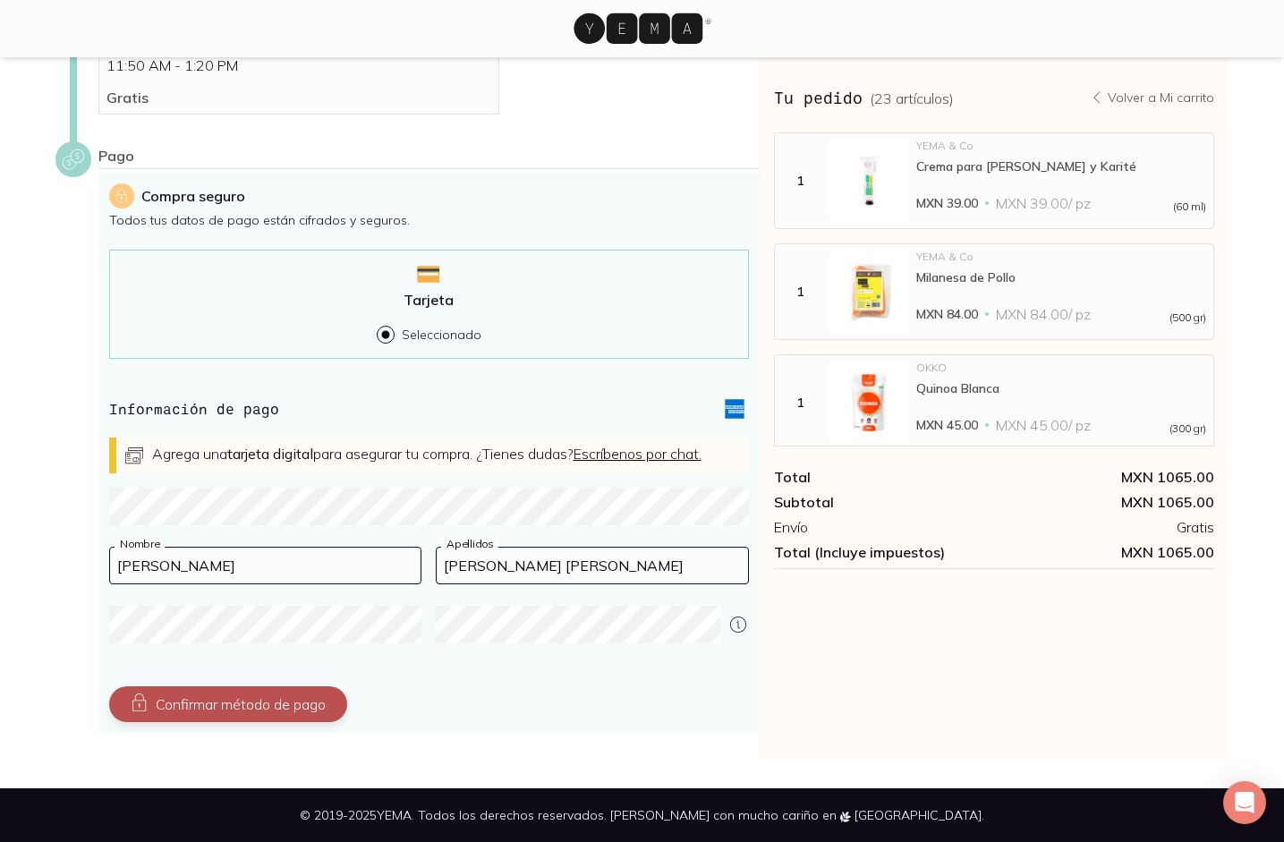
click at [255, 707] on button "Confirmar método de pago" at bounding box center [228, 704] width 238 height 36
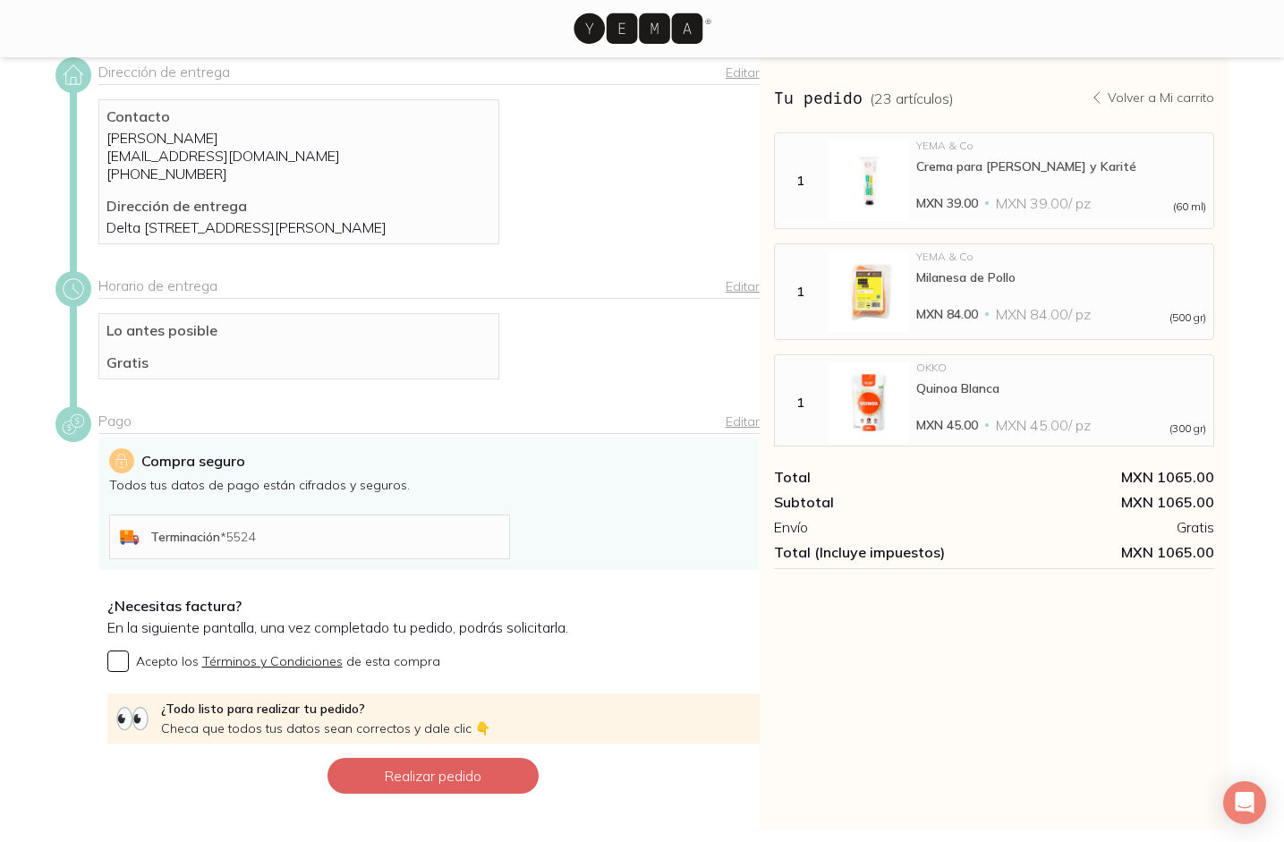
scroll to position [145, 0]
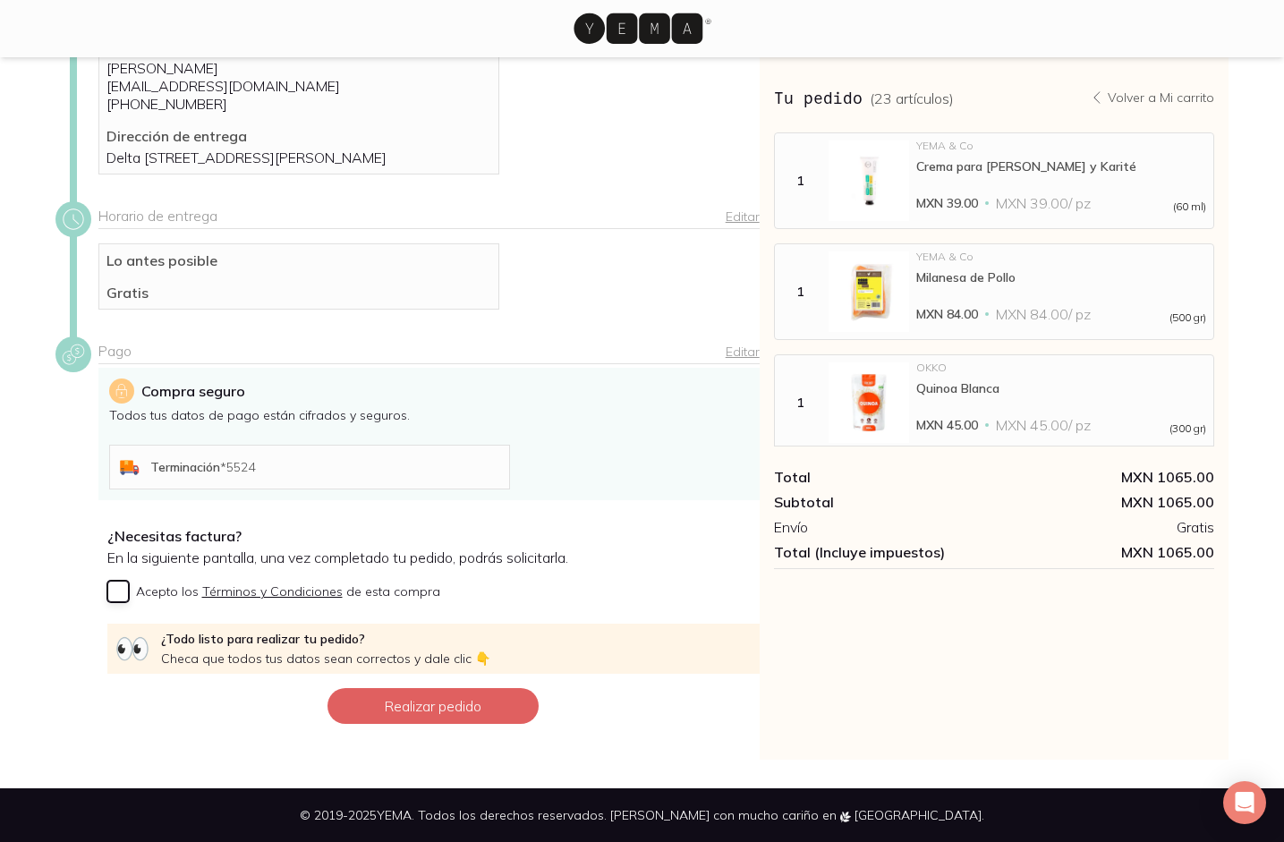
click at [121, 597] on input "Acepto los Términos y Condiciones de esta compra" at bounding box center [117, 591] width 21 height 21
checkbox input "true"
click at [381, 705] on button "Realizar pedido" at bounding box center [432, 706] width 211 height 36
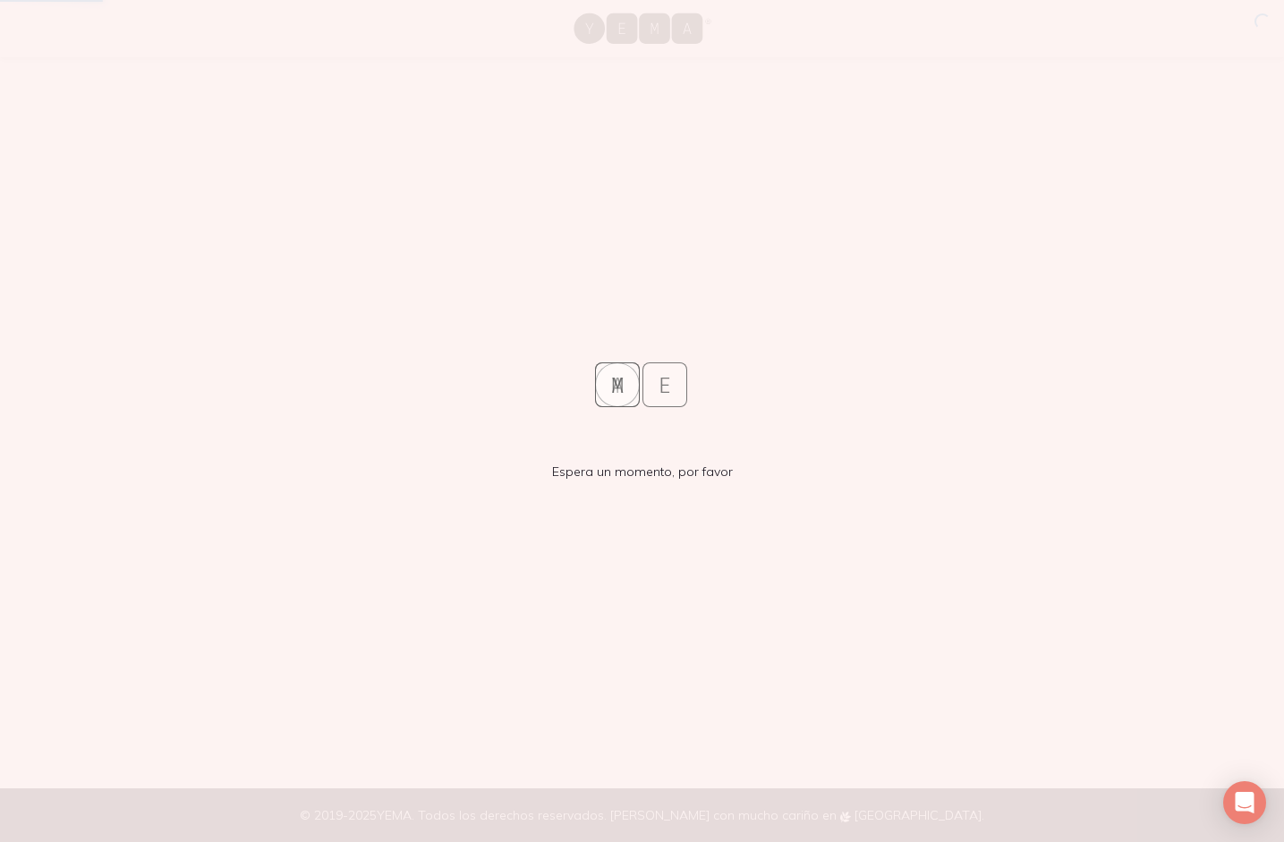
scroll to position [0, 0]
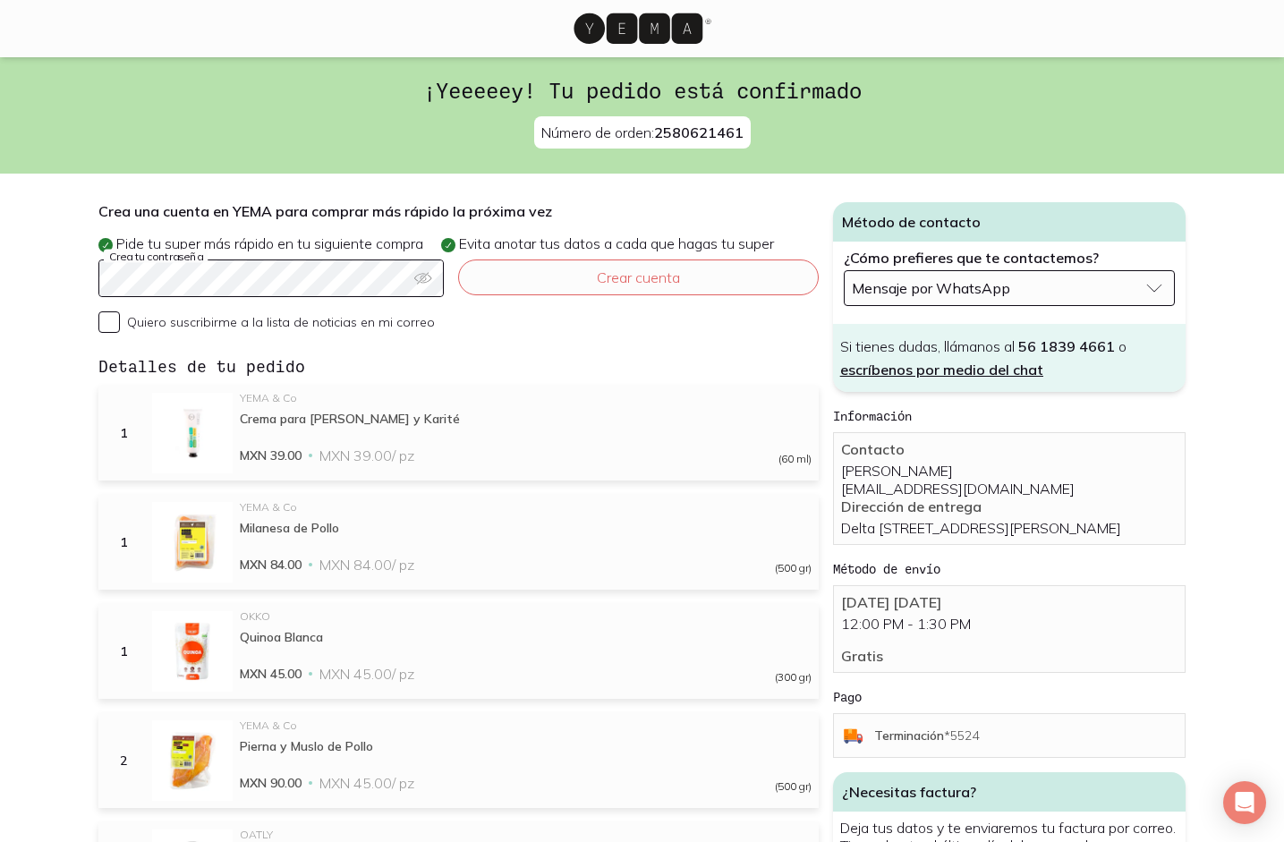
click at [1021, 279] on button "Mensaje por WhatsApp" at bounding box center [1010, 288] width 332 height 36
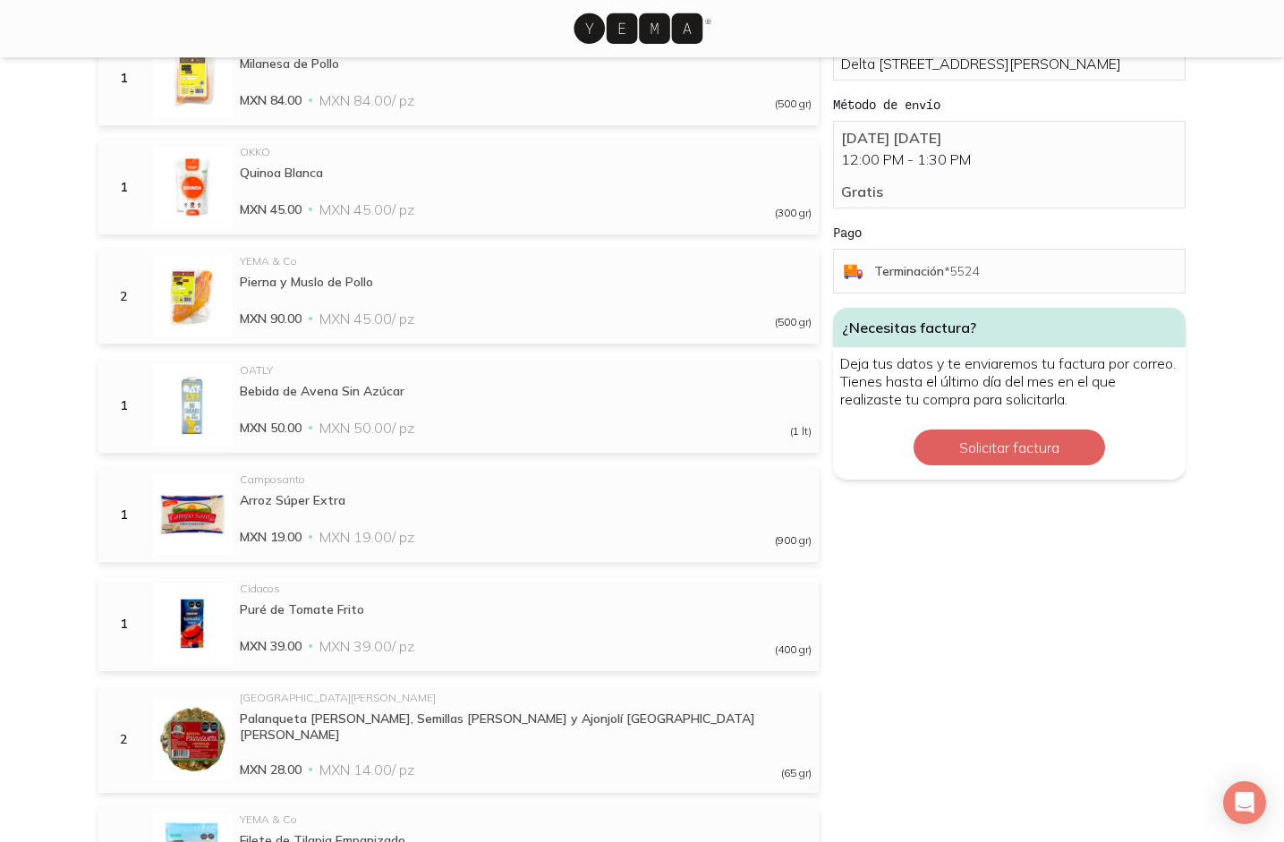
scroll to position [468, 0]
